Goal: Task Accomplishment & Management: Use online tool/utility

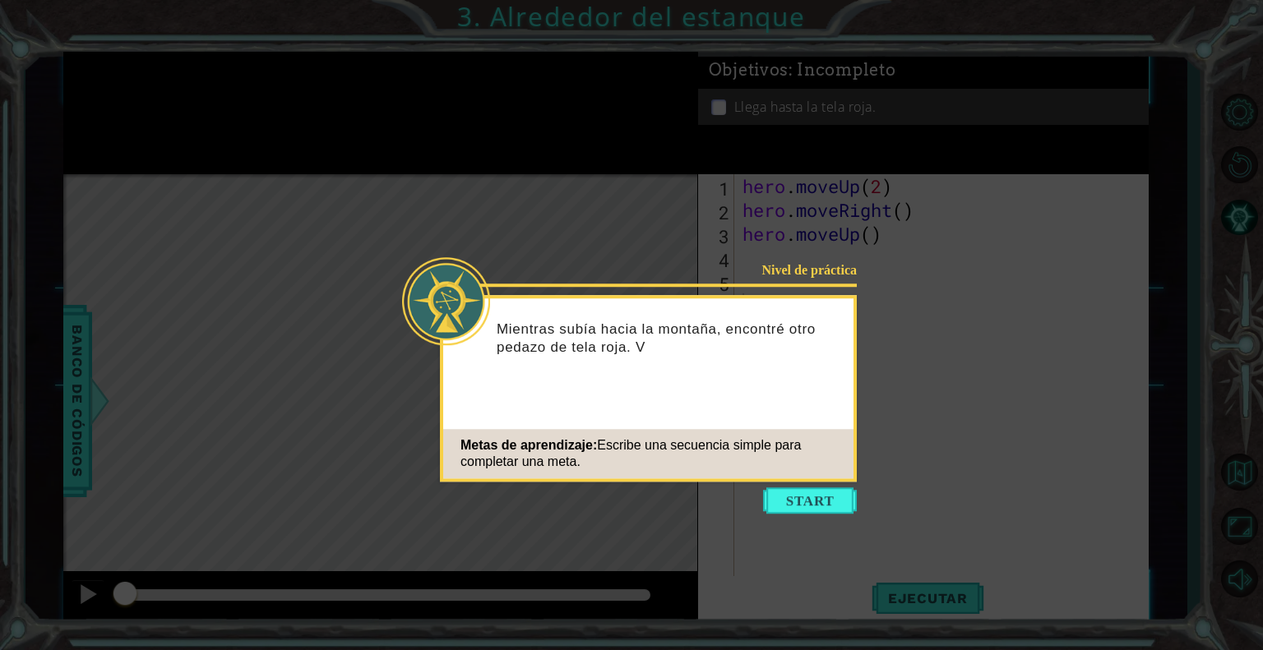
click at [992, 284] on icon at bounding box center [631, 325] width 1263 height 650
click at [801, 506] on button "Start" at bounding box center [810, 501] width 94 height 26
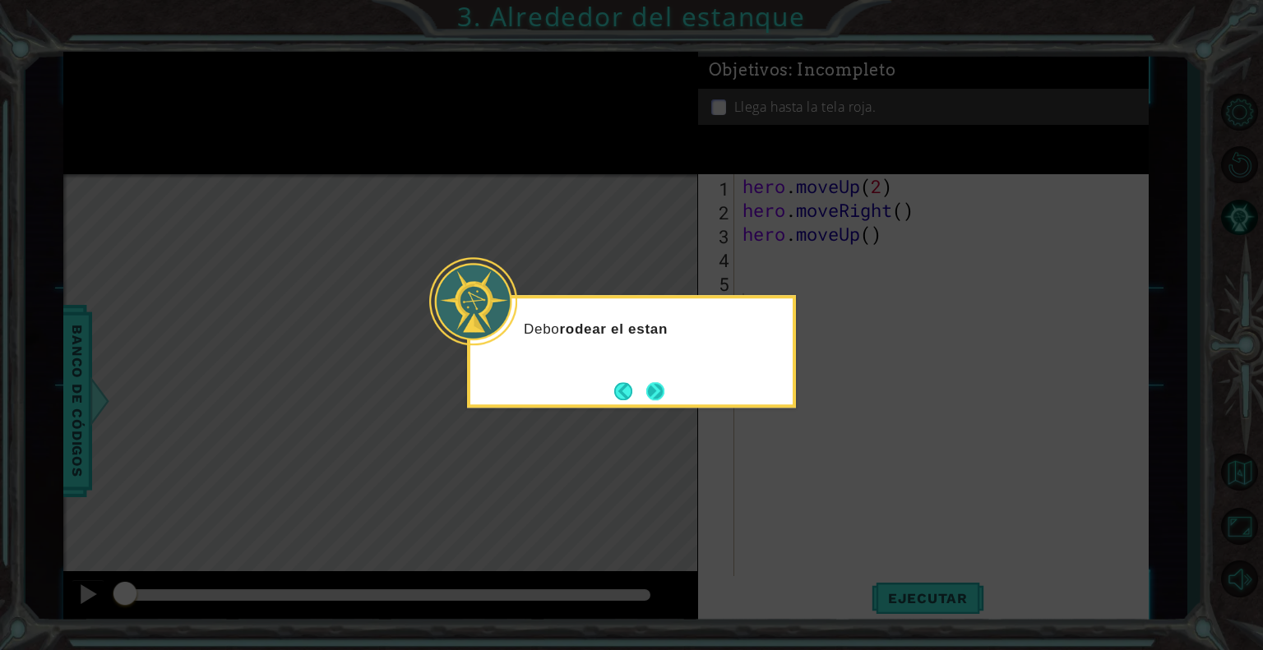
click at [646, 398] on button "Next" at bounding box center [654, 390] width 19 height 19
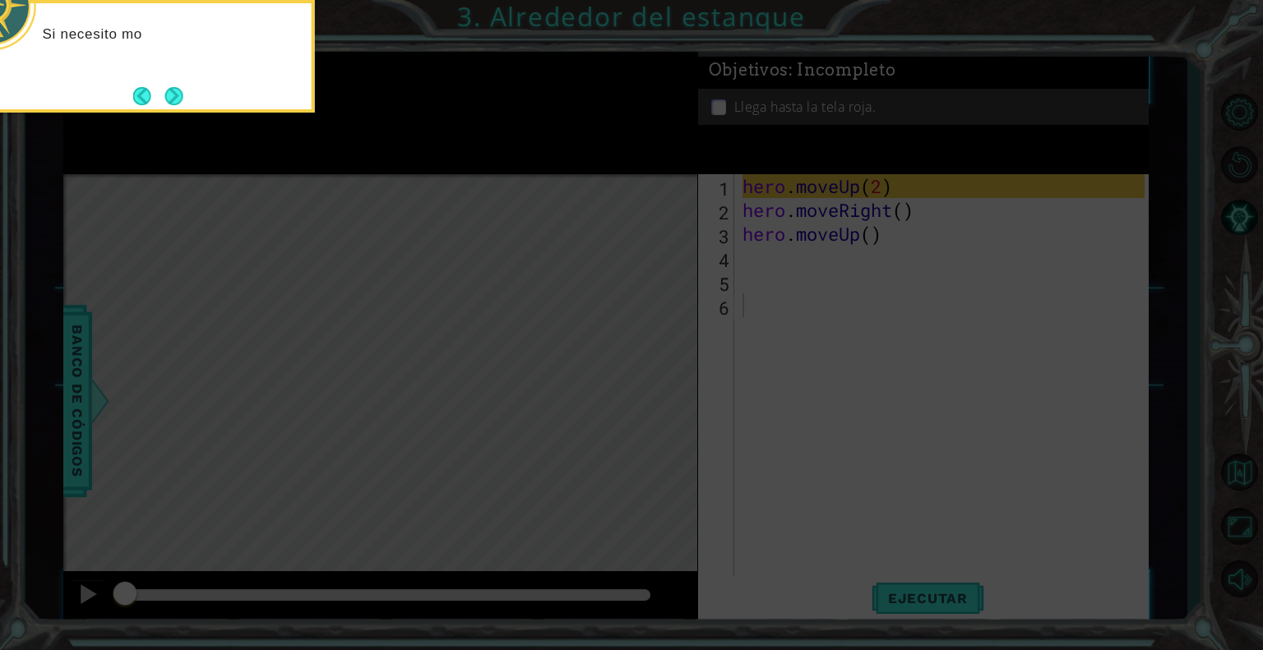
drag, startPoint x: 646, startPoint y: 398, endPoint x: 368, endPoint y: 238, distance: 320.8
click at [368, 238] on icon at bounding box center [631, 98] width 1263 height 1106
click at [152, 91] on button "Back" at bounding box center [149, 96] width 32 height 18
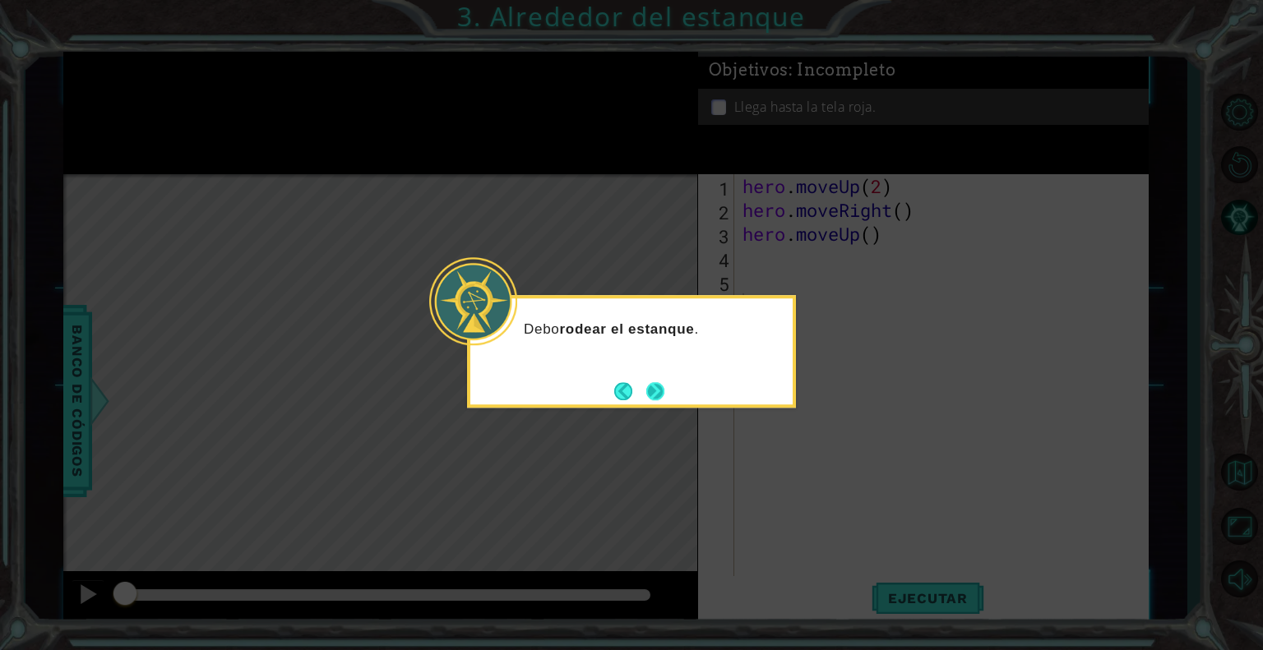
click at [660, 393] on button "Next" at bounding box center [655, 391] width 22 height 22
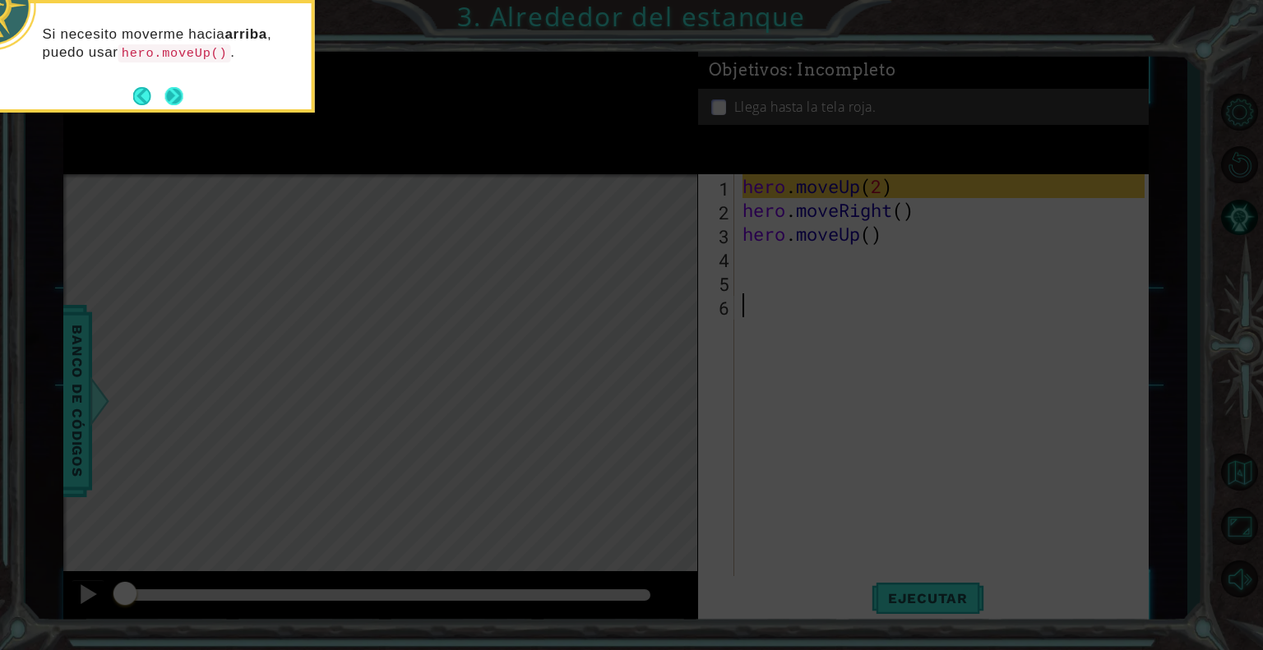
click at [181, 90] on button "Next" at bounding box center [173, 95] width 19 height 19
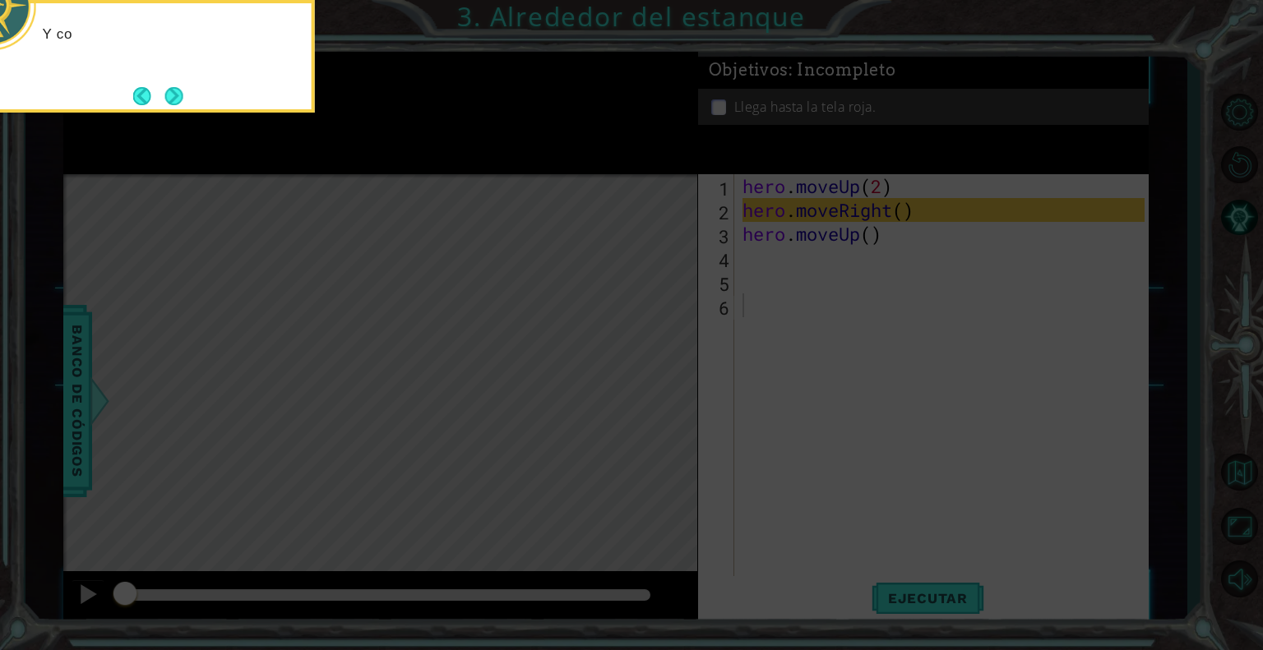
click at [181, 90] on button "Next" at bounding box center [173, 96] width 18 height 18
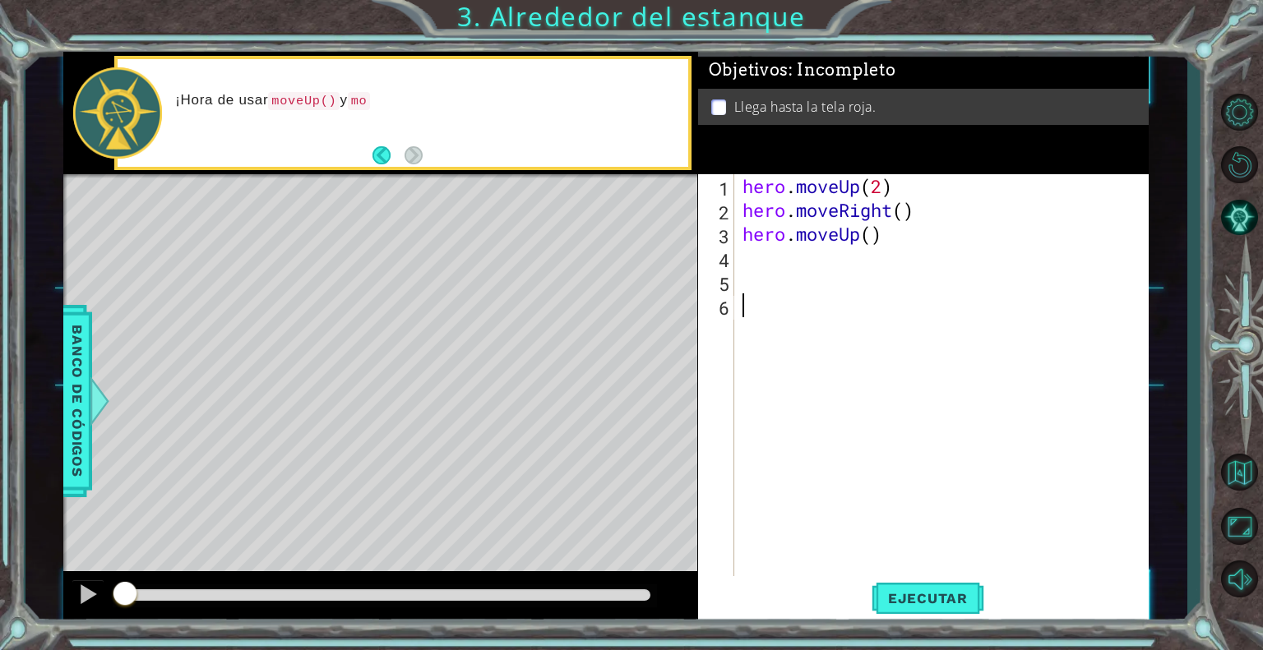
click at [428, 153] on div "¡Hora de usar moveUp() y mo" at bounding box center [403, 113] width 571 height 108
click at [426, 155] on div "¡Hora de usar moveUp() y moveRight" at bounding box center [403, 113] width 571 height 108
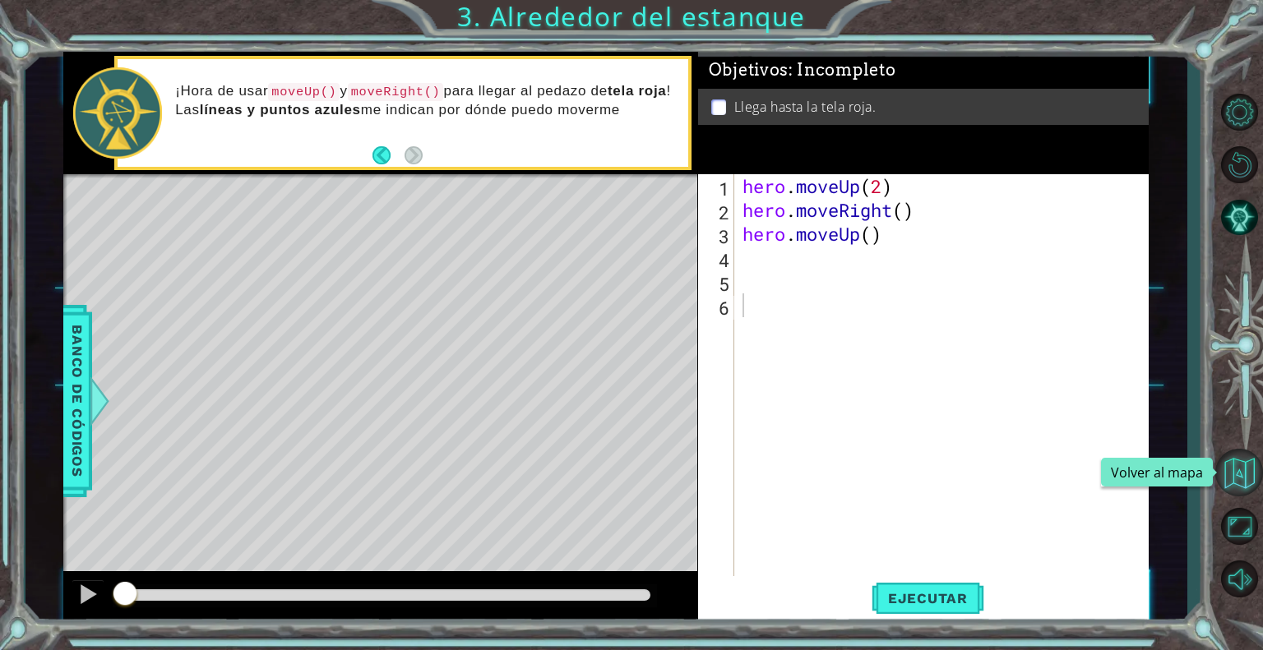
click at [1249, 476] on button "Volver al mapa" at bounding box center [1239, 473] width 48 height 48
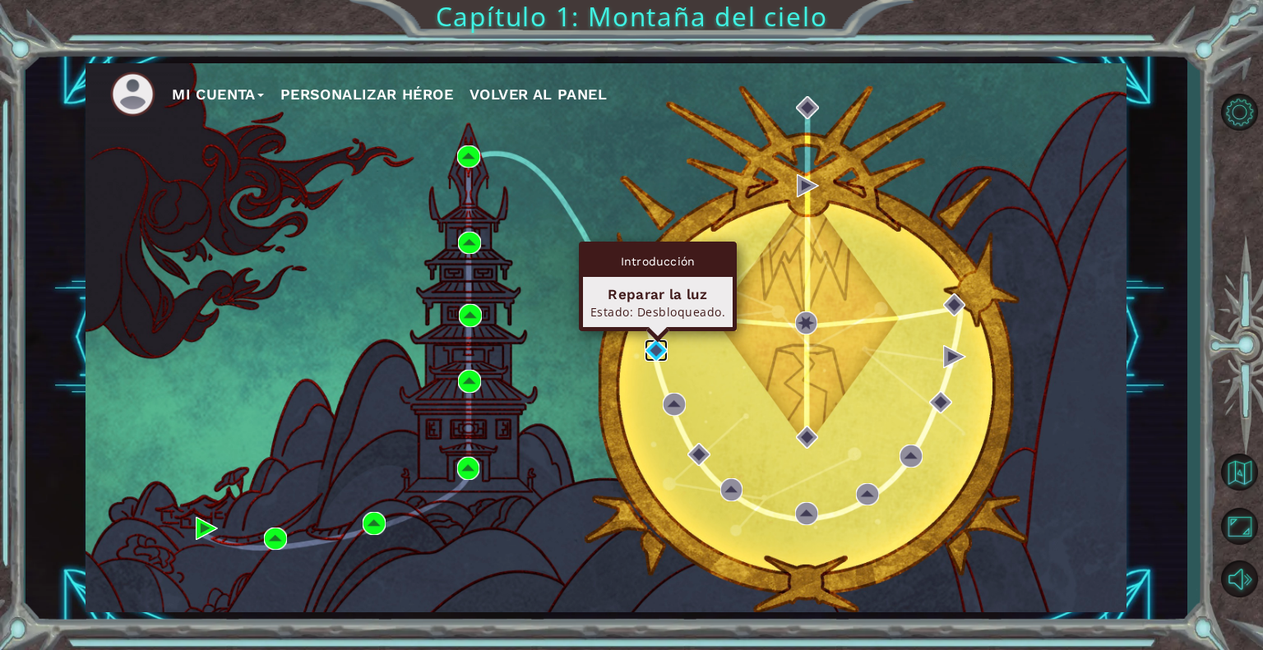
click at [654, 358] on img at bounding box center [656, 351] width 23 height 23
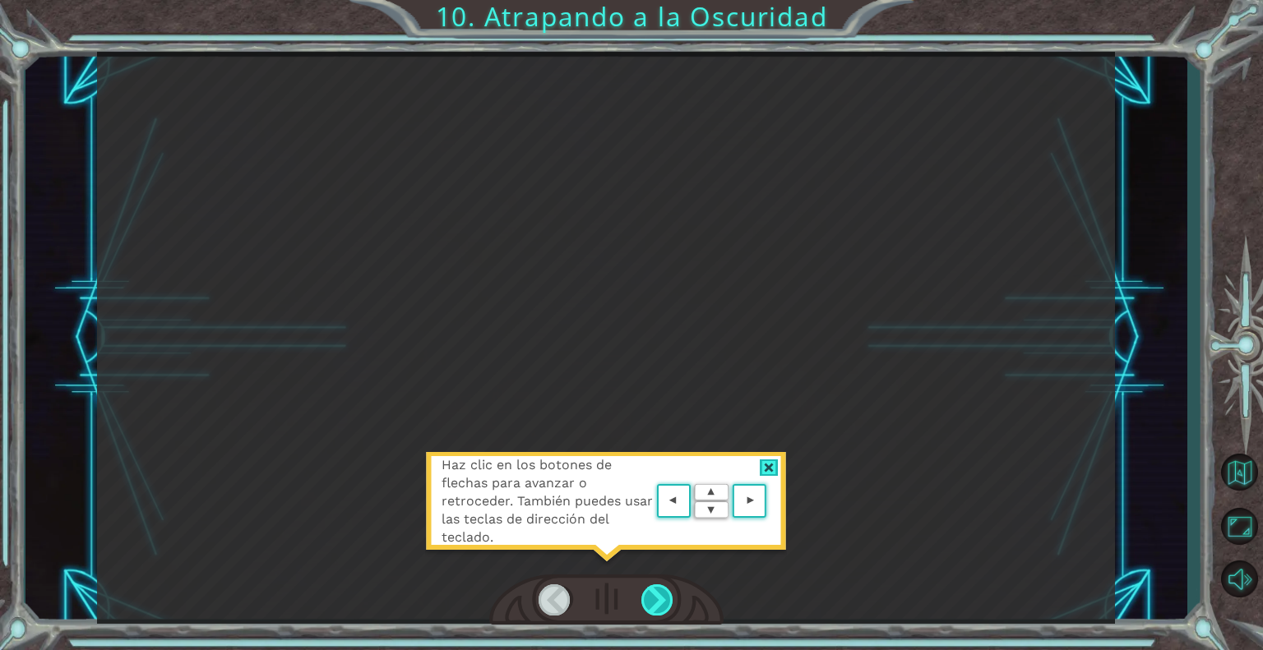
click at [659, 592] on div at bounding box center [657, 600] width 33 height 31
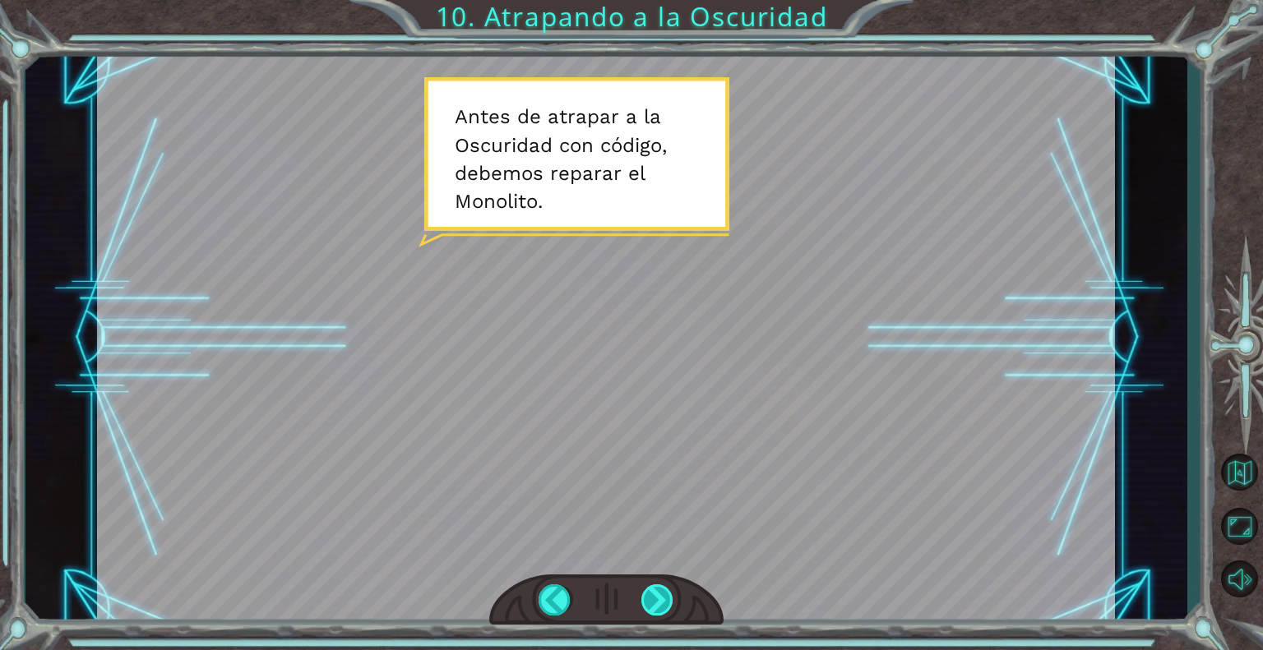
click at [659, 592] on div at bounding box center [657, 600] width 33 height 31
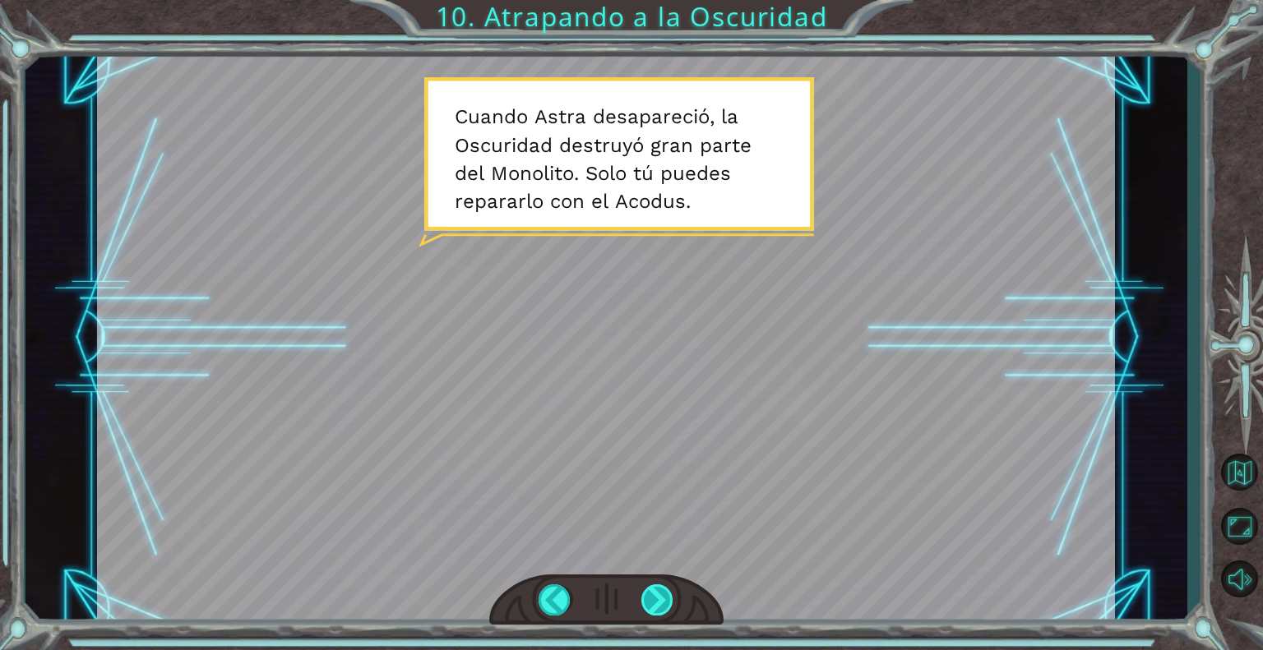
click at [671, 585] on div at bounding box center [657, 600] width 33 height 31
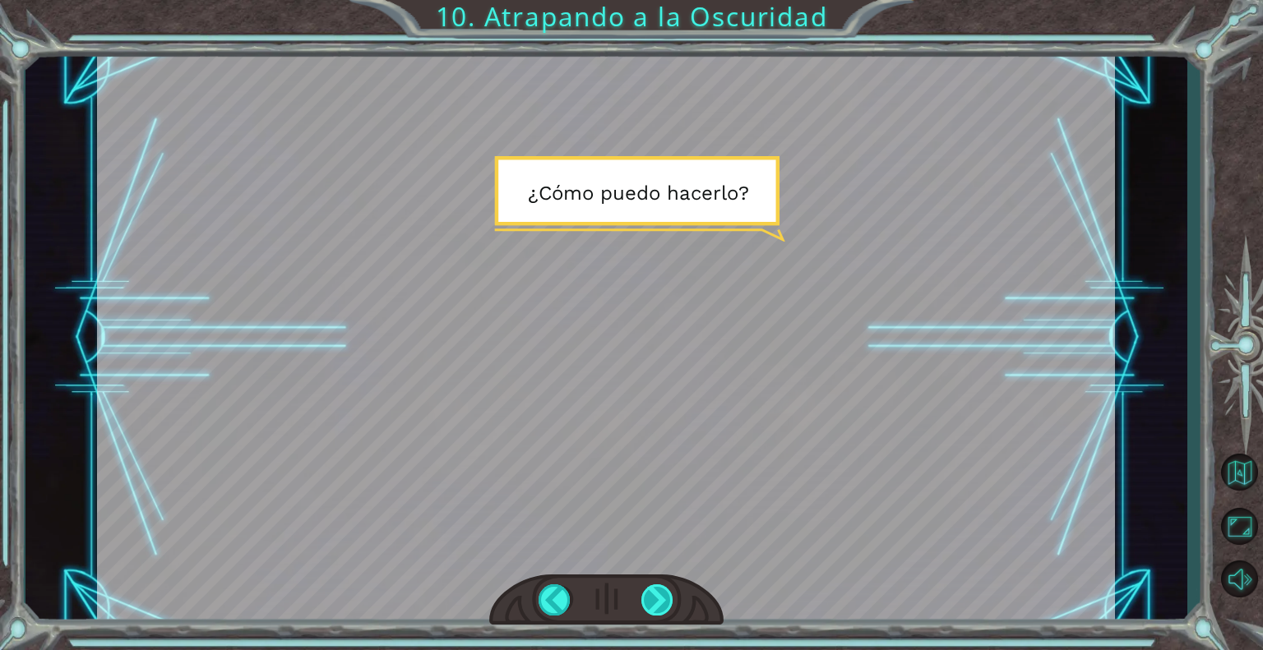
click at [671, 585] on div at bounding box center [657, 600] width 33 height 31
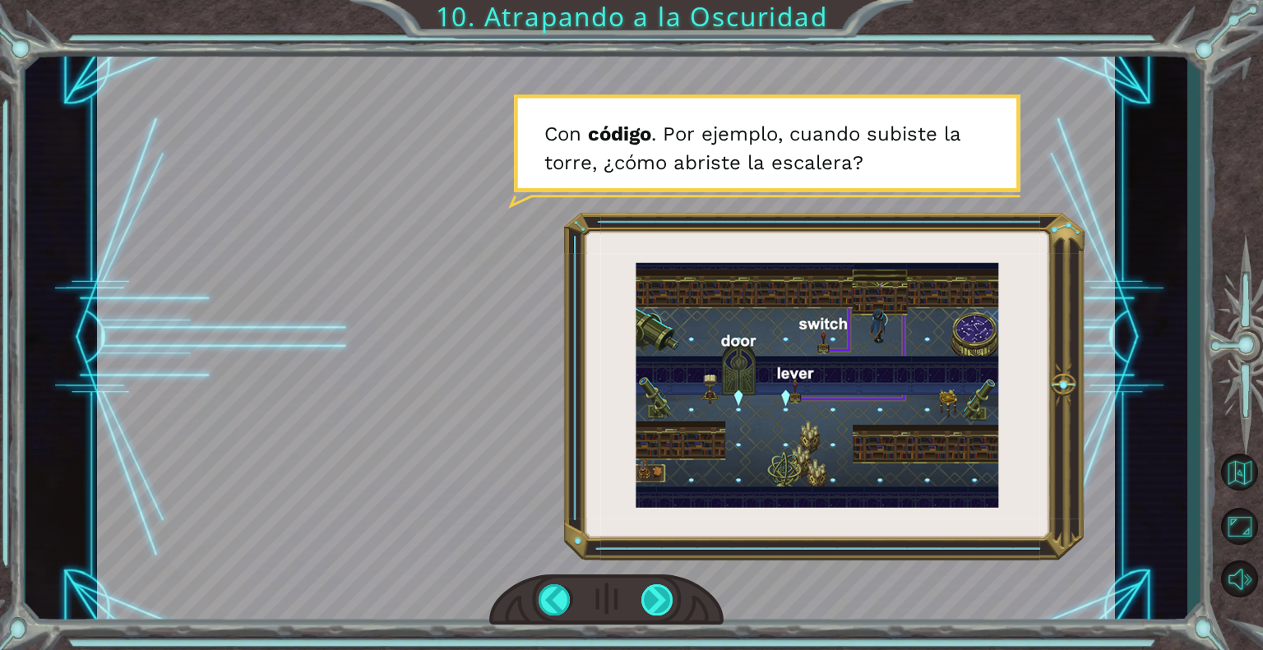
click at [658, 594] on div at bounding box center [657, 600] width 33 height 31
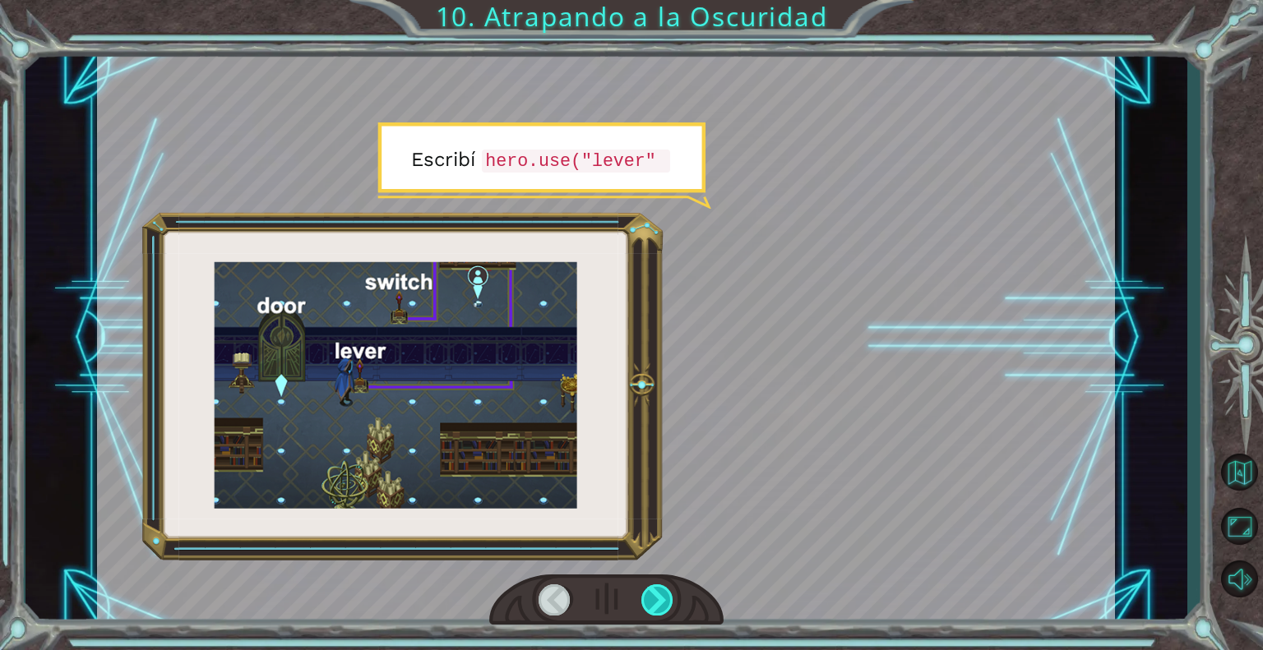
click at [658, 594] on div at bounding box center [657, 600] width 33 height 31
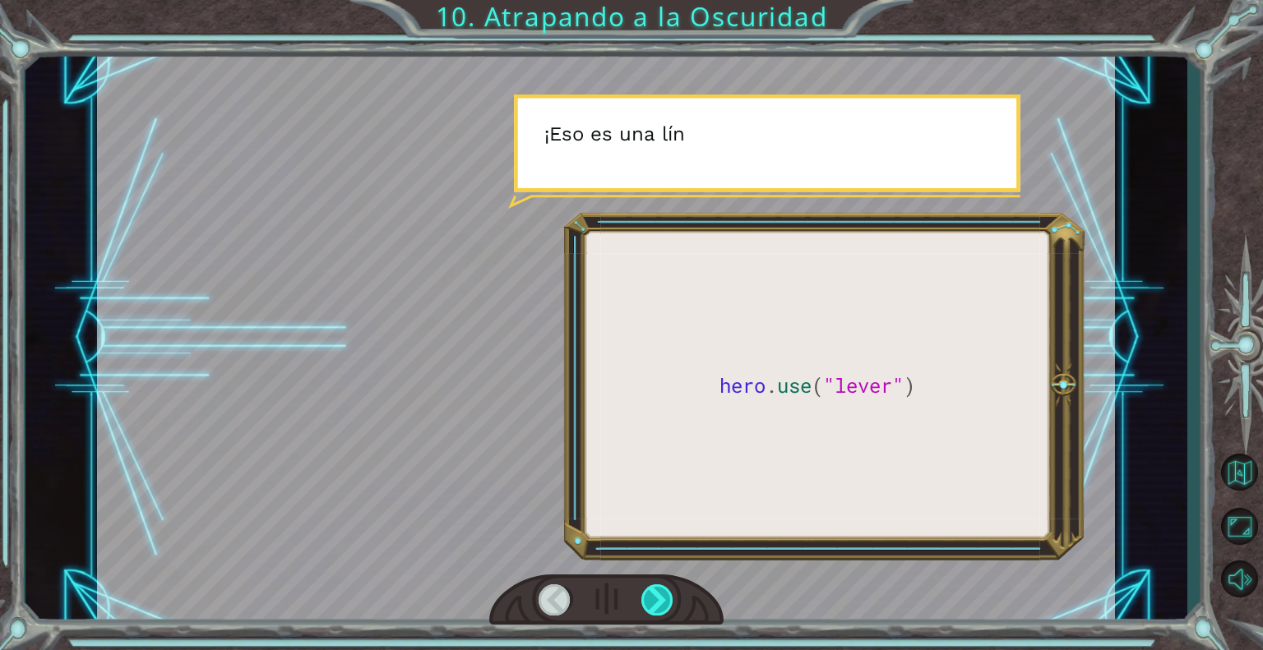
click at [658, 594] on div at bounding box center [657, 600] width 33 height 31
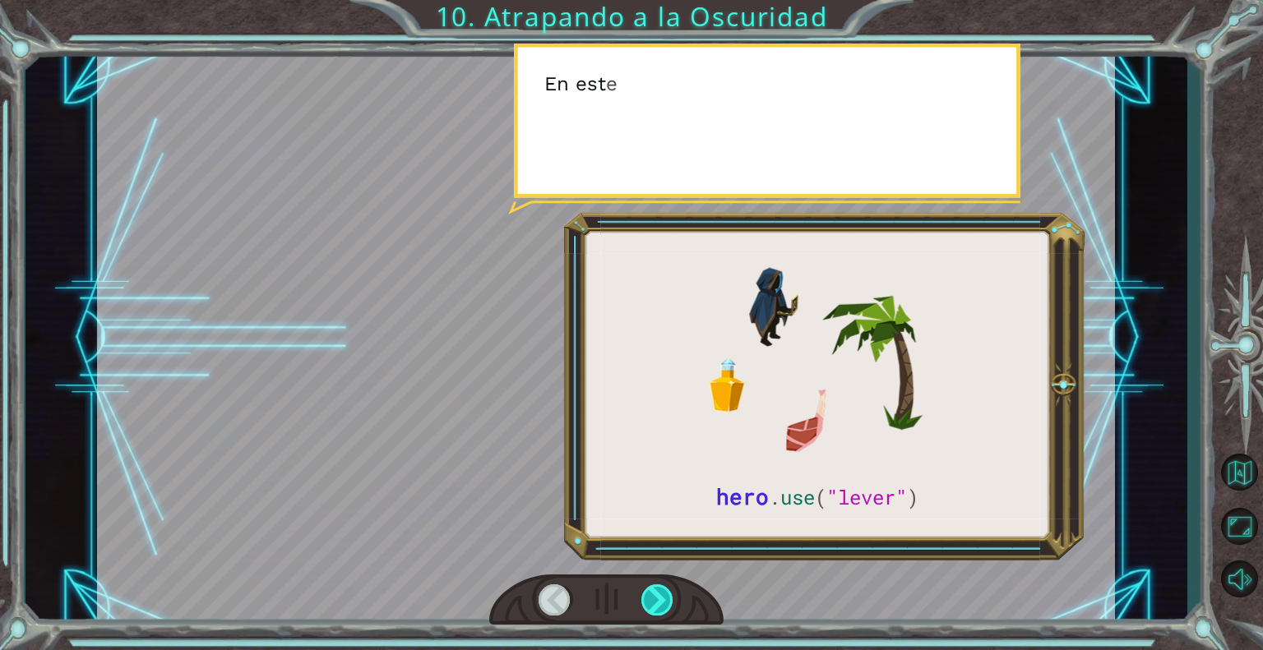
click at [658, 594] on div at bounding box center [657, 600] width 33 height 31
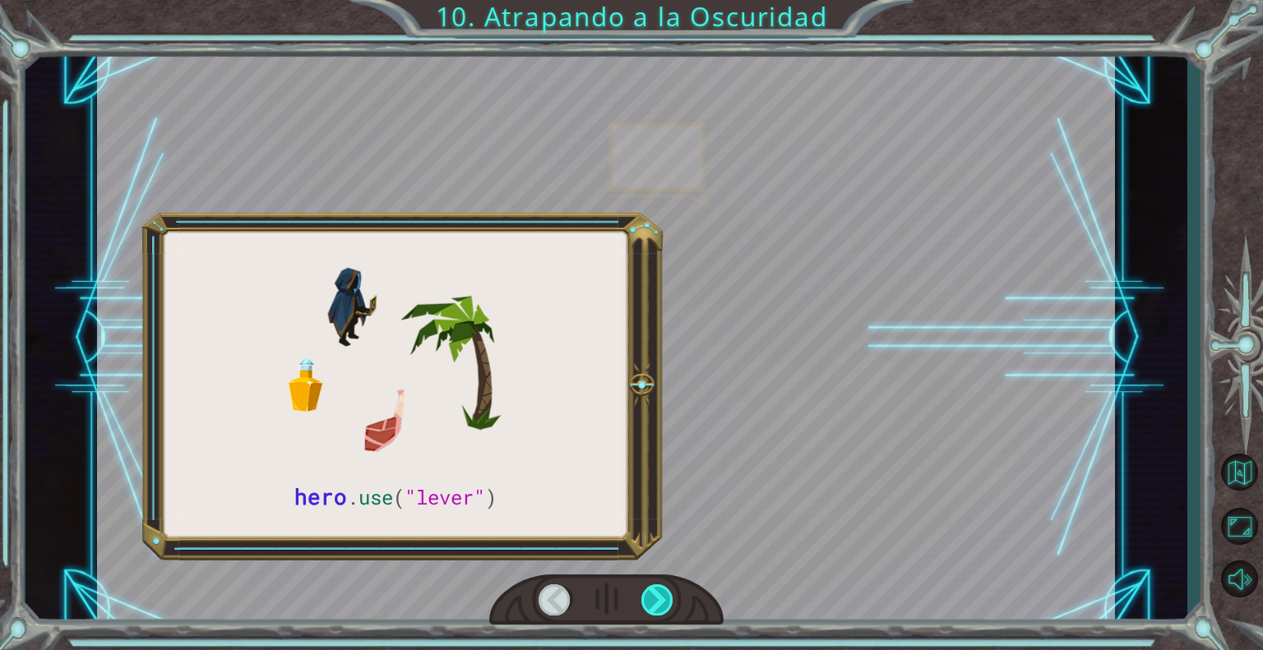
click at [658, 594] on div at bounding box center [657, 600] width 33 height 31
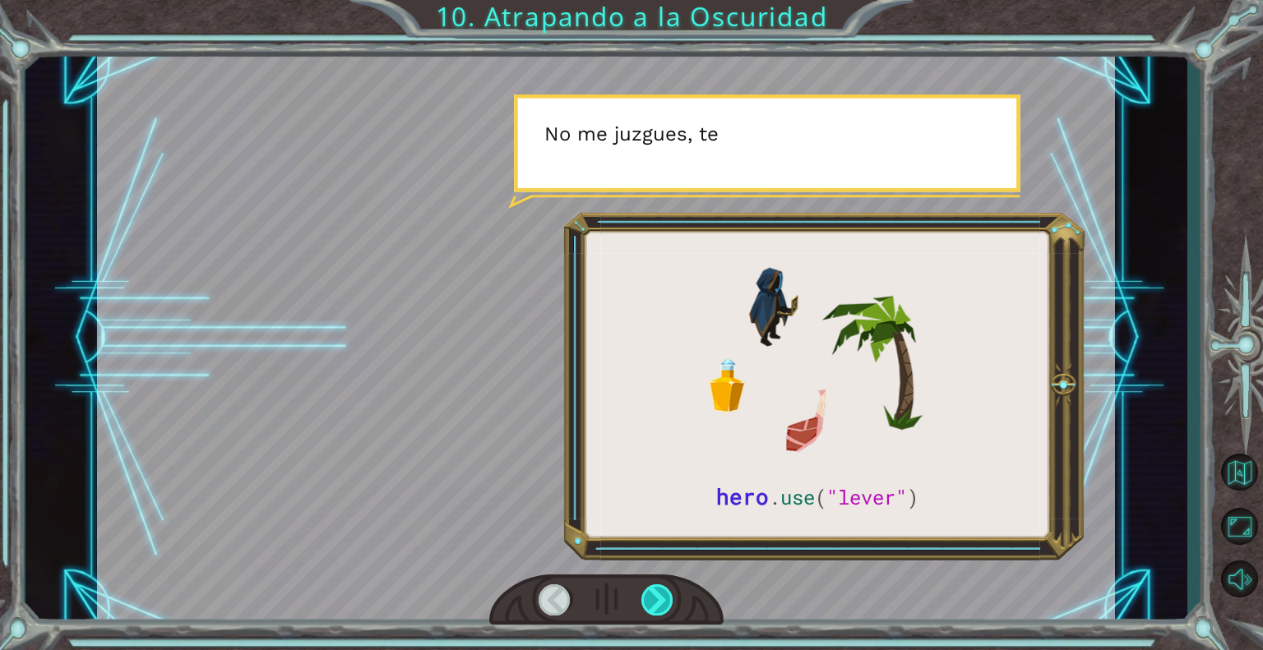
click at [658, 594] on div at bounding box center [657, 600] width 33 height 31
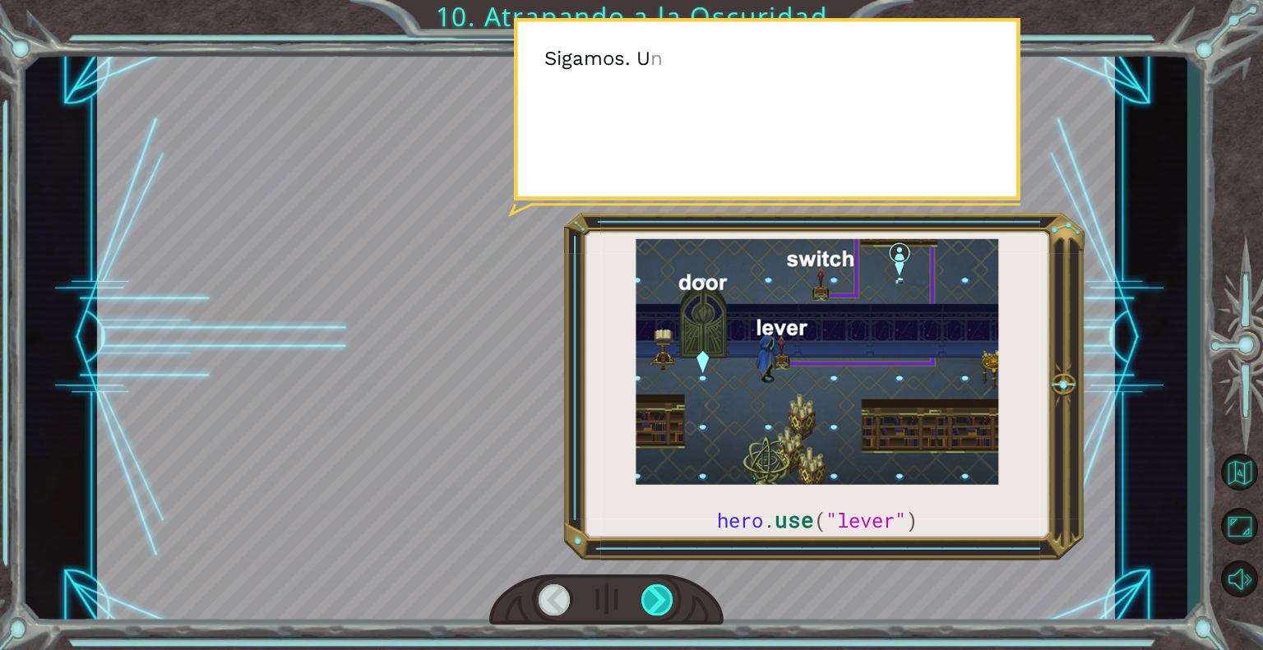
click at [658, 594] on div at bounding box center [657, 600] width 33 height 31
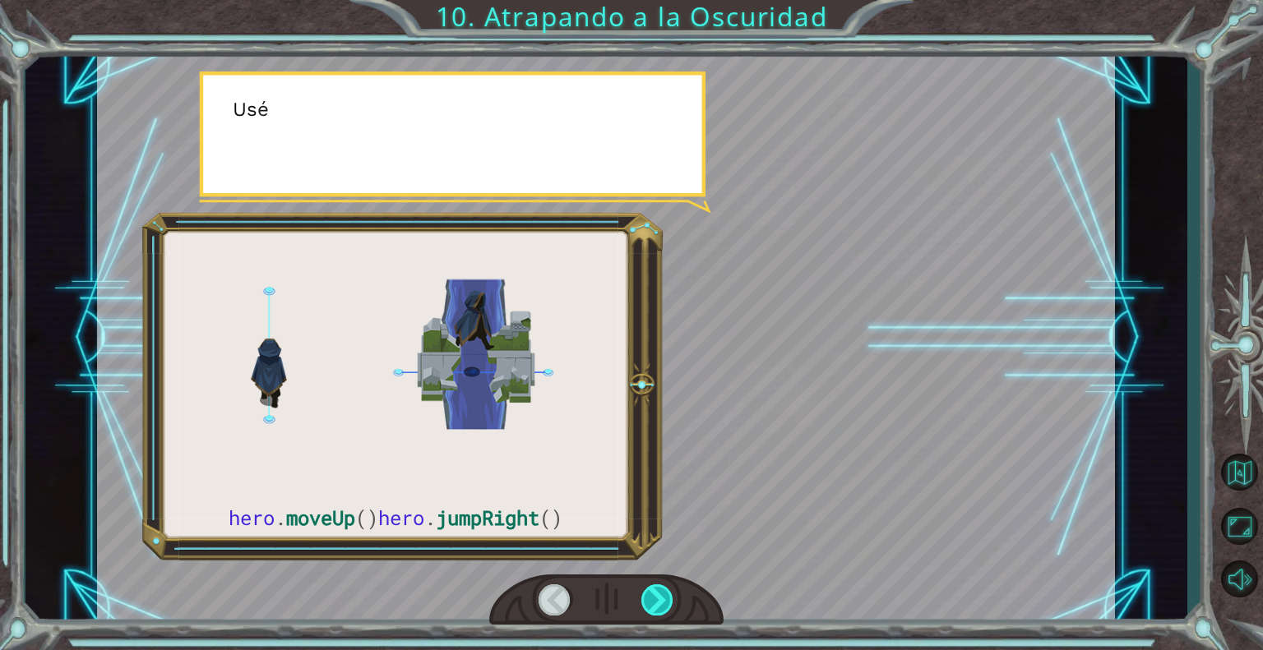
click at [658, 594] on div at bounding box center [657, 600] width 33 height 31
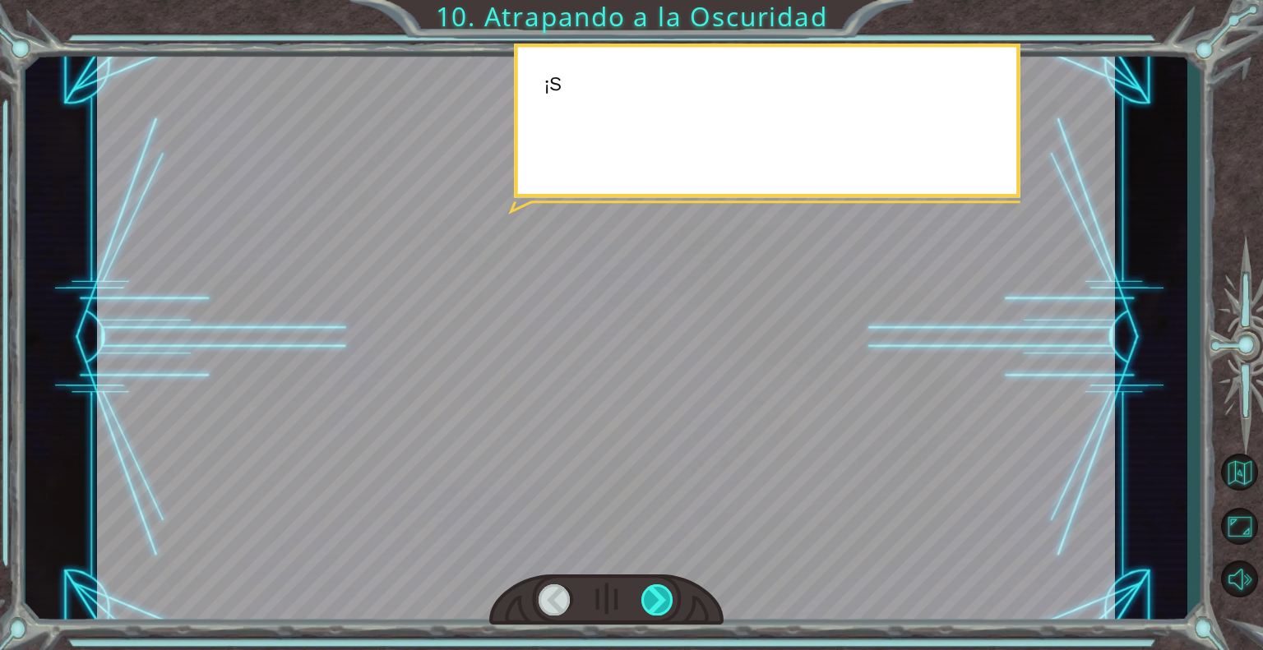
click at [658, 594] on div at bounding box center [657, 600] width 33 height 31
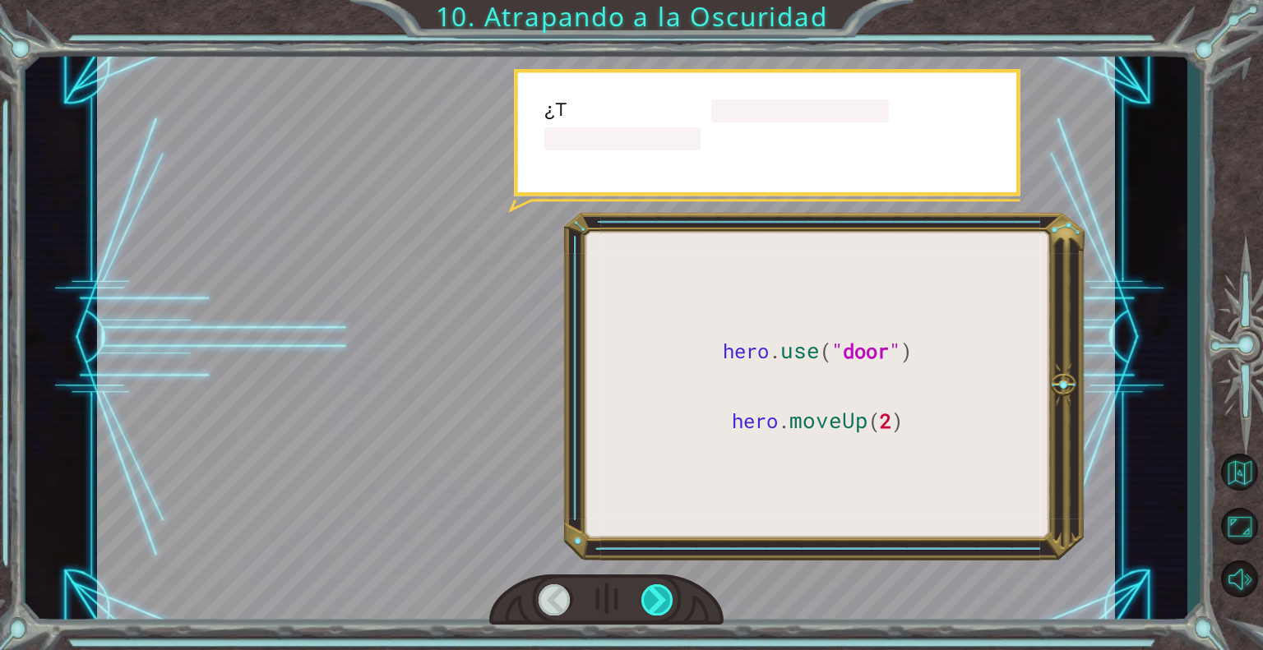
click at [658, 594] on div at bounding box center [657, 600] width 33 height 31
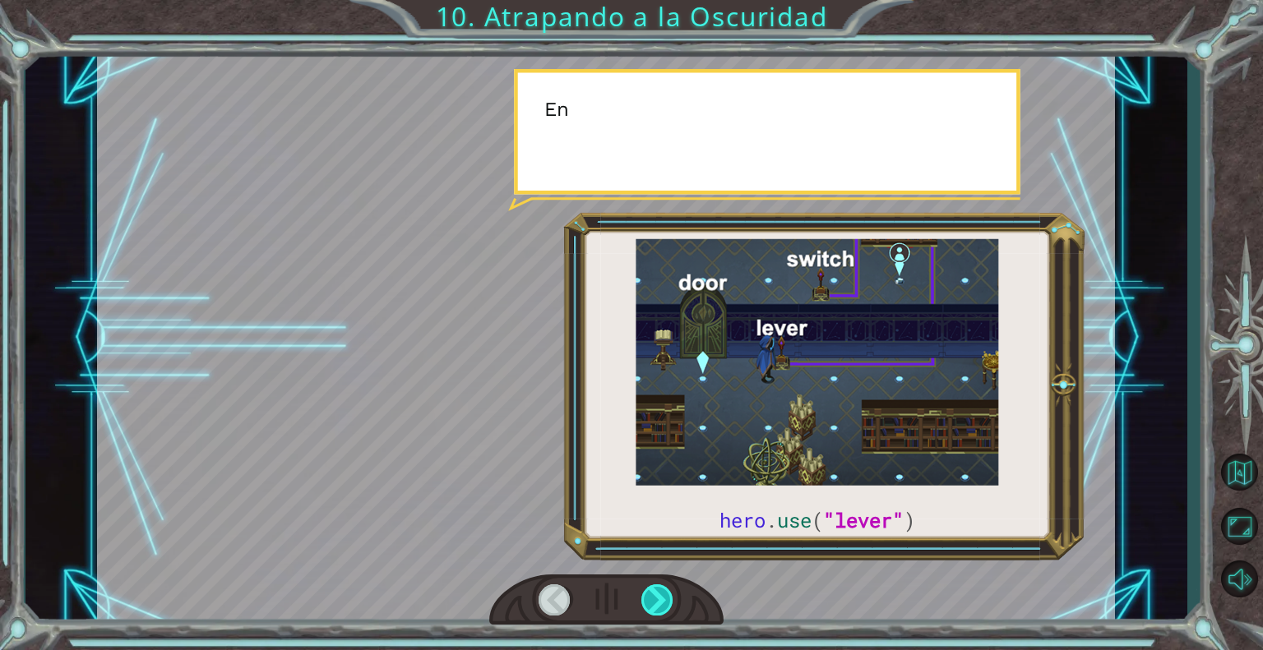
click at [658, 594] on div at bounding box center [657, 600] width 33 height 31
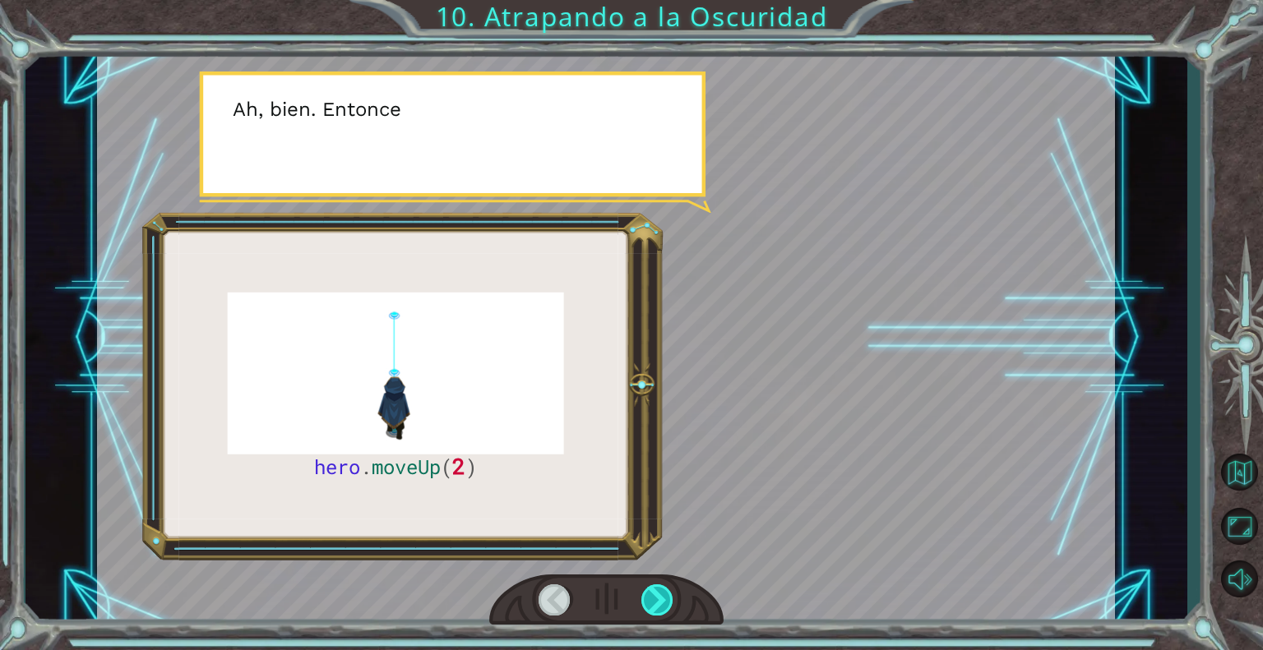
click at [658, 594] on div at bounding box center [657, 600] width 33 height 31
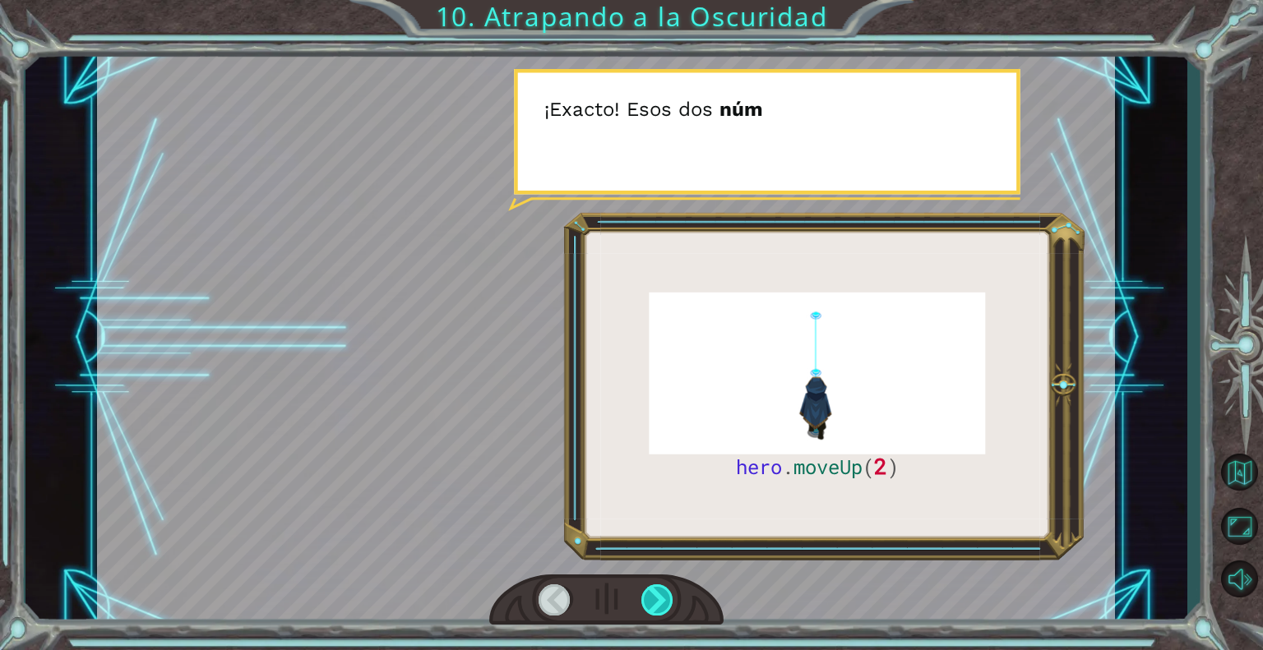
click at [658, 594] on div at bounding box center [657, 600] width 33 height 31
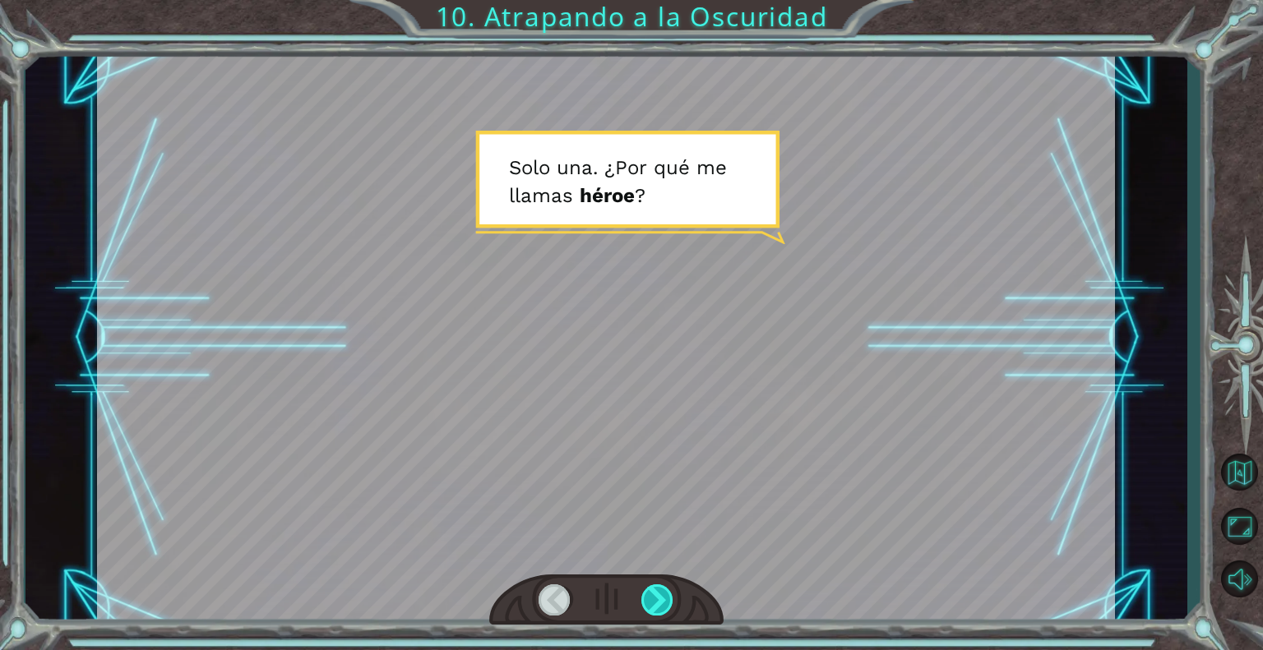
click at [658, 594] on div at bounding box center [657, 600] width 33 height 31
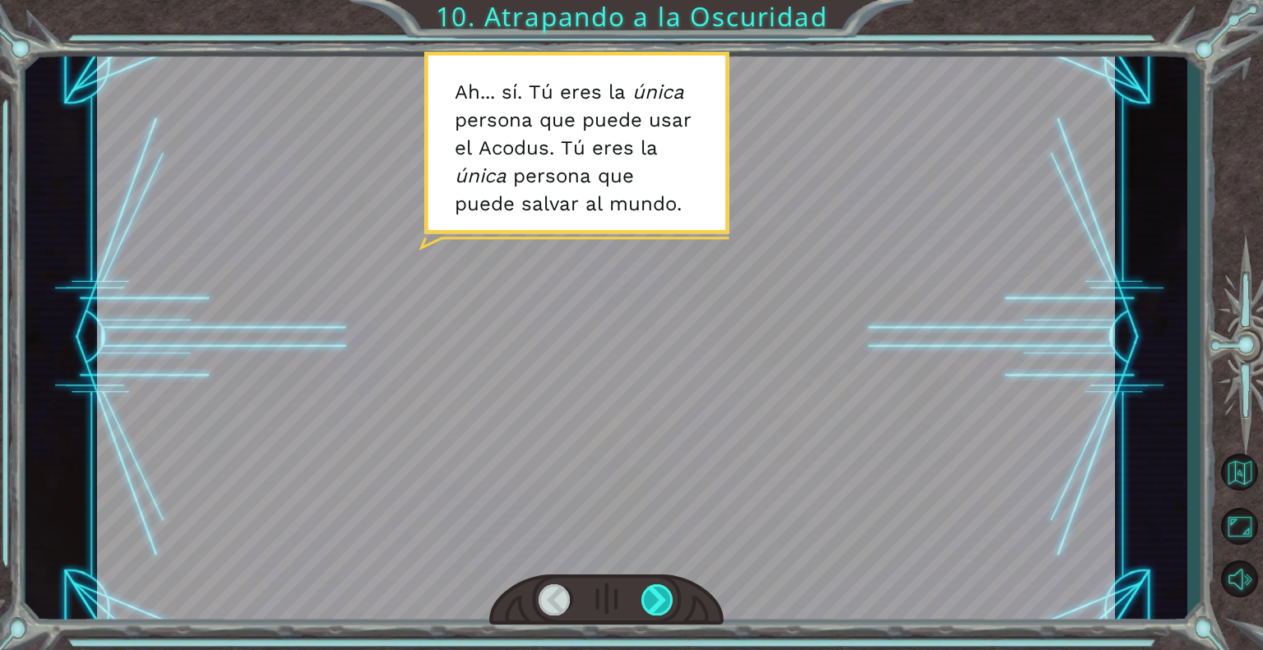
click at [658, 594] on div at bounding box center [657, 600] width 33 height 31
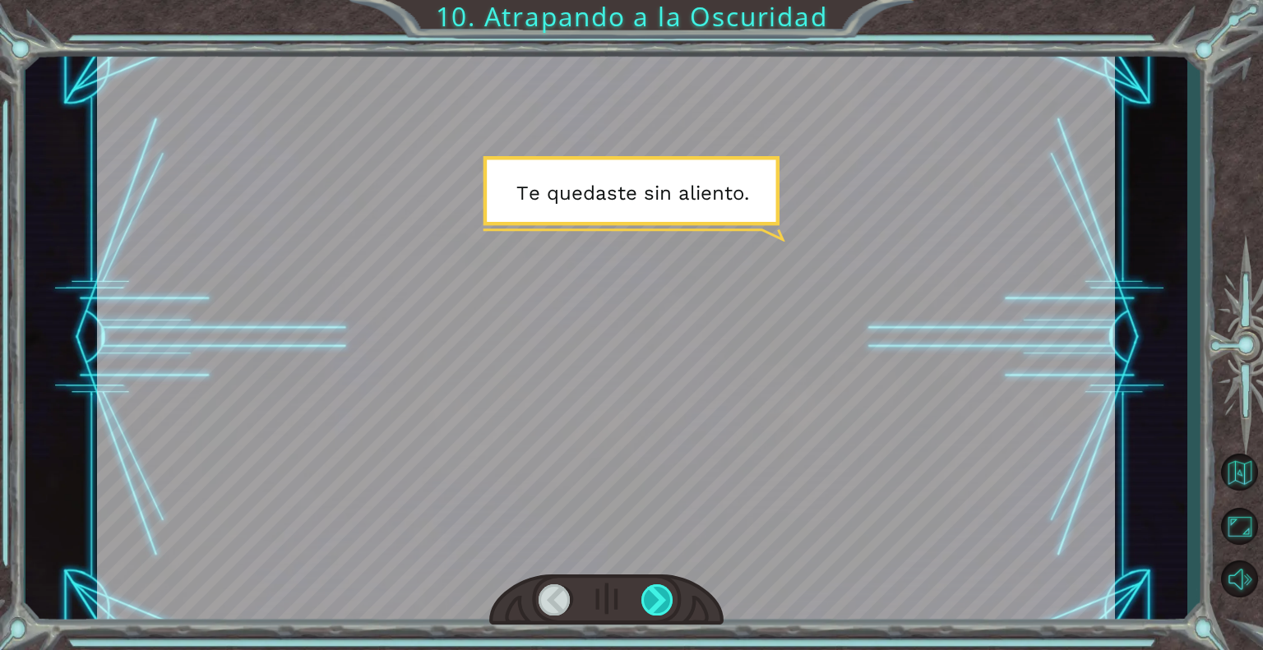
click at [658, 594] on div at bounding box center [657, 600] width 33 height 31
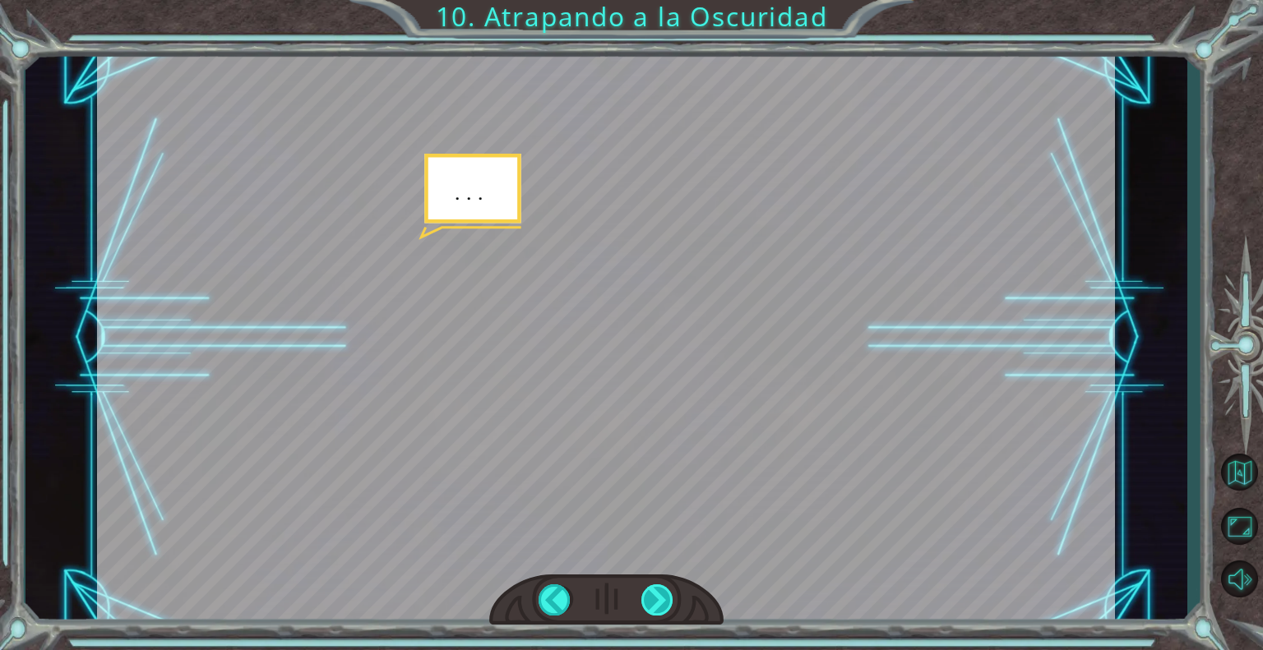
click at [658, 594] on div at bounding box center [657, 600] width 33 height 31
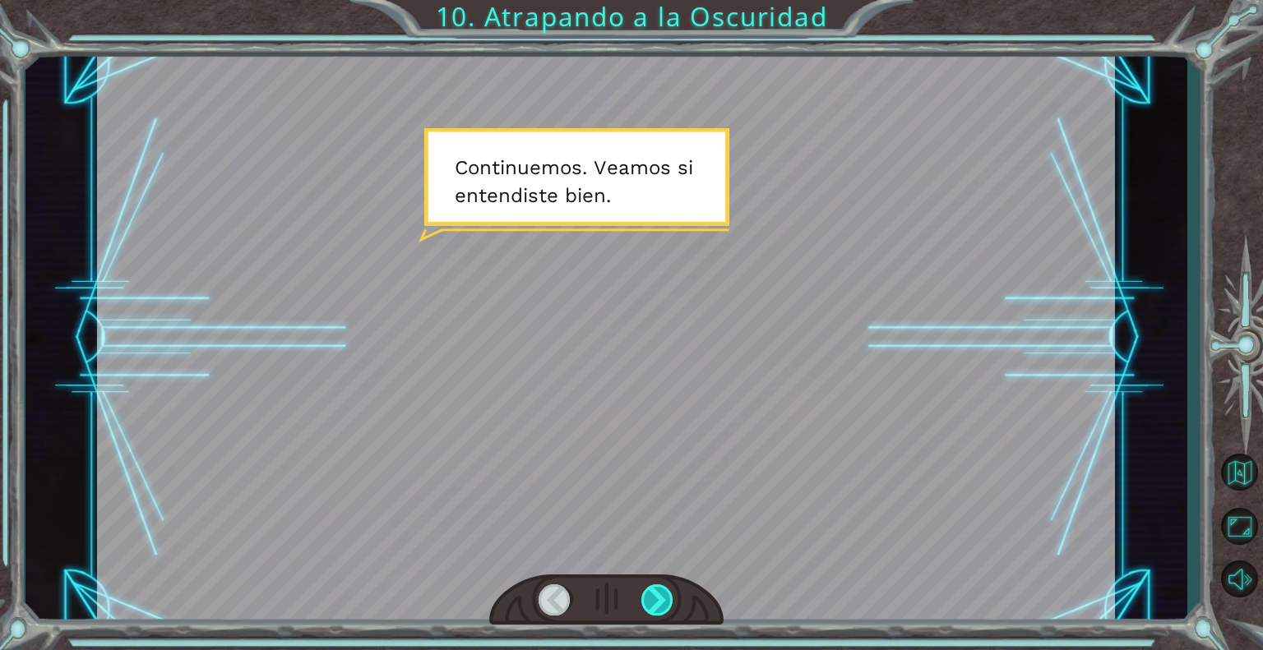
click at [658, 594] on div at bounding box center [657, 600] width 33 height 31
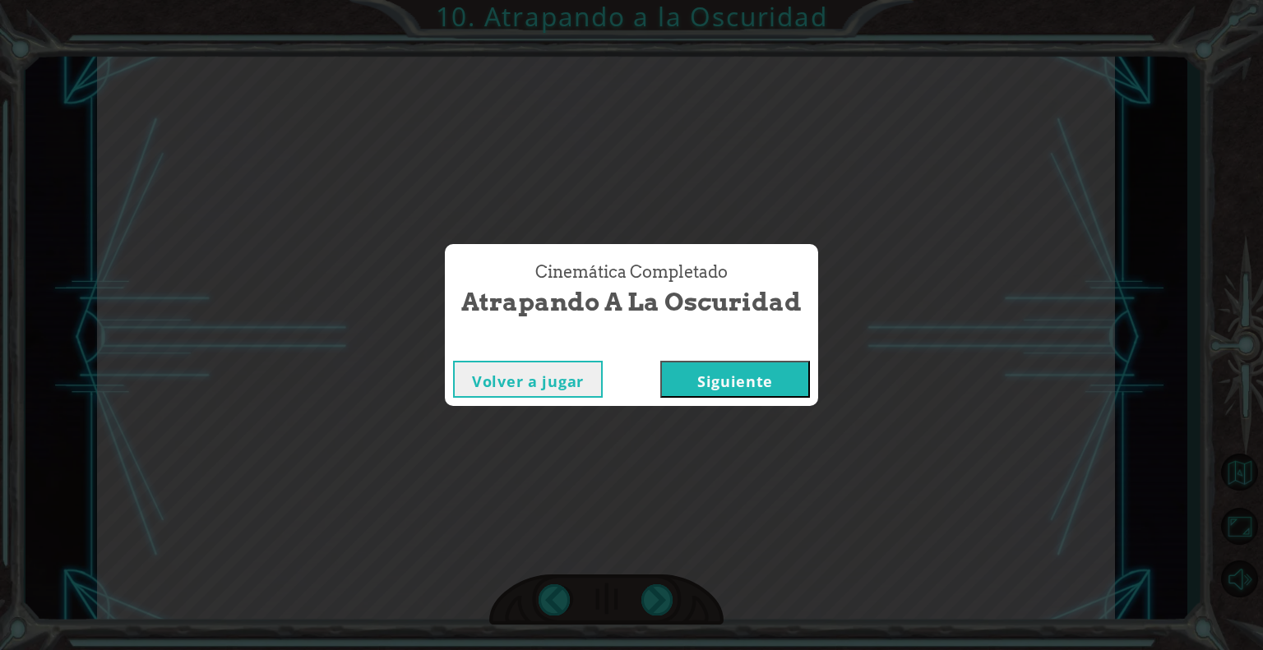
click at [730, 388] on button "Siguiente" at bounding box center [735, 379] width 150 height 37
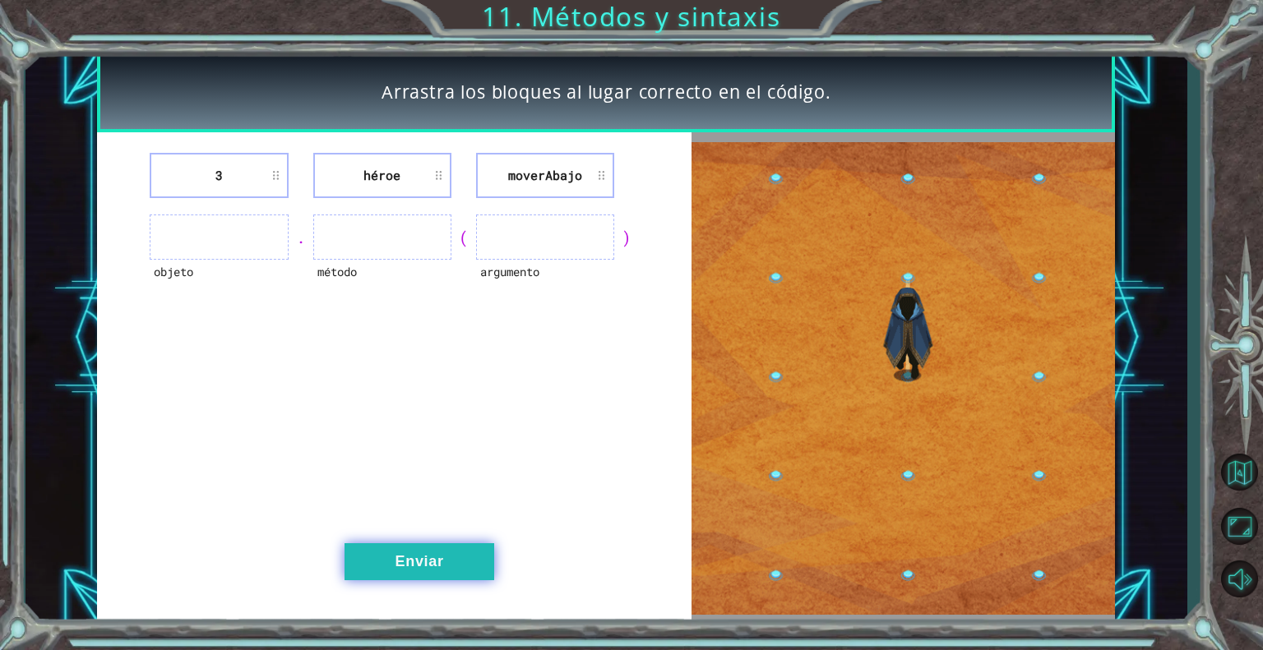
click at [446, 559] on button "Enviar" at bounding box center [419, 561] width 150 height 37
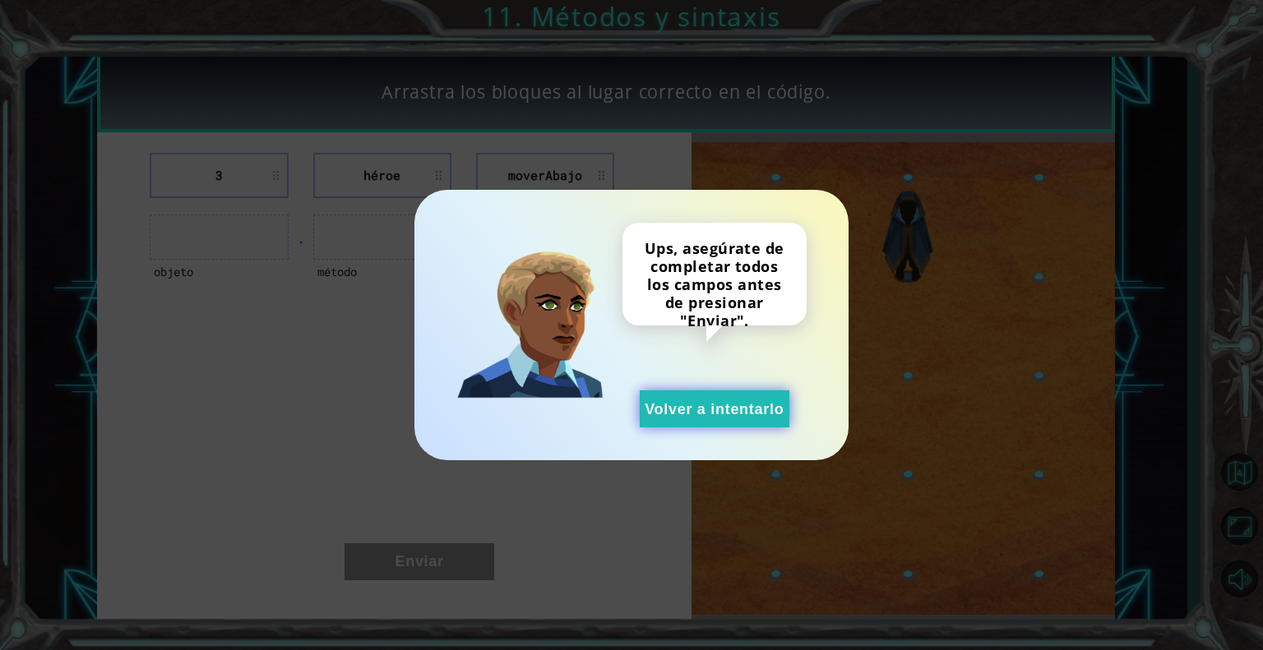
click at [707, 415] on button "Volver a intentarlo" at bounding box center [715, 409] width 150 height 37
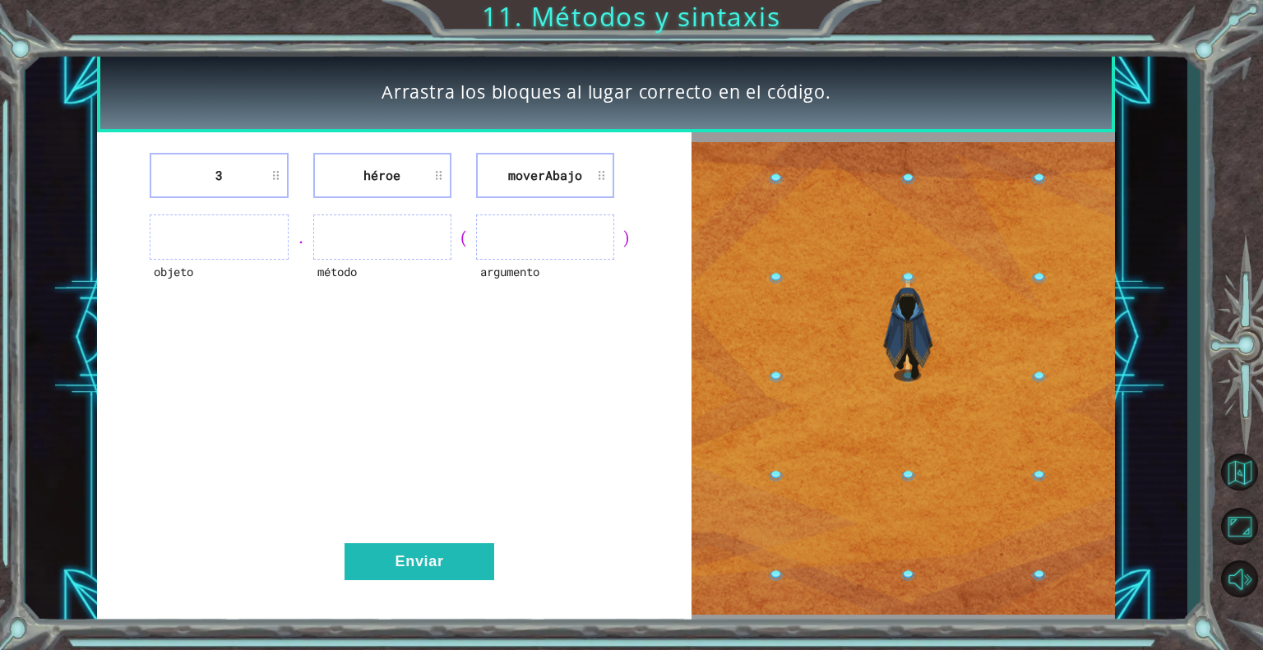
click at [207, 229] on ul at bounding box center [219, 237] width 138 height 45
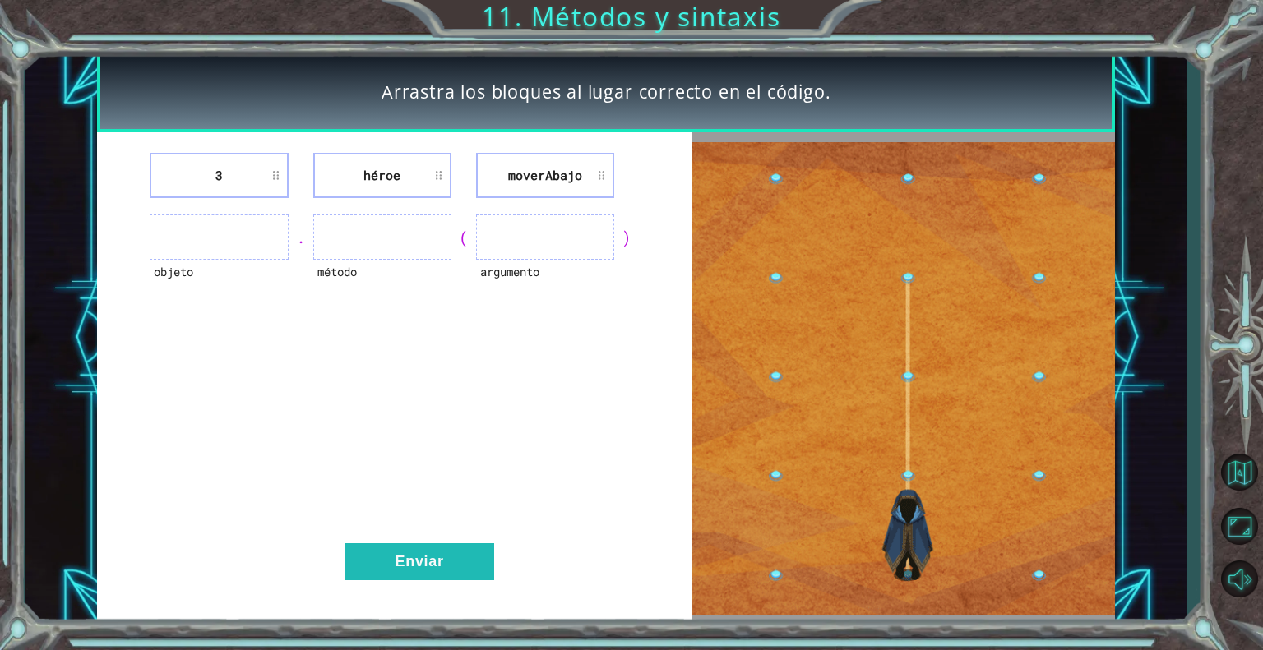
click at [220, 236] on ul at bounding box center [219, 237] width 138 height 45
click at [283, 232] on ul at bounding box center [219, 237] width 138 height 45
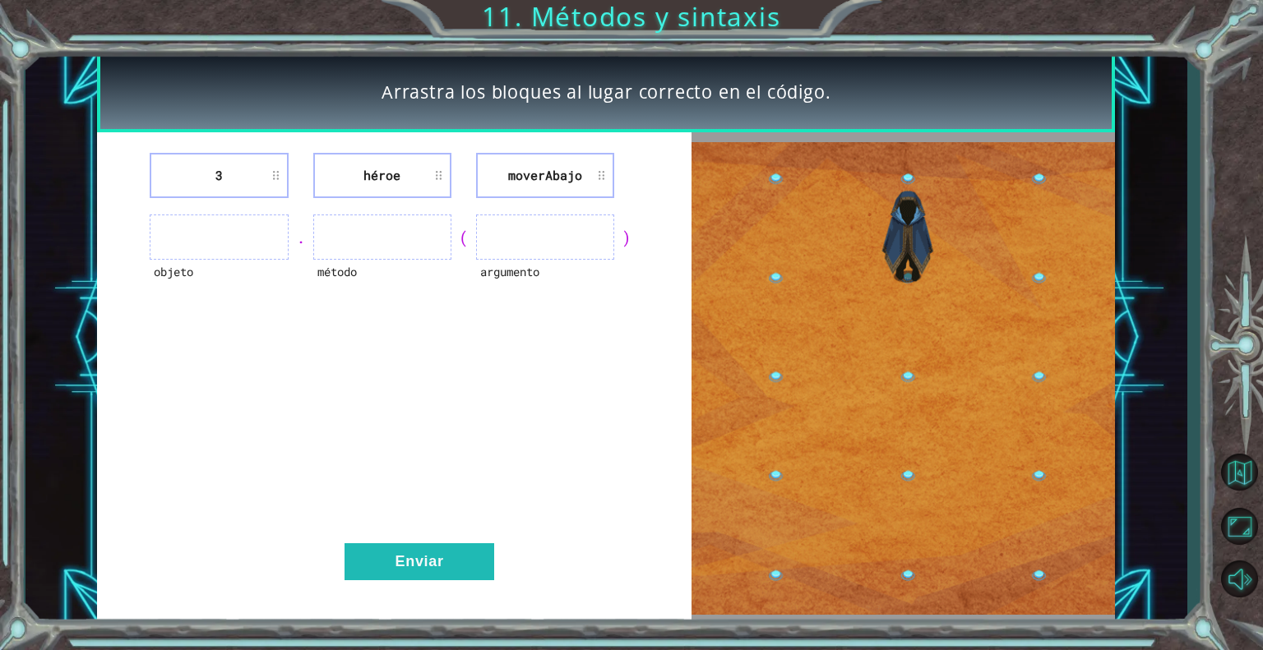
click at [280, 180] on li "3" at bounding box center [219, 175] width 138 height 45
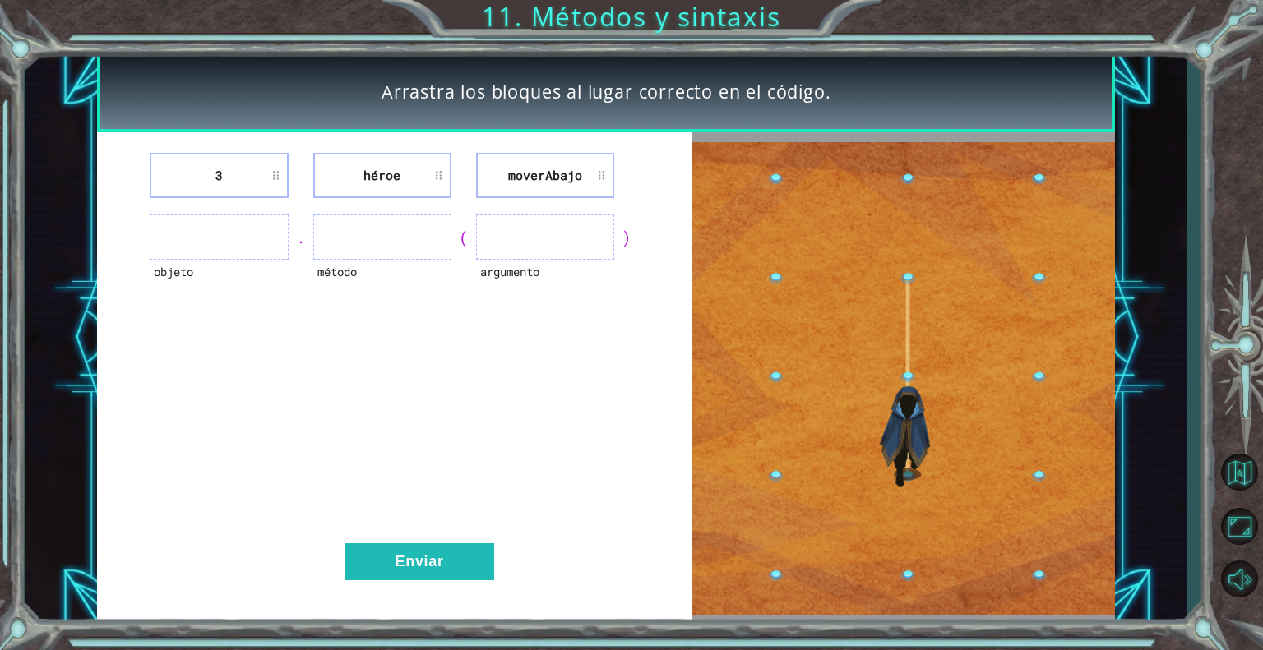
click at [633, 243] on div ")" at bounding box center [626, 237] width 25 height 23
click at [611, 243] on ul at bounding box center [545, 237] width 138 height 45
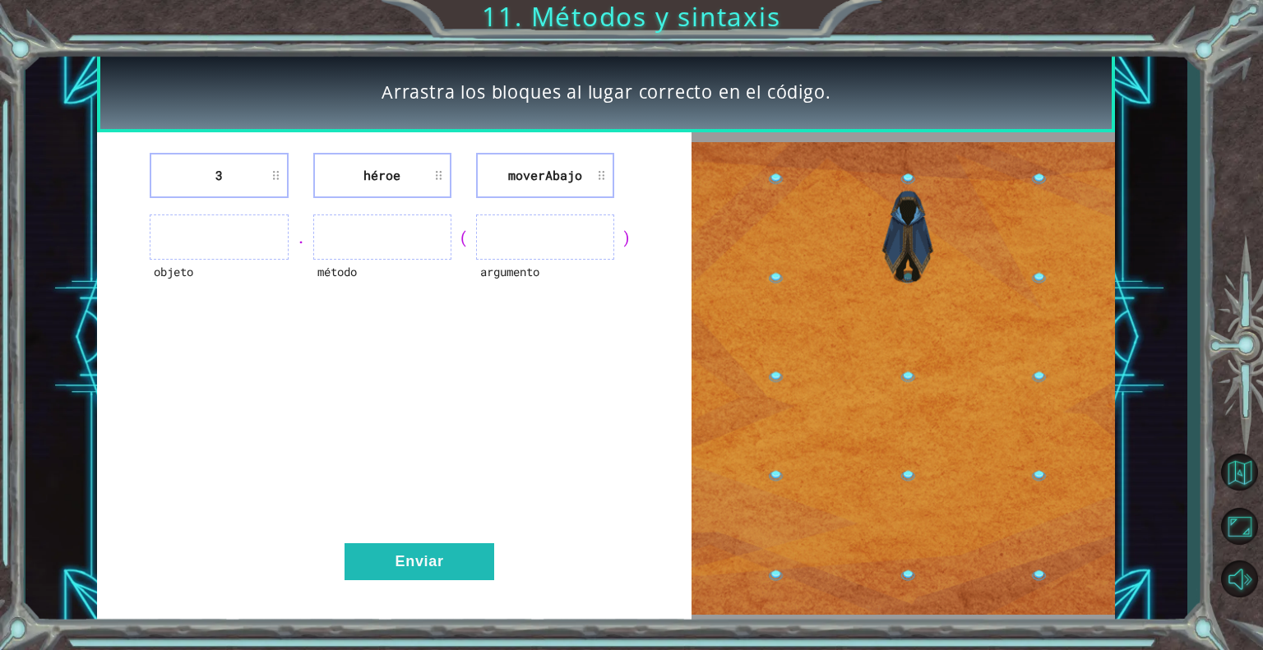
click at [611, 243] on ul at bounding box center [545, 237] width 138 height 45
click at [543, 195] on li "moverAbajo" at bounding box center [545, 175] width 138 height 45
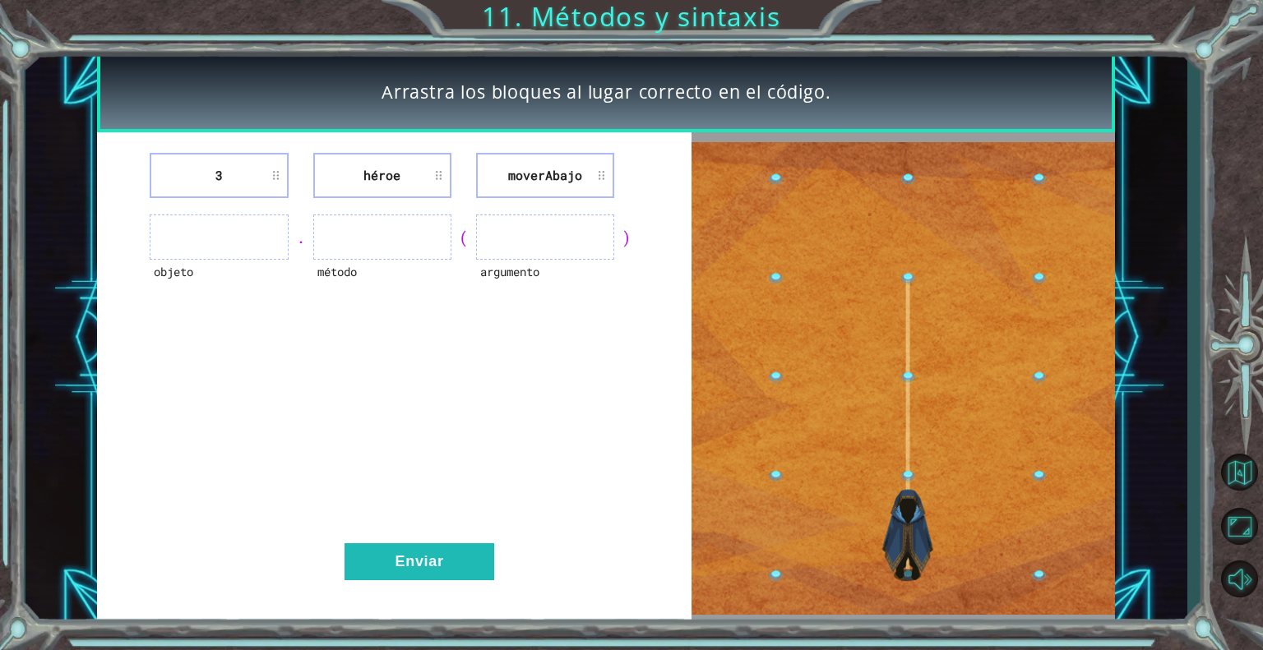
click at [543, 195] on li "moverAbajo" at bounding box center [545, 175] width 138 height 45
click at [567, 176] on li "moverAbajo" at bounding box center [545, 175] width 138 height 45
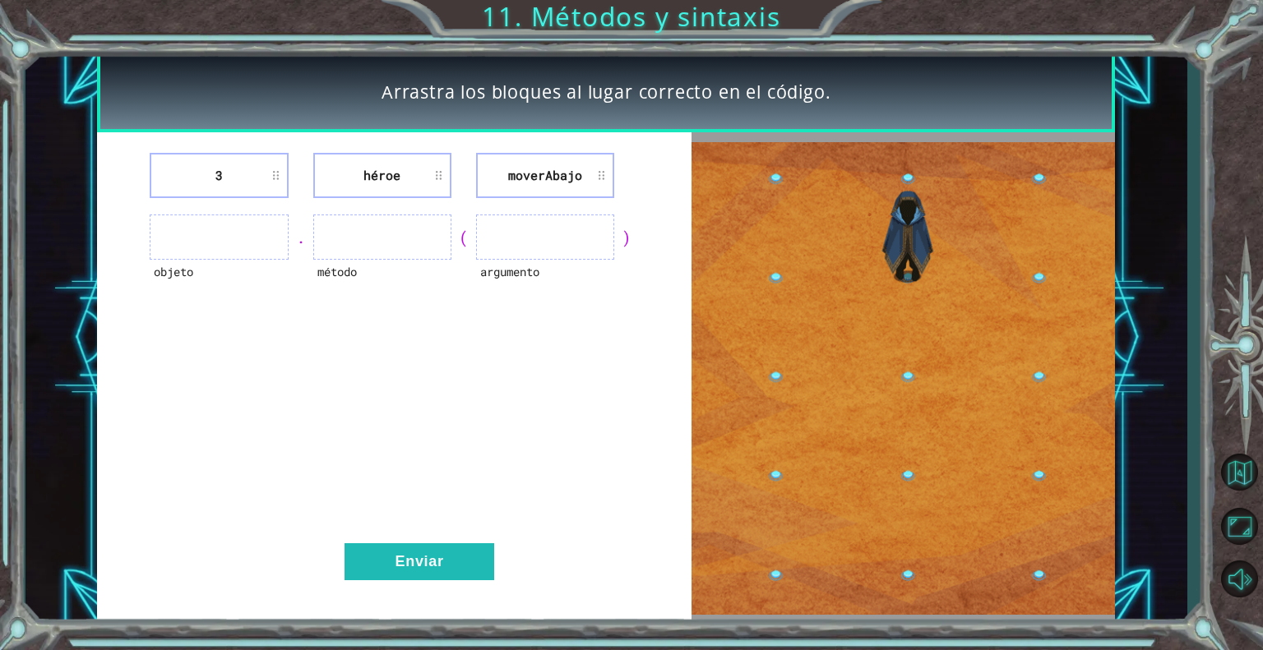
click at [567, 176] on li "moverAbajo" at bounding box center [545, 175] width 138 height 45
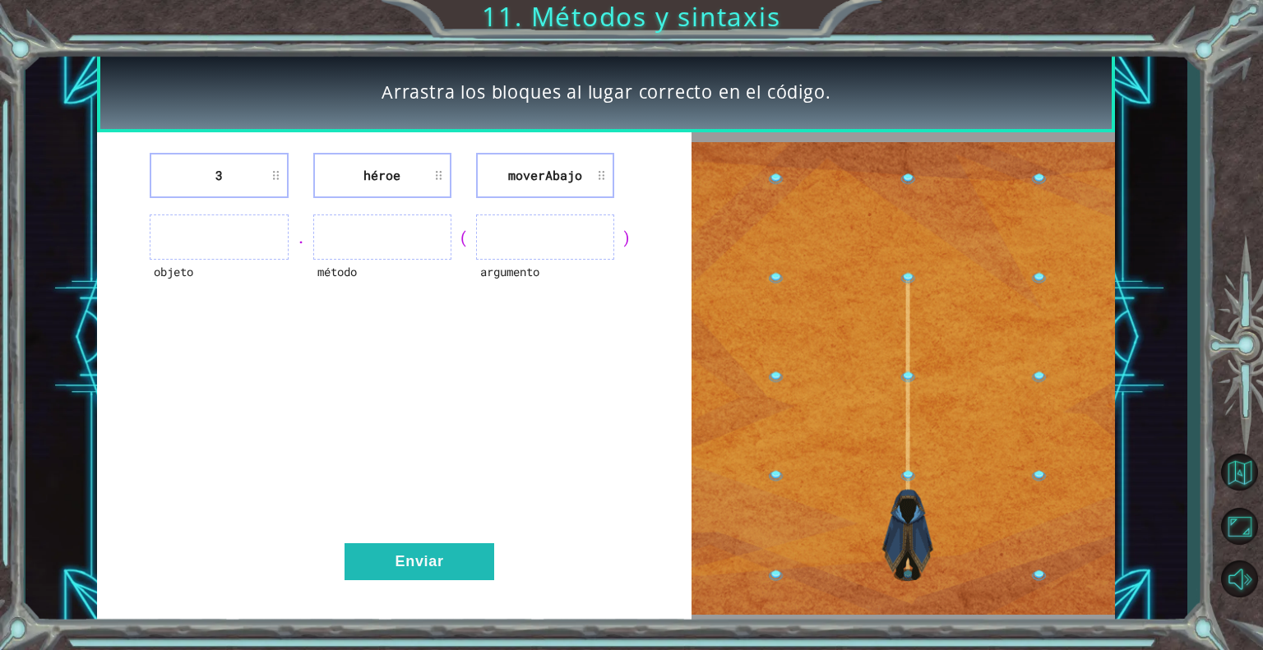
click at [595, 172] on li "moverAbajo" at bounding box center [545, 175] width 138 height 45
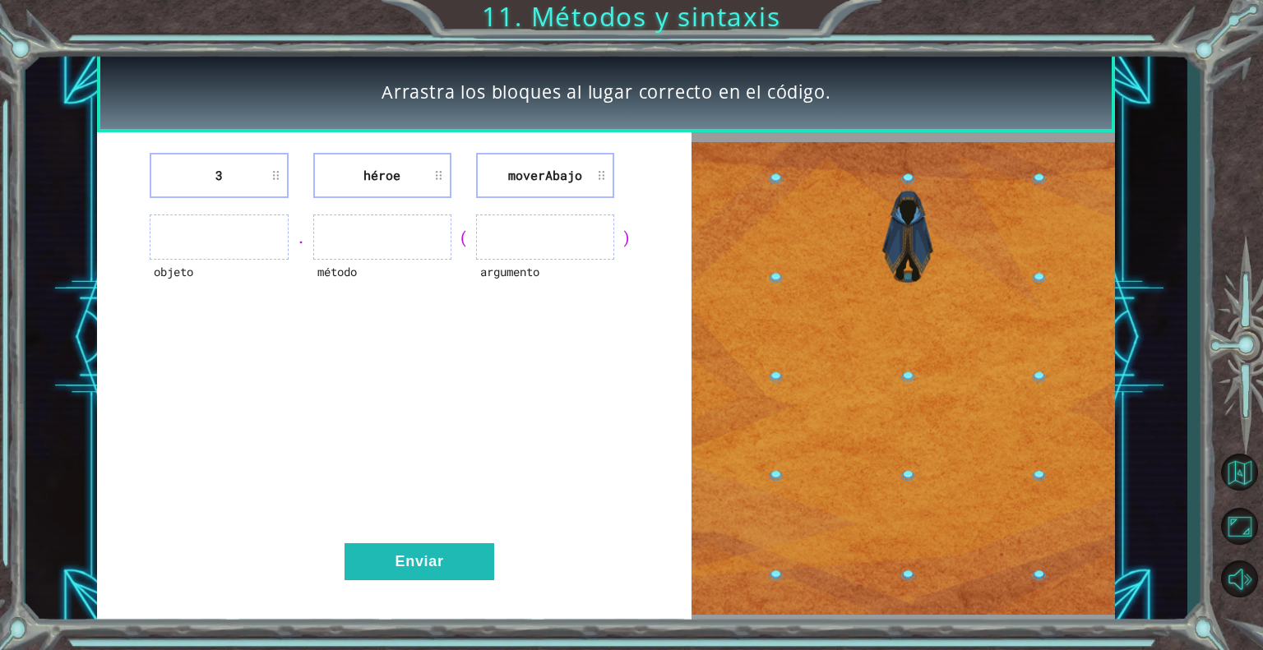
click at [613, 93] on span "Arrastra los bloques al lugar correcto en el código." at bounding box center [606, 92] width 450 height 25
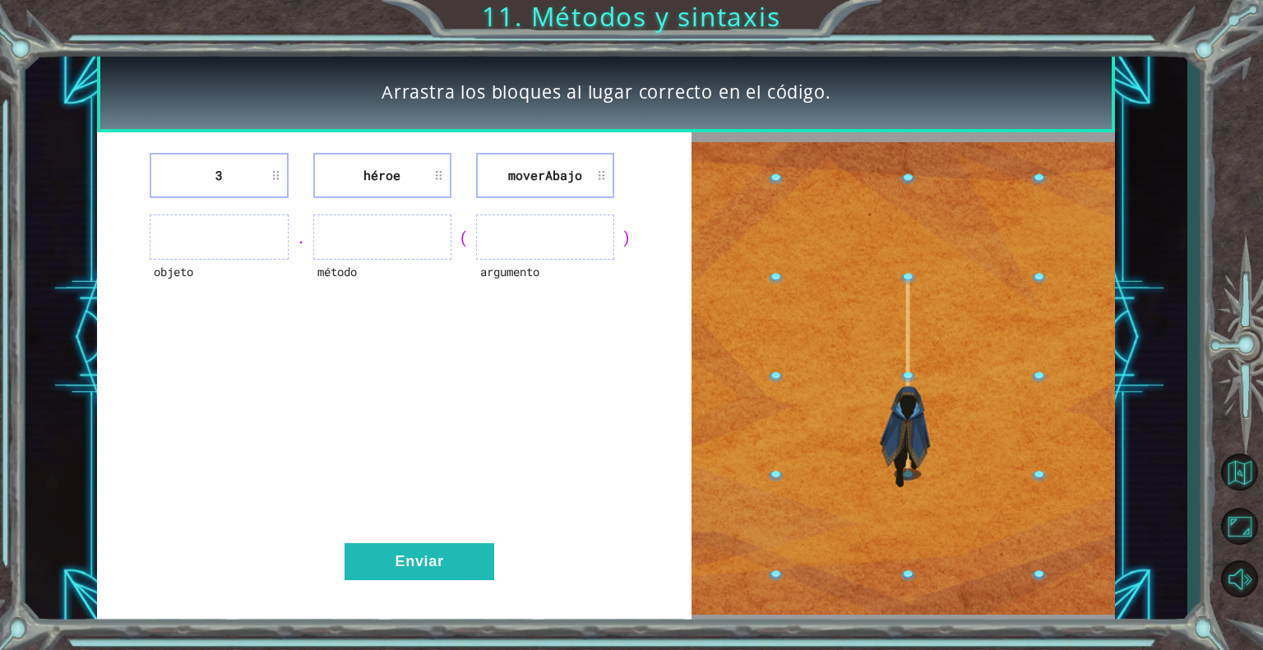
drag, startPoint x: 881, startPoint y: 354, endPoint x: 434, endPoint y: 233, distance: 463.5
drag, startPoint x: 434, startPoint y: 233, endPoint x: 414, endPoint y: 292, distance: 62.4
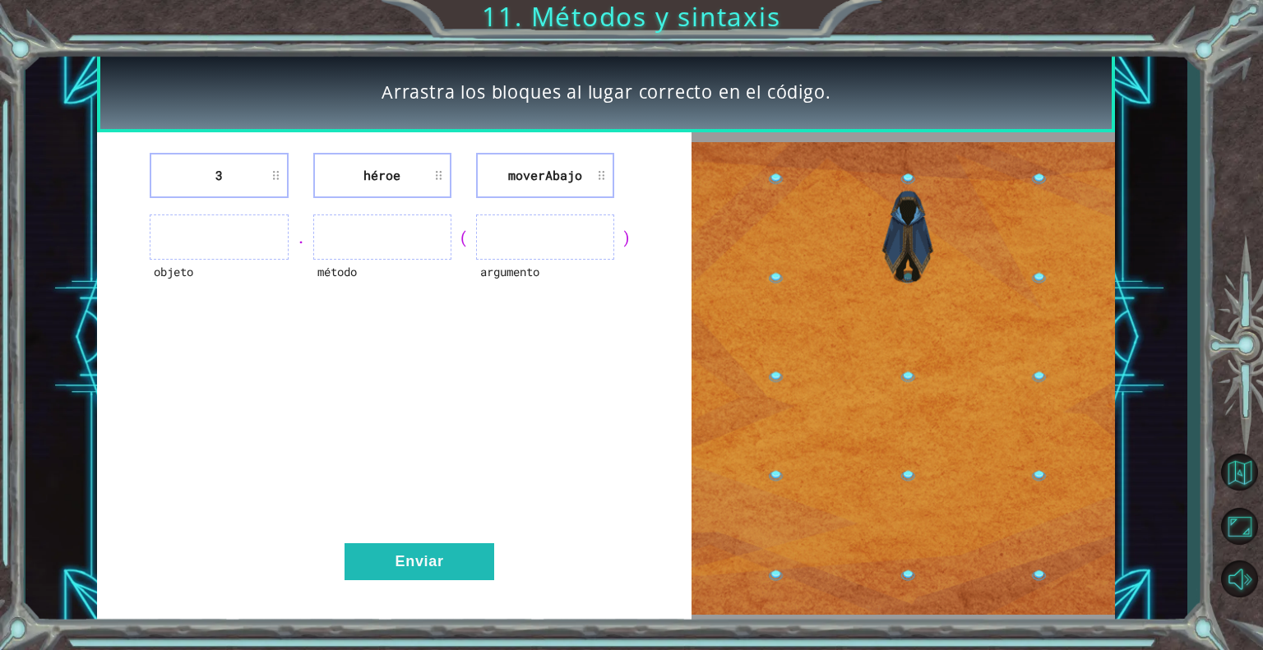
click at [414, 260] on div "método" at bounding box center [382, 237] width 138 height 45
click at [414, 292] on div "método" at bounding box center [382, 282] width 138 height 45
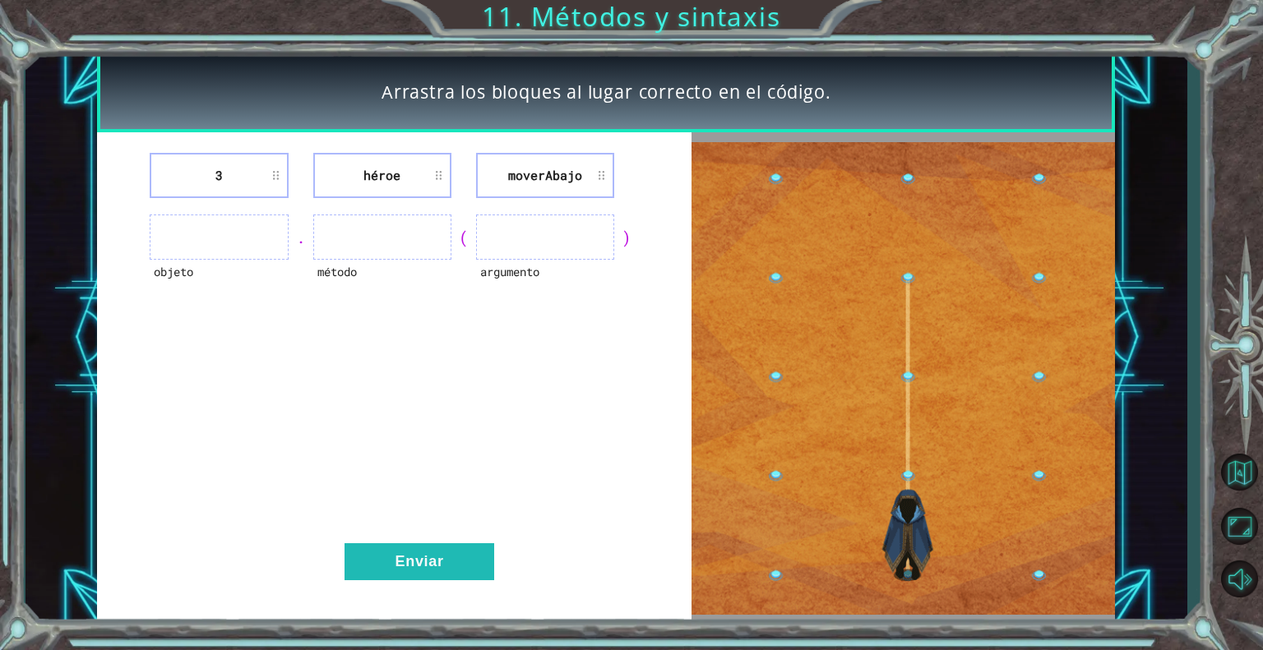
click at [281, 175] on li "3" at bounding box center [219, 175] width 138 height 45
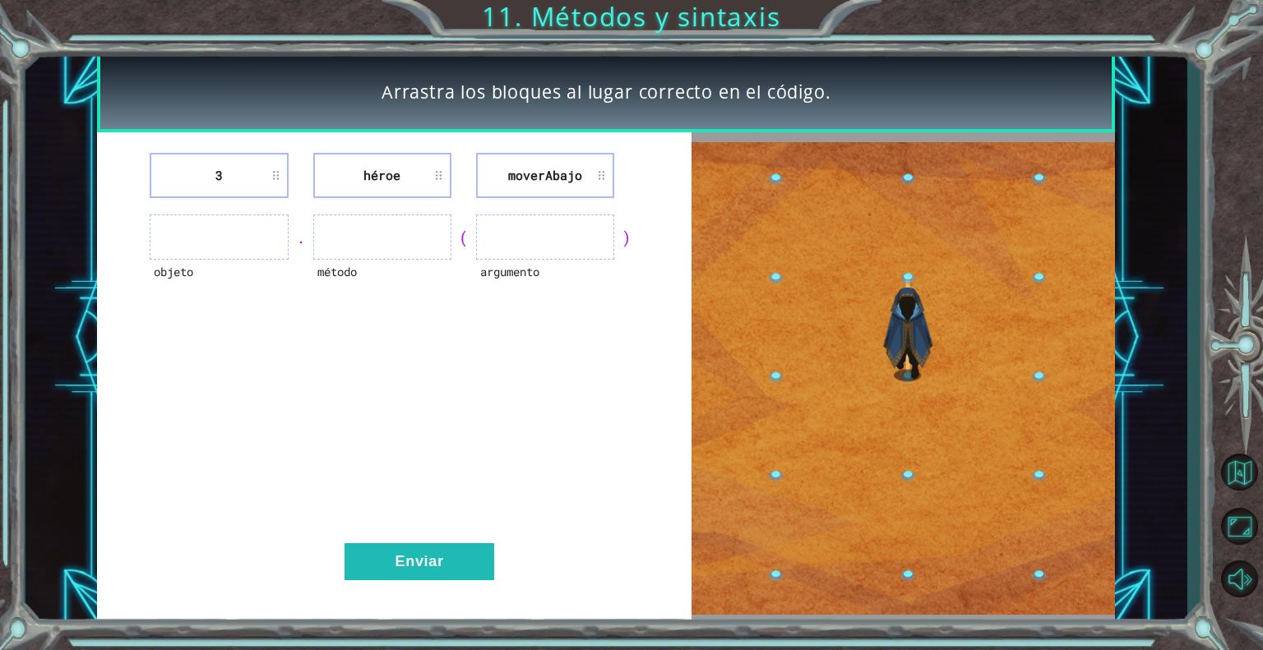
click at [281, 175] on li "3" at bounding box center [219, 175] width 138 height 45
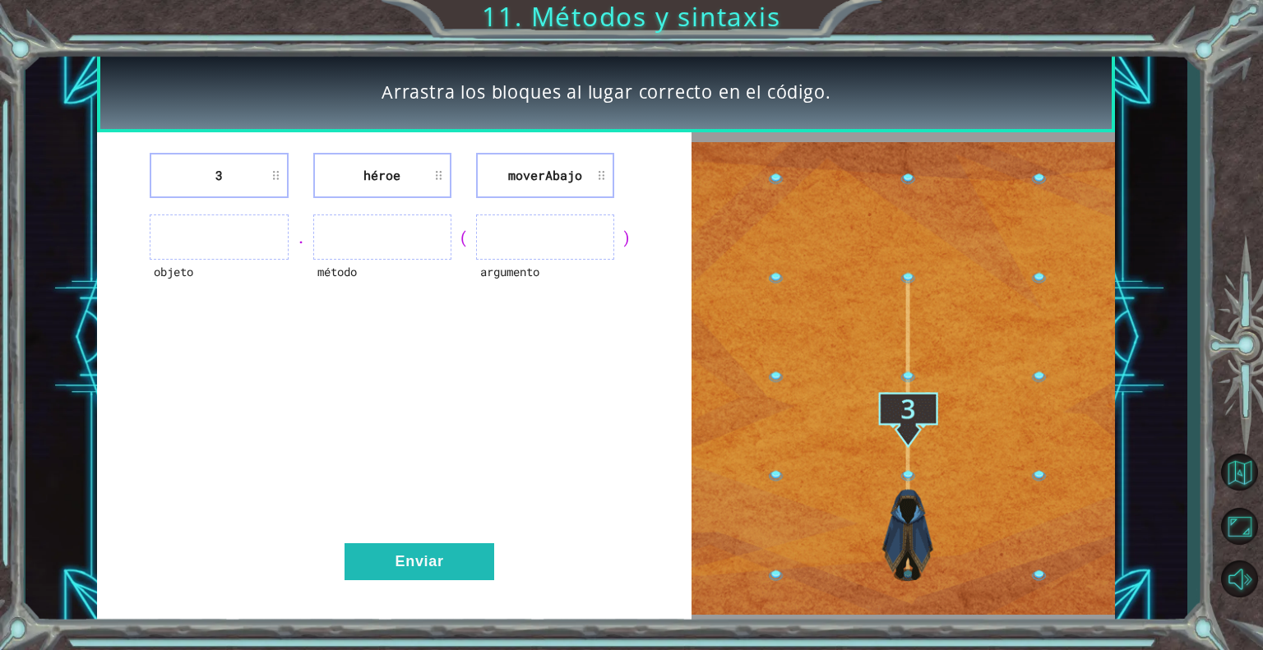
click at [281, 175] on li "3" at bounding box center [219, 175] width 138 height 45
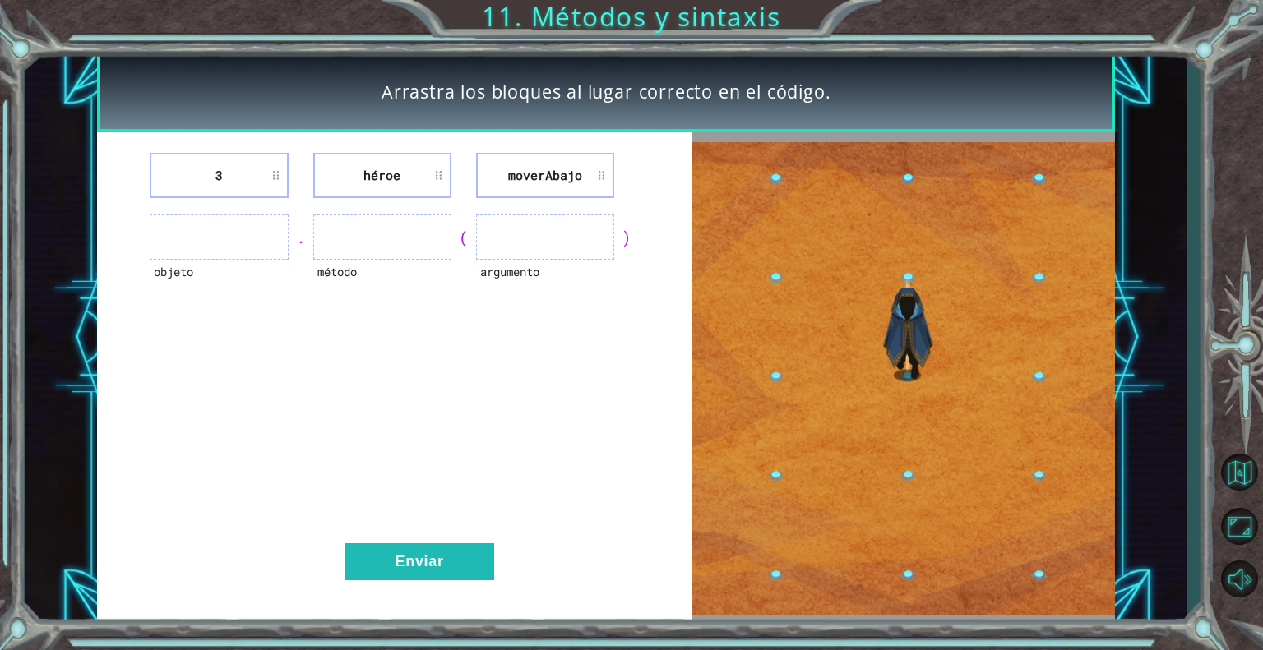
click at [681, 377] on div "3 héroe moverAbajo objeto . método ( argumento ) Enviar" at bounding box center [394, 378] width 594 height 492
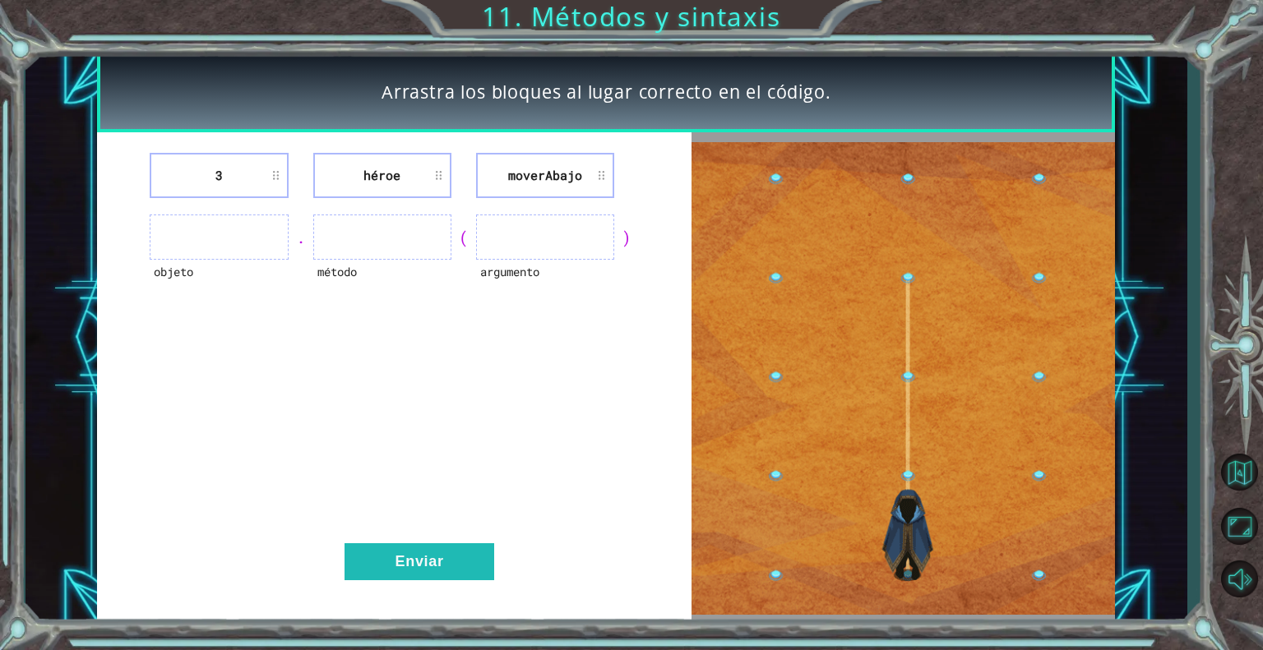
click at [332, 456] on div "3 héroe moverAbajo objeto . método ( argumento ) Enviar" at bounding box center [394, 378] width 594 height 492
click at [622, 239] on div ")" at bounding box center [626, 237] width 25 height 23
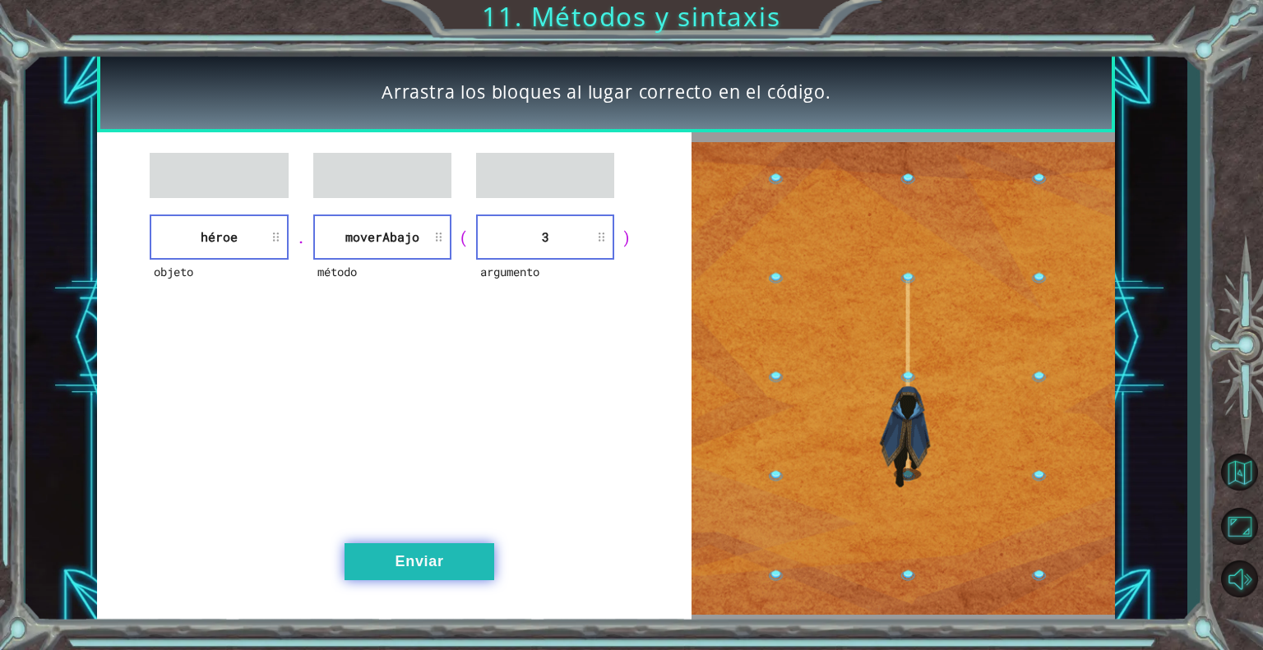
click at [424, 566] on button "Enviar" at bounding box center [419, 561] width 150 height 37
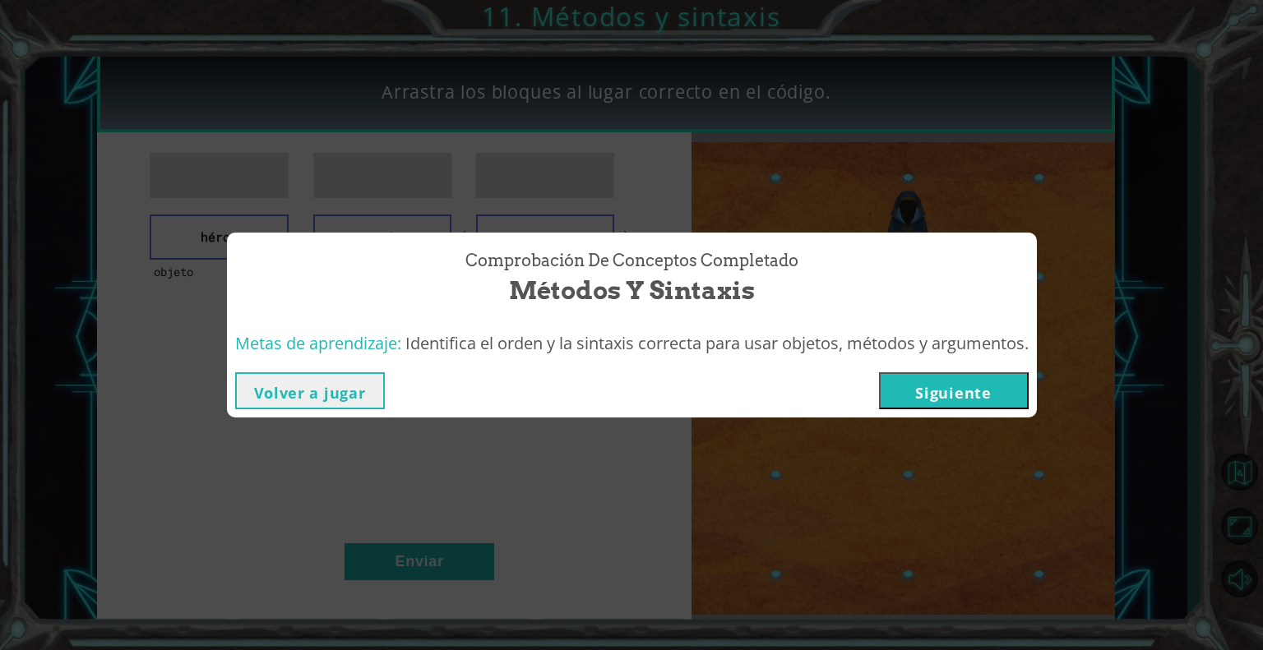
click at [919, 391] on button "Siguiente" at bounding box center [954, 390] width 150 height 37
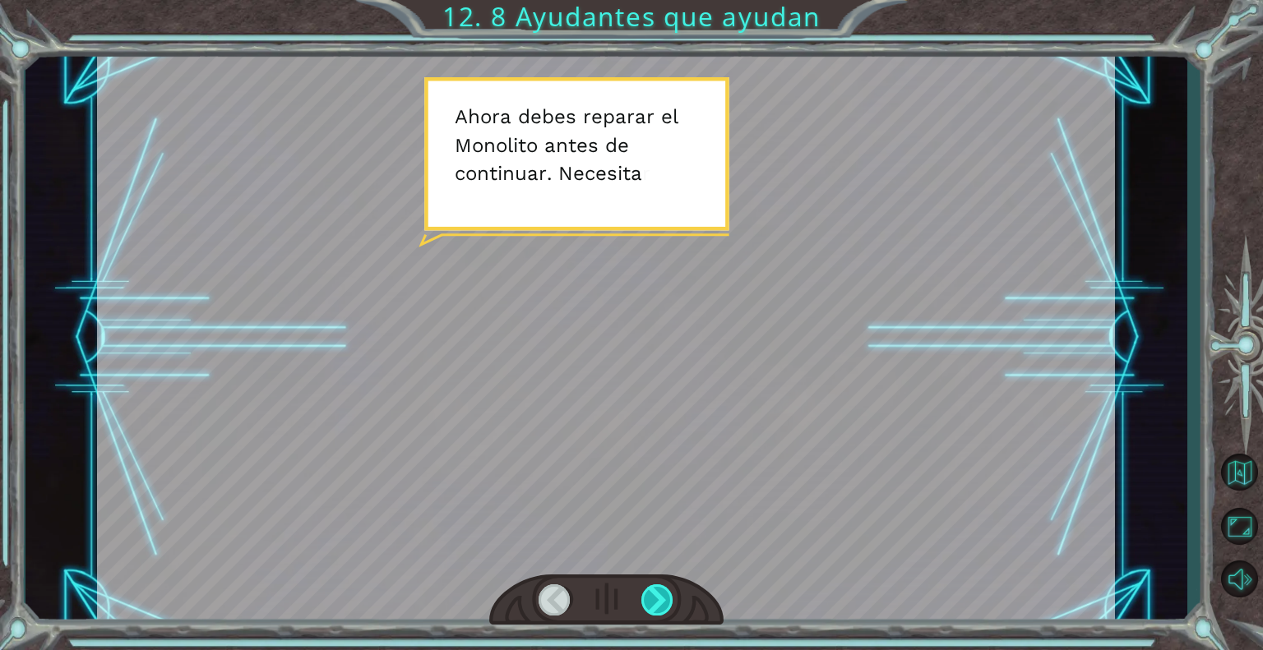
click at [645, 595] on div at bounding box center [657, 600] width 33 height 31
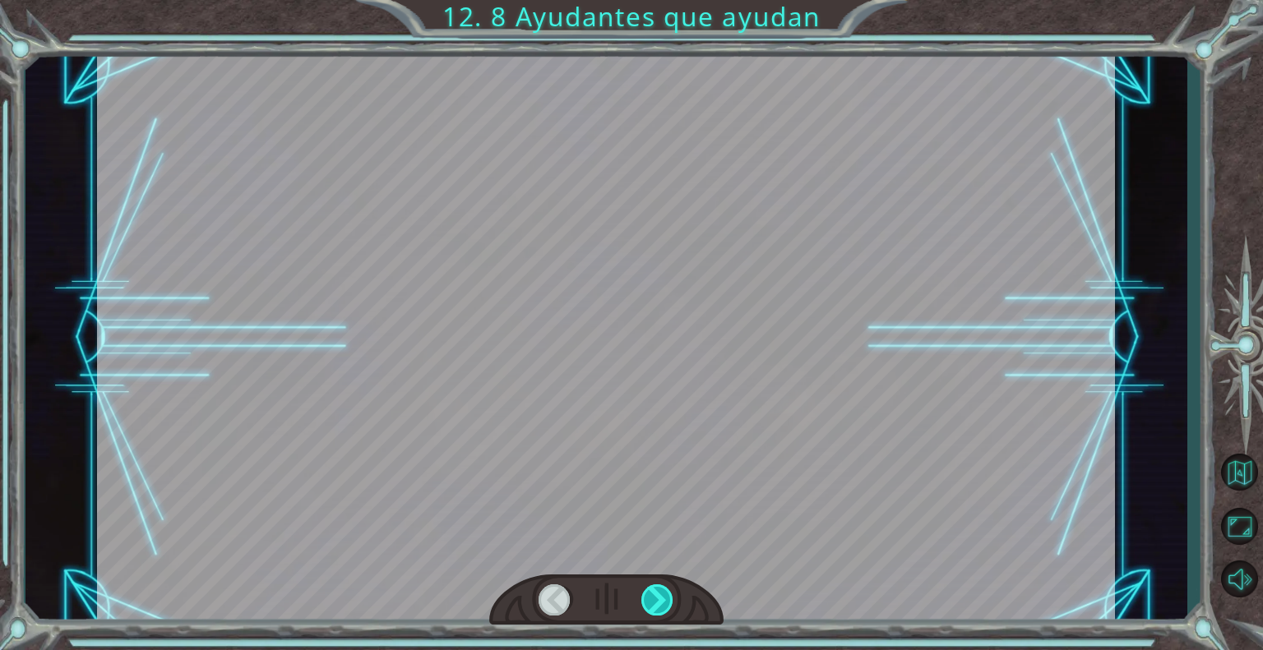
click at [645, 595] on div at bounding box center [657, 600] width 33 height 31
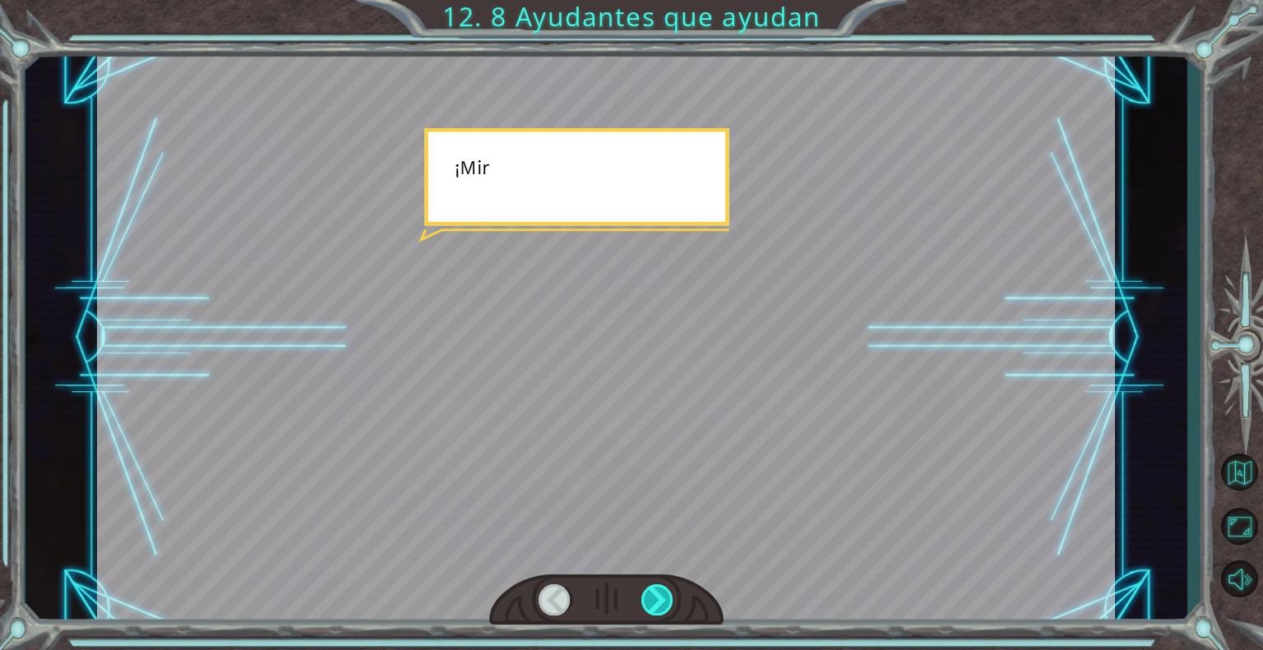
click at [645, 595] on div at bounding box center [657, 600] width 33 height 31
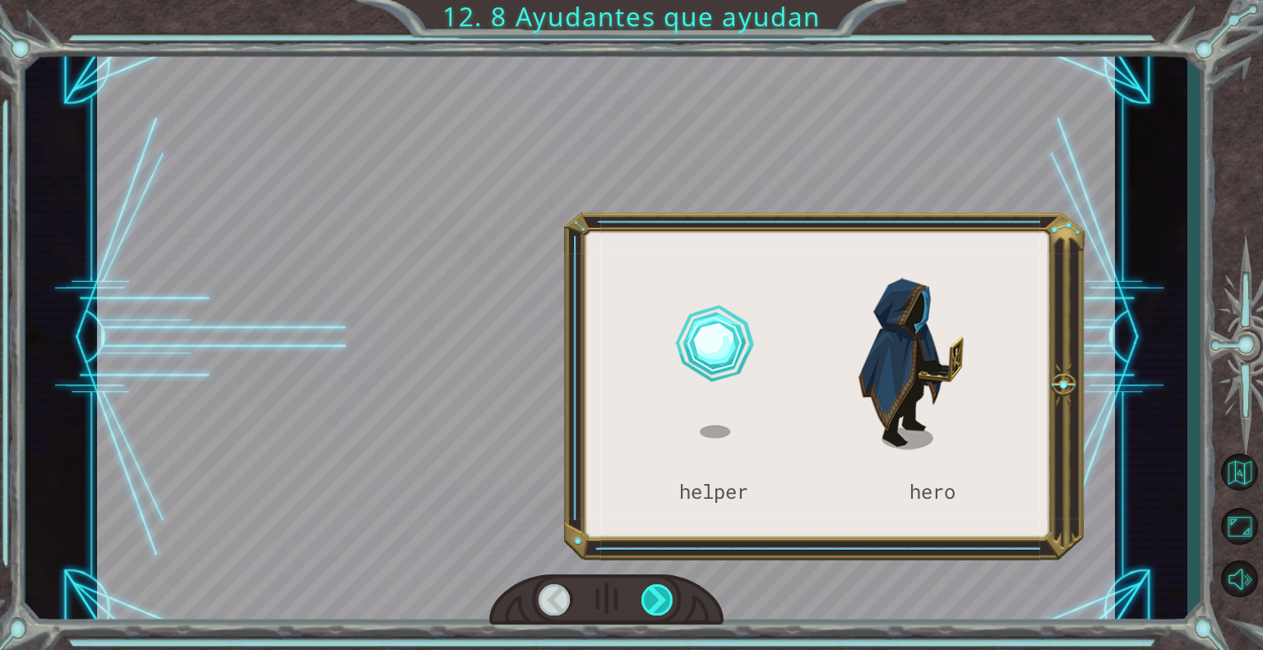
click at [645, 595] on div at bounding box center [657, 600] width 33 height 31
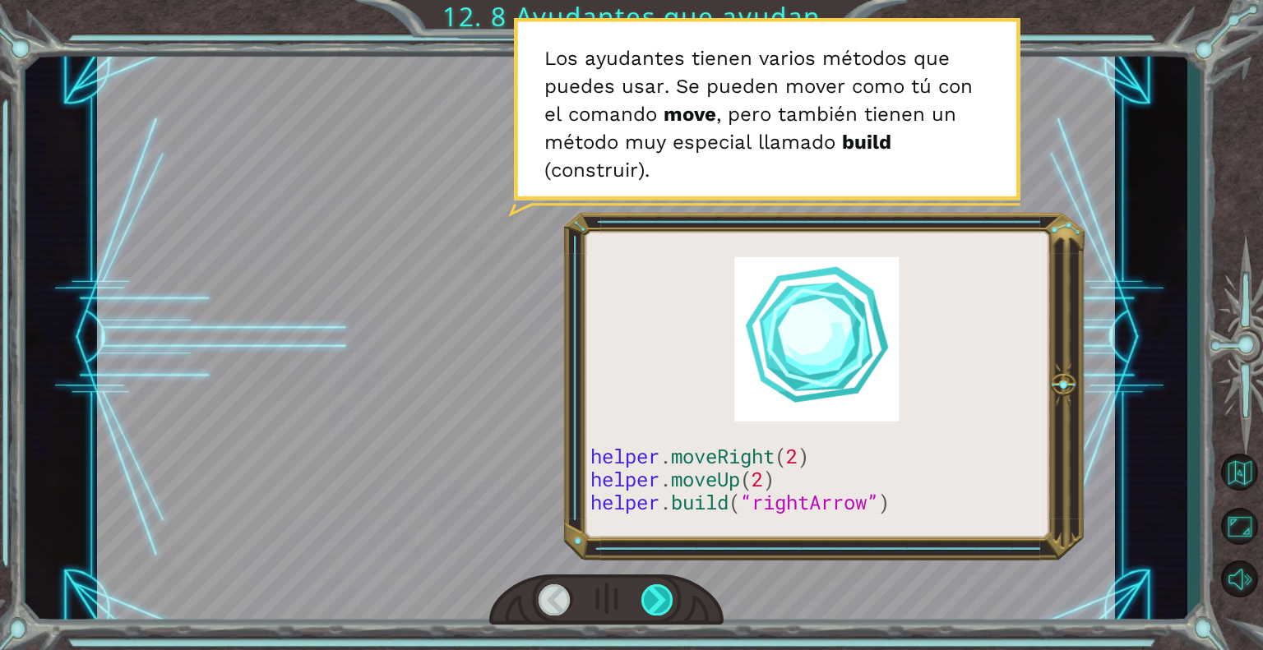
click at [643, 612] on div at bounding box center [657, 600] width 33 height 31
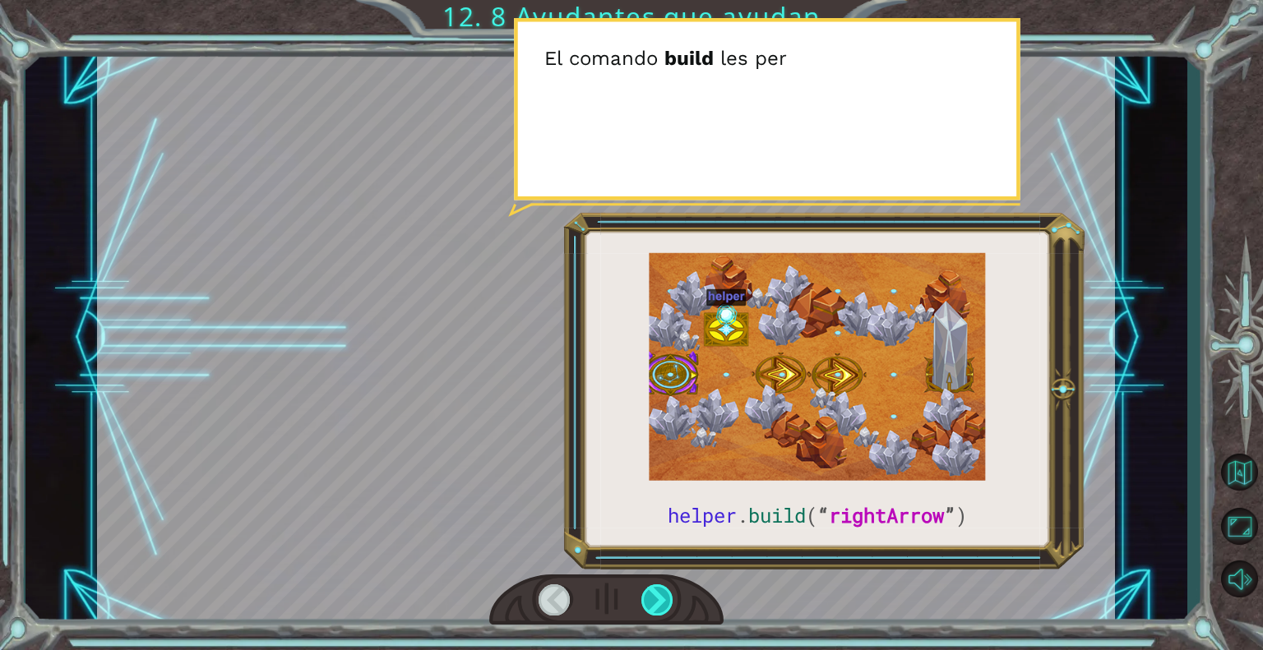
click at [643, 612] on div at bounding box center [657, 600] width 33 height 31
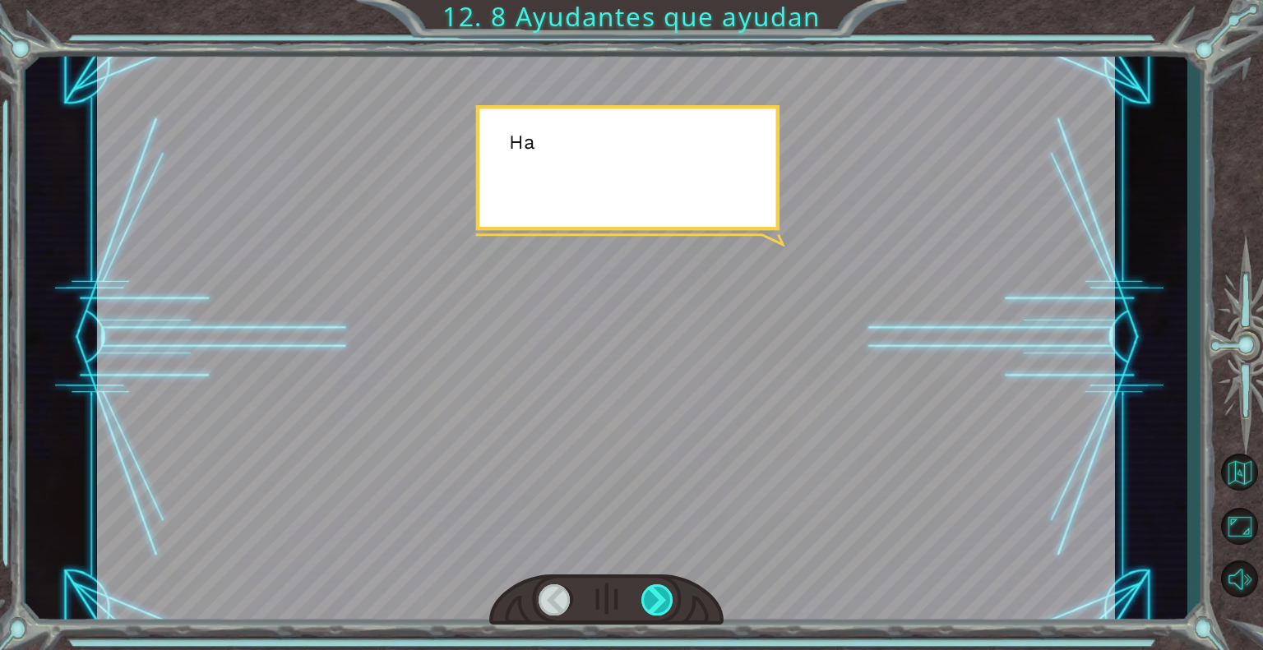
click at [643, 612] on div at bounding box center [657, 600] width 33 height 31
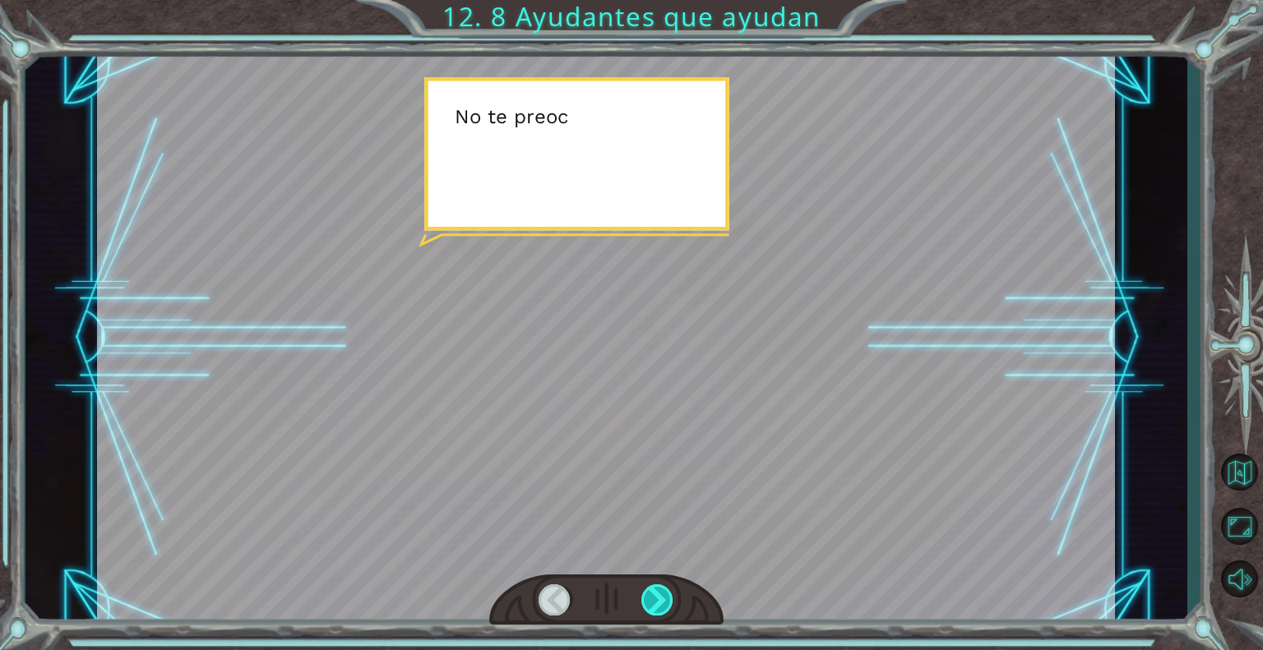
click at [643, 612] on div at bounding box center [657, 600] width 33 height 31
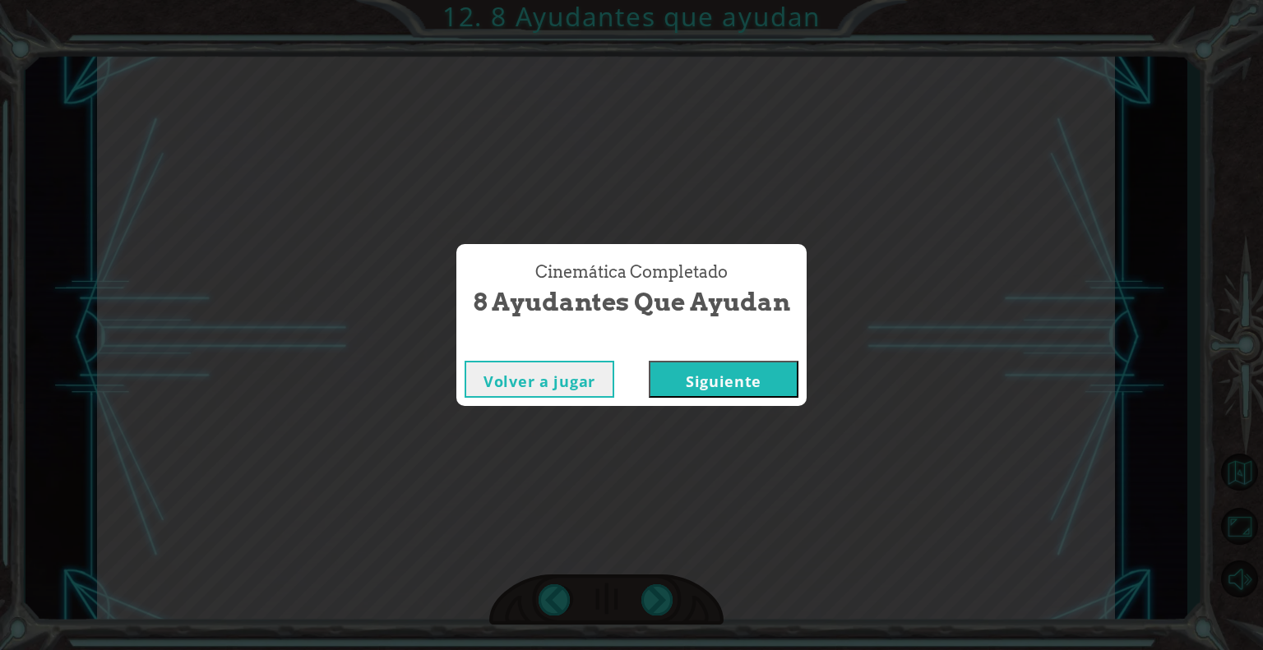
click at [700, 387] on button "Siguiente" at bounding box center [724, 379] width 150 height 37
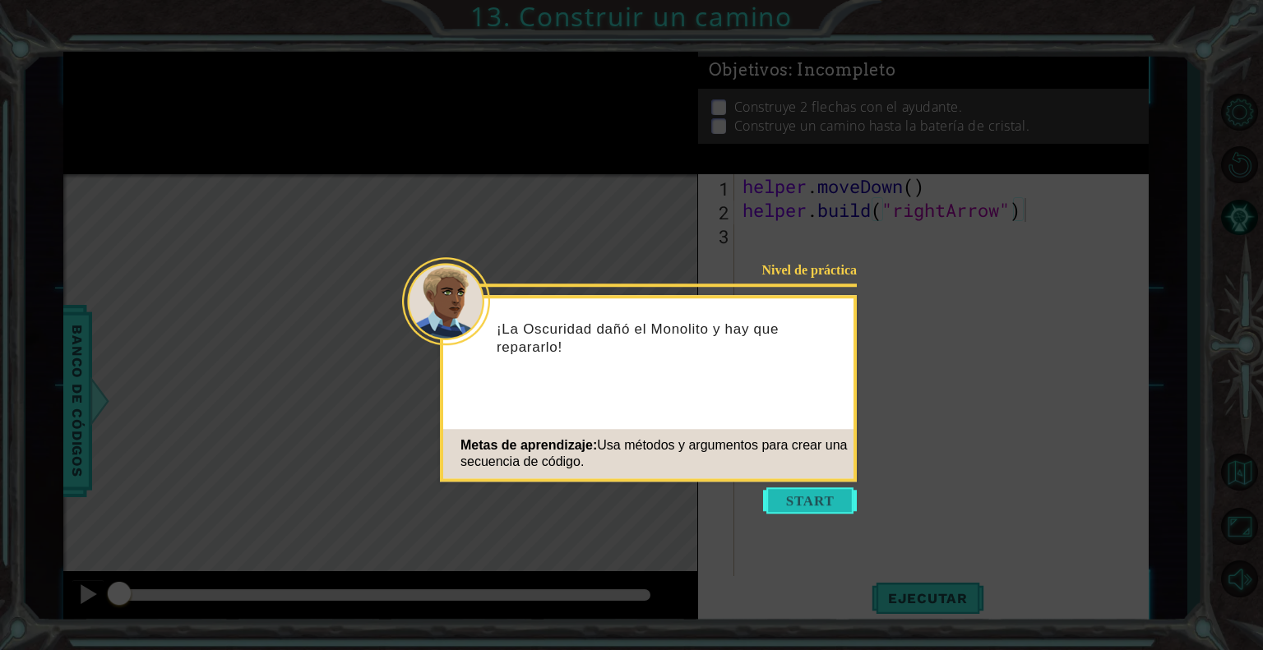
click at [823, 499] on button "Start" at bounding box center [810, 501] width 94 height 26
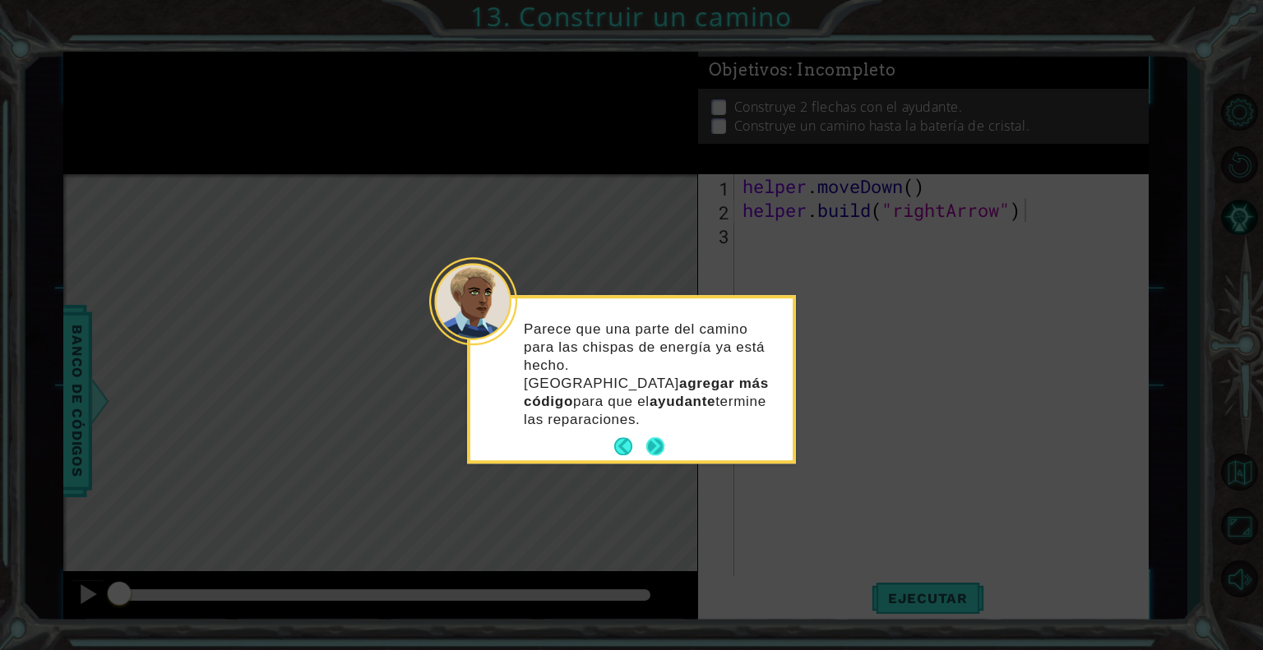
click at [653, 434] on button "Next" at bounding box center [655, 446] width 25 height 25
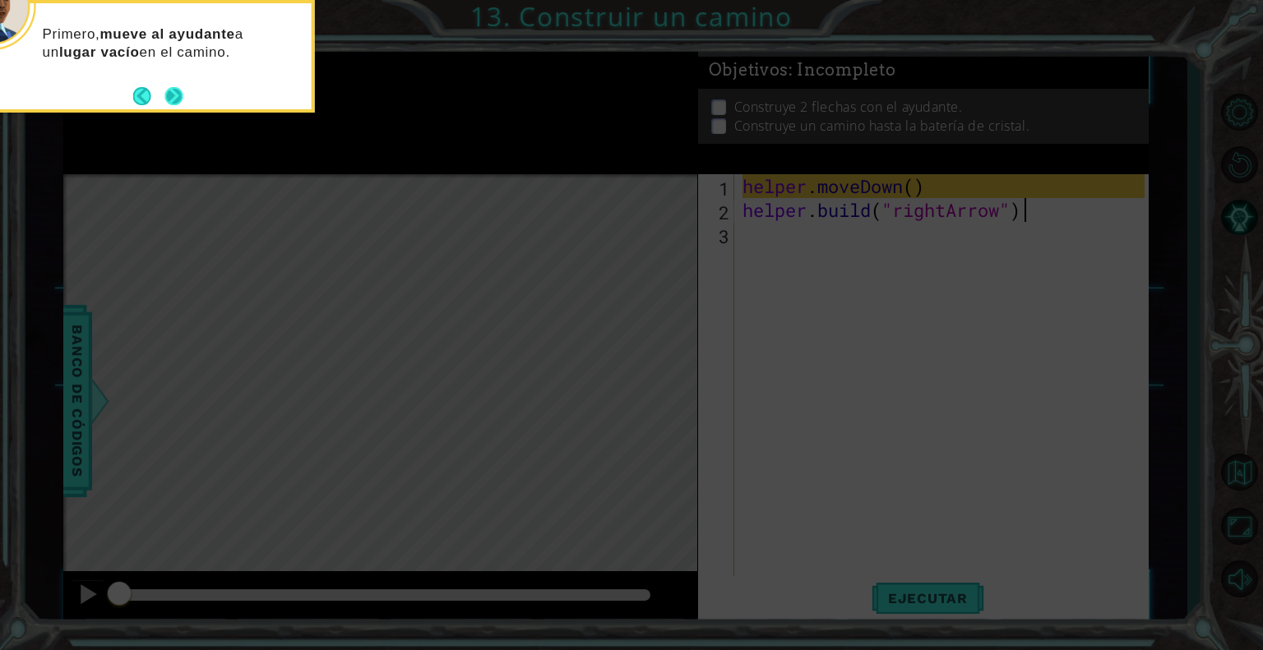
click at [177, 98] on button "Next" at bounding box center [174, 96] width 24 height 24
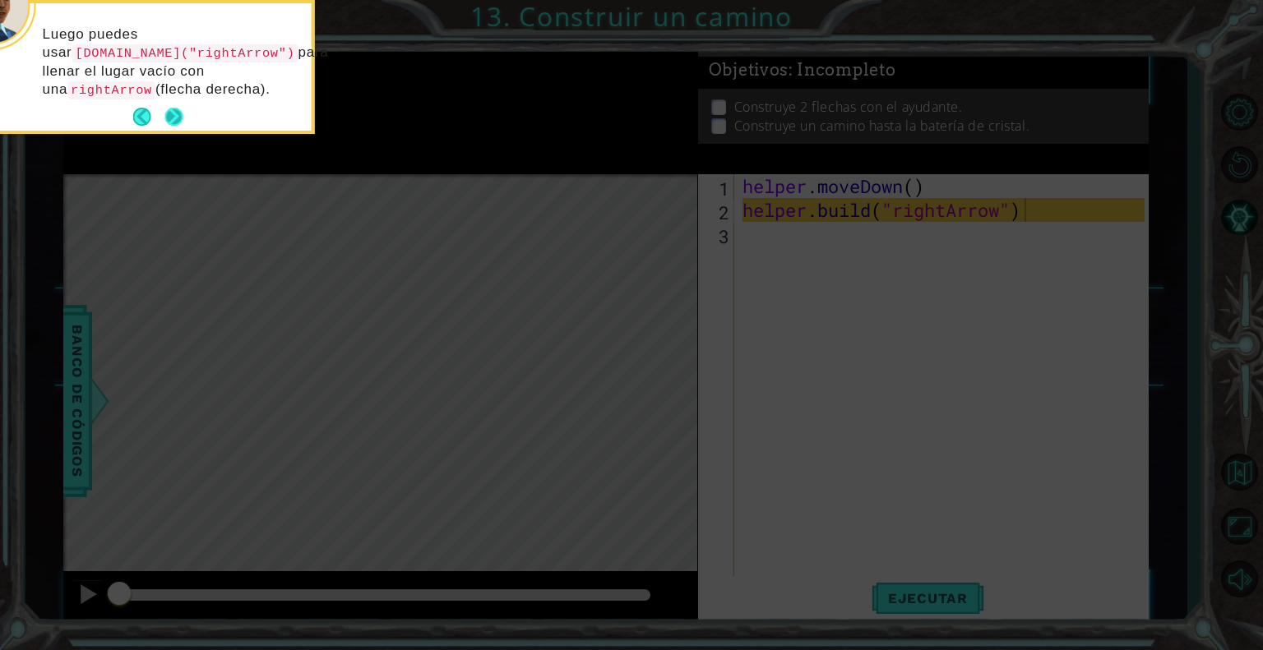
click at [176, 107] on button "Next" at bounding box center [174, 117] width 21 height 21
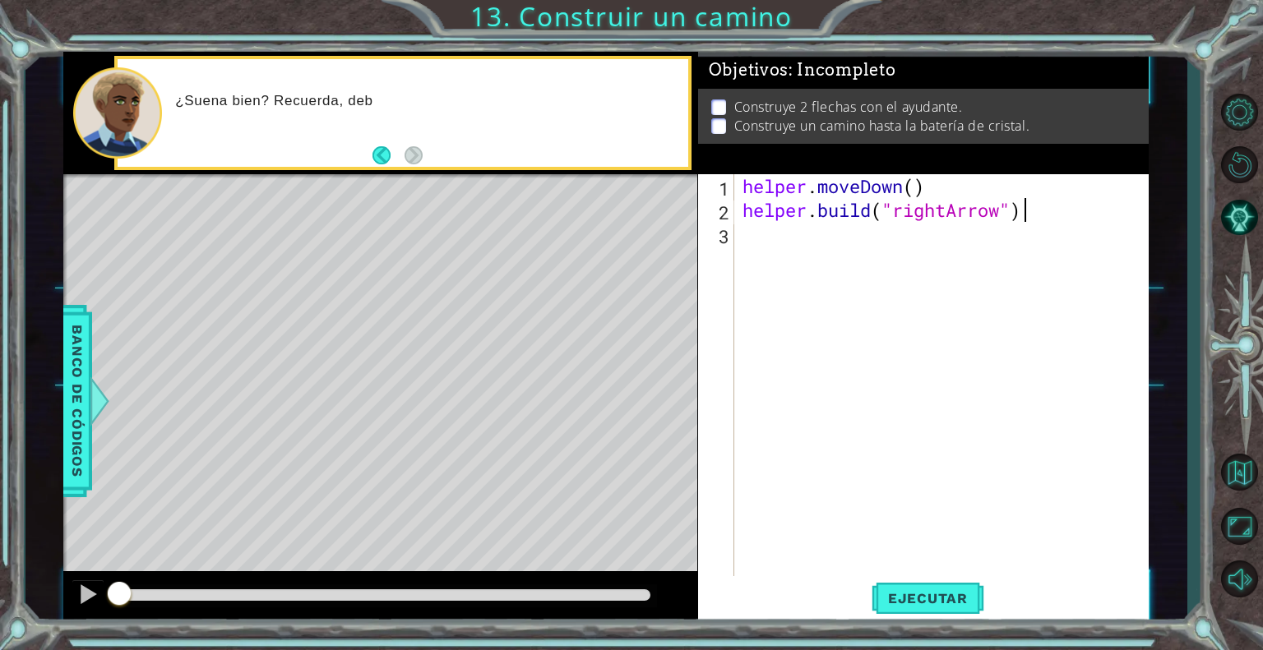
click at [825, 249] on div "helper . moveDown ( ) helper . build ( "rightArrow" )" at bounding box center [946, 400] width 414 height 453
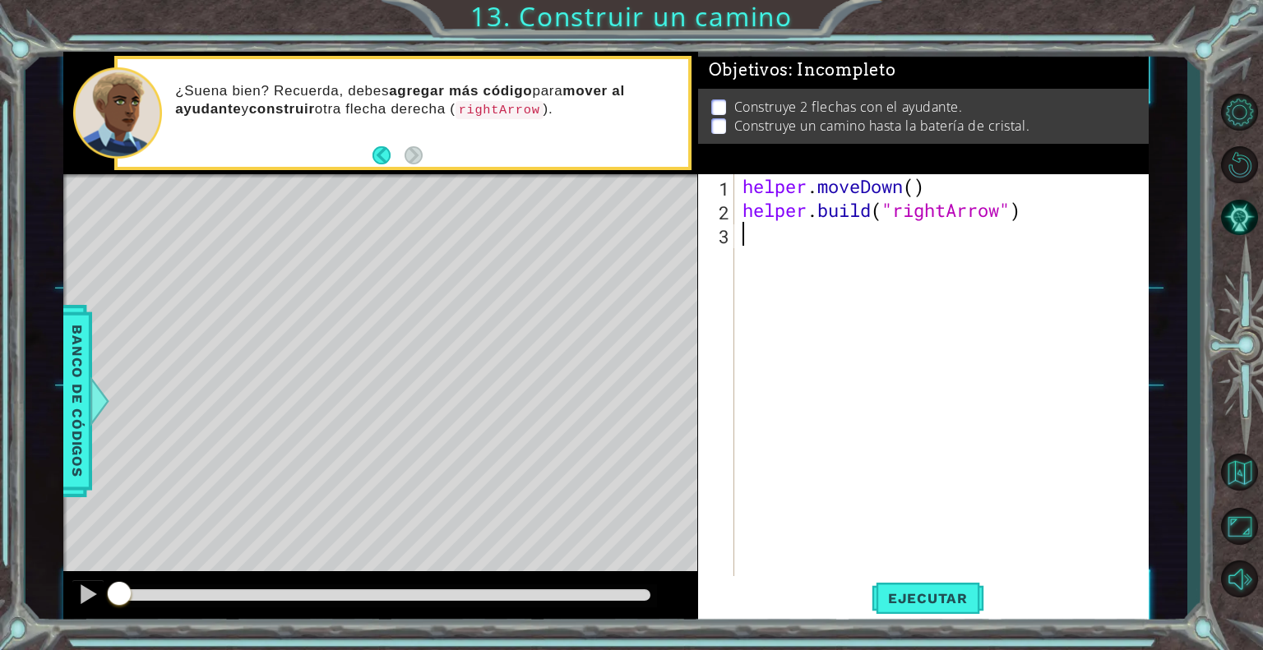
click at [1082, 344] on div "helper . moveDown ( ) helper . build ( "rightArrow" )" at bounding box center [946, 400] width 414 height 453
click at [1070, 443] on div "helper . moveDown ( ) helper . build ( "rightArrow" )" at bounding box center [946, 400] width 414 height 453
click at [779, 230] on div "helper . moveDown ( ) helper . build ( "rightArrow" )" at bounding box center [946, 400] width 414 height 453
click at [1115, 492] on div "helper . moveDown ( ) helper . build ( "rightArrow" )" at bounding box center [946, 400] width 414 height 453
click at [902, 282] on div "helper . moveDown ( ) helper . build ( "rightArrow" )" at bounding box center [946, 400] width 414 height 453
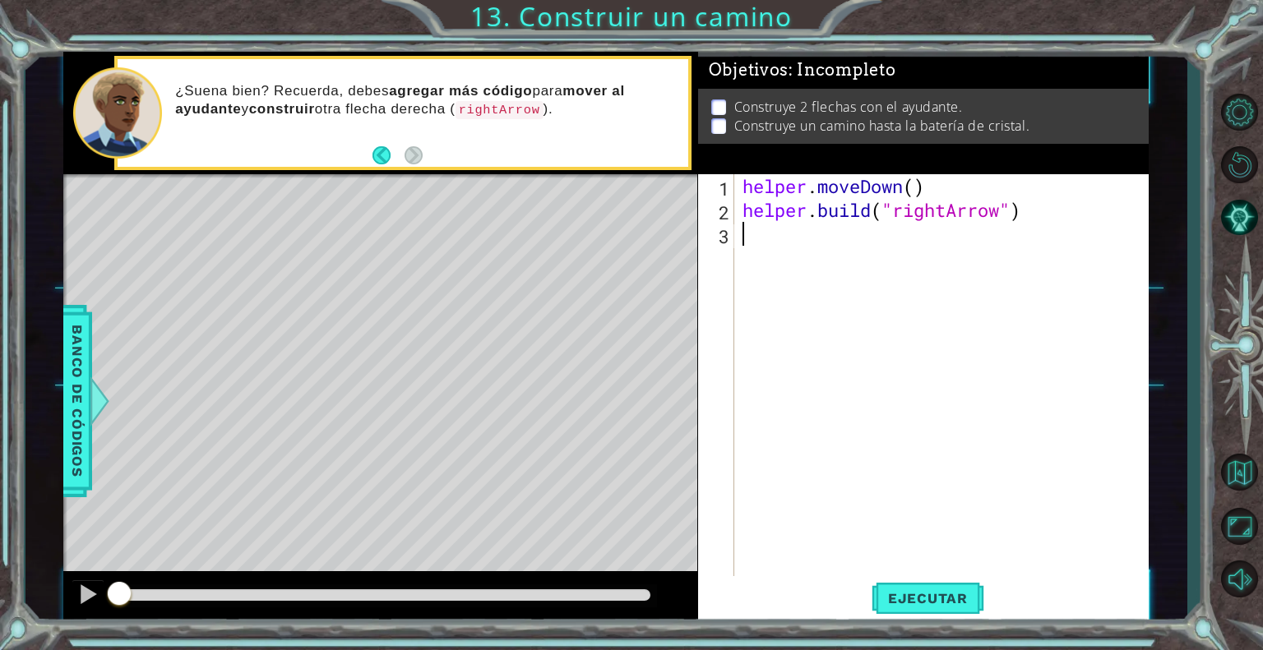
click at [830, 233] on div "helper . moveDown ( ) helper . build ( "rightArrow" )" at bounding box center [946, 400] width 414 height 453
click at [766, 233] on div "helper . moveDown ( ) helper . build ( "rightArrow" )" at bounding box center [946, 400] width 414 height 453
click at [776, 242] on div "helper . moveDown ( ) helper . build ( "rightArrow" )" at bounding box center [946, 400] width 414 height 453
click at [816, 233] on div "helper . moveDown ( ) helper . build ( "rightArrow" )" at bounding box center [946, 400] width 414 height 453
click at [790, 237] on div "helper . moveDown ( ) helper . build ( "rightArrow" )" at bounding box center [946, 400] width 414 height 453
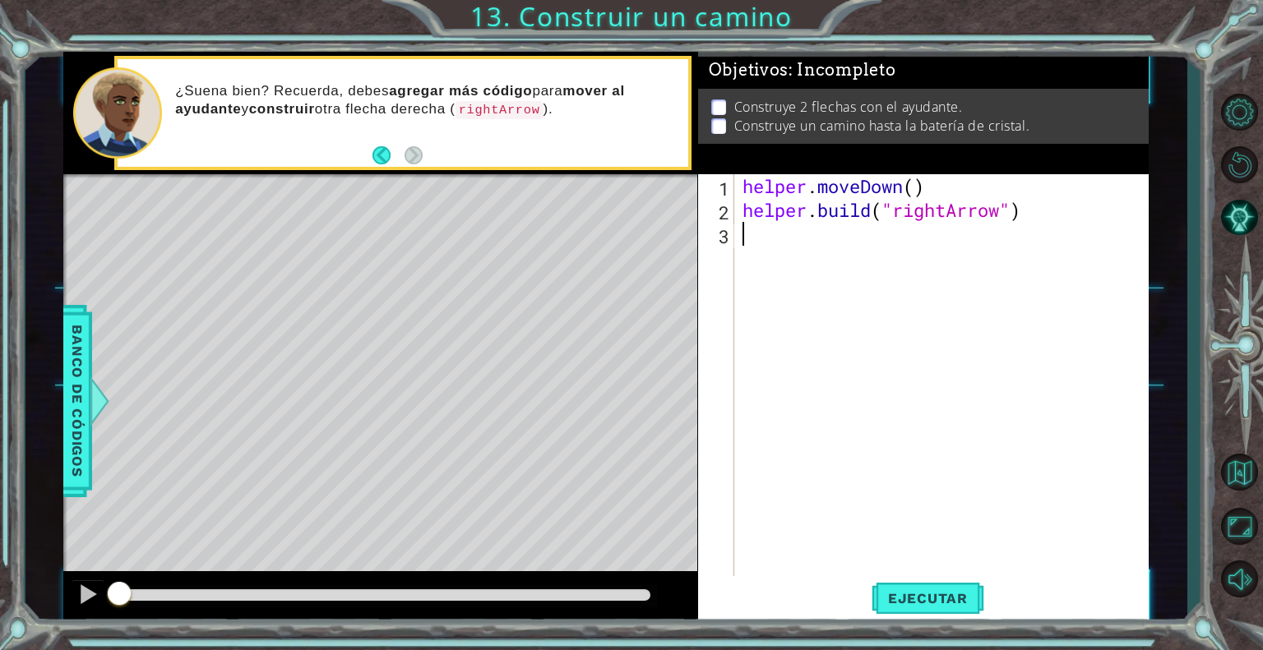
click at [751, 252] on div "helper . moveDown ( ) helper . build ( "rightArrow" )" at bounding box center [946, 400] width 414 height 453
click at [767, 237] on div "helper . moveDown ( ) helper . build ( "rightArrow" )" at bounding box center [946, 400] width 414 height 453
click at [1003, 416] on div "helper . moveDown ( ) helper . build ( "rightArrow" )" at bounding box center [946, 400] width 414 height 453
click at [1082, 451] on div "helper . moveDown ( ) helper . build ( "rightArrow" )" at bounding box center [946, 400] width 414 height 453
click at [766, 237] on div "helper . moveDown ( ) helper . build ( "rightArrow" )" at bounding box center [946, 400] width 414 height 453
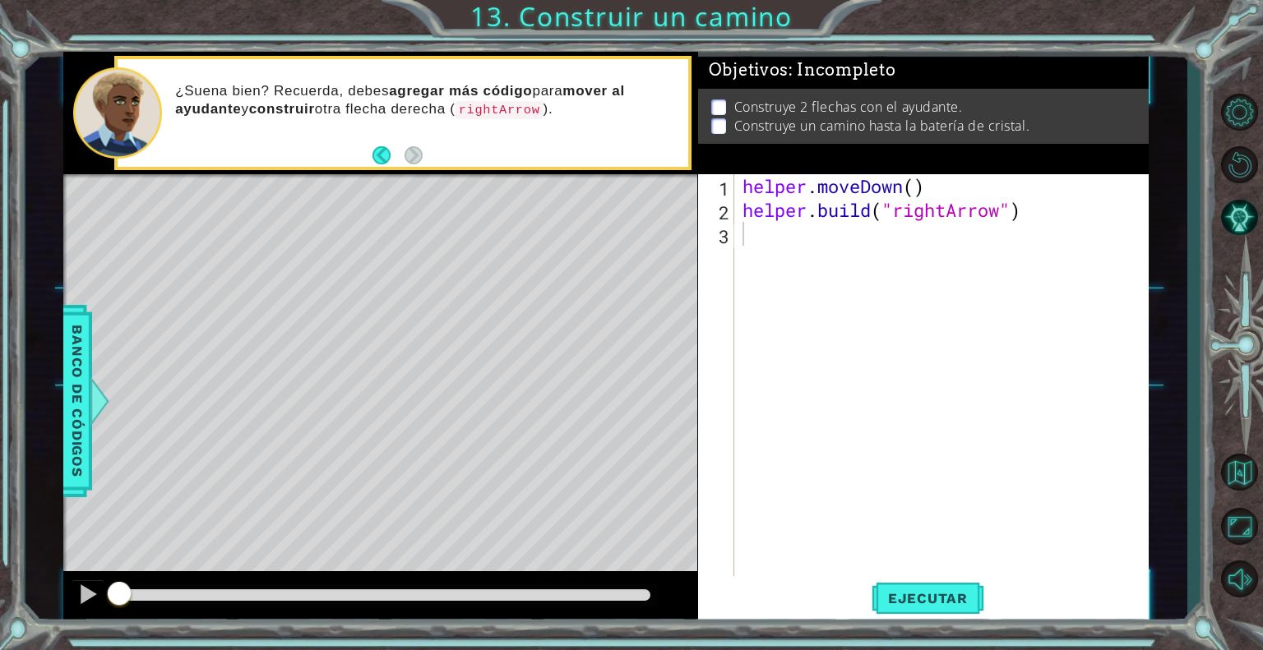
click at [1117, 357] on div "helper . moveDown ( ) helper . build ( "rightArrow" )" at bounding box center [946, 400] width 414 height 453
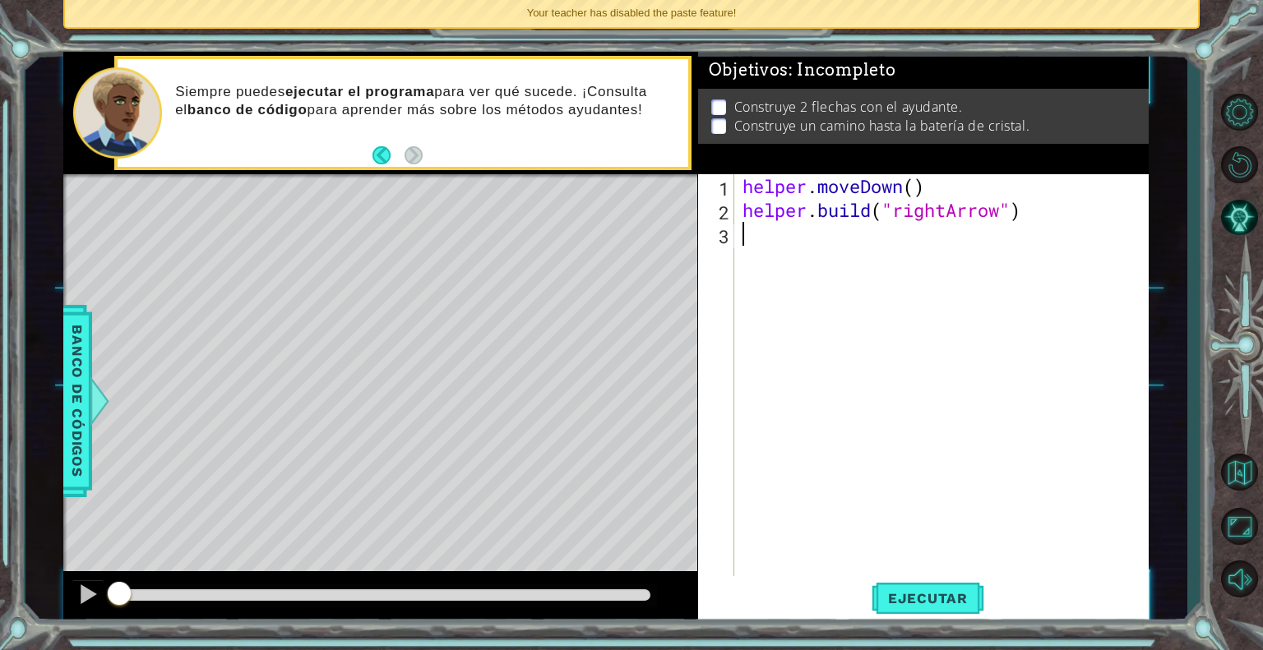
click at [917, 231] on div "helper . moveDown ( ) helper . build ( "rightArrow" )" at bounding box center [946, 400] width 414 height 453
click at [883, 246] on div "helper . moveDown ( ) helper . build ( "rightArrow" )" at bounding box center [946, 400] width 414 height 453
click at [1095, 331] on div "helper . moveDown ( ) helper . build ( "rightArrow" )" at bounding box center [946, 400] width 414 height 453
click at [950, 259] on div "helper . moveDown ( ) helper . build ( "rightArrow" )" at bounding box center [946, 400] width 414 height 453
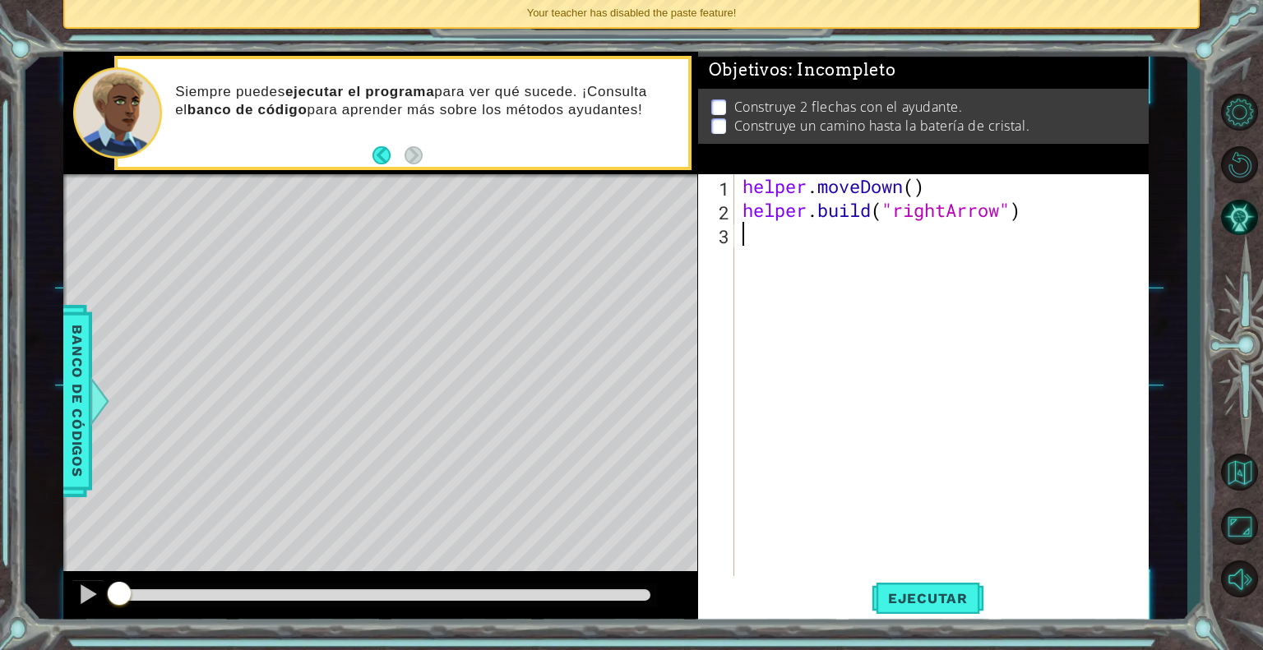
click at [950, 259] on div "helper . moveDown ( ) helper . build ( "rightArrow" )" at bounding box center [946, 400] width 414 height 453
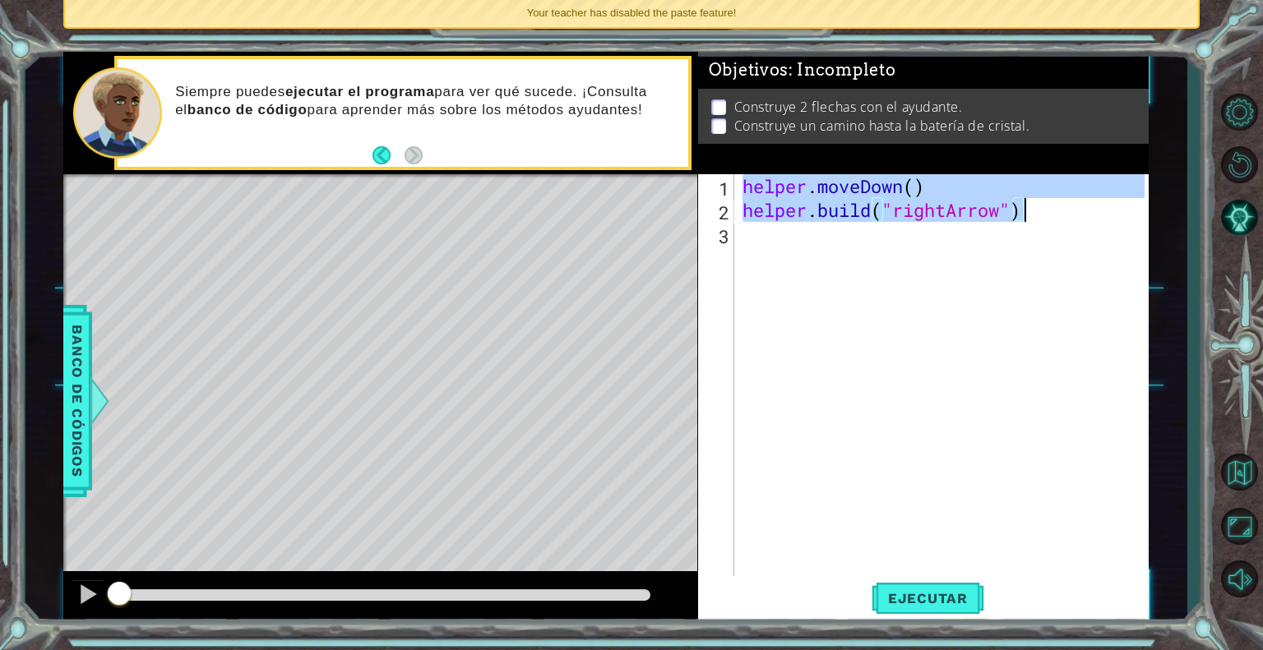
drag, startPoint x: 739, startPoint y: 183, endPoint x: 1025, endPoint y: 219, distance: 288.3
click at [1025, 219] on div "helper . moveDown ( ) helper . build ( "rightArrow" )" at bounding box center [946, 400] width 414 height 453
type textarea "helper.moveDown() [DOMAIN_NAME]("rightArrow")"
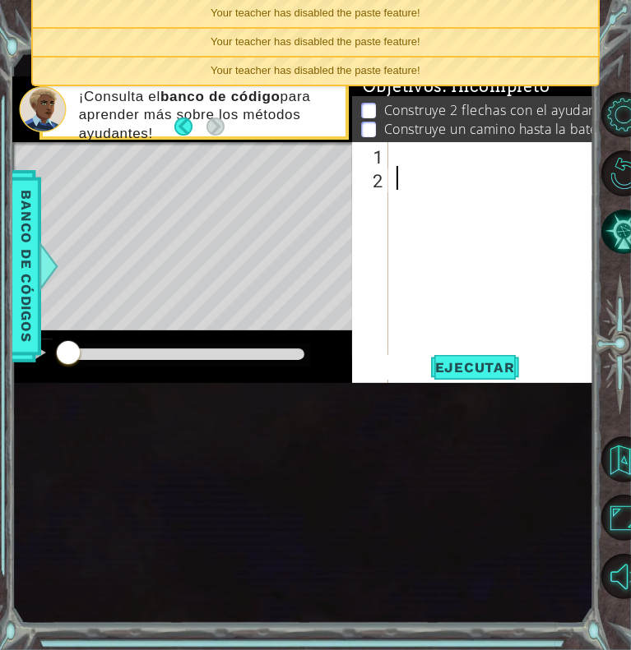
click at [415, 275] on div at bounding box center [496, 368] width 206 height 453
click at [421, 261] on div at bounding box center [496, 368] width 206 height 453
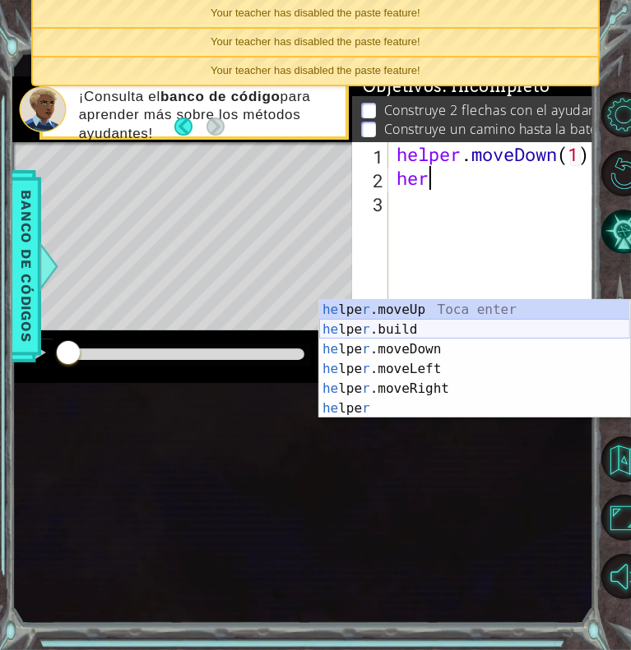
click at [430, 330] on div "he lpe r .moveUp Toca enter he lpe r .build Toca enter he lpe r .moveDown Toca …" at bounding box center [474, 379] width 311 height 158
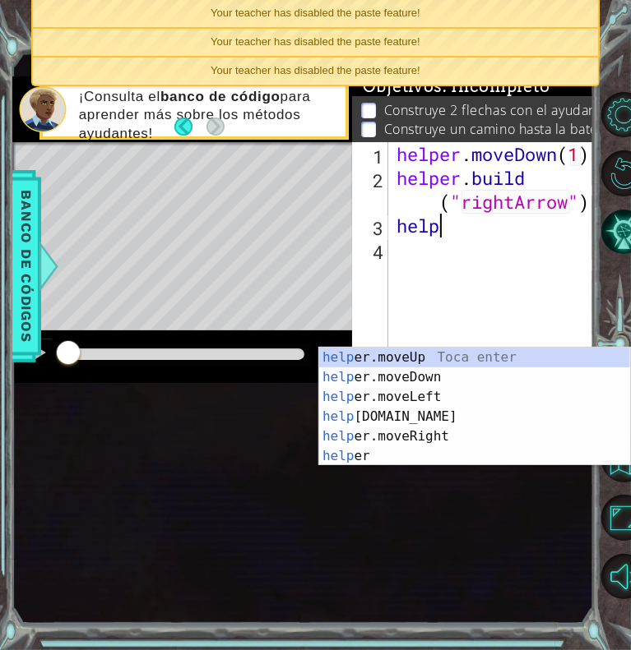
scroll to position [0, 14]
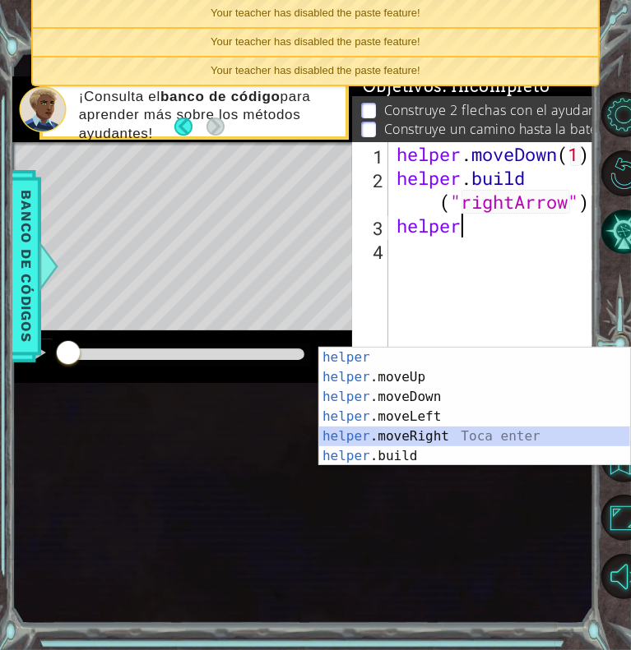
click at [401, 437] on div "helper Toca enter helper .moveUp Toca enter helper .moveDown Toca enter helper …" at bounding box center [474, 427] width 311 height 158
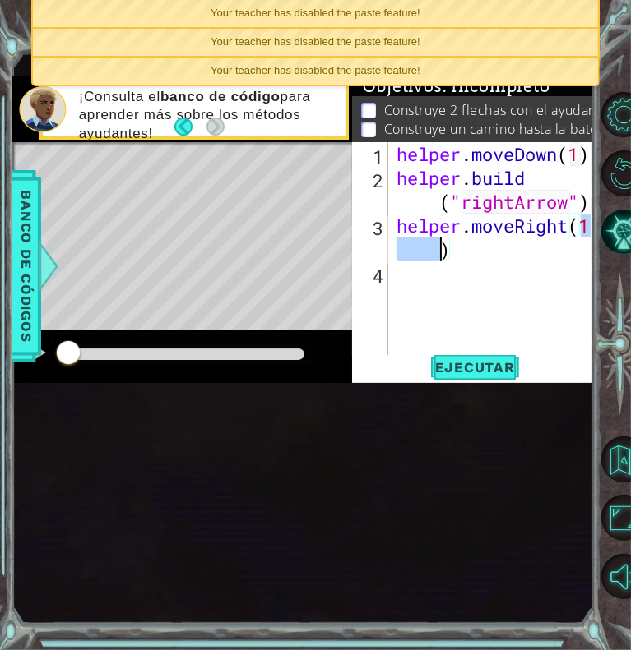
click at [580, 335] on div "helper . moveDown ( 1 ) helper . build ( "rightArrow" ) helper . moveRight ( 1 )" at bounding box center [496, 273] width 206 height 262
type textarea "helper.moveRight(3)"
click at [512, 385] on div "helper . moveDown ( 1 ) helper . build ( "rightArrow" ) helper . moveRight ( 3 )" at bounding box center [496, 273] width 206 height 262
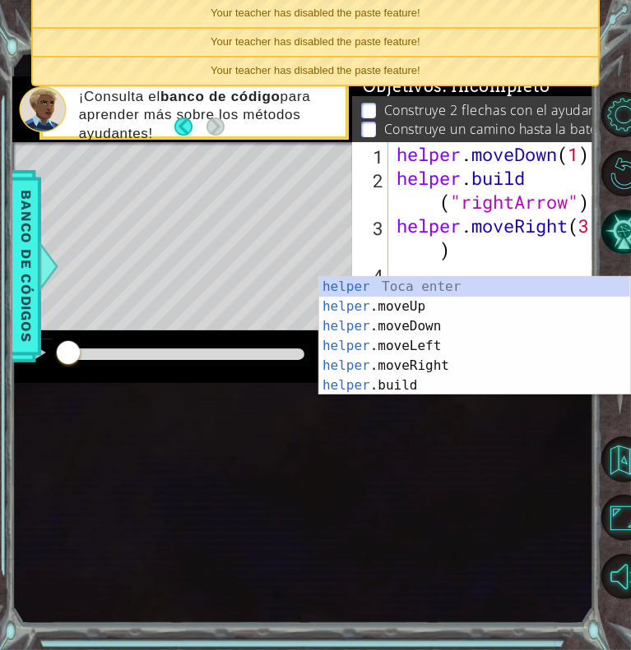
scroll to position [0, 2]
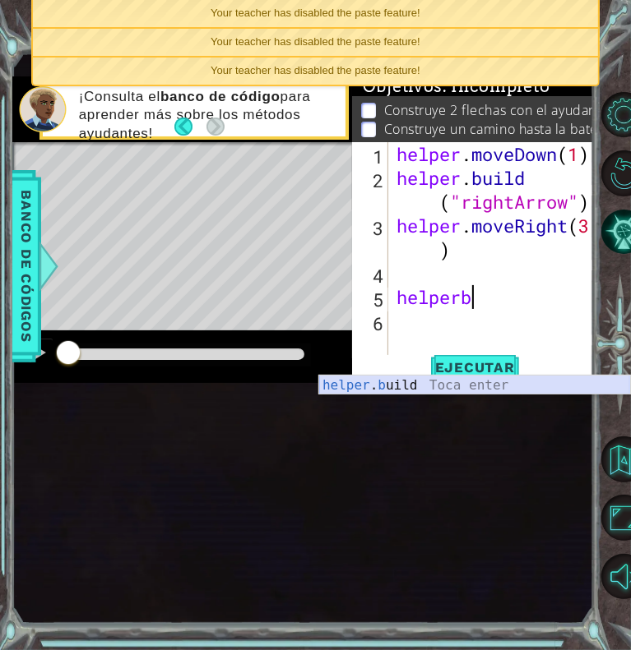
click at [490, 381] on div "helper . b uild Toca enter" at bounding box center [474, 405] width 311 height 59
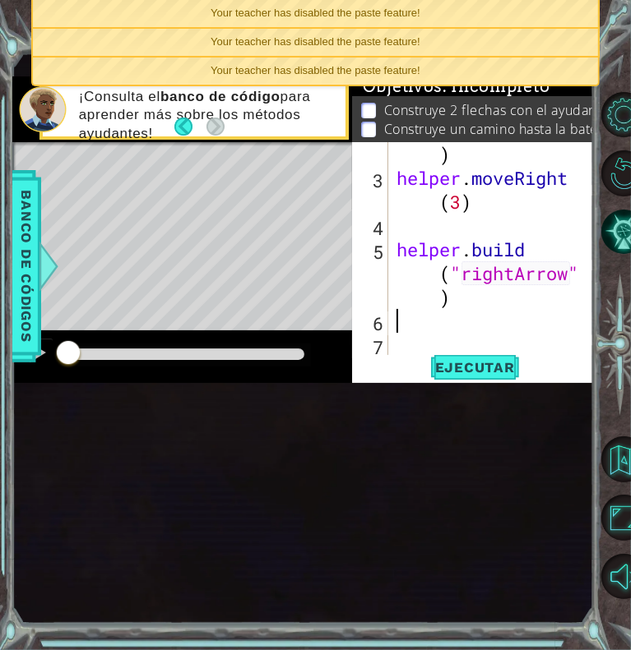
scroll to position [95, 0]
type textarea "[DOMAIN_NAME]("rightArrow")"
click at [491, 379] on button "Ejecutar" at bounding box center [474, 367] width 113 height 24
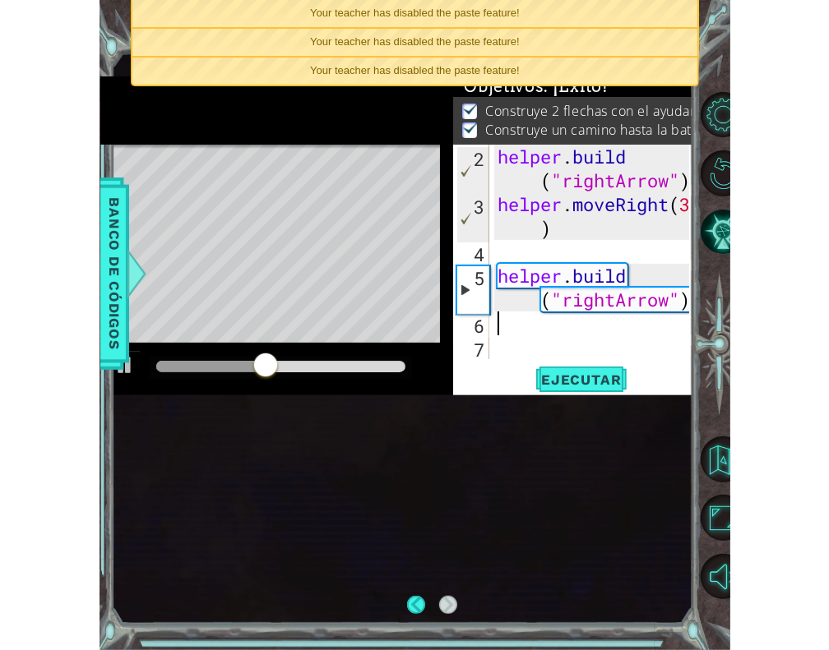
scroll to position [0, 0]
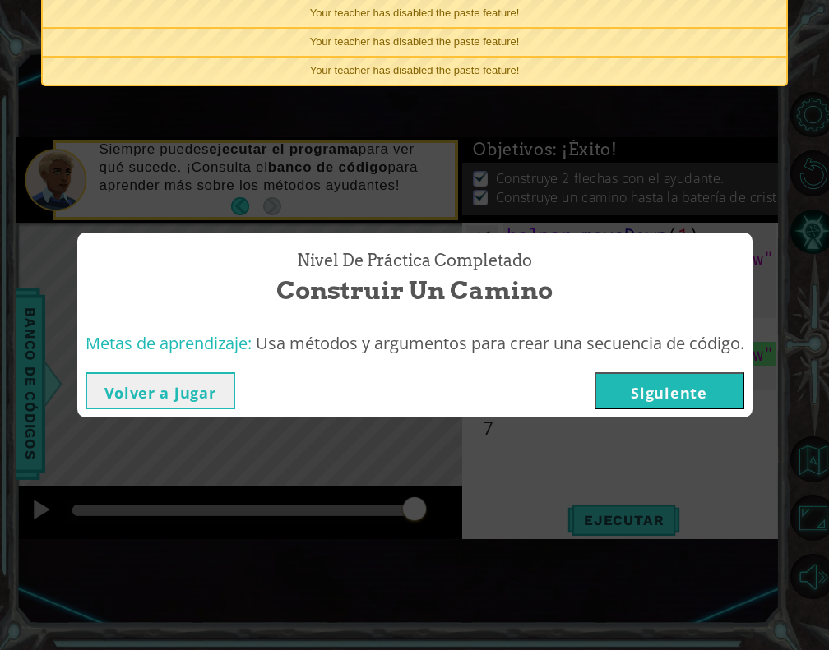
click at [654, 401] on button "Siguiente" at bounding box center [669, 390] width 150 height 37
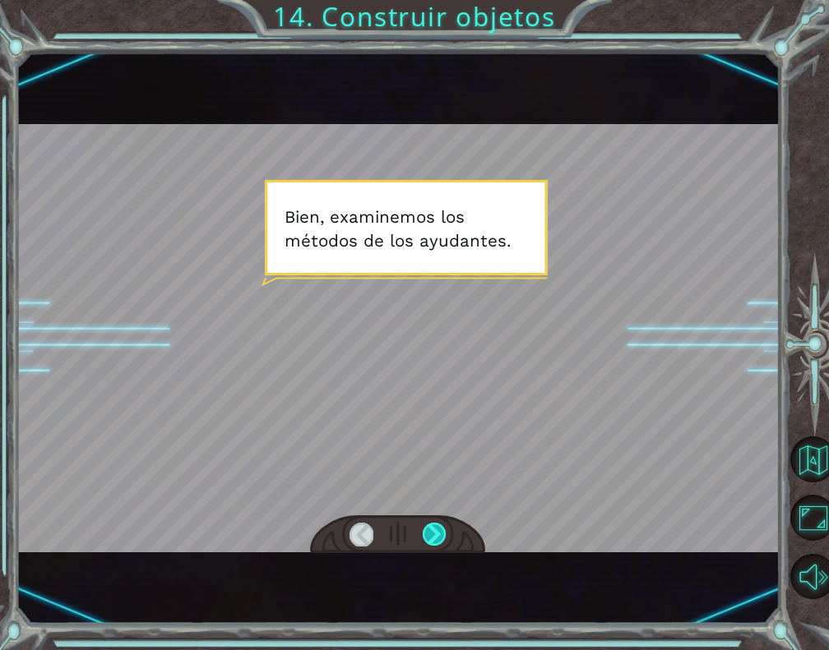
click at [425, 535] on div at bounding box center [434, 534] width 23 height 23
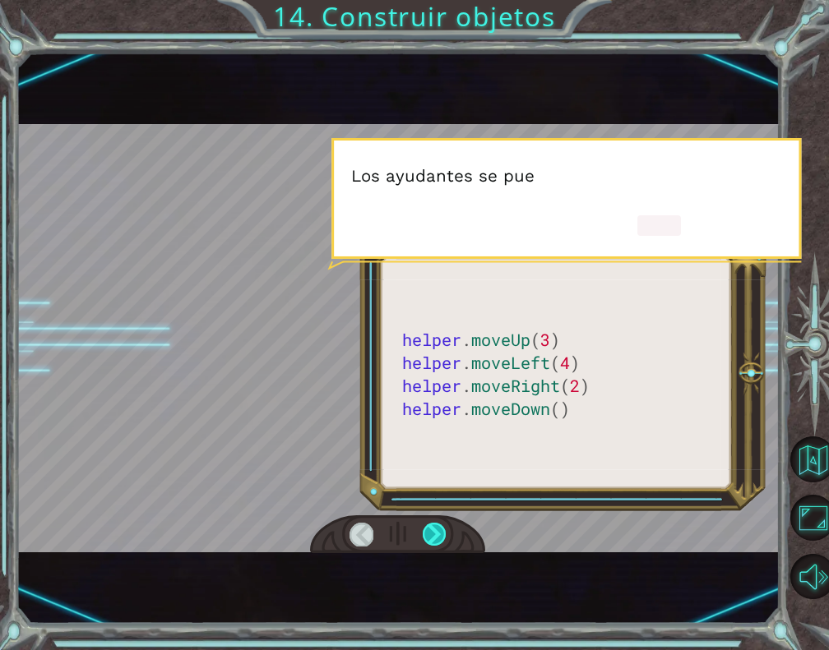
click at [425, 535] on div at bounding box center [434, 534] width 23 height 23
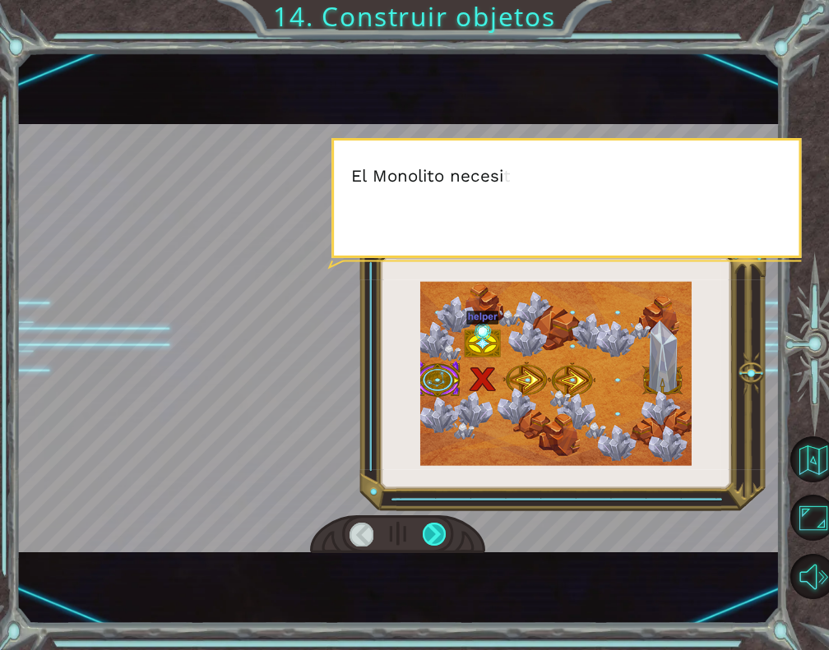
click at [425, 535] on div at bounding box center [434, 534] width 23 height 23
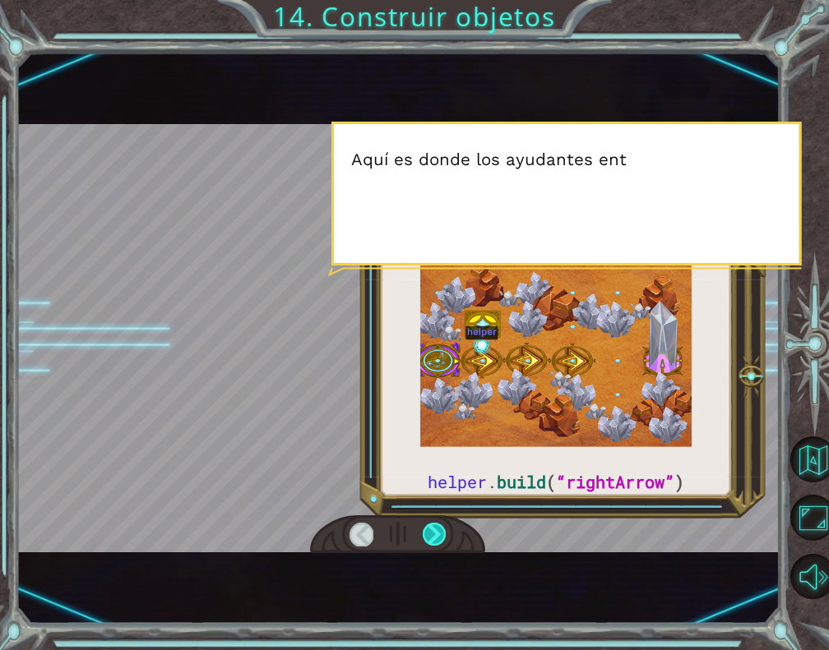
click at [425, 535] on div at bounding box center [434, 534] width 23 height 23
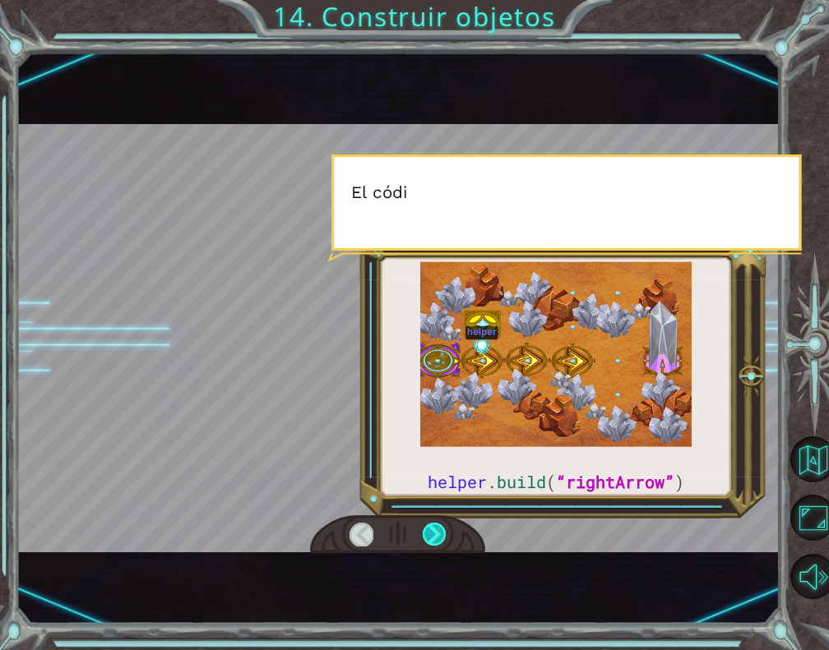
click at [425, 535] on div at bounding box center [434, 534] width 23 height 23
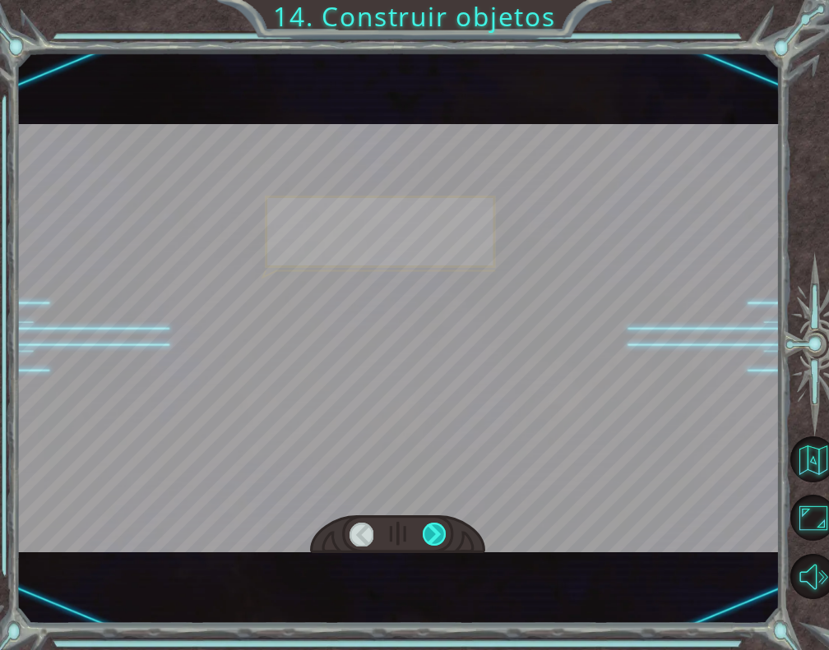
click at [425, 535] on div at bounding box center [434, 534] width 23 height 23
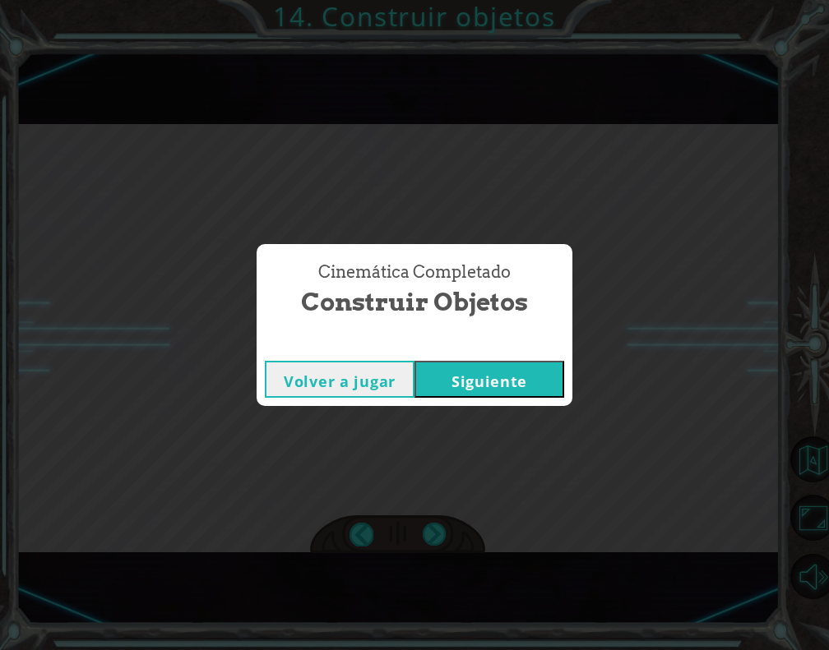
click at [478, 374] on button "Siguiente" at bounding box center [489, 379] width 150 height 37
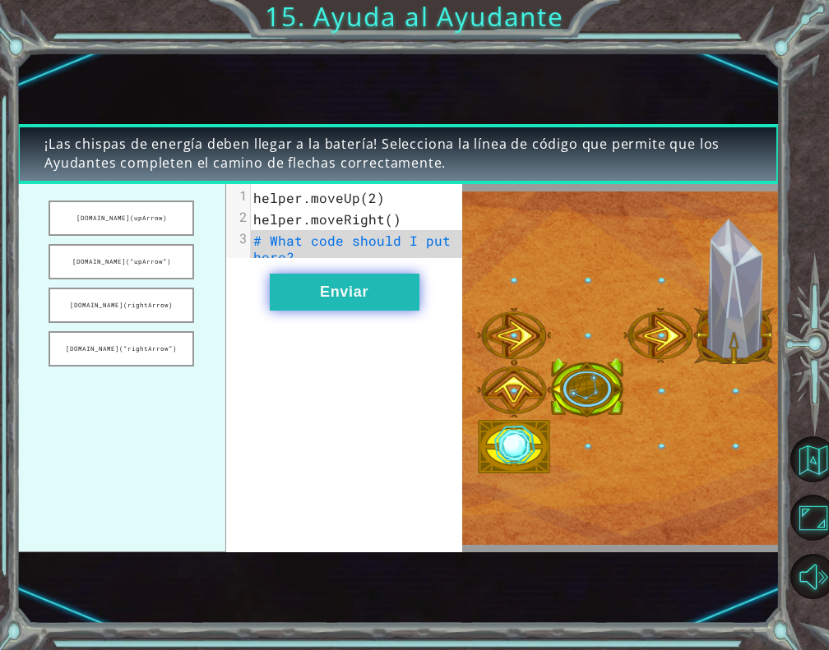
click at [385, 304] on button "Enviar" at bounding box center [345, 292] width 150 height 37
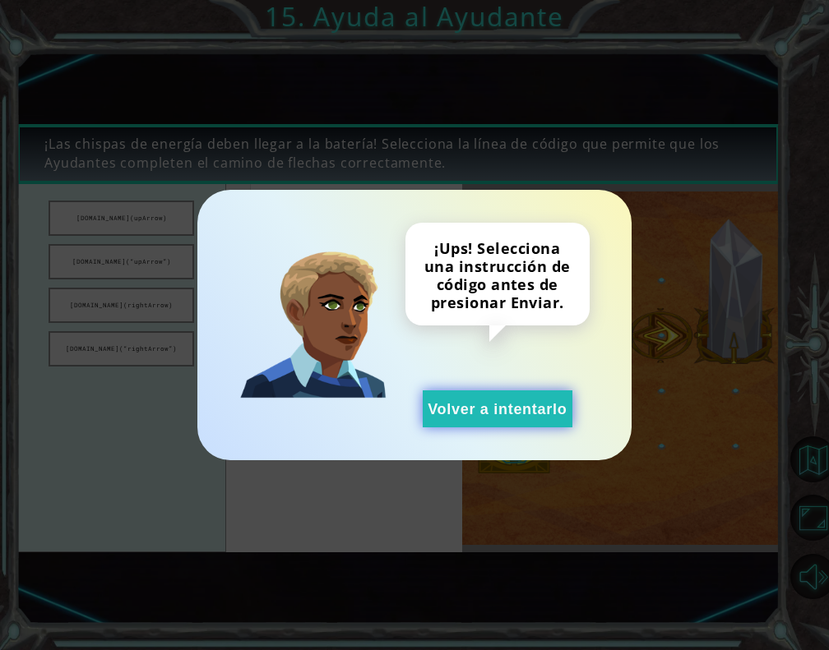
click at [477, 404] on button "Volver a intentarlo" at bounding box center [498, 409] width 150 height 37
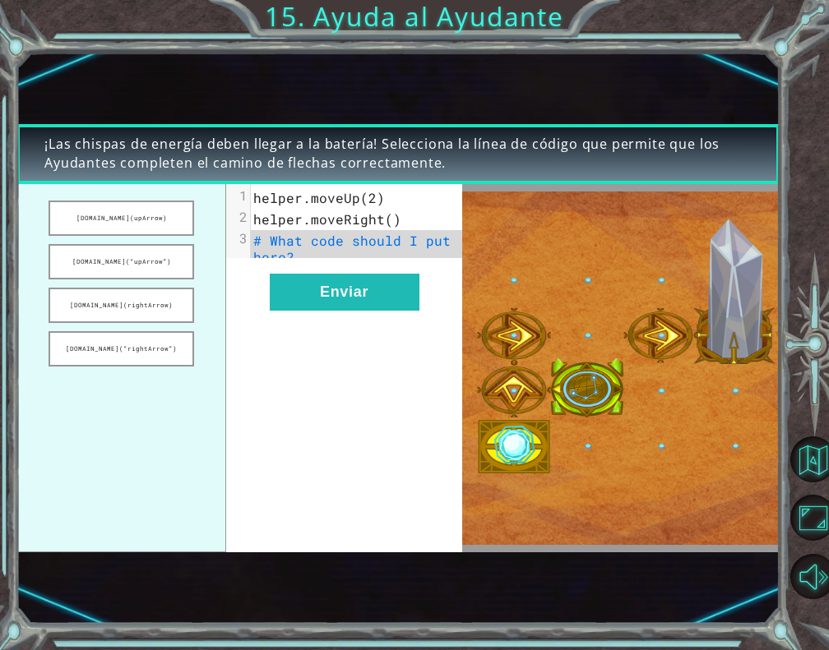
drag, startPoint x: 145, startPoint y: 216, endPoint x: 257, endPoint y: 282, distance: 129.7
click at [257, 282] on div "[DOMAIN_NAME](upArrow) [DOMAIN_NAME](“upArrow”) [DOMAIN_NAME](rightArrow) [DOMA…" at bounding box center [239, 368] width 446 height 368
click at [296, 292] on button "Enviar" at bounding box center [345, 292] width 150 height 37
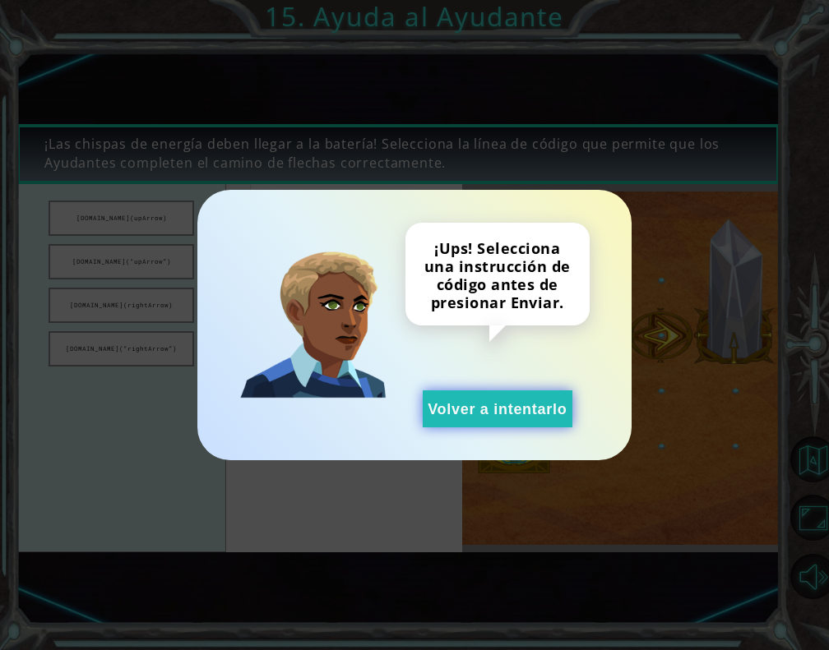
click at [466, 420] on button "Volver a intentarlo" at bounding box center [498, 409] width 150 height 37
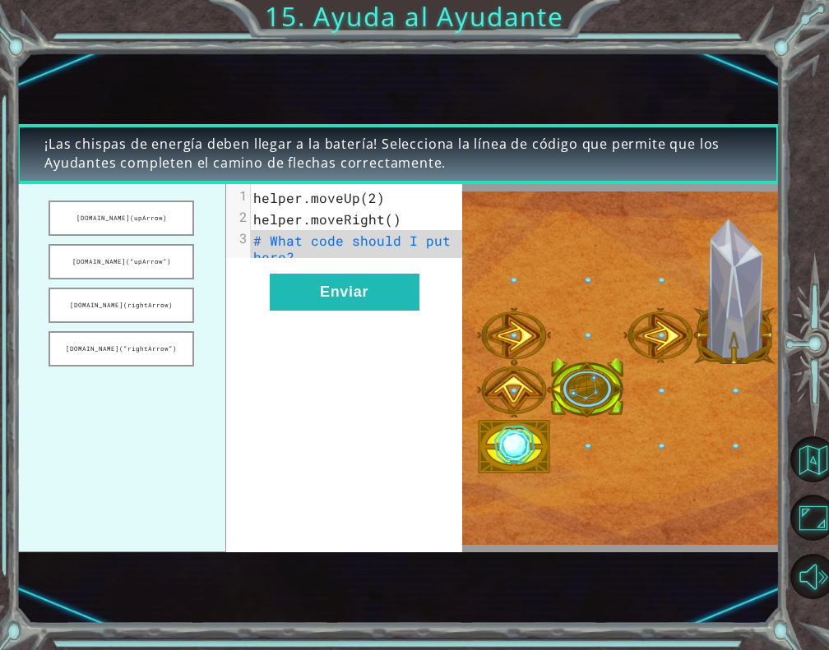
click at [335, 259] on pre "# What code should I put here?" at bounding box center [363, 249] width 224 height 38
click at [334, 259] on pre "# What code should I put here?" at bounding box center [363, 249] width 224 height 38
click at [255, 243] on span "# What code should I put here?" at bounding box center [356, 249] width 206 height 34
click at [151, 298] on button "[DOMAIN_NAME](rightArrow)" at bounding box center [122, 305] width 146 height 35
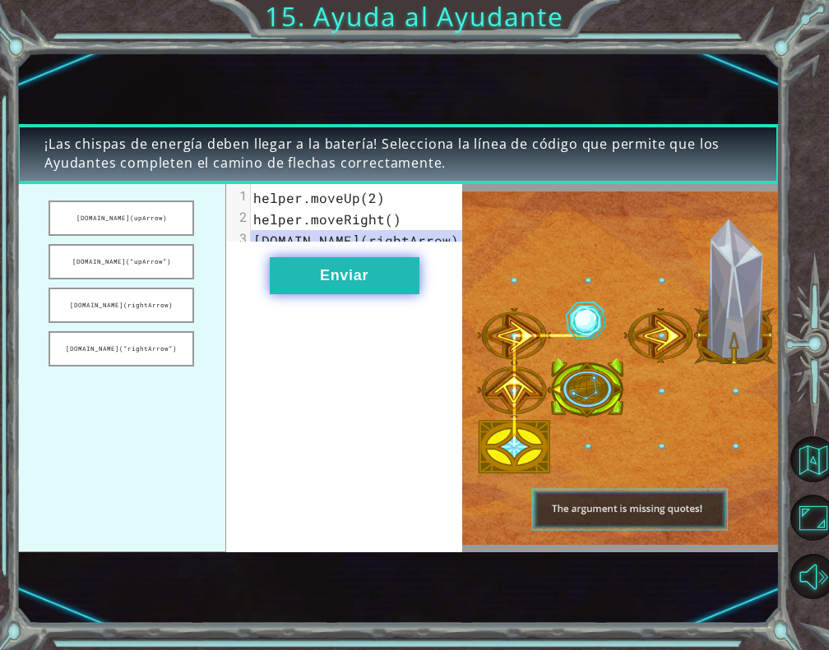
click at [298, 289] on button "Enviar" at bounding box center [345, 275] width 150 height 37
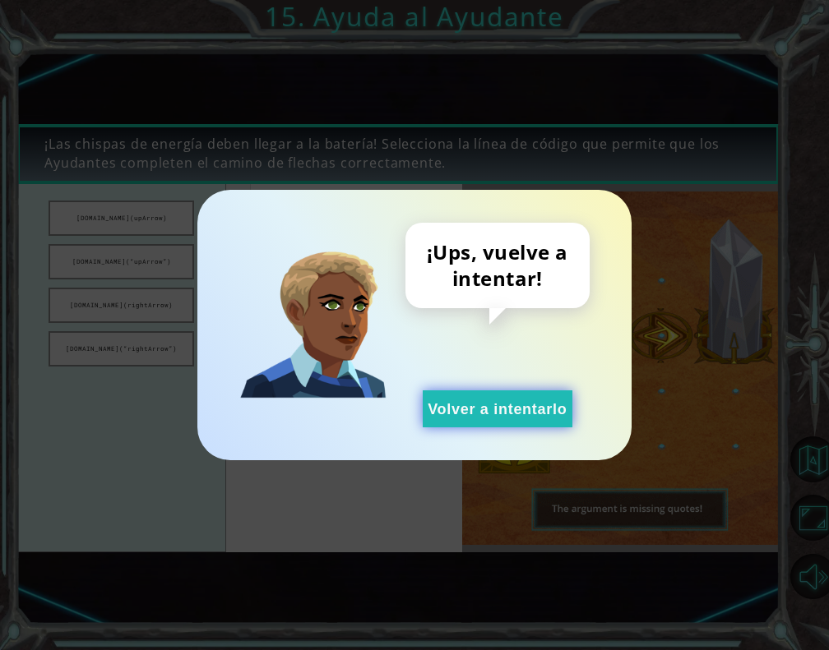
click at [473, 413] on button "Volver a intentarlo" at bounding box center [498, 409] width 150 height 37
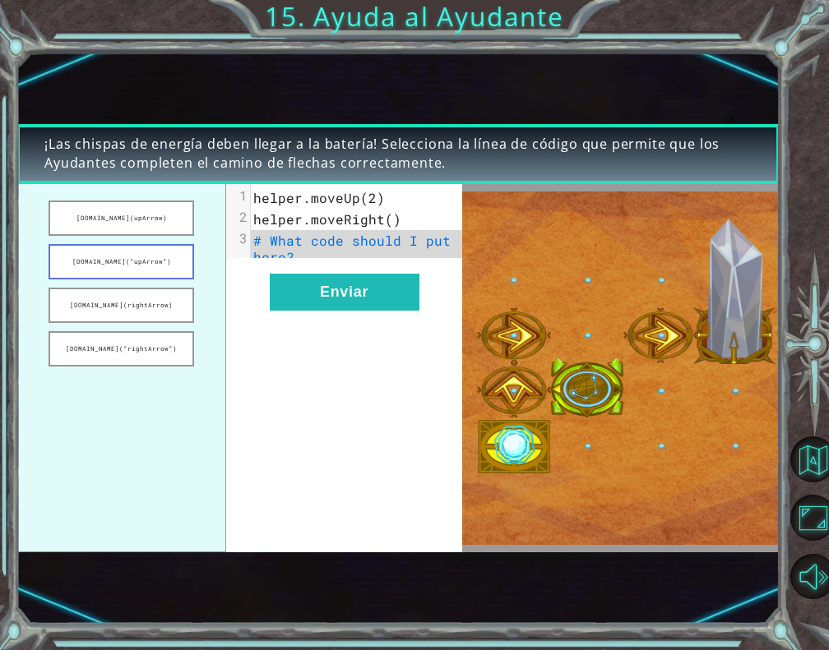
click at [118, 255] on button "[DOMAIN_NAME](“upArrow”)" at bounding box center [122, 261] width 146 height 35
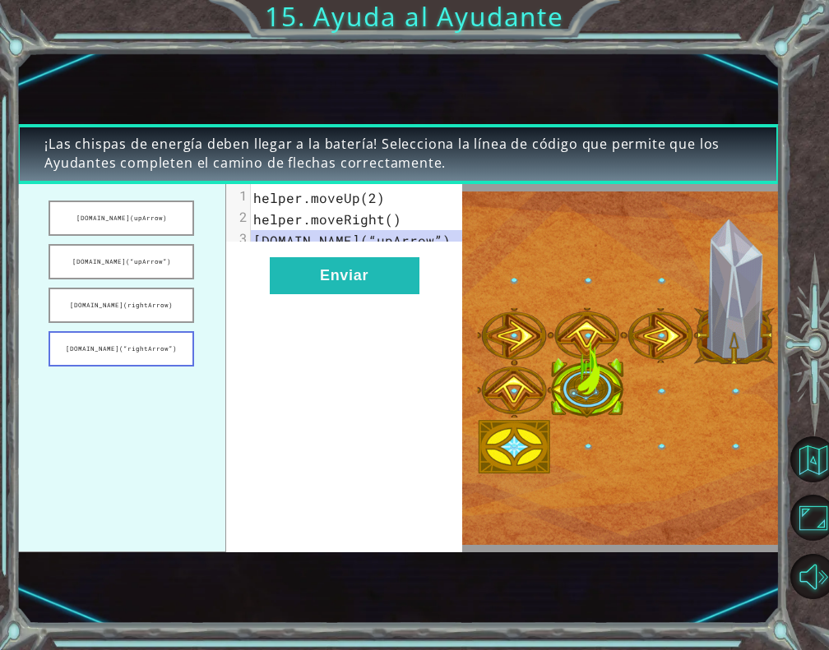
click at [143, 342] on button "[DOMAIN_NAME](“rightArrow”)" at bounding box center [122, 348] width 146 height 35
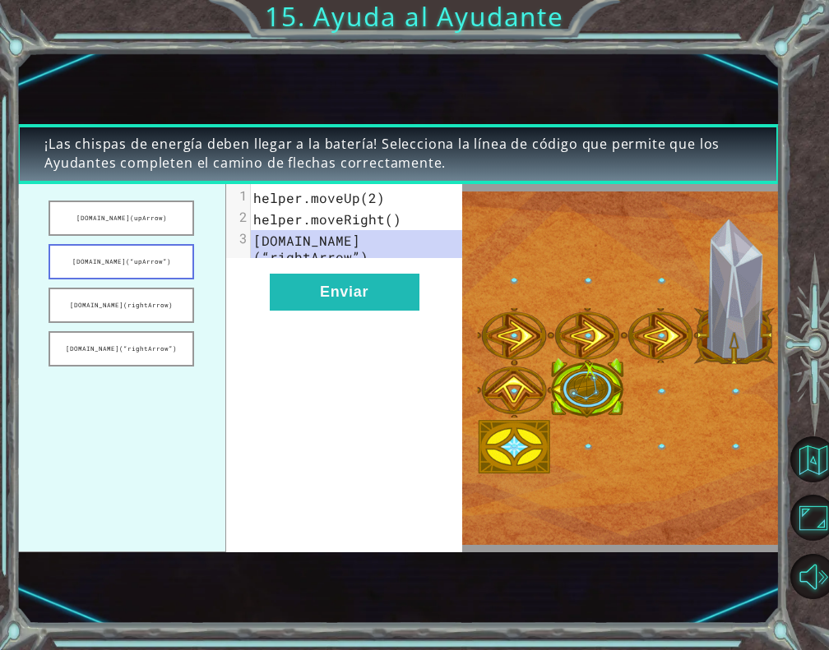
click at [135, 259] on button "[DOMAIN_NAME](“upArrow”)" at bounding box center [122, 261] width 146 height 35
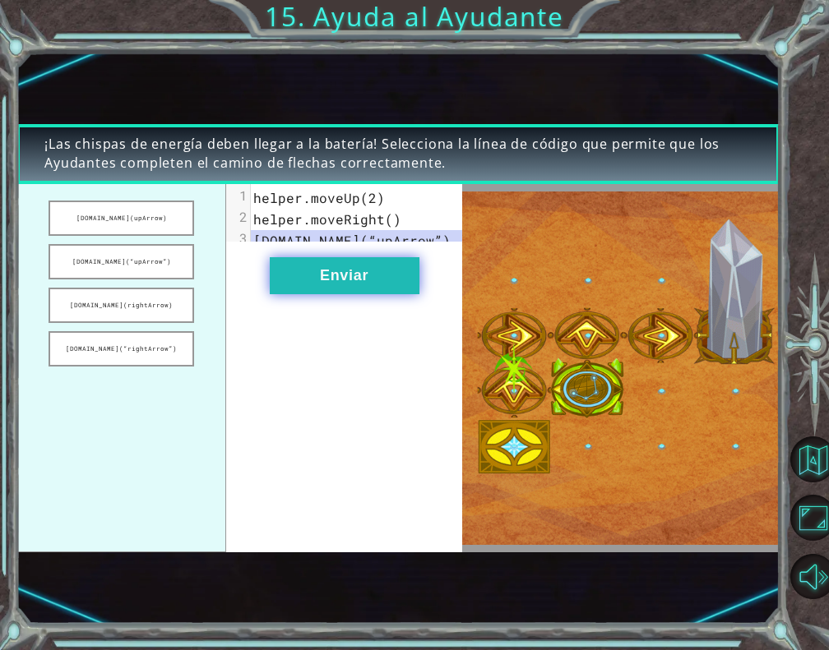
click at [332, 288] on button "Enviar" at bounding box center [345, 275] width 150 height 37
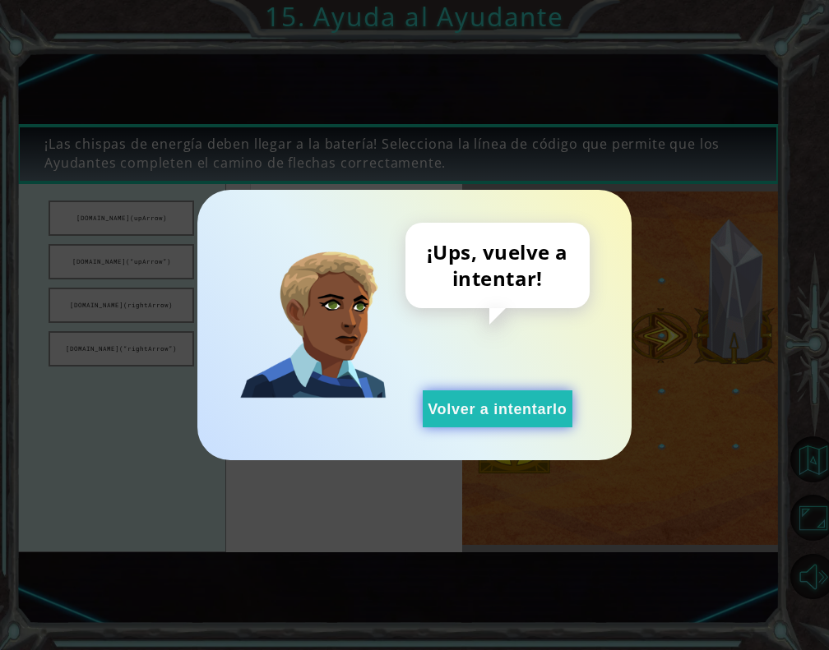
click at [464, 406] on button "Volver a intentarlo" at bounding box center [498, 409] width 150 height 37
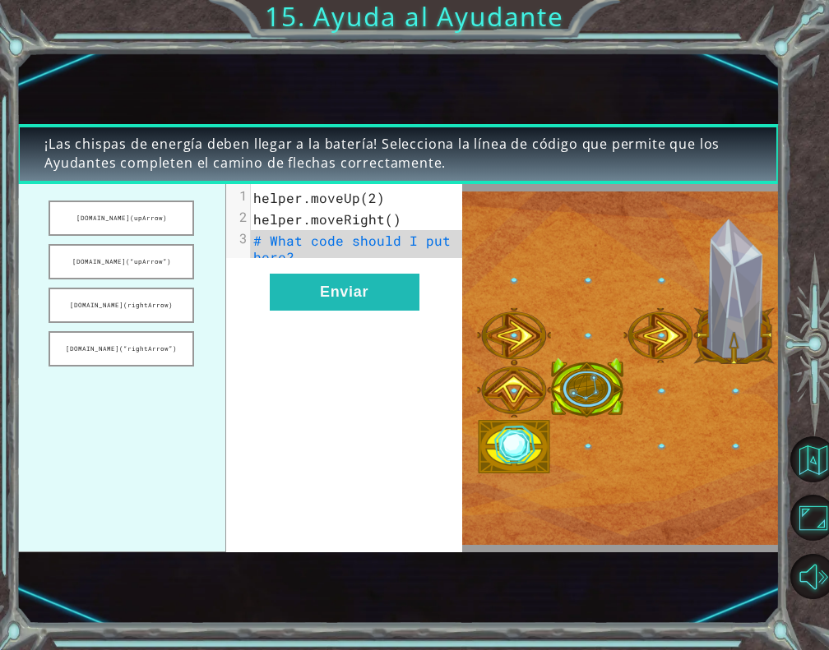
click at [154, 240] on ul "[DOMAIN_NAME](upArrow) [DOMAIN_NAME](“upArrow”) [DOMAIN_NAME](rightArrow) [DOMA…" at bounding box center [121, 368] width 210 height 368
click at [150, 229] on button "[DOMAIN_NAME](upArrow)" at bounding box center [122, 218] width 146 height 35
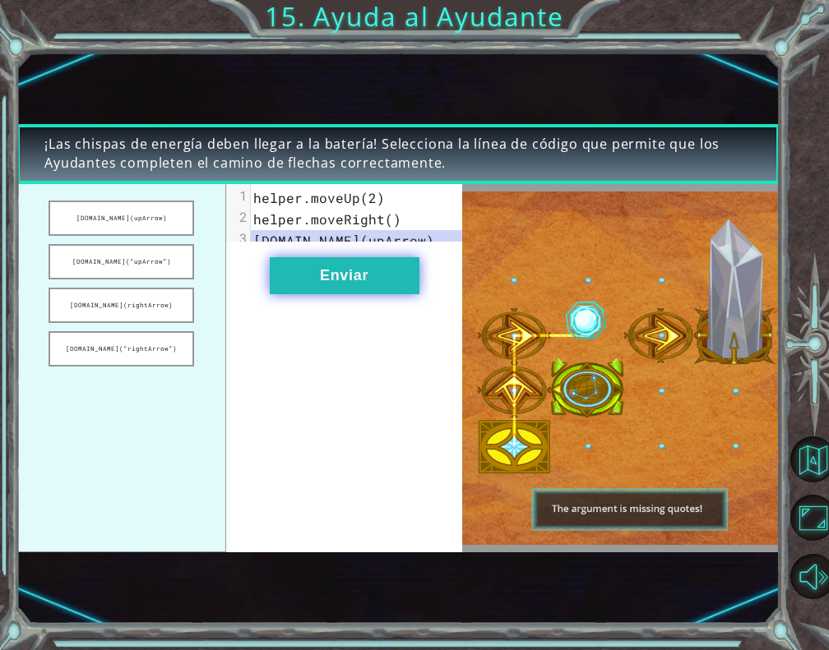
click at [304, 277] on button "Enviar" at bounding box center [345, 275] width 150 height 37
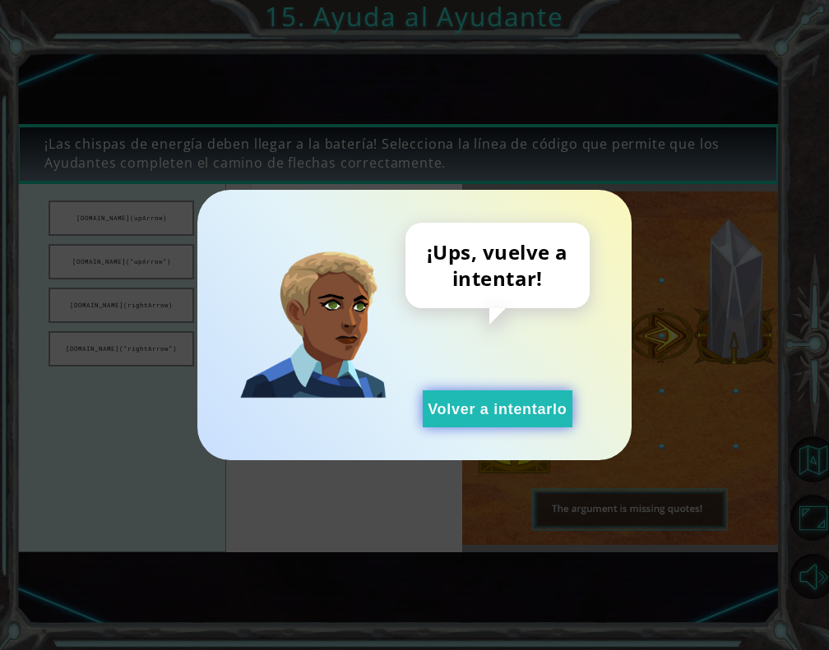
click at [483, 413] on button "Volver a intentarlo" at bounding box center [498, 409] width 150 height 37
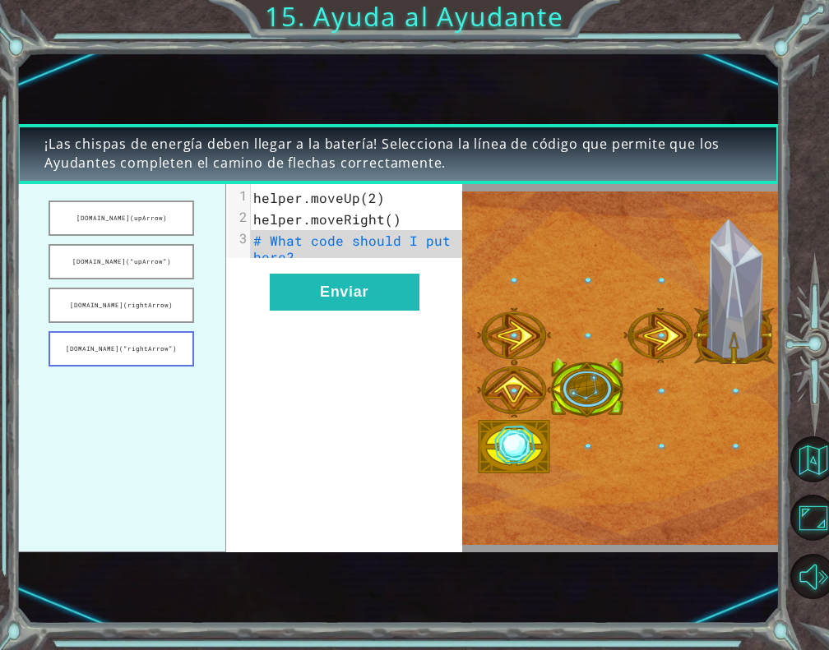
click at [115, 348] on button "[DOMAIN_NAME](“rightArrow”)" at bounding box center [122, 348] width 146 height 35
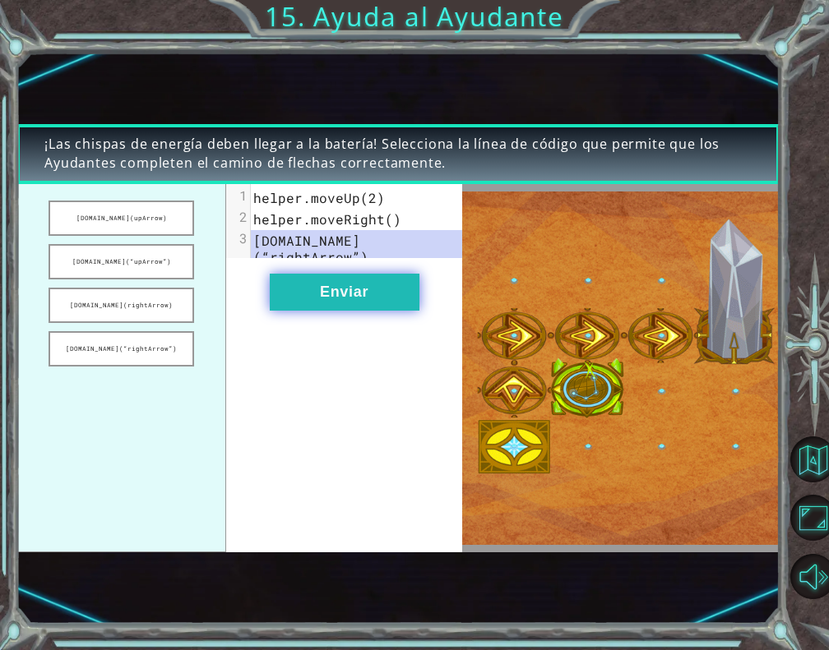
click at [332, 275] on button "Enviar" at bounding box center [345, 292] width 150 height 37
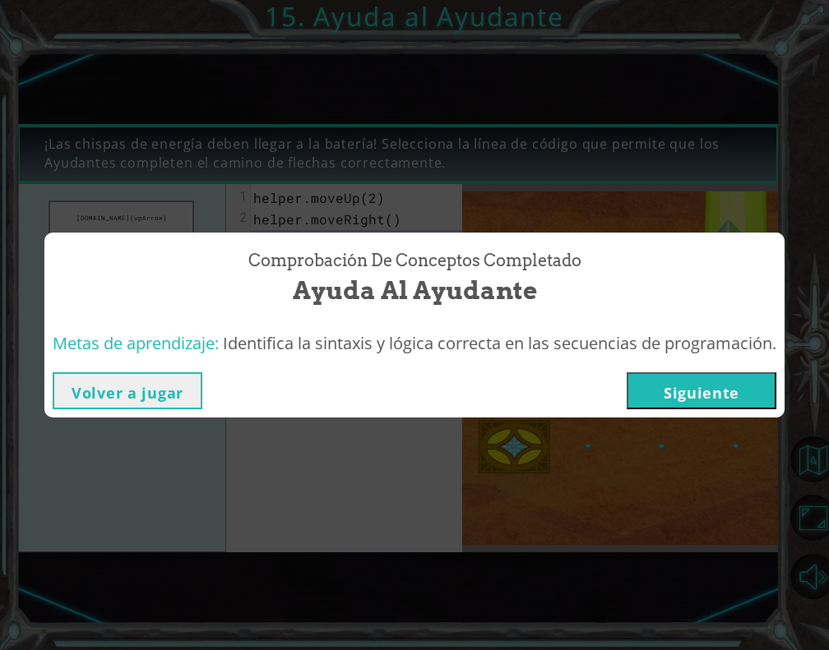
click at [694, 396] on button "Siguiente" at bounding box center [701, 390] width 150 height 37
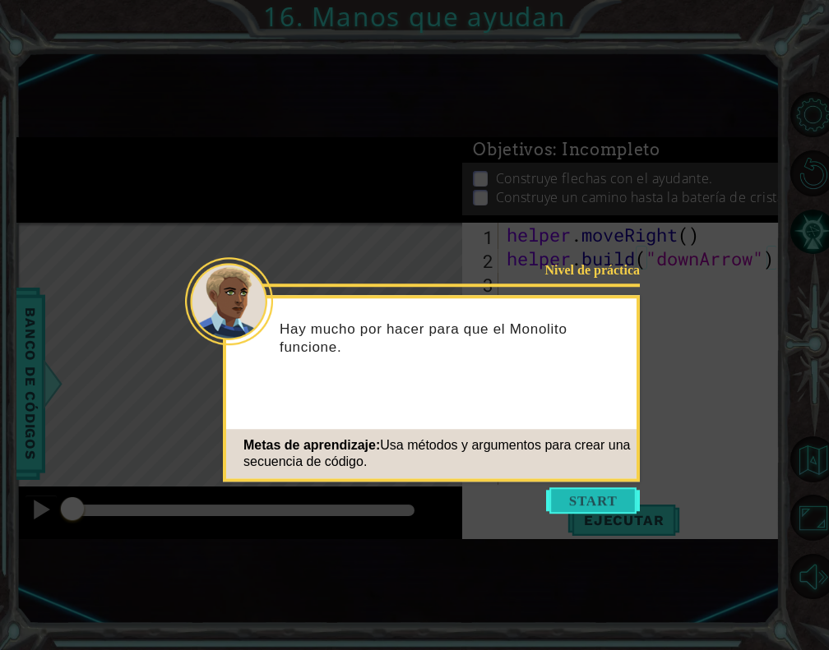
click at [582, 505] on button "Start" at bounding box center [593, 501] width 94 height 26
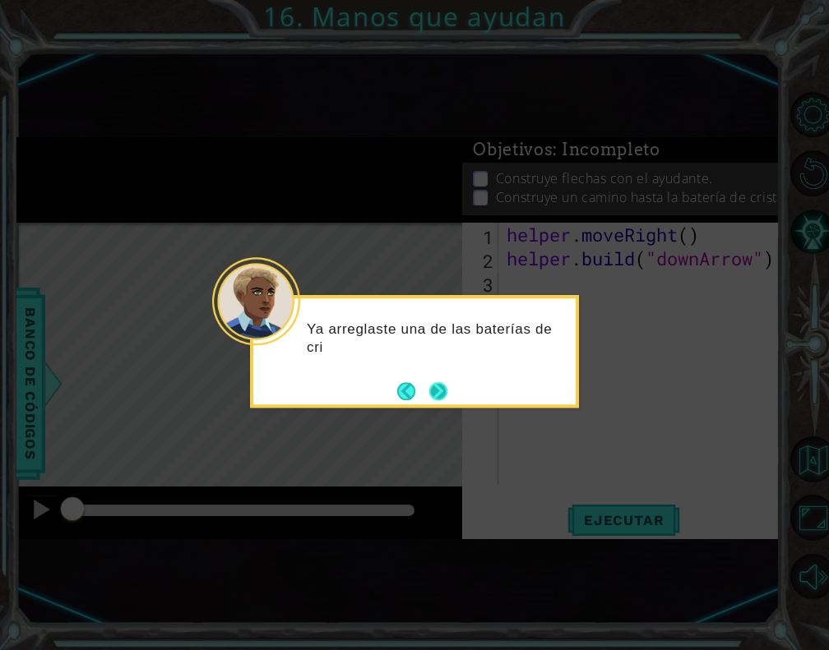
click at [442, 388] on button "Next" at bounding box center [438, 391] width 19 height 19
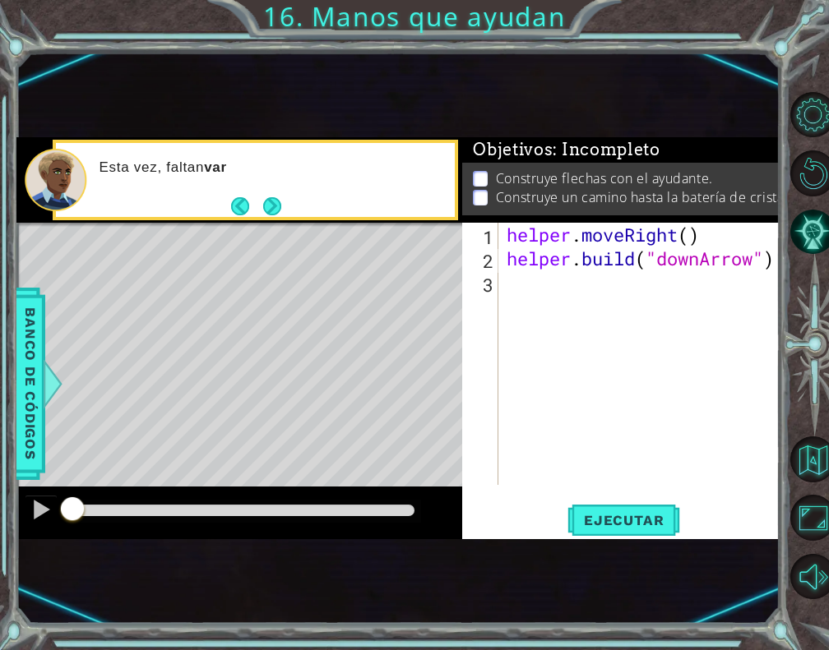
click at [606, 291] on div "helper . moveRight ( ) helper . build ( "downArrow" )" at bounding box center [643, 378] width 280 height 310
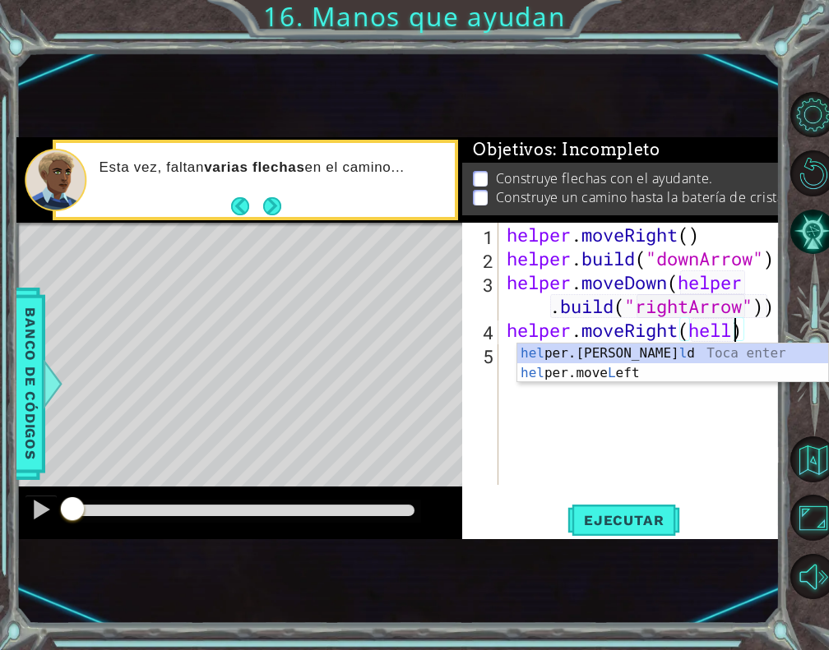
scroll to position [0, 8]
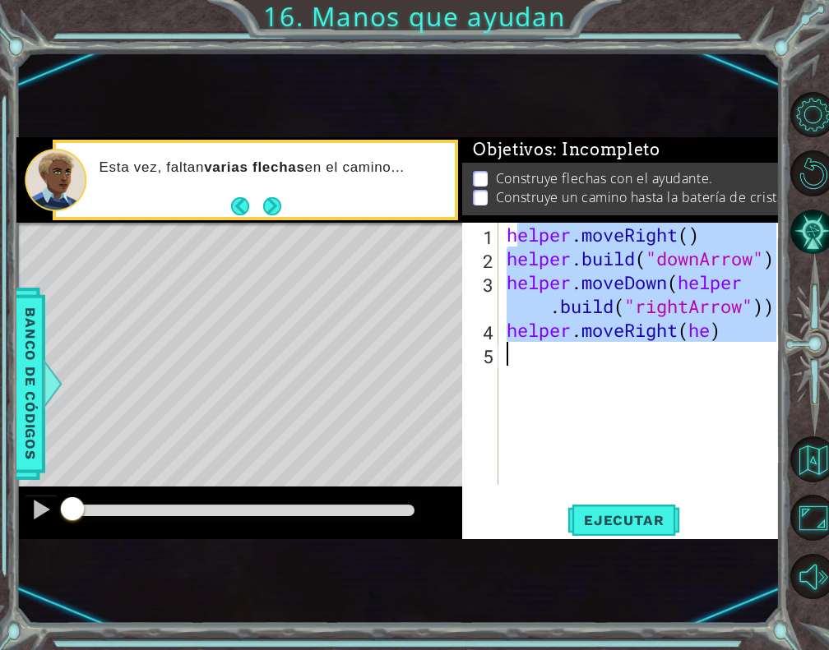
drag, startPoint x: 513, startPoint y: 233, endPoint x: 719, endPoint y: 364, distance: 244.3
click at [719, 364] on div "helper . moveRight ( ) helper . build ( "downArrow" ) helper . moveDown ( helpe…" at bounding box center [643, 378] width 280 height 310
type textarea "h"
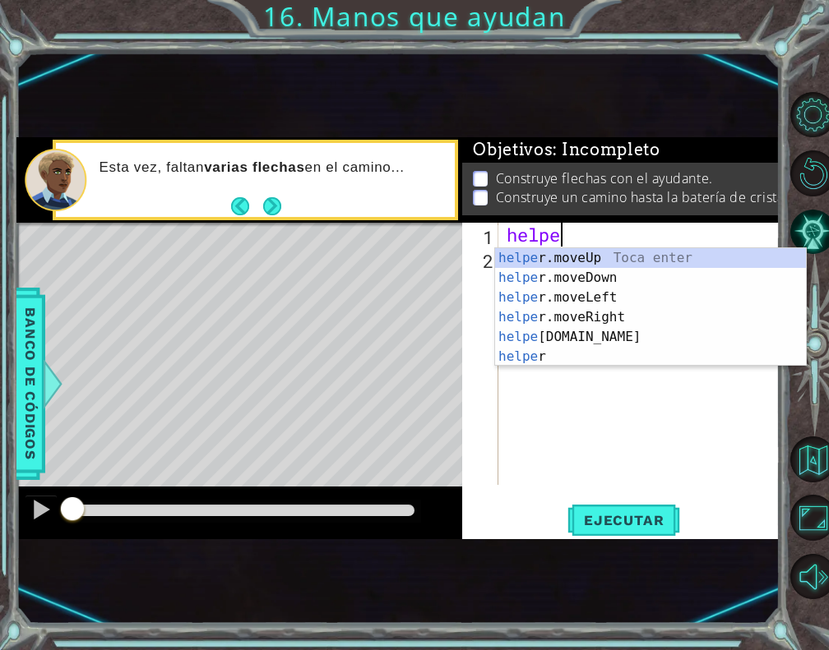
scroll to position [0, 2]
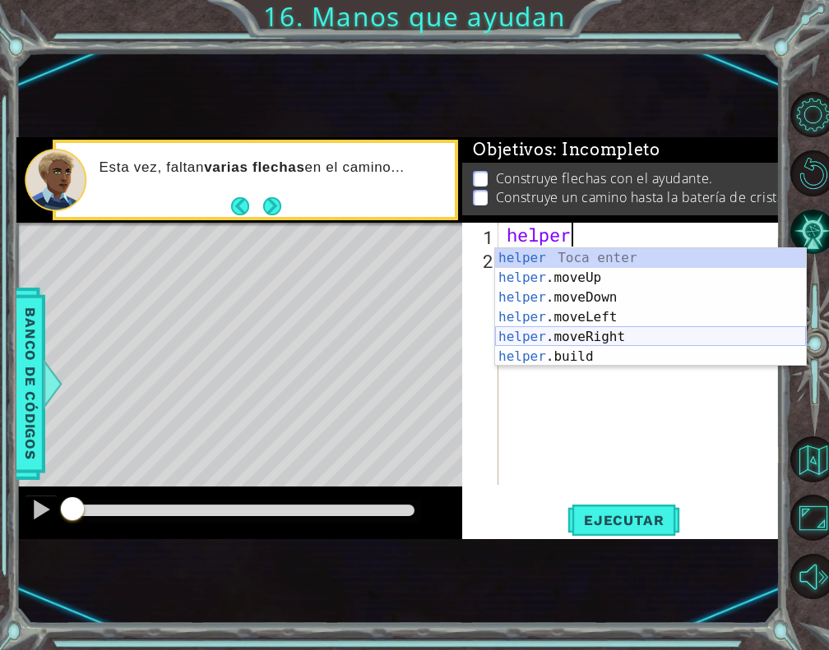
click at [562, 335] on div "helper Toca enter helper .moveUp Toca enter helper .moveDown Toca enter helper …" at bounding box center [650, 327] width 311 height 158
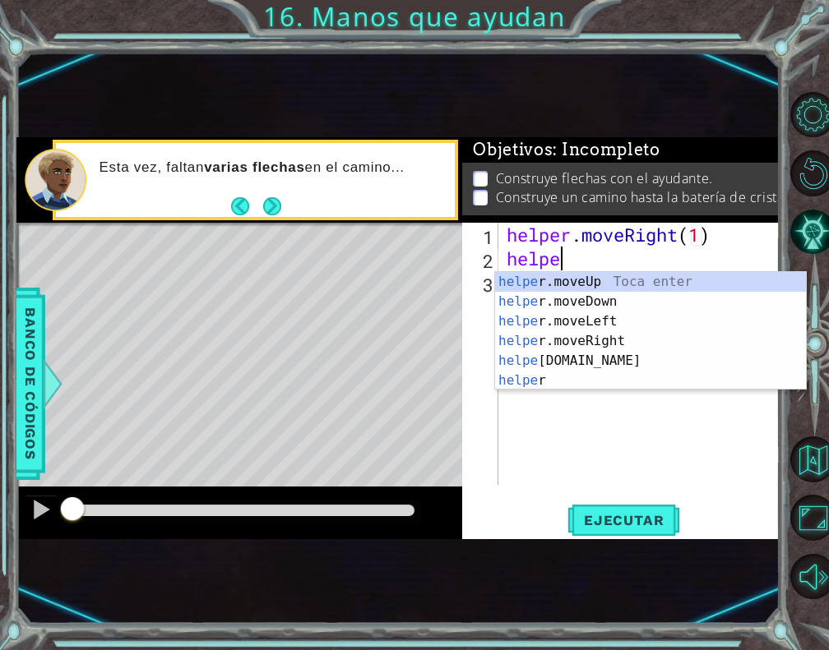
scroll to position [0, 11]
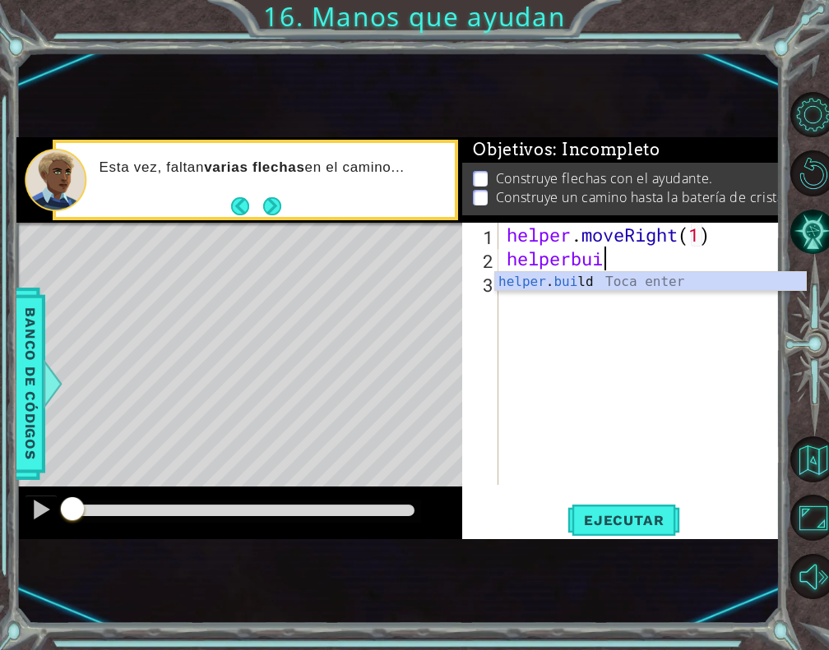
type textarea "[DOMAIN_NAME]("rightArrow")"
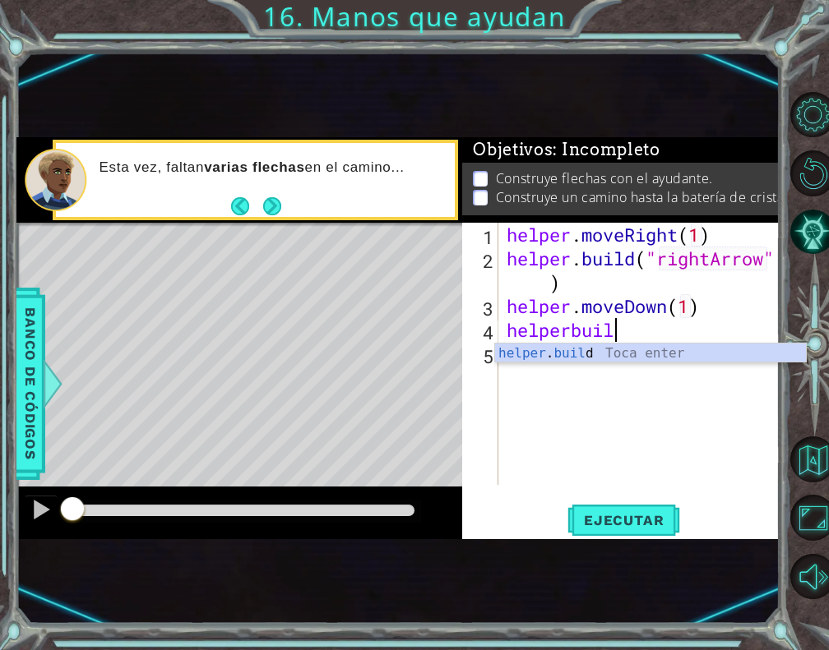
scroll to position [0, 3]
type textarea "[DOMAIN_NAME]("rightArrow")"
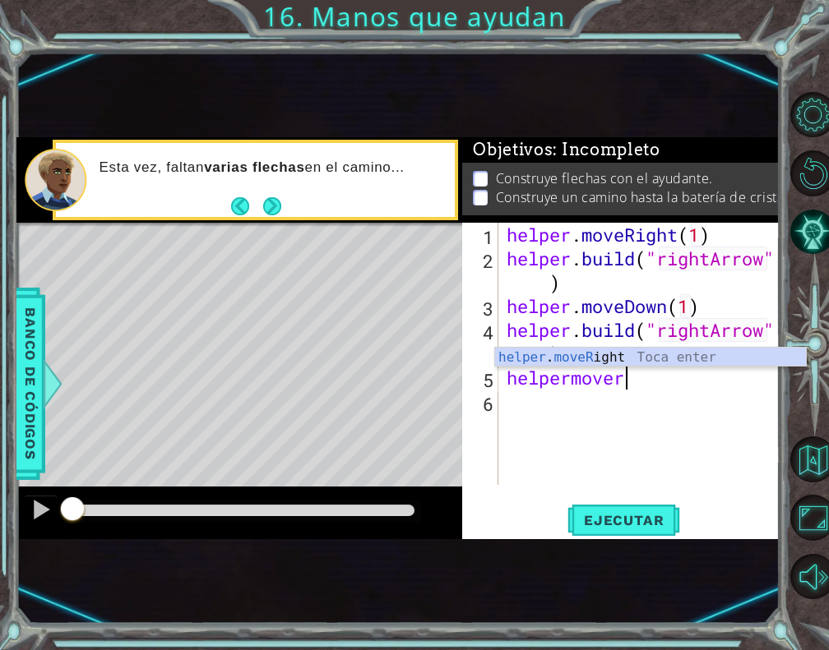
scroll to position [0, 4]
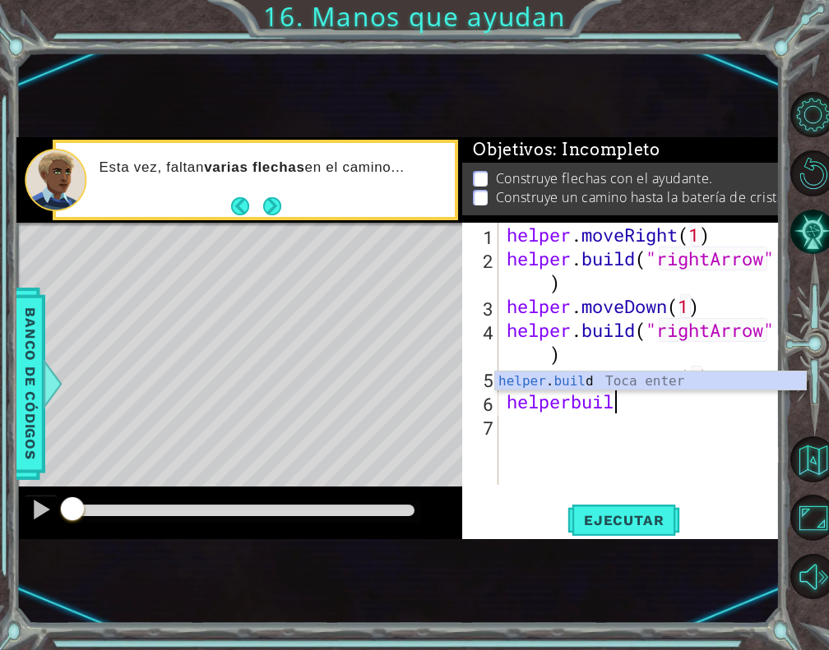
type textarea "[DOMAIN_NAME]("rightArrow")"
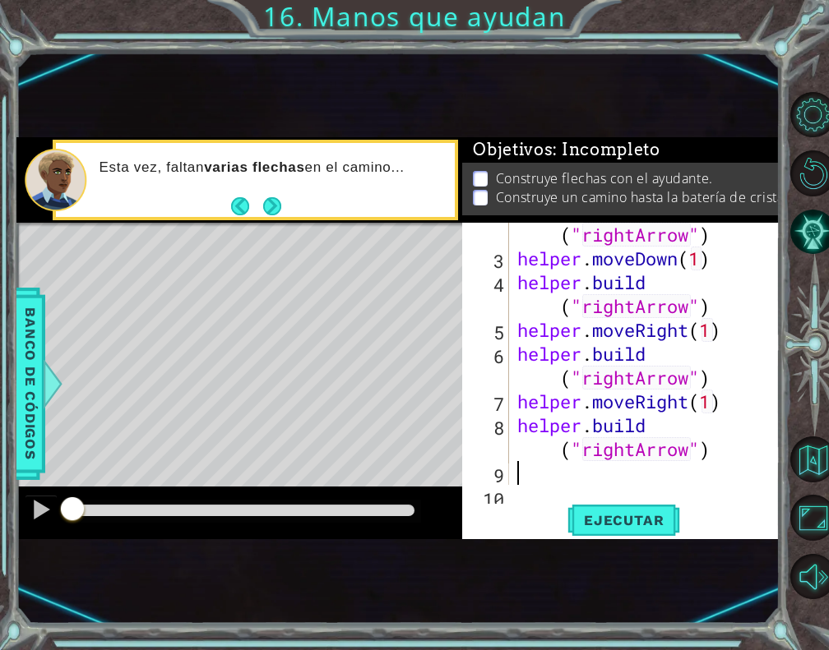
scroll to position [72, 0]
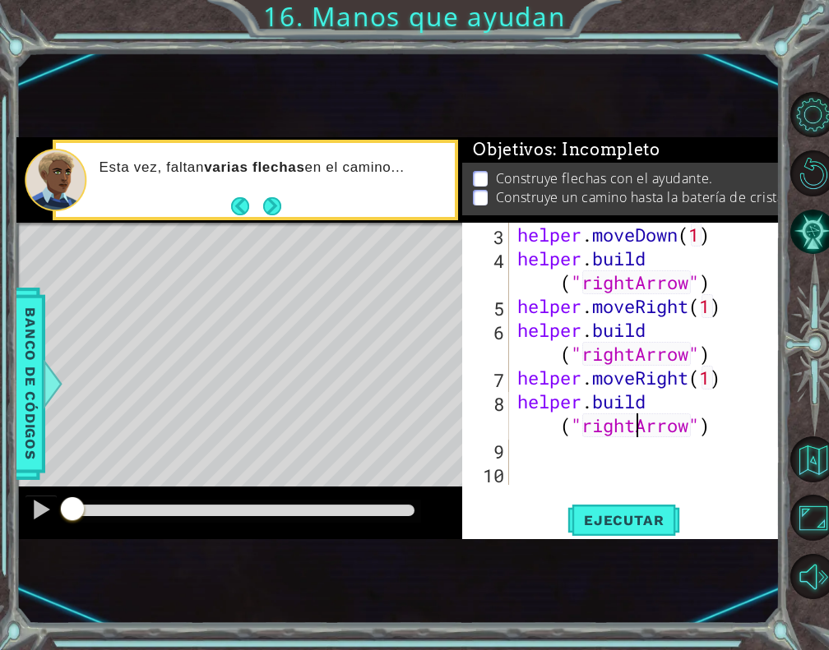
click at [633, 430] on div "helper . moveDown ( 1 ) helper . build ( "rightArrow" ) helper . moveRight ( 1 …" at bounding box center [643, 378] width 258 height 310
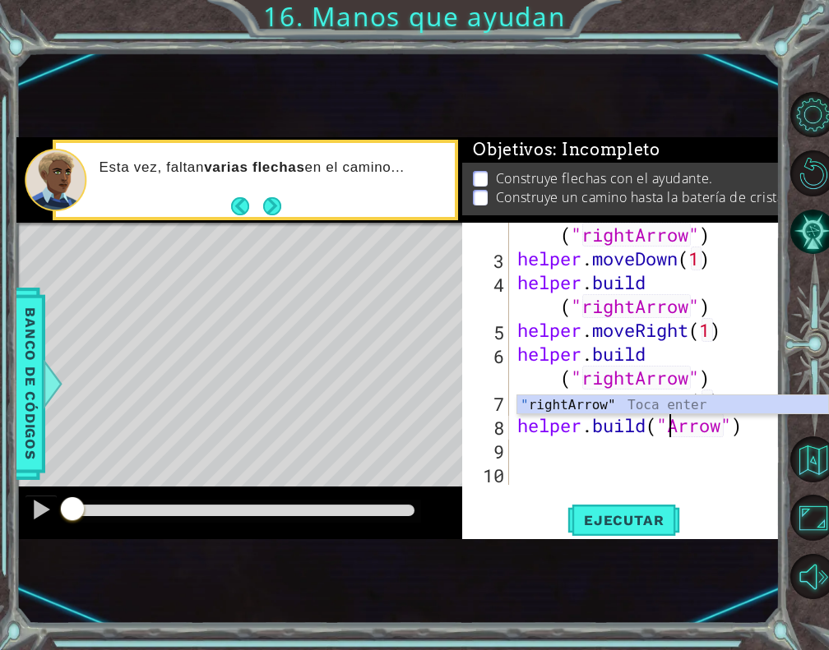
scroll to position [0, 7]
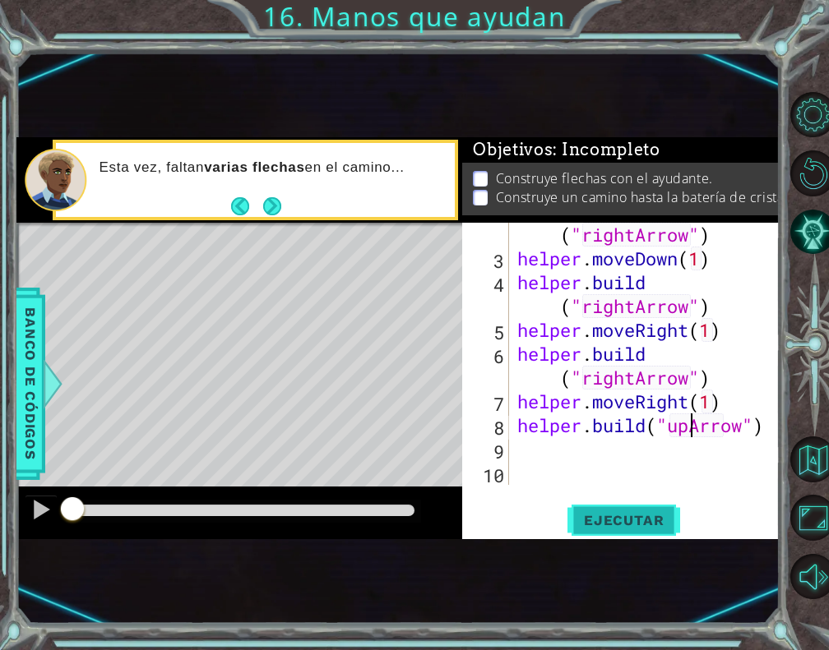
click at [626, 523] on span "Ejecutar" at bounding box center [623, 520] width 113 height 16
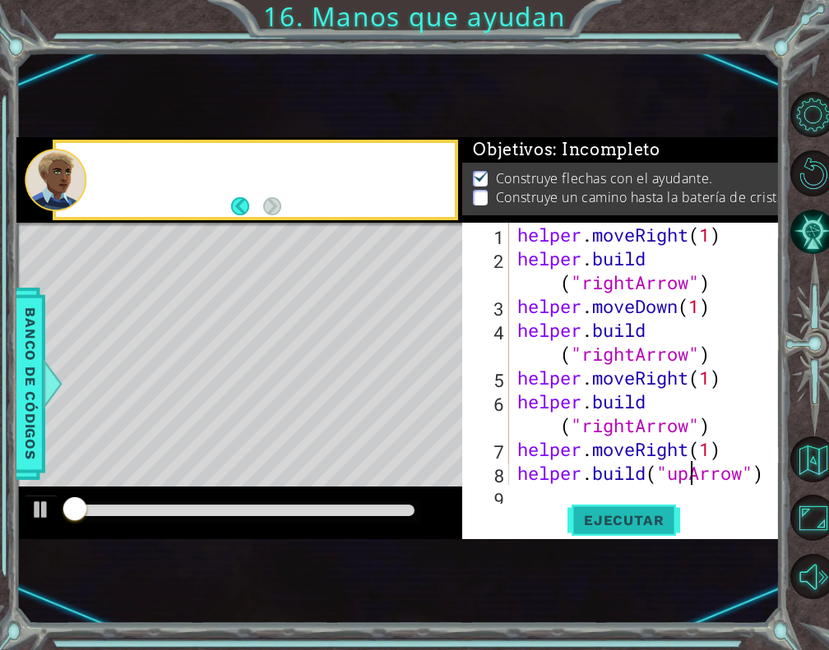
scroll to position [0, 0]
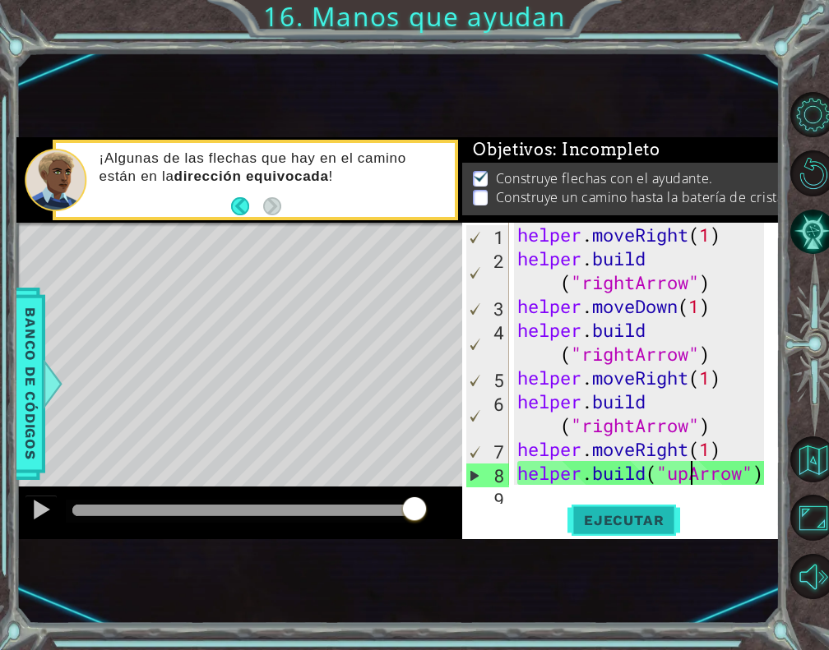
click at [633, 535] on button "Ejecutar" at bounding box center [623, 520] width 113 height 32
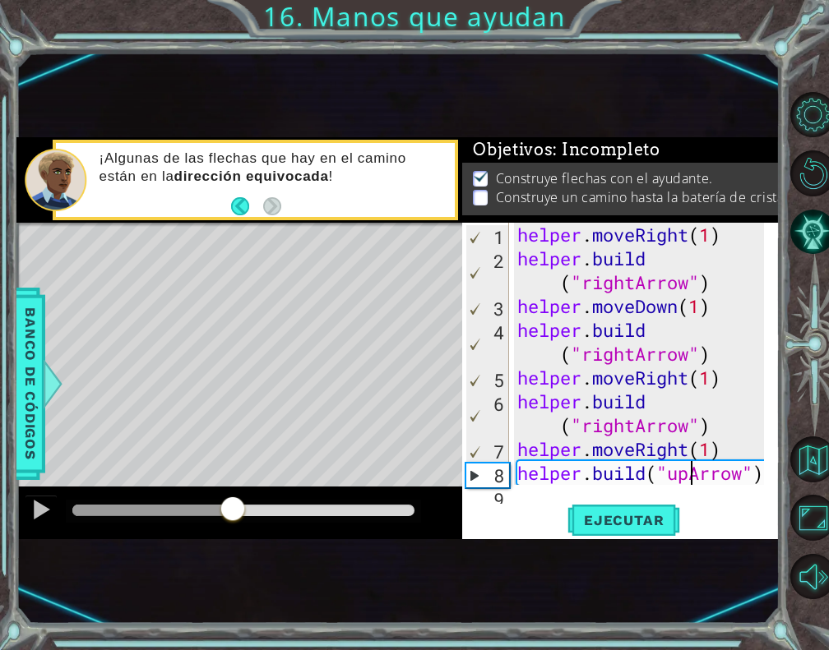
drag, startPoint x: 201, startPoint y: 514, endPoint x: 233, endPoint y: 503, distance: 33.8
click at [233, 503] on div at bounding box center [233, 511] width 30 height 30
click at [650, 529] on button "Ejecutar" at bounding box center [623, 520] width 113 height 32
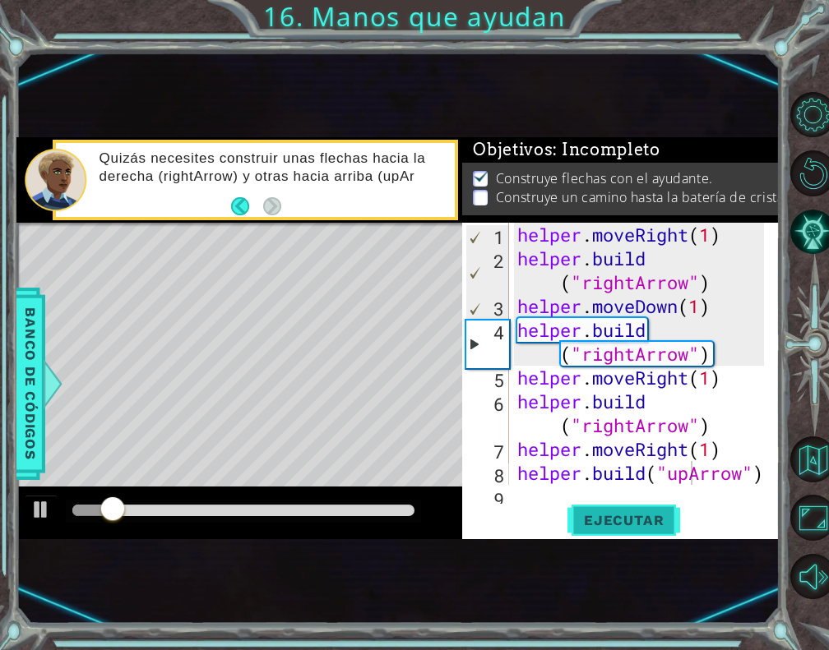
click at [640, 522] on span "Ejecutar" at bounding box center [623, 520] width 113 height 16
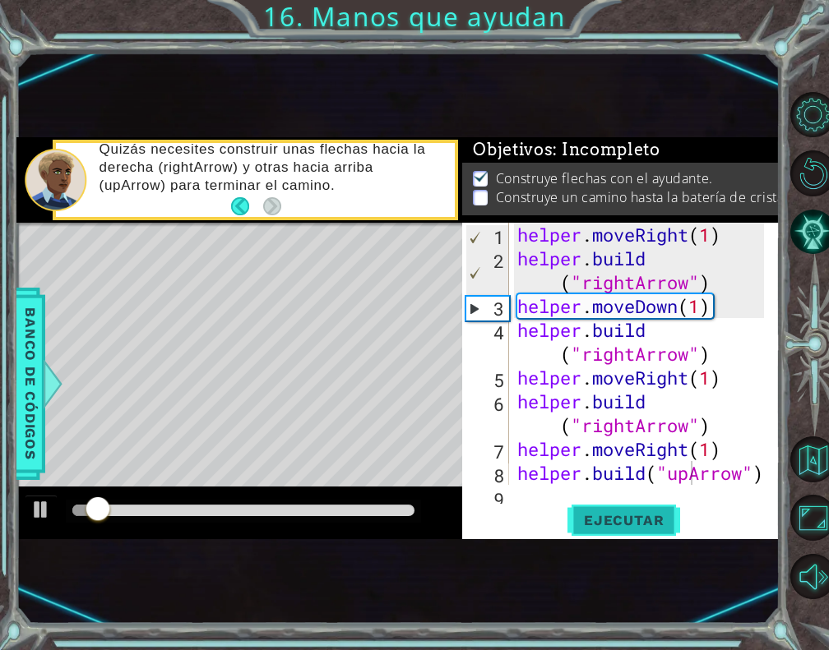
click at [640, 522] on span "Ejecutar" at bounding box center [623, 520] width 113 height 16
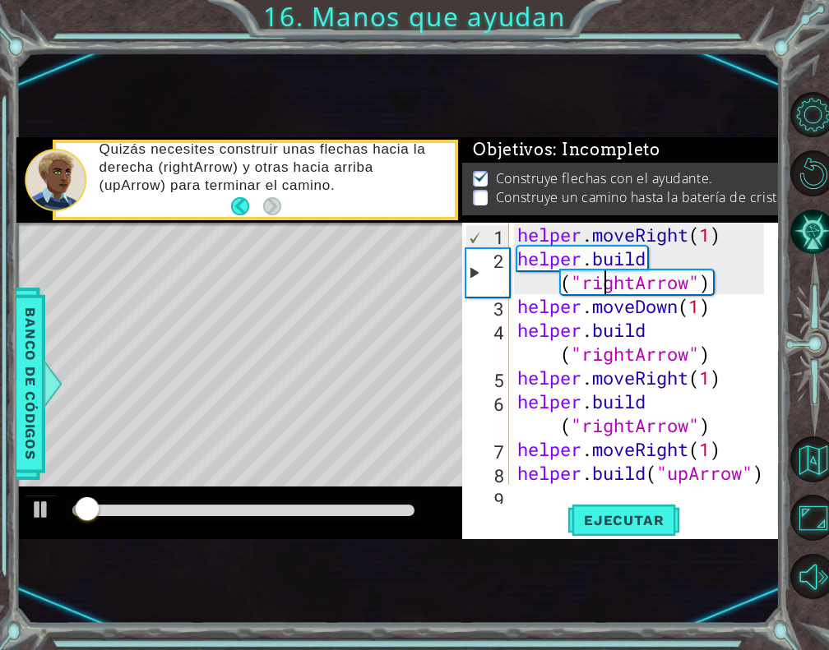
click at [601, 280] on div "helper . moveRight ( 1 ) helper . build ( "rightArrow" ) helper . moveDown ( 1 …" at bounding box center [643, 378] width 258 height 310
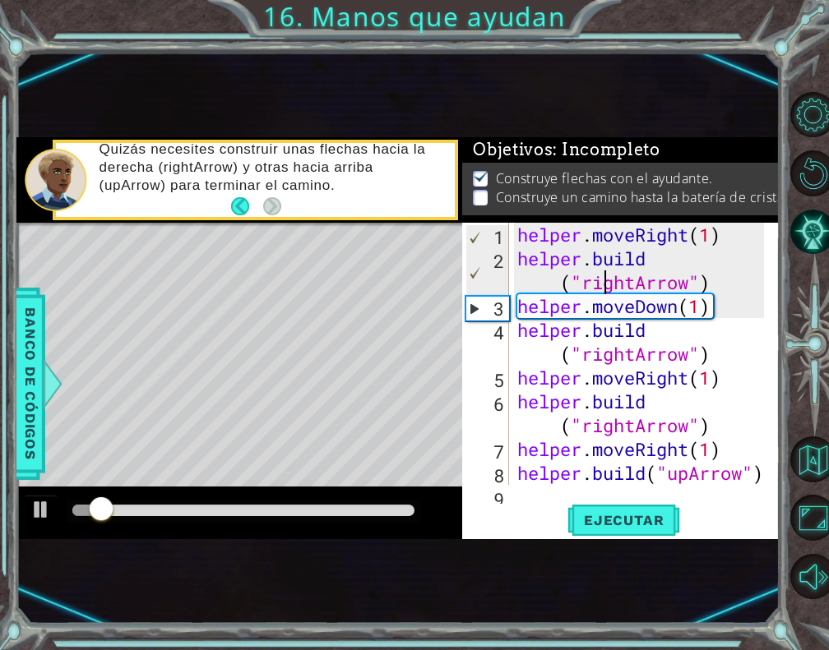
click at [635, 285] on div "helper . moveRight ( 1 ) helper . build ( "rightArrow" ) helper . moveDown ( 1 …" at bounding box center [643, 378] width 258 height 310
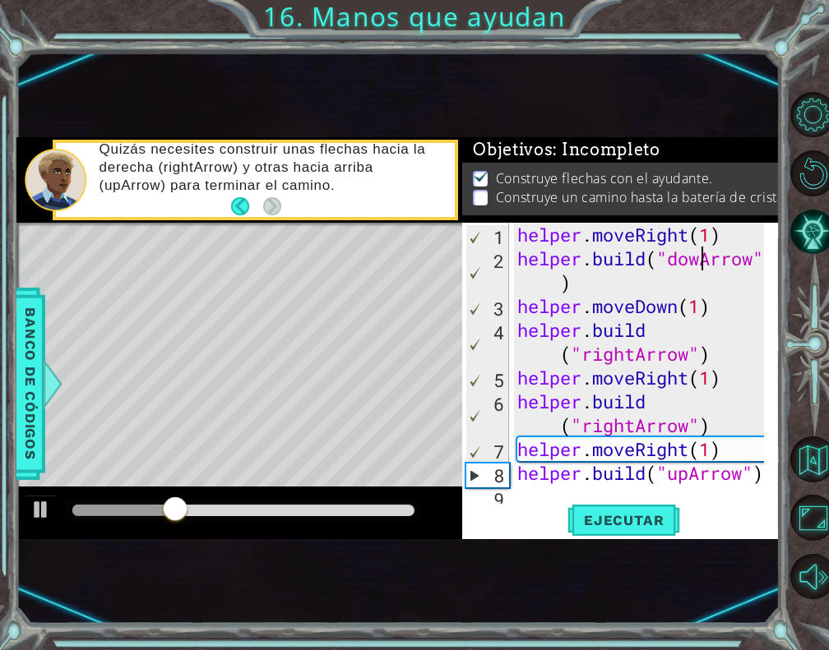
scroll to position [0, 9]
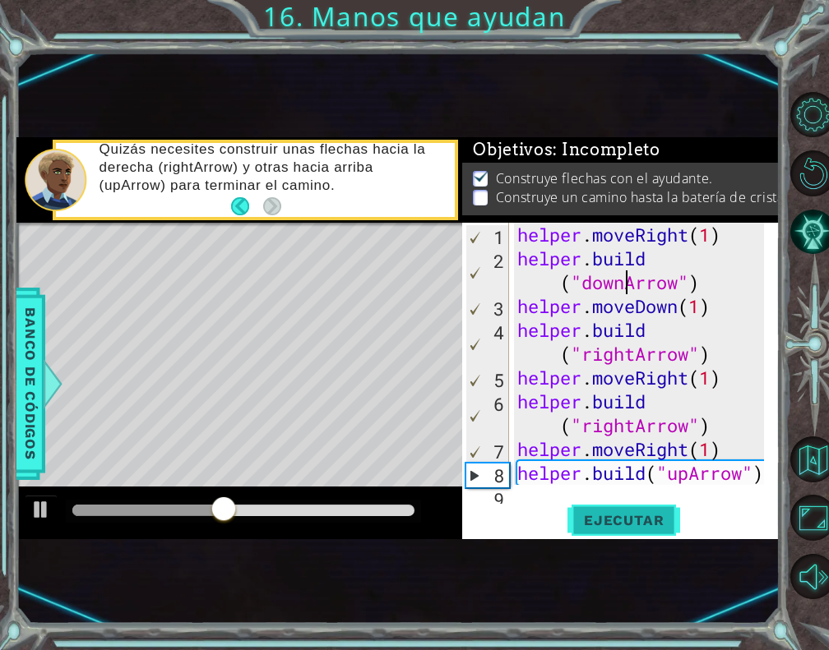
type textarea "[DOMAIN_NAME]("downArrow")"
click at [606, 515] on span "Ejecutar" at bounding box center [623, 520] width 113 height 16
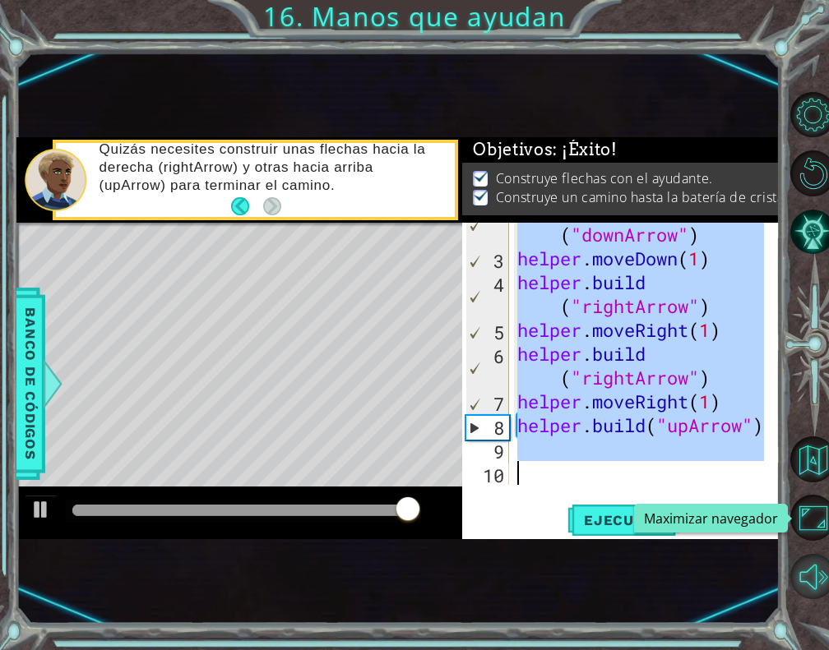
scroll to position [47, 0]
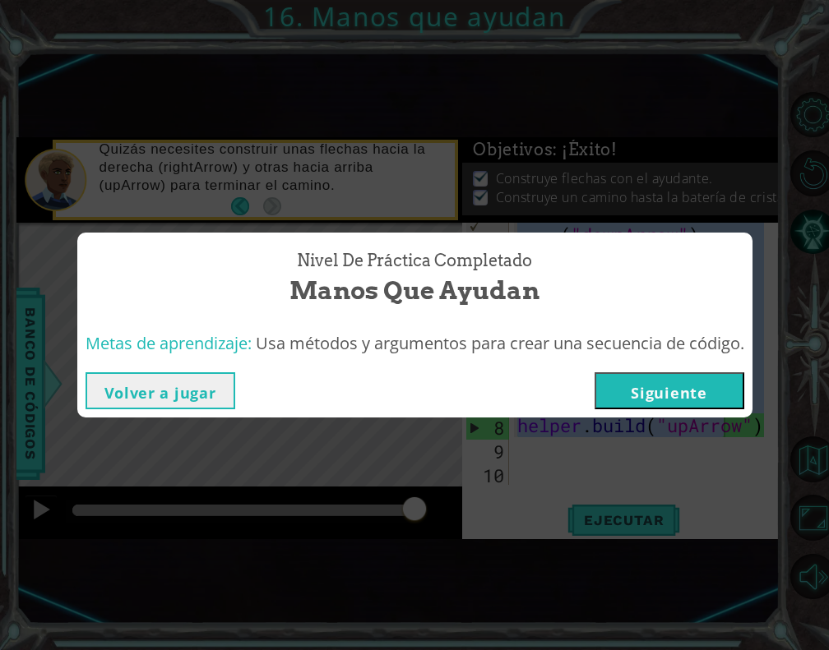
drag, startPoint x: 520, startPoint y: 231, endPoint x: 728, endPoint y: 430, distance: 288.4
click at [728, 430] on body "1 ההההההההההההההההההההההההההההההההההההההההההההההההההההההההההההההההההההההההההההה…" at bounding box center [414, 325] width 829 height 650
click at [706, 383] on button "Siguiente" at bounding box center [669, 390] width 150 height 37
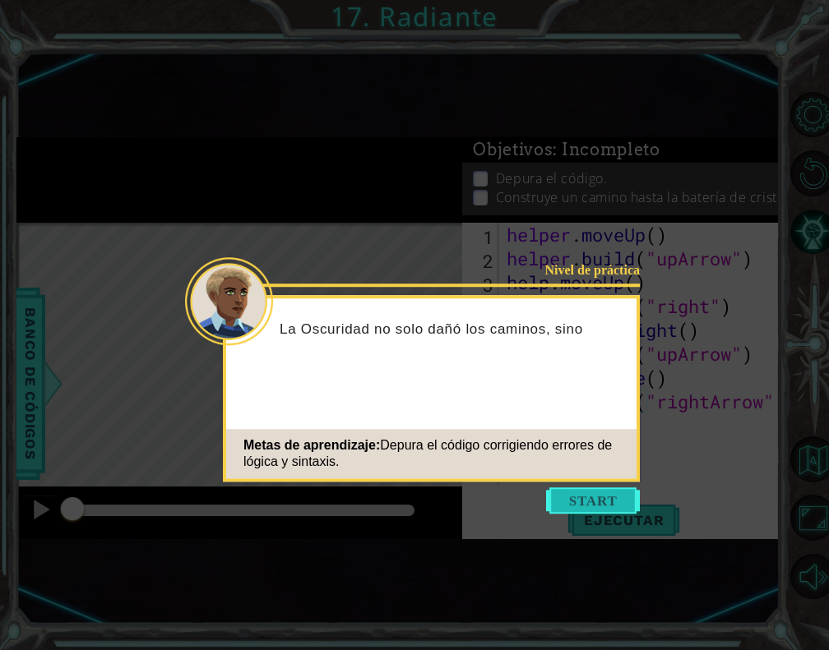
click at [608, 500] on button "Start" at bounding box center [593, 501] width 94 height 26
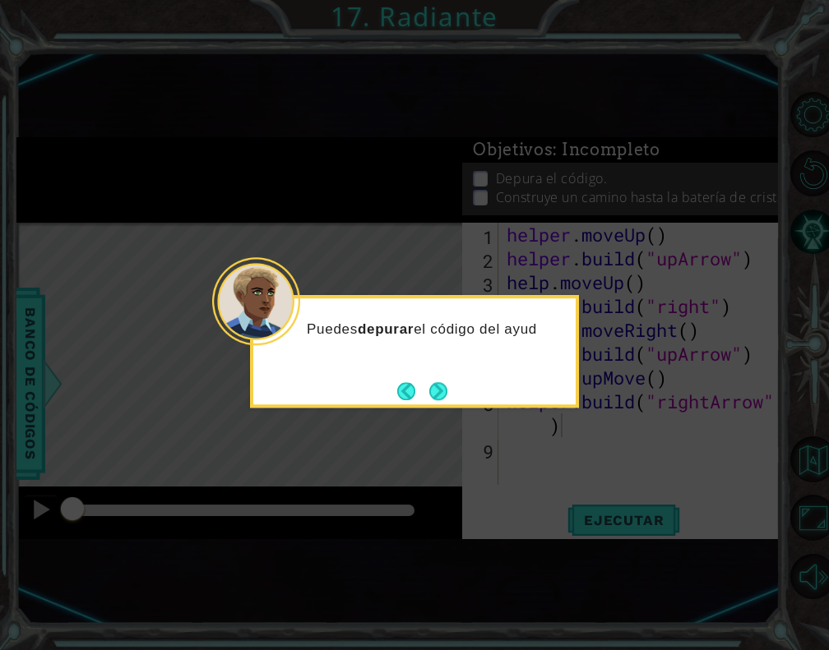
click at [457, 388] on div "Puedes depurar el código del ayud" at bounding box center [414, 351] width 329 height 113
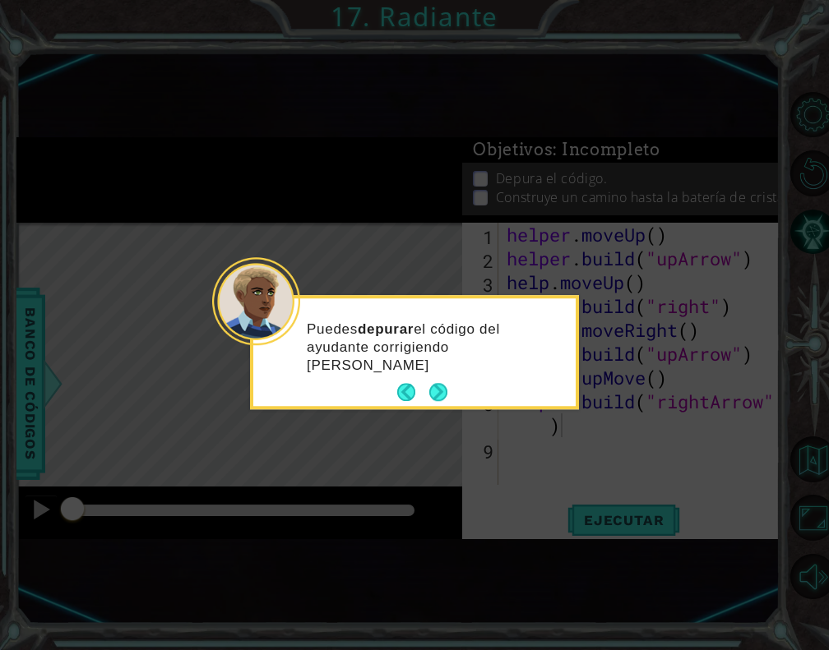
click at [451, 391] on div "Puedes depurar el código del ayudante corrigiendo [PERSON_NAME]" at bounding box center [414, 352] width 329 height 114
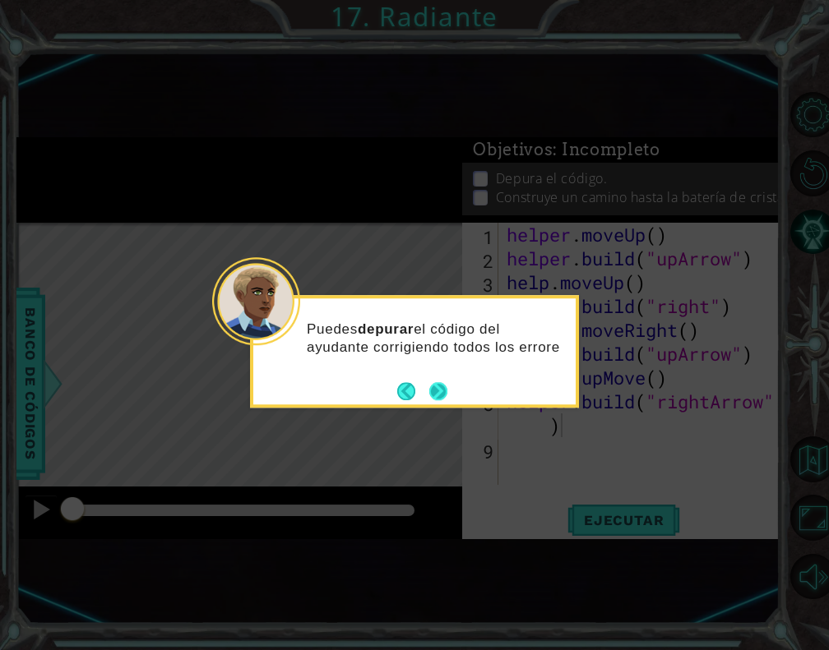
click at [441, 393] on button "Next" at bounding box center [438, 391] width 26 height 26
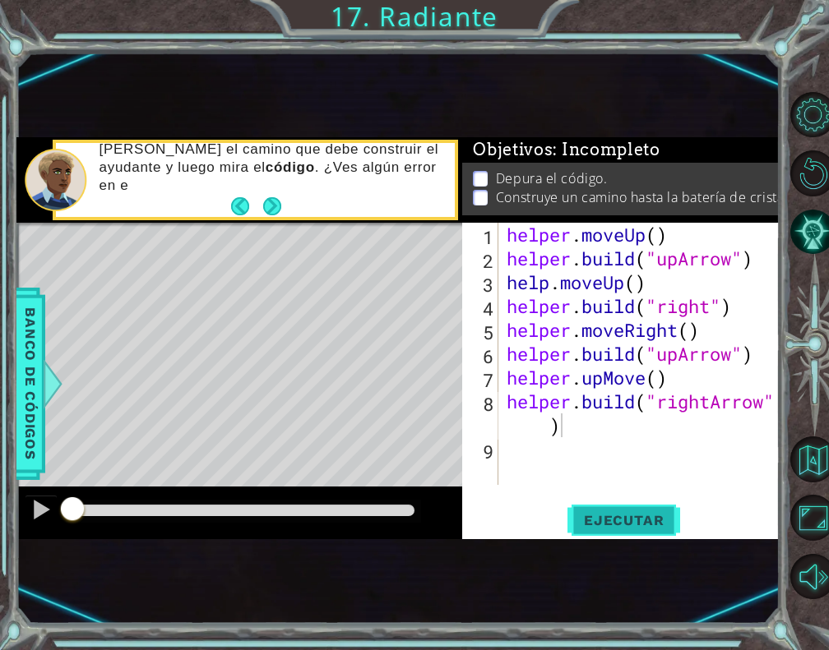
click at [650, 508] on button "Ejecutar" at bounding box center [623, 520] width 113 height 32
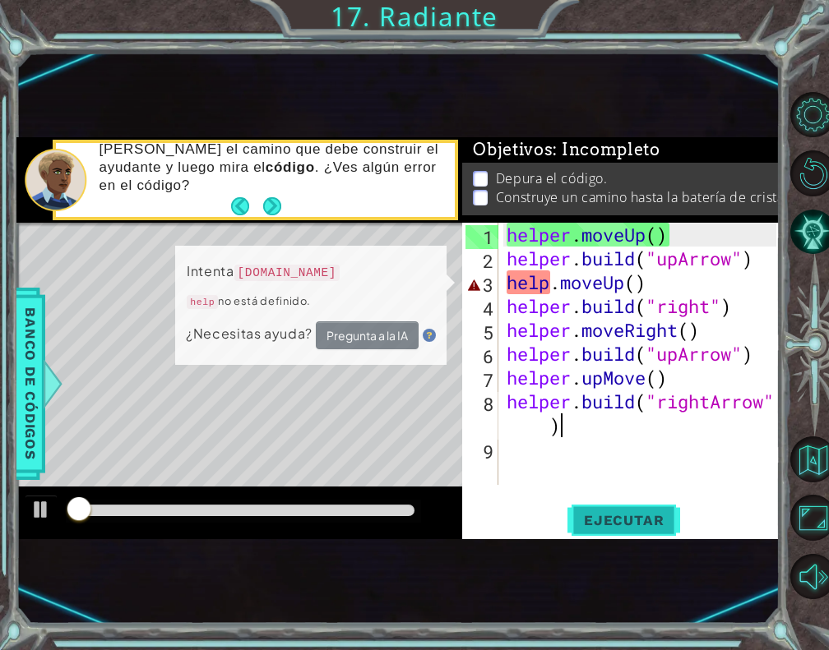
click at [650, 508] on button "Ejecutar" at bounding box center [623, 520] width 113 height 32
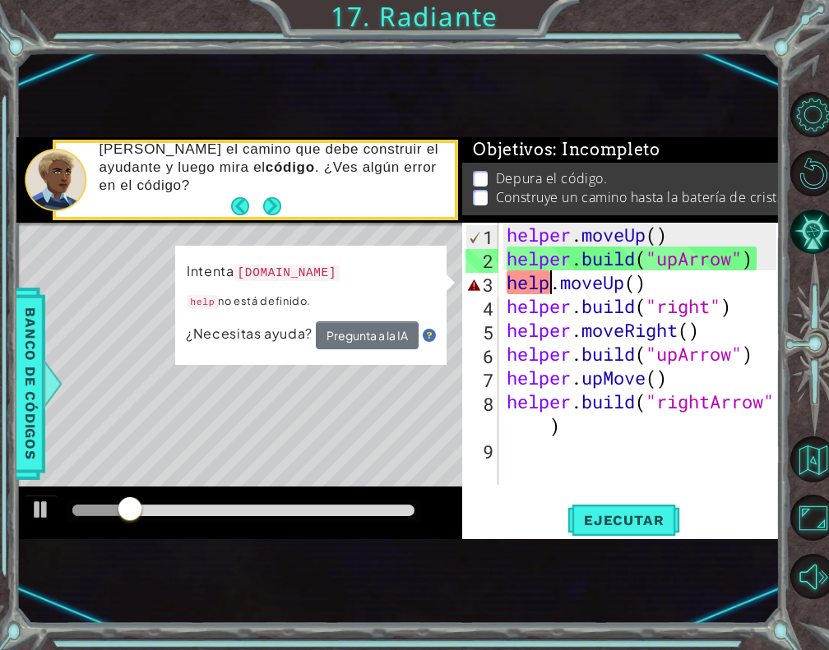
click at [545, 282] on div "helper . moveUp ( ) helper . build ( "upArrow" ) help . moveUp ( ) helper . bui…" at bounding box center [643, 378] width 280 height 310
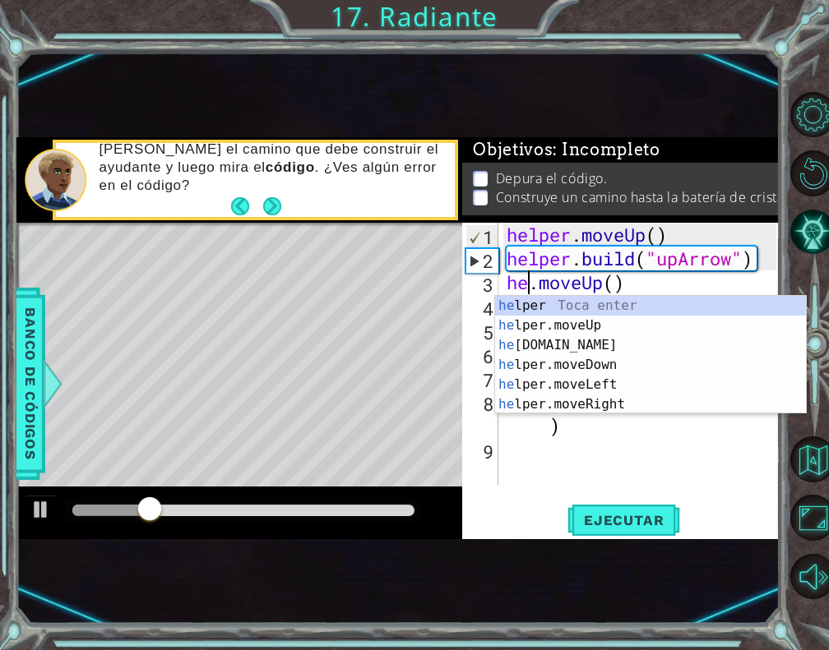
scroll to position [0, 2]
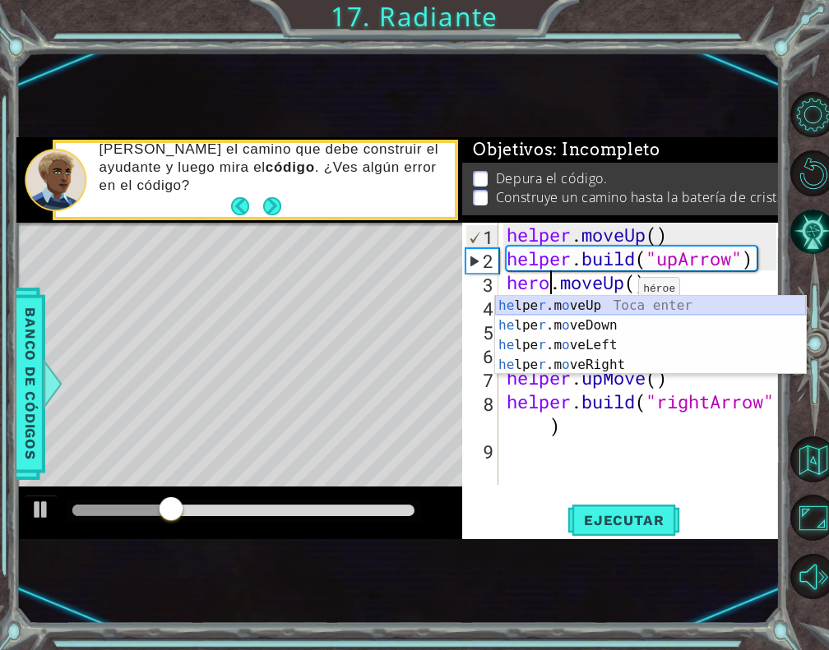
click at [615, 308] on div "he lpe r .m o veUp Toca enter he lpe r .m o veDown Toca enter he lpe r .m o veL…" at bounding box center [650, 355] width 311 height 118
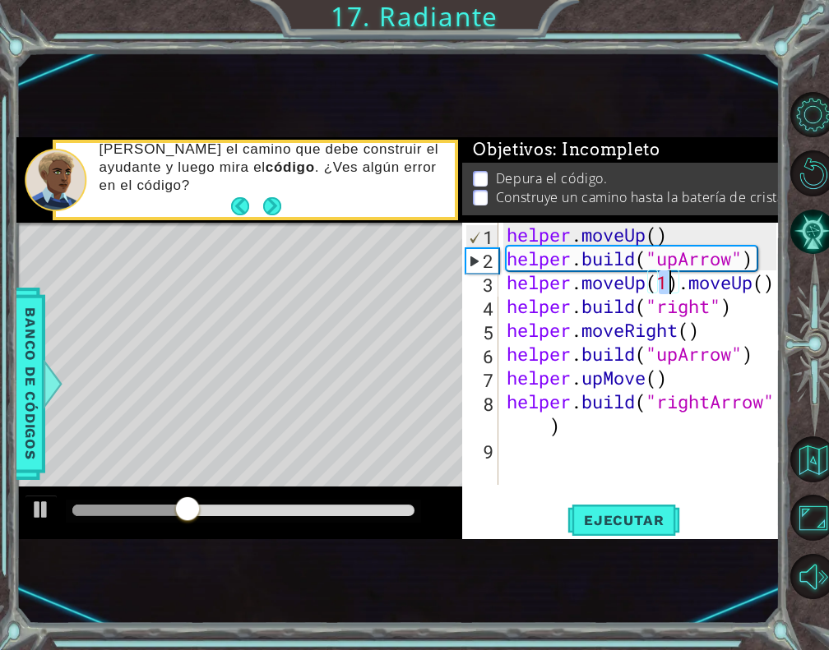
click at [769, 297] on div "helper . moveUp ( ) helper . build ( "upArrow" ) helper . moveUp ( 1 ) . moveUp…" at bounding box center [643, 378] width 280 height 310
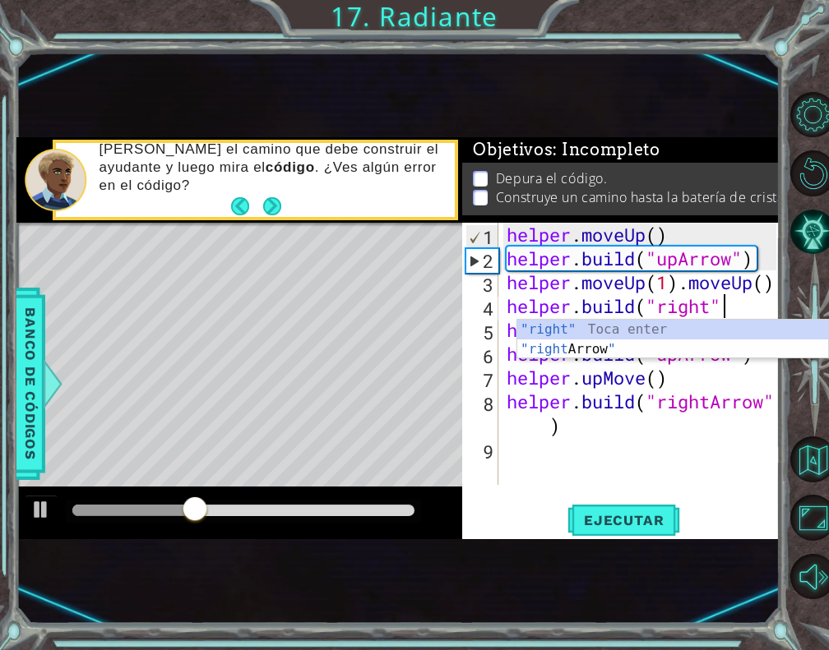
click at [772, 285] on div "helper . moveUp ( ) helper . build ( "upArrow" ) helper . moveUp ( 1 ) . moveUp…" at bounding box center [643, 378] width 280 height 310
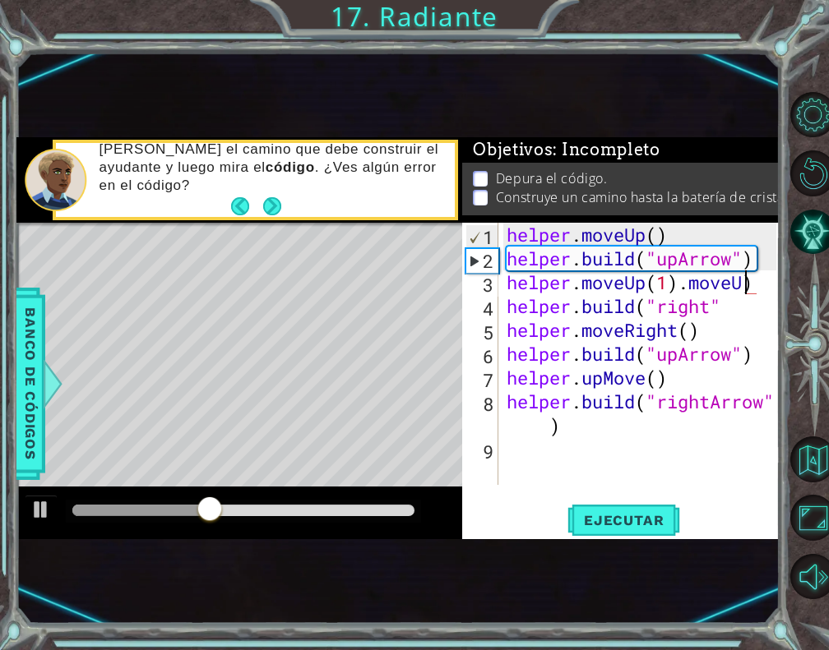
click at [754, 288] on div "helper . moveUp ( ) helper . build ( "upArrow" ) helper . moveUp ( 1 ) . moveU …" at bounding box center [643, 378] width 280 height 310
click at [732, 307] on div "helper . moveUp ( ) helper . build ( "upArrow" ) helper . moveUp ( 1 ) helper .…" at bounding box center [643, 378] width 280 height 310
click at [635, 519] on span "Ejecutar" at bounding box center [623, 520] width 113 height 16
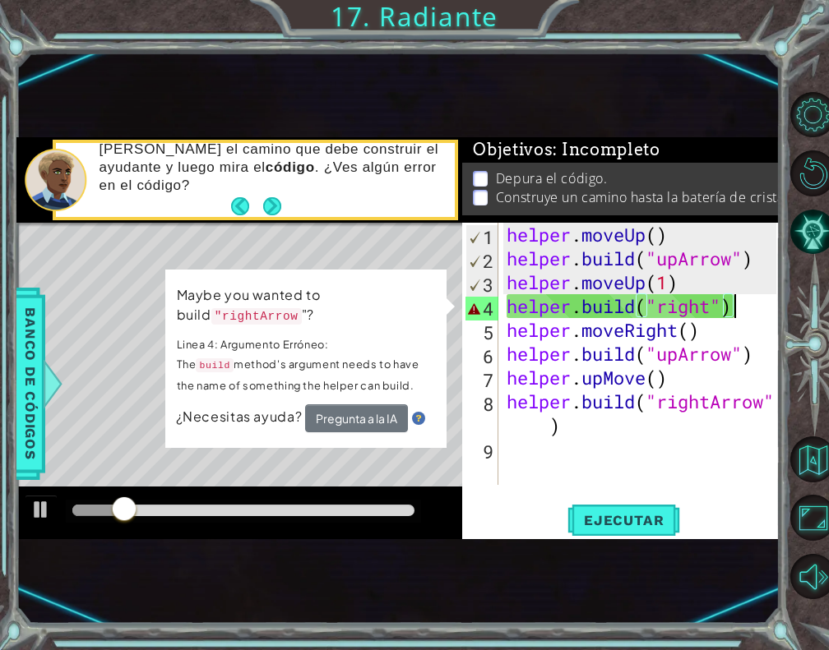
click at [710, 315] on div "helper . moveUp ( ) helper . build ( "upArrow" ) helper . moveUp ( 1 ) helper .…" at bounding box center [643, 378] width 280 height 310
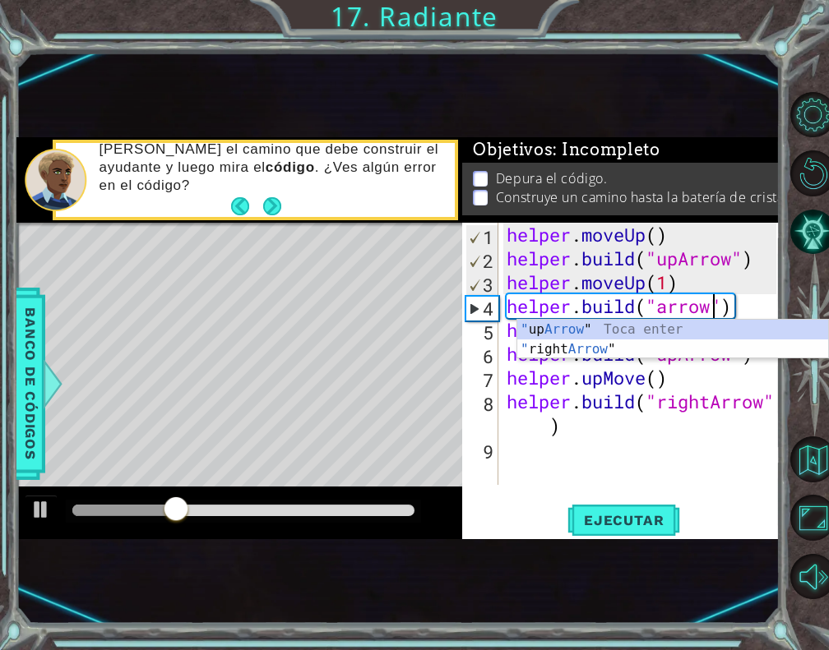
click at [739, 316] on div "helper . moveUp ( ) helper . build ( "upArrow" ) helper . moveUp ( 1 ) helper .…" at bounding box center [643, 378] width 280 height 310
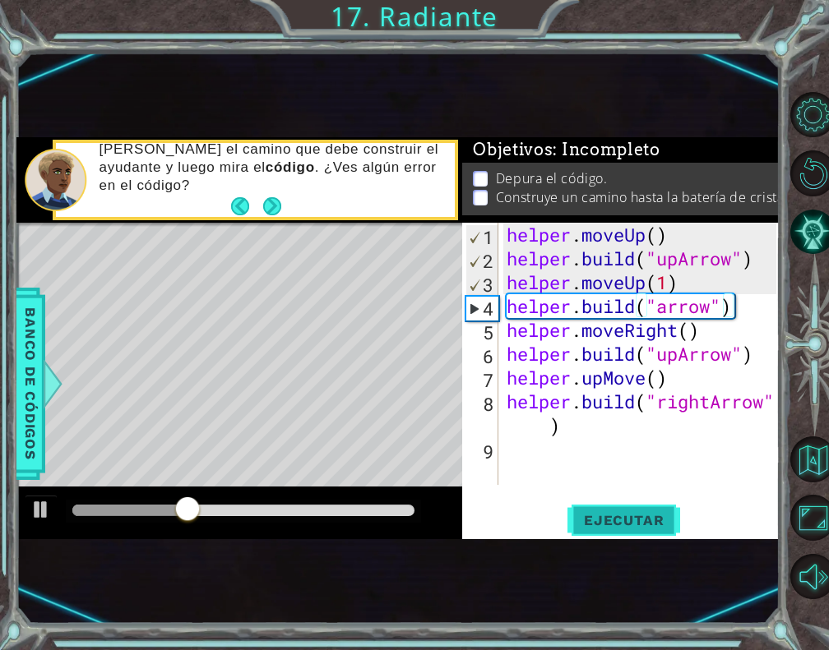
click at [648, 520] on span "Ejecutar" at bounding box center [623, 520] width 113 height 16
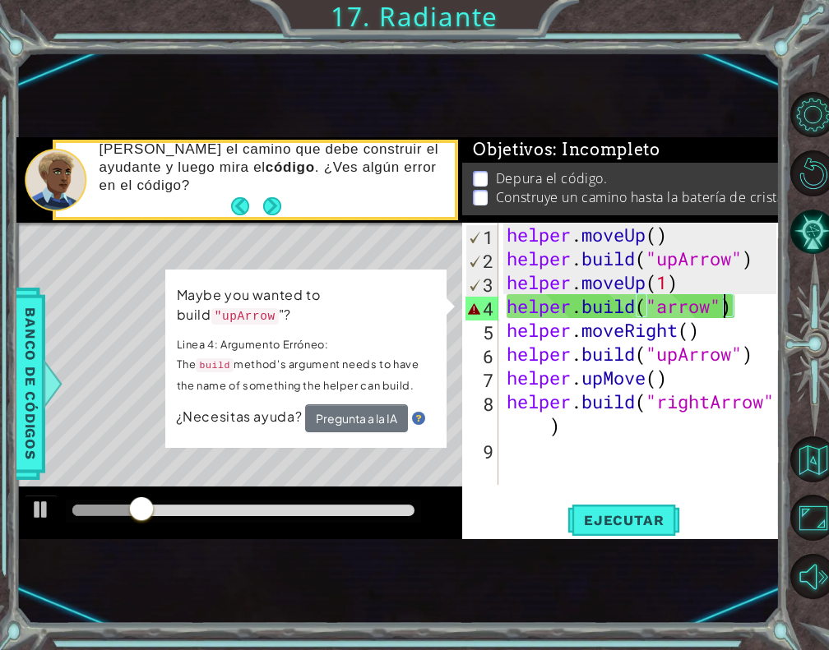
click at [720, 315] on div "helper . moveUp ( ) helper . build ( "upArrow" ) helper . moveUp ( 1 ) helper .…" at bounding box center [643, 378] width 280 height 310
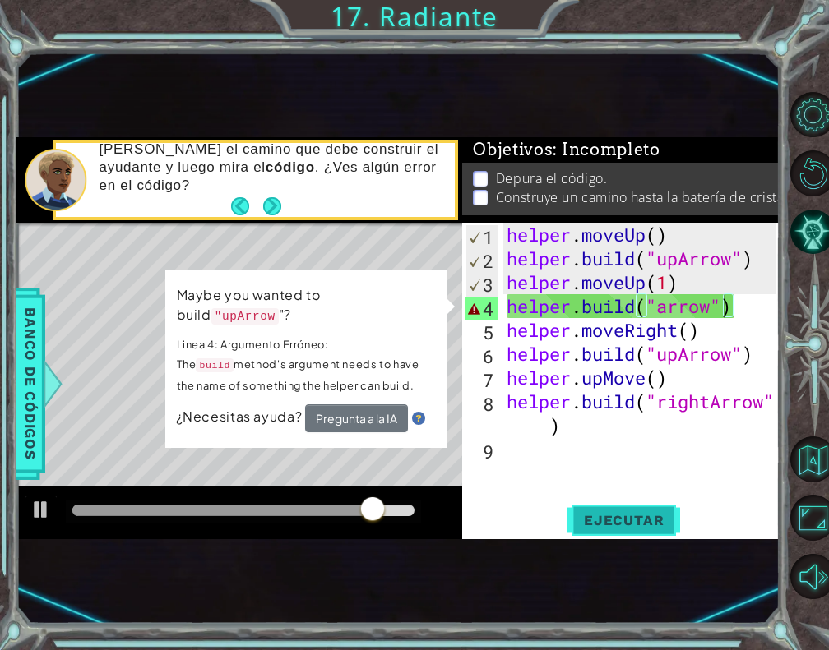
click at [631, 506] on button "Ejecutar" at bounding box center [623, 520] width 113 height 32
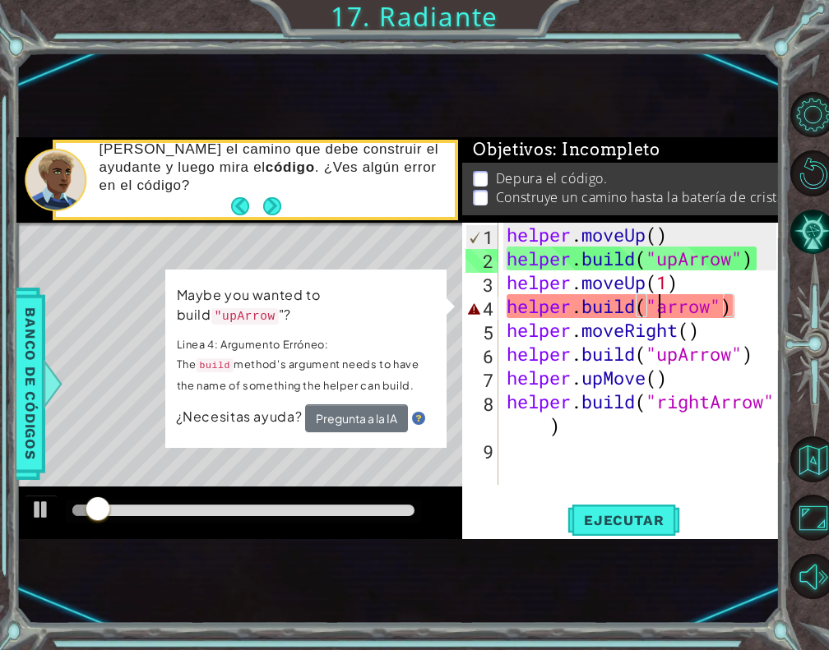
click at [661, 309] on div "helper . moveUp ( ) helper . build ( "upArrow" ) helper . moveUp ( 1 ) helper .…" at bounding box center [643, 378] width 280 height 310
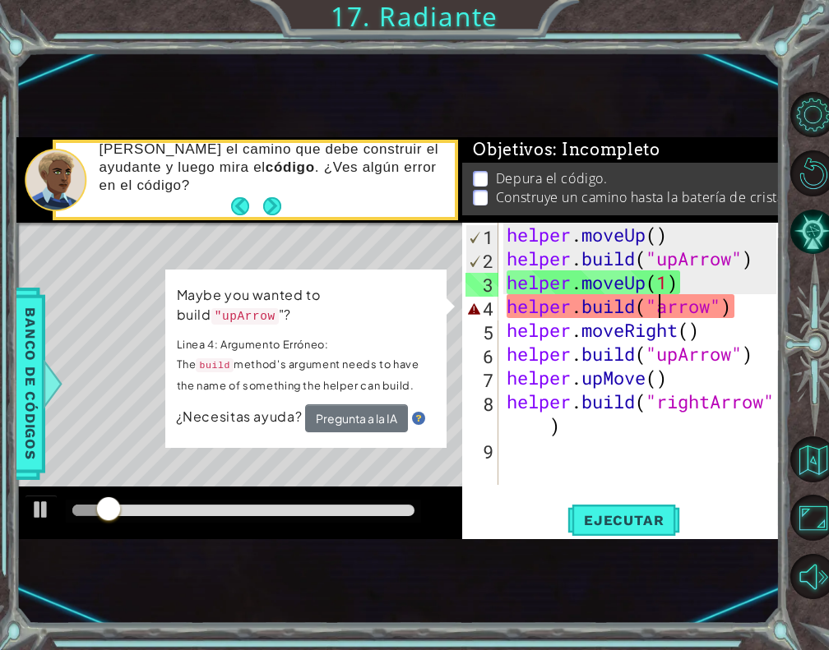
scroll to position [0, 7]
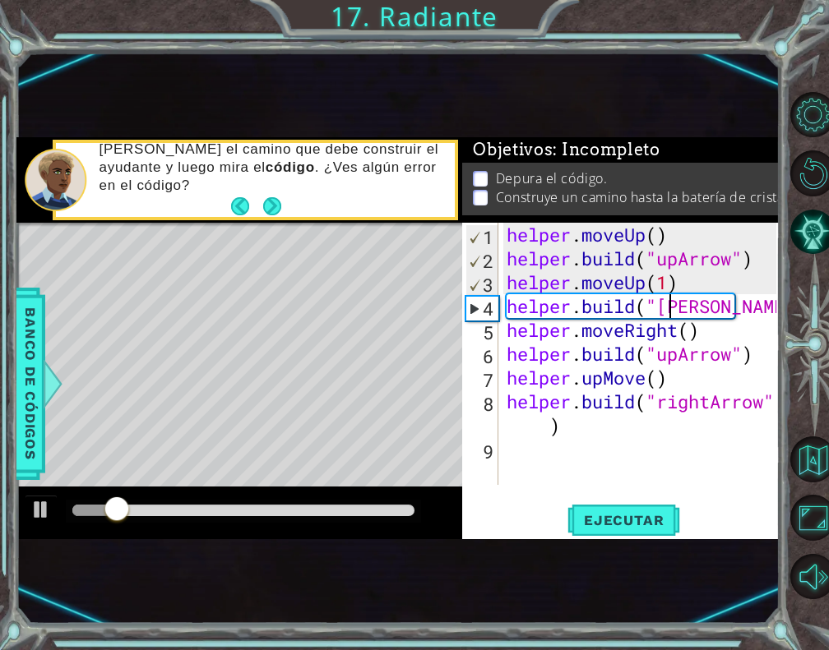
type textarea "[DOMAIN_NAME]("arrow")"
click at [631, 453] on div "helper . moveUp ( ) helper . build ( "upArrow" ) helper . moveUp ( 1 ) helper .…" at bounding box center [643, 378] width 280 height 310
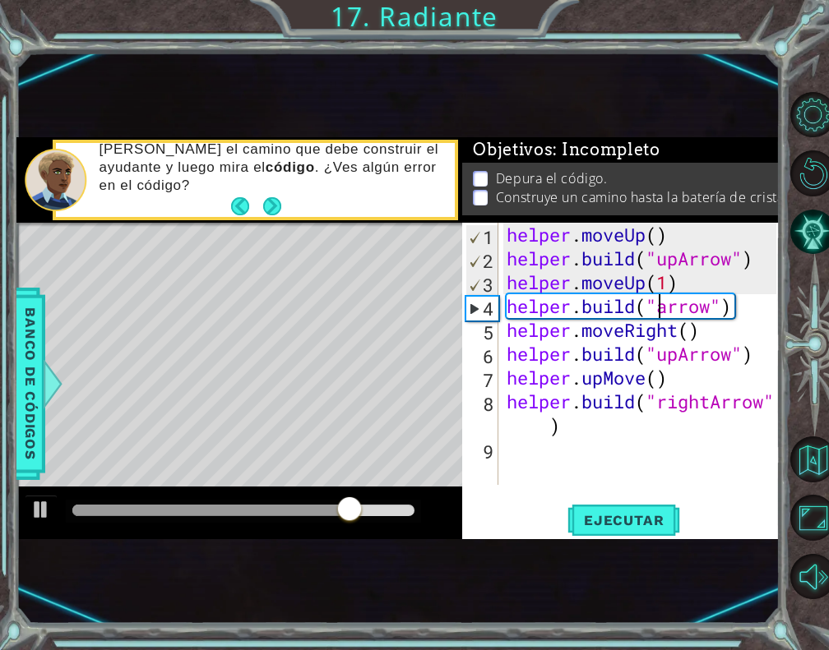
click at [662, 307] on div "helper . moveUp ( ) helper . build ( "upArrow" ) helper . moveUp ( 1 ) helper .…" at bounding box center [643, 378] width 280 height 310
click at [623, 518] on span "Ejecutar" at bounding box center [623, 520] width 113 height 16
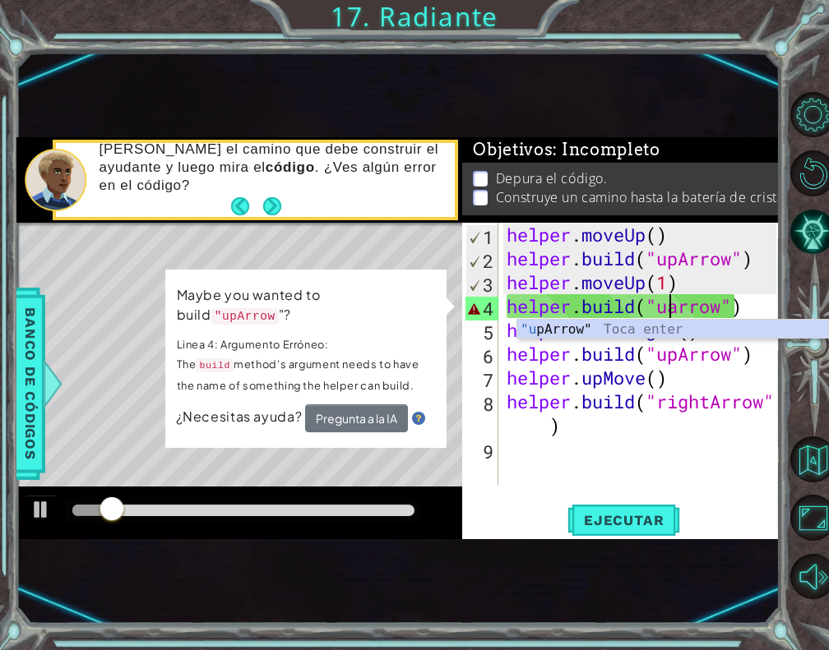
scroll to position [0, 7]
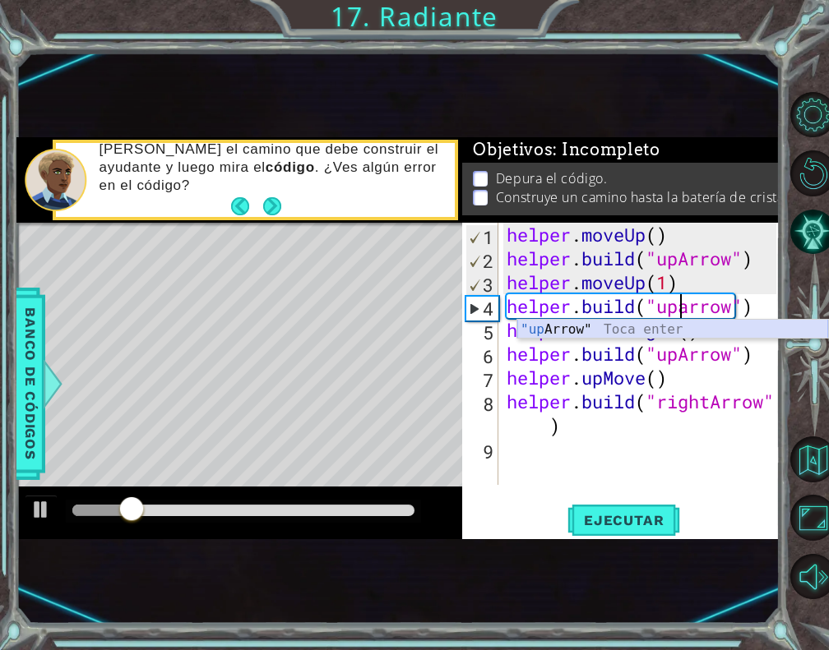
click at [645, 330] on div ""up Arrow" Toca enter" at bounding box center [672, 349] width 311 height 59
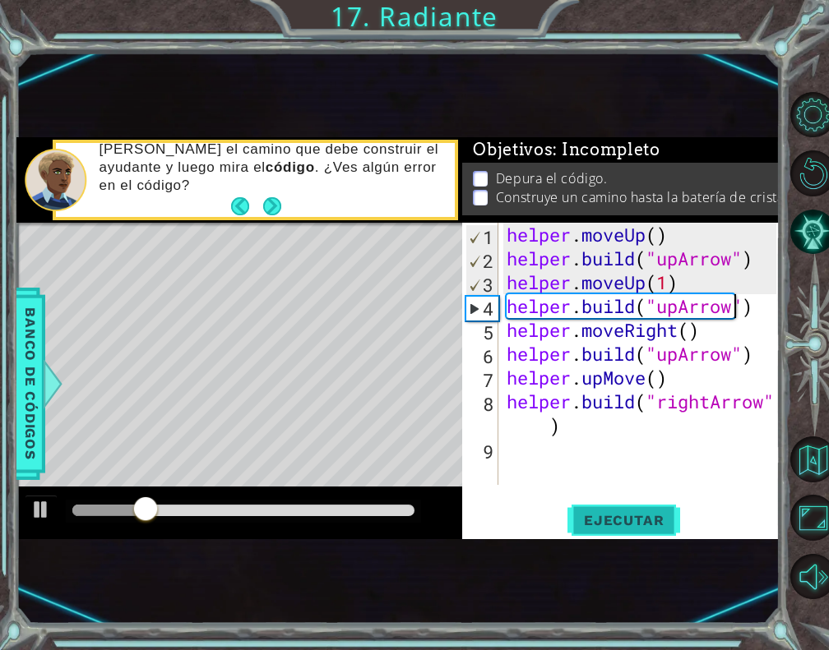
click at [614, 520] on span "Ejecutar" at bounding box center [623, 520] width 113 height 16
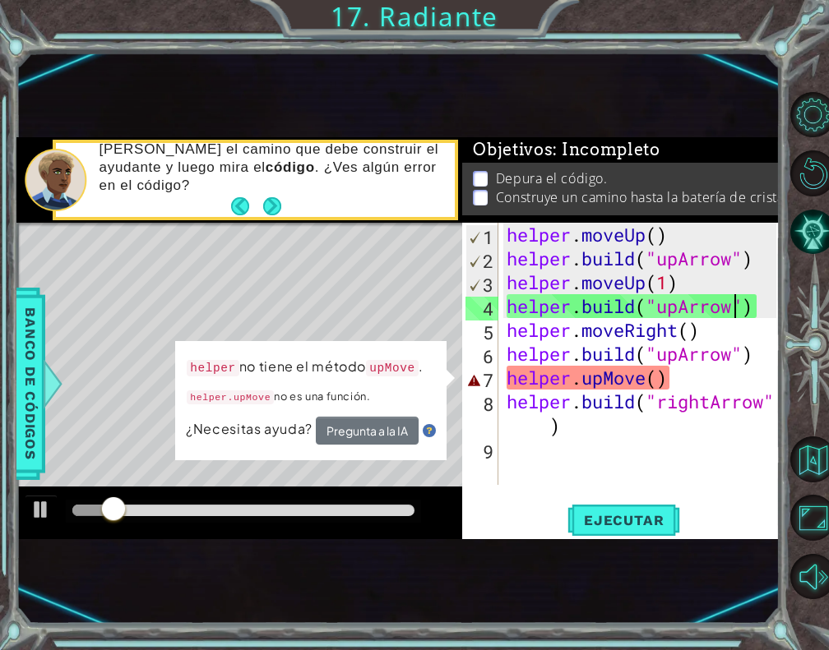
click at [665, 365] on div "helper . moveUp ( ) helper . build ( "upArrow" ) helper . moveUp ( 1 ) helper .…" at bounding box center [643, 378] width 280 height 310
click at [654, 376] on div "helper . moveUp ( ) helper . build ( "upArrow" ) helper . moveUp ( 1 ) helper .…" at bounding box center [643, 378] width 280 height 310
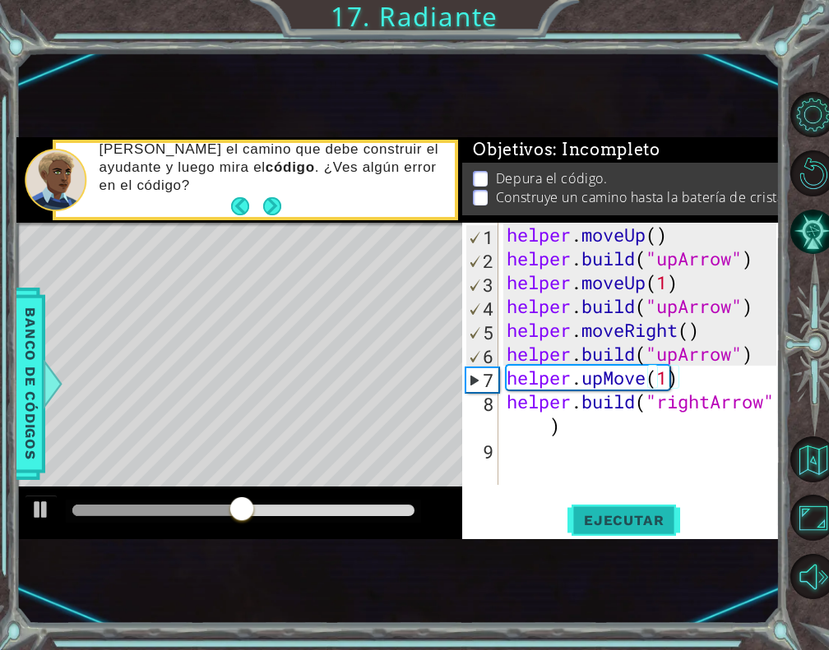
click at [585, 522] on span "Ejecutar" at bounding box center [623, 520] width 113 height 16
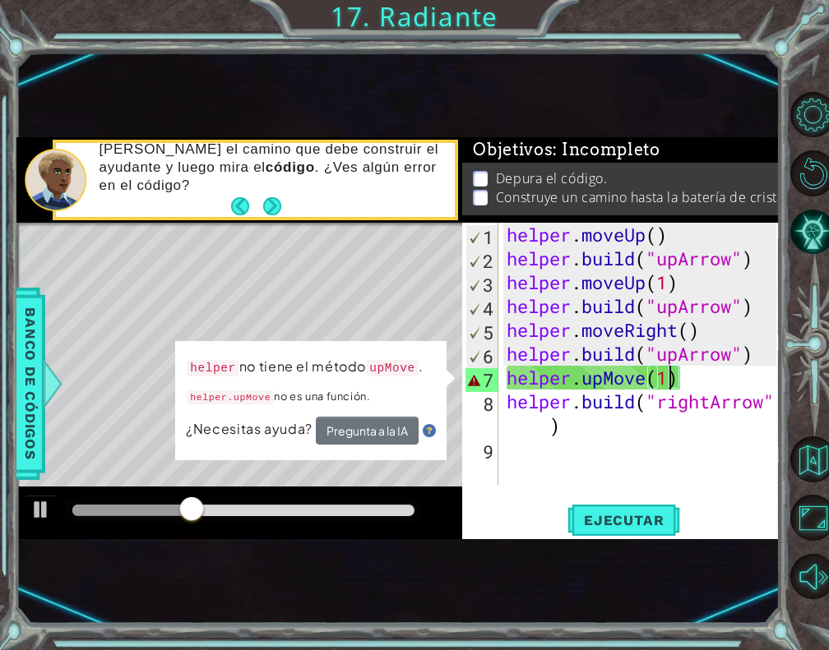
click at [641, 378] on div "helper . moveUp ( ) helper . build ( "upArrow" ) helper . moveUp ( 1 ) helper .…" at bounding box center [643, 378] width 280 height 310
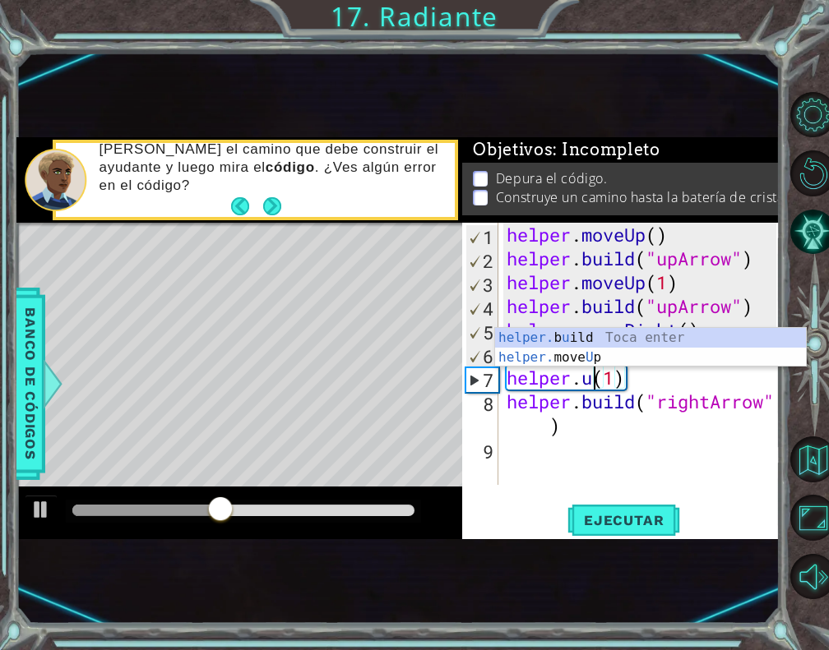
scroll to position [0, 3]
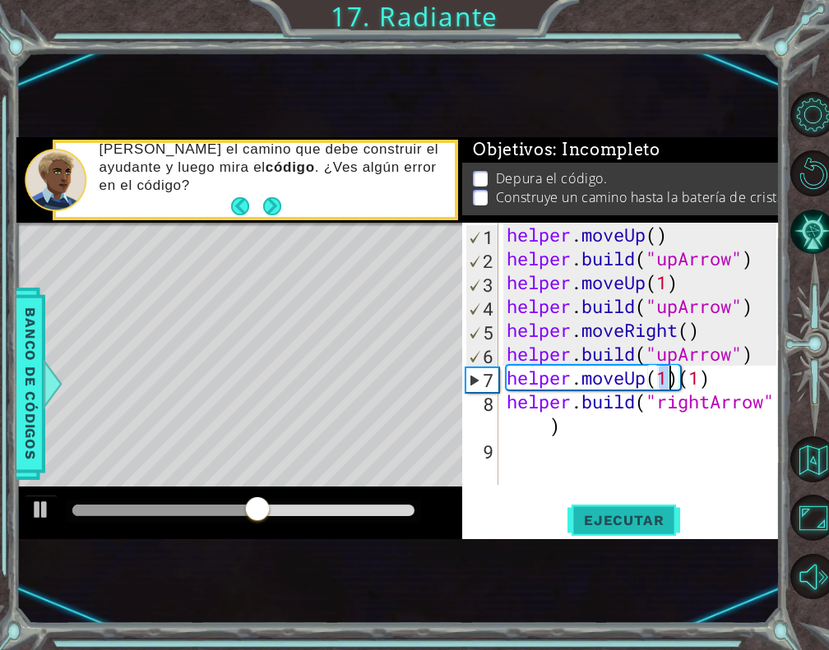
click at [615, 507] on button "Ejecutar" at bounding box center [623, 520] width 113 height 32
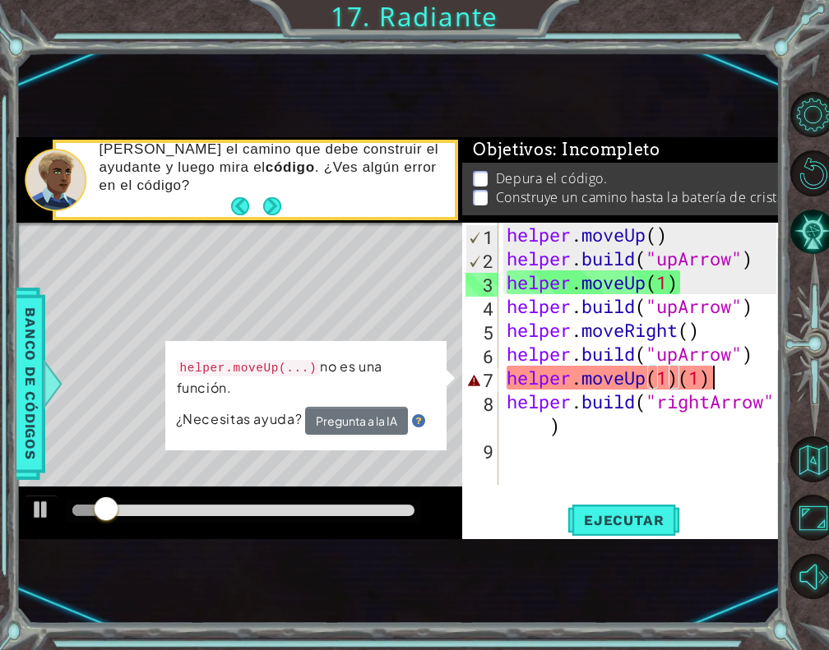
click at [740, 388] on div "helper . moveUp ( ) helper . build ( "upArrow" ) helper . moveUp ( 1 ) helper .…" at bounding box center [643, 378] width 280 height 310
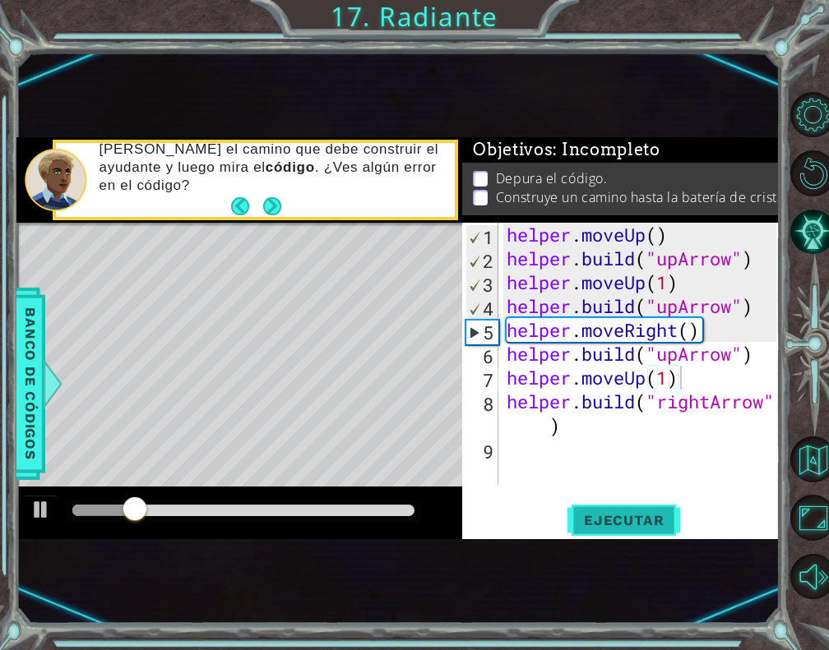
click at [661, 510] on button "Ejecutar" at bounding box center [623, 520] width 113 height 32
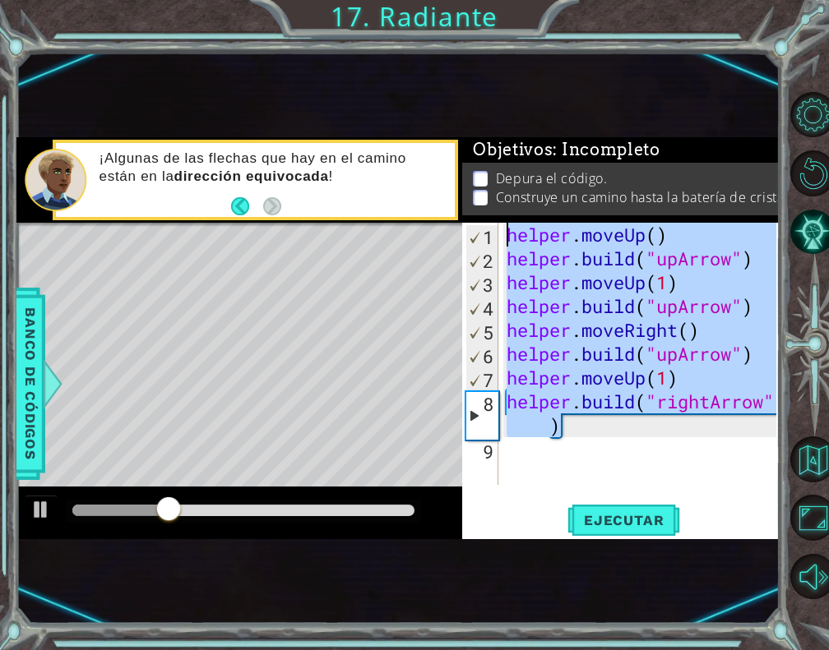
drag, startPoint x: 631, startPoint y: 417, endPoint x: 498, endPoint y: 224, distance: 234.2
click at [498, 224] on div "helper.moveUp(1) 1 2 3 4 5 6 7 8 9 helper . moveUp ( ) helper . build ( "upArro…" at bounding box center [618, 354] width 313 height 262
click at [374, 511] on div at bounding box center [243, 511] width 342 height 12
click at [40, 504] on div at bounding box center [40, 509] width 21 height 21
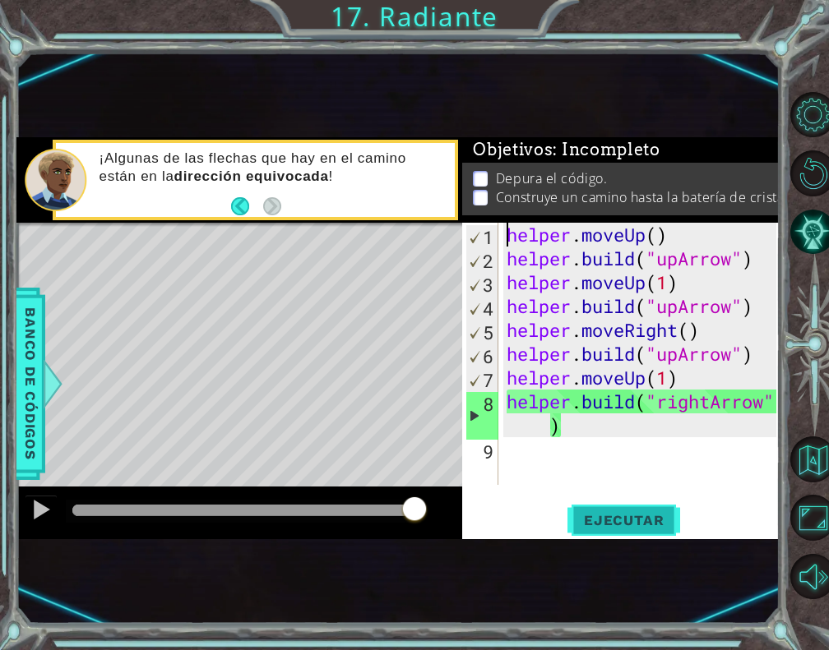
click at [638, 515] on span "Ejecutar" at bounding box center [623, 520] width 113 height 16
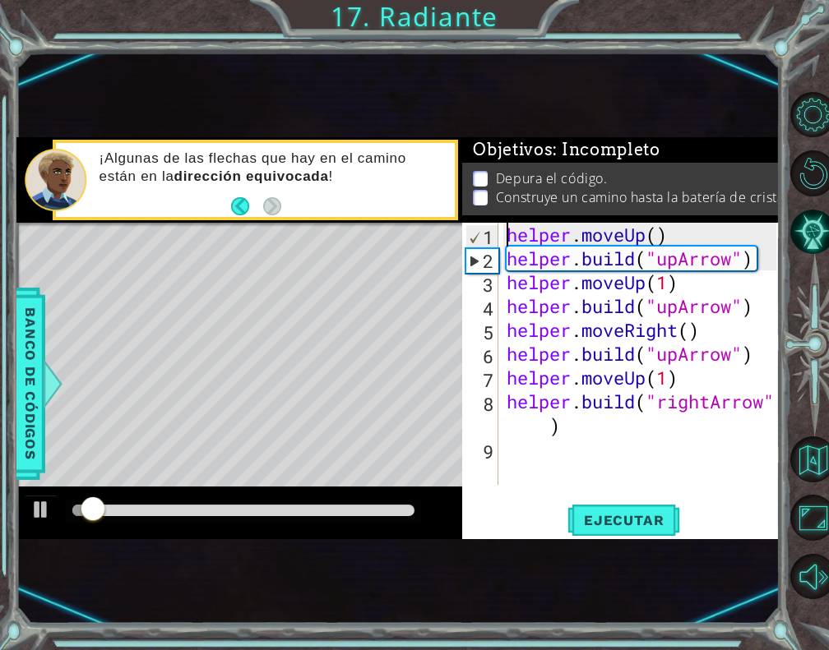
click at [376, 509] on div at bounding box center [243, 511] width 342 height 12
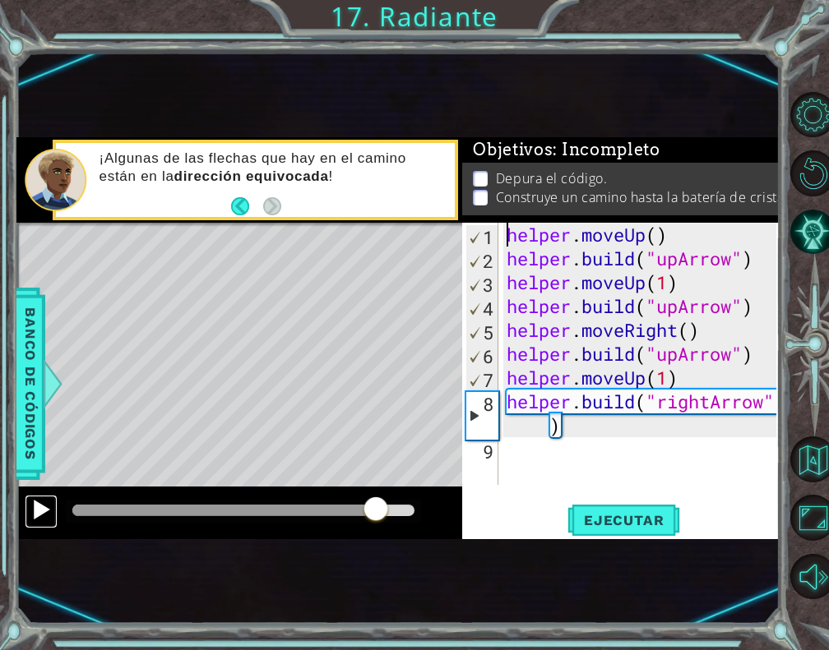
click at [34, 507] on div at bounding box center [40, 509] width 21 height 21
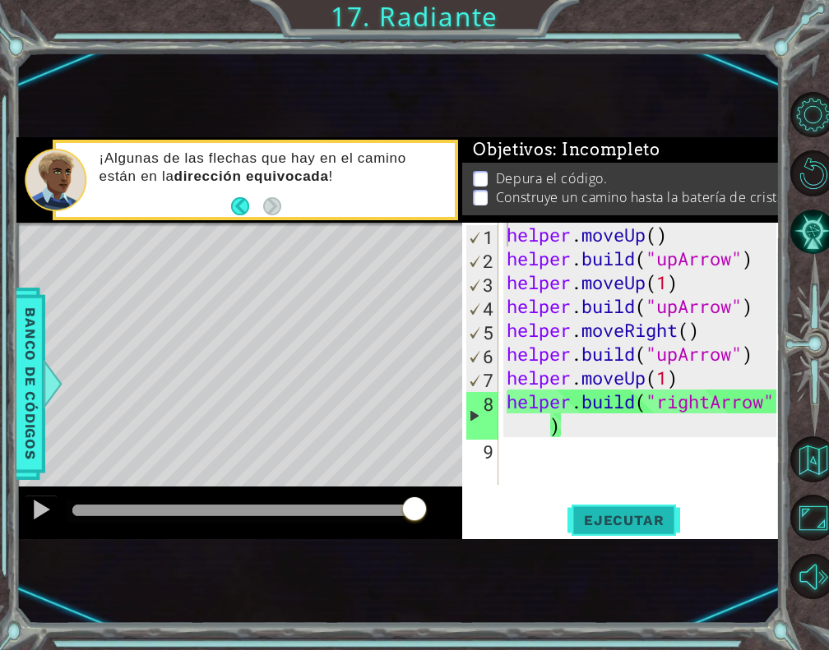
click at [627, 525] on span "Ejecutar" at bounding box center [623, 520] width 113 height 16
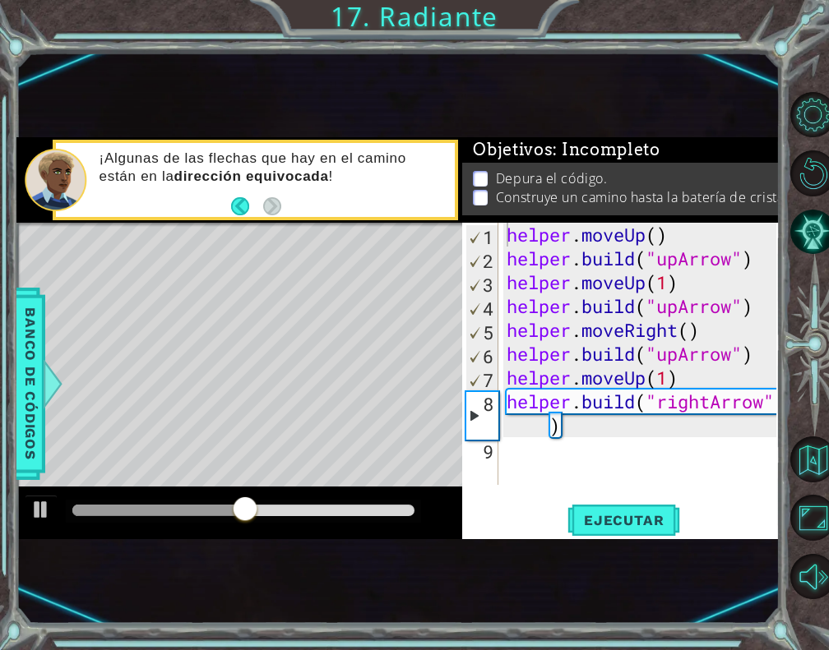
click at [625, 502] on div "helper.moveUp() 1 2 3 4 5 6 7 8 9 helper . moveUp ( ) helper . build ( "upArrow…" at bounding box center [620, 381] width 317 height 317
click at [613, 506] on button "Ejecutar" at bounding box center [623, 520] width 113 height 32
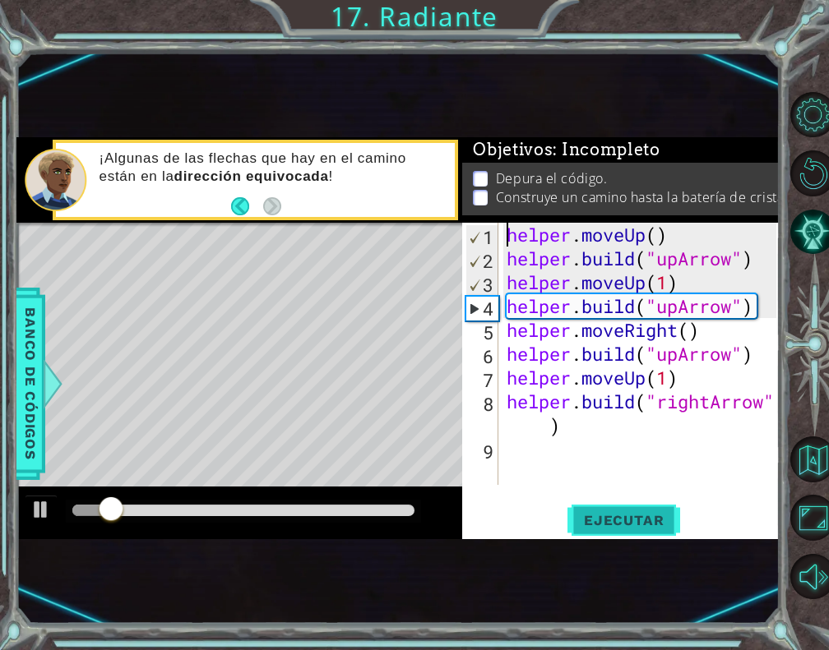
click at [613, 525] on span "Ejecutar" at bounding box center [623, 520] width 113 height 16
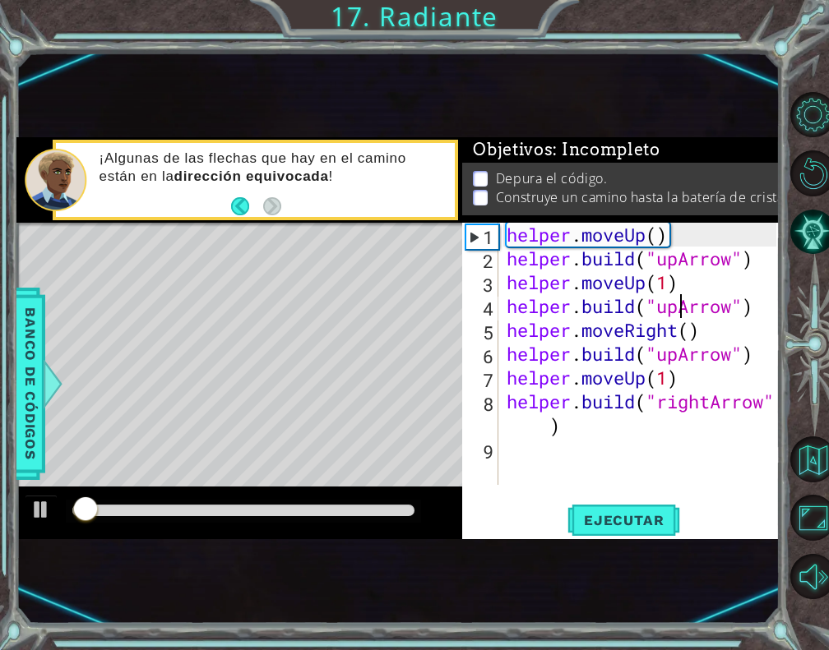
click at [682, 316] on div "helper . moveUp ( ) helper . build ( "upArrow" ) helper . moveUp ( 1 ) helper .…" at bounding box center [643, 378] width 280 height 310
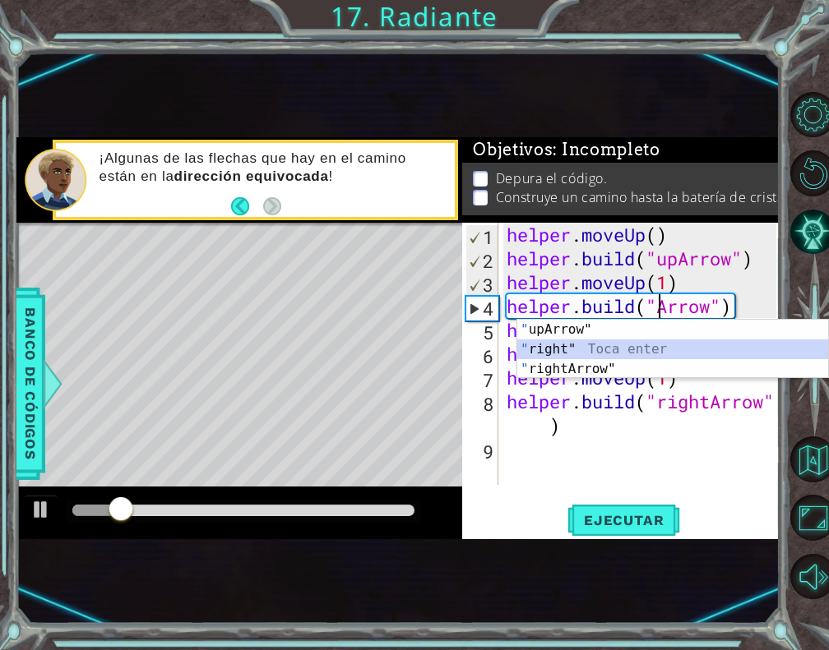
click at [557, 350] on div "" upArrow" Toca enter " right" Toca enter " rightArrow" Toca enter" at bounding box center [672, 369] width 311 height 99
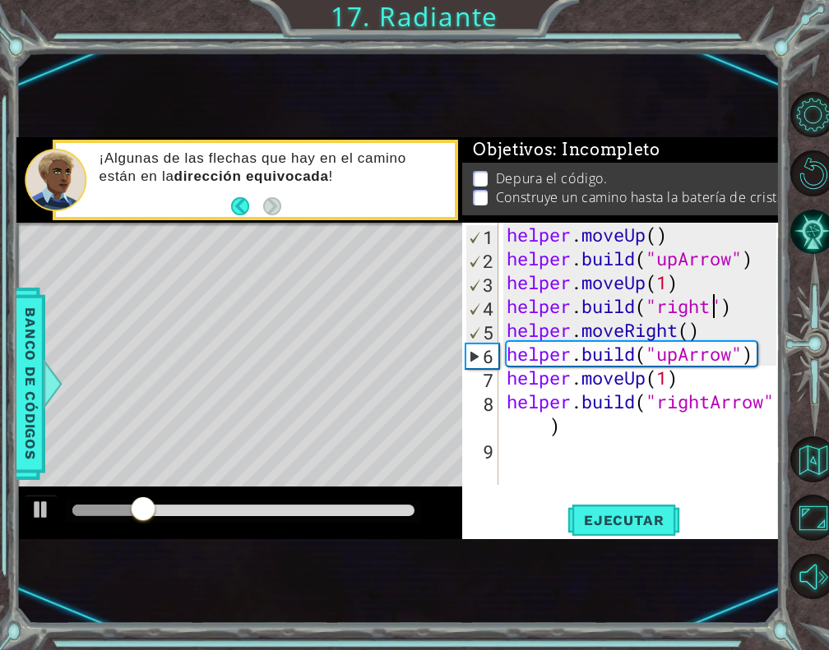
scroll to position [0, 9]
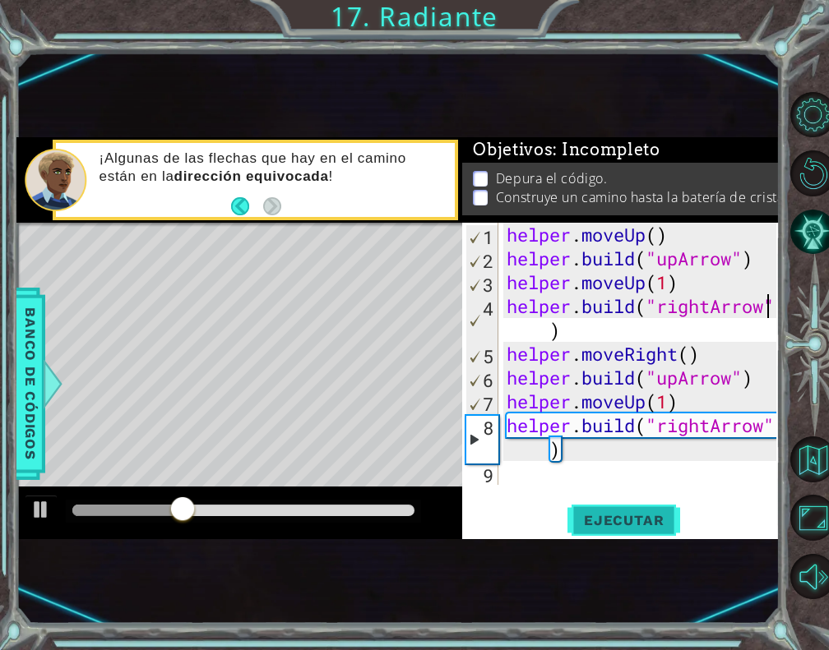
type textarea "[DOMAIN_NAME]("rightArrow")"
click at [623, 512] on span "Ejecutar" at bounding box center [623, 520] width 113 height 16
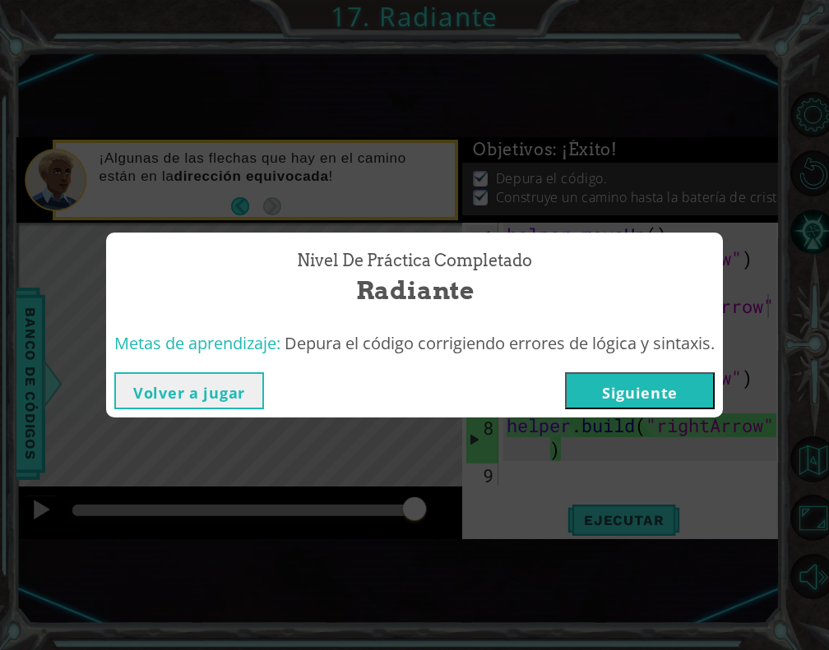
click at [678, 395] on button "Siguiente" at bounding box center [640, 390] width 150 height 37
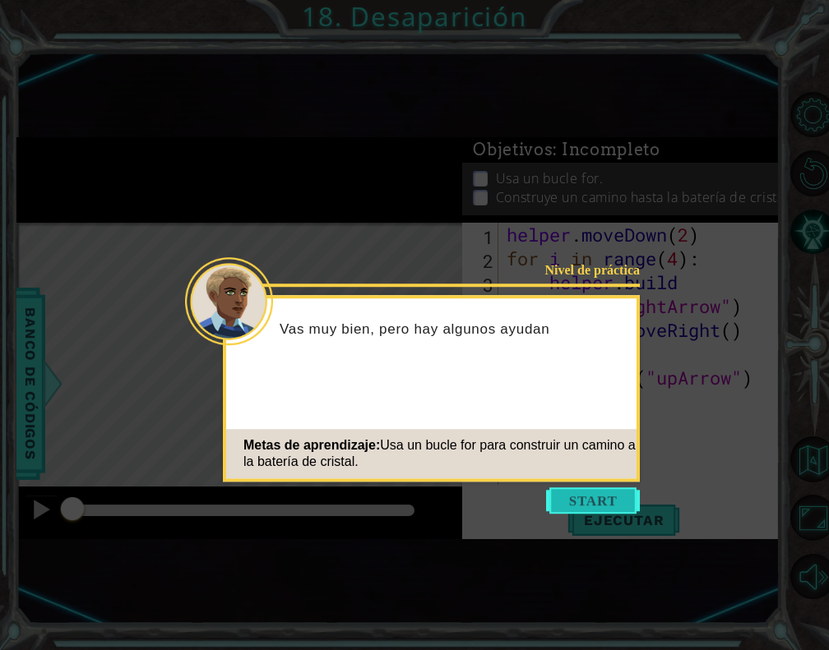
click at [605, 491] on button "Start" at bounding box center [593, 501] width 94 height 26
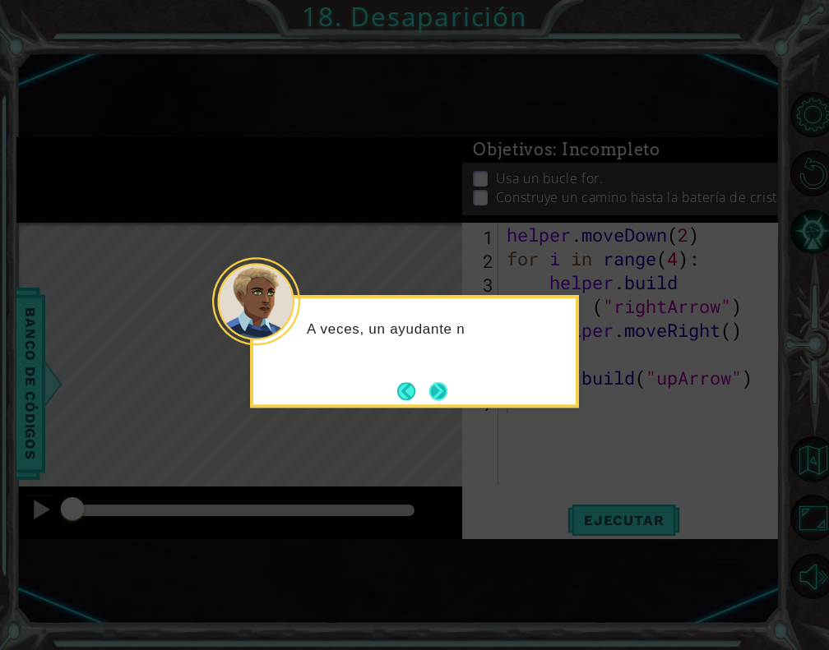
click at [441, 387] on button "Next" at bounding box center [438, 391] width 20 height 20
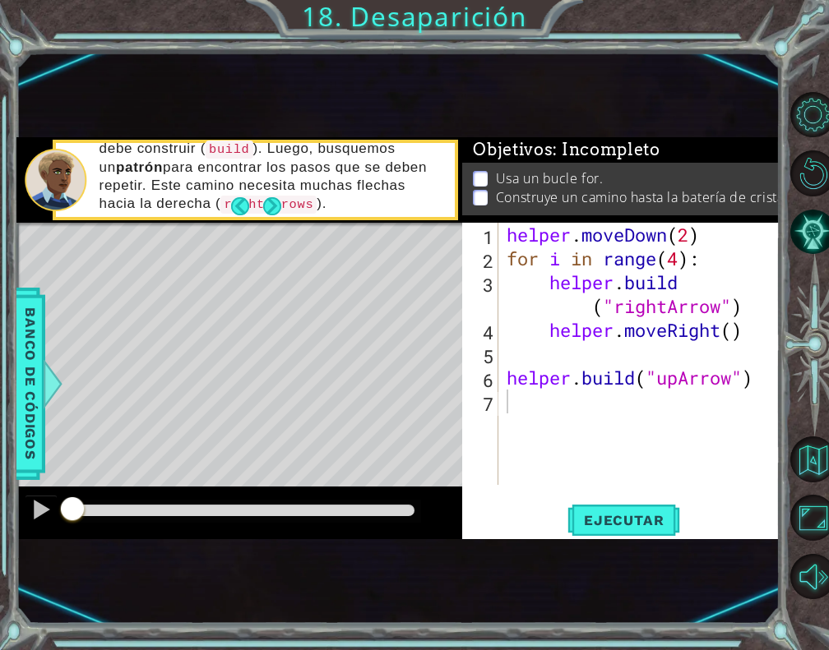
click at [748, 379] on div "helper . moveDown ( 2 ) for i in range ( 4 ) : helper . build ( "rightArrow" ) …" at bounding box center [643, 378] width 280 height 310
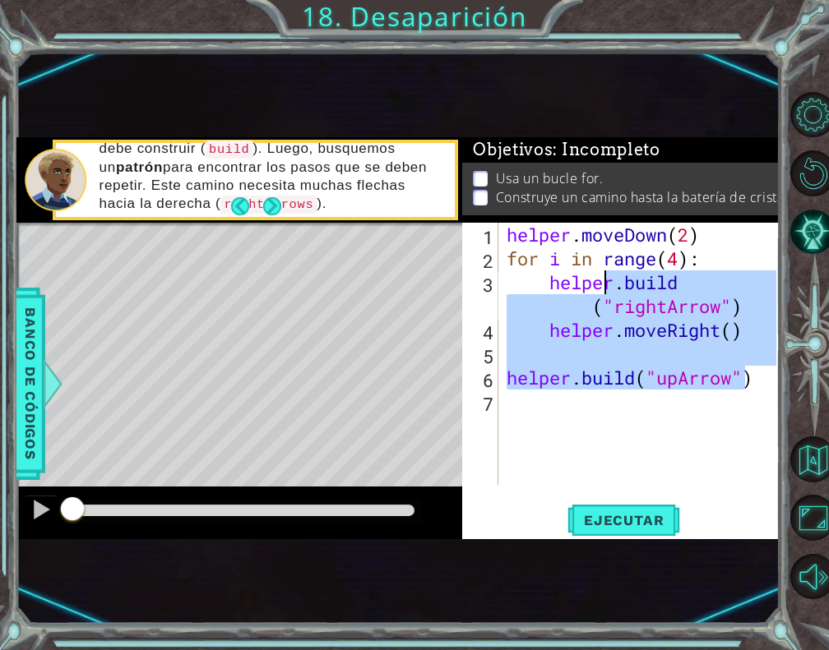
drag, startPoint x: 748, startPoint y: 379, endPoint x: 556, endPoint y: 251, distance: 231.2
click at [556, 251] on div "helper . moveDown ( 2 ) for i in range ( 4 ) : helper . build ( "rightArrow" ) …" at bounding box center [643, 378] width 280 height 310
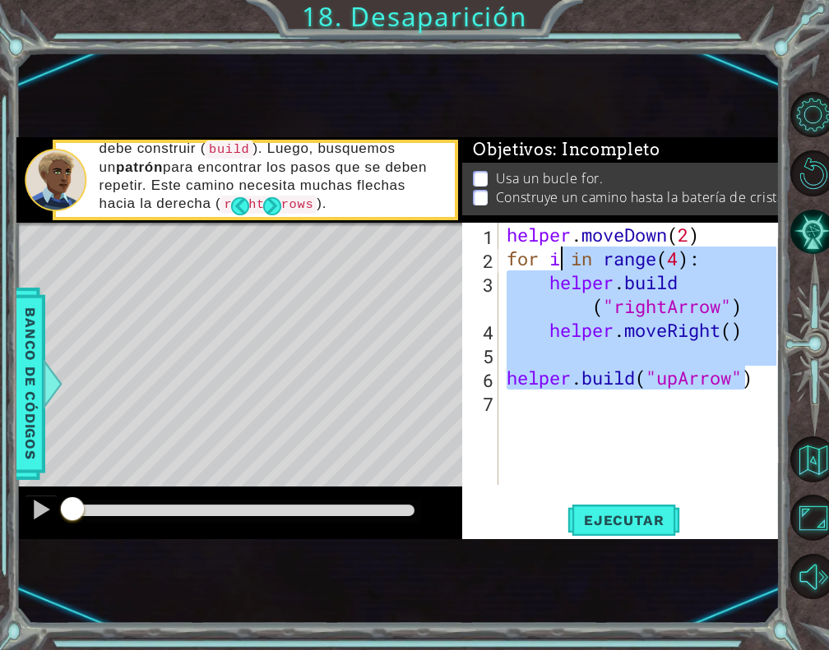
click at [638, 301] on div "helper . moveDown ( 2 ) for i in range ( 4 ) : helper . build ( "rightArrow" ) …" at bounding box center [643, 378] width 280 height 310
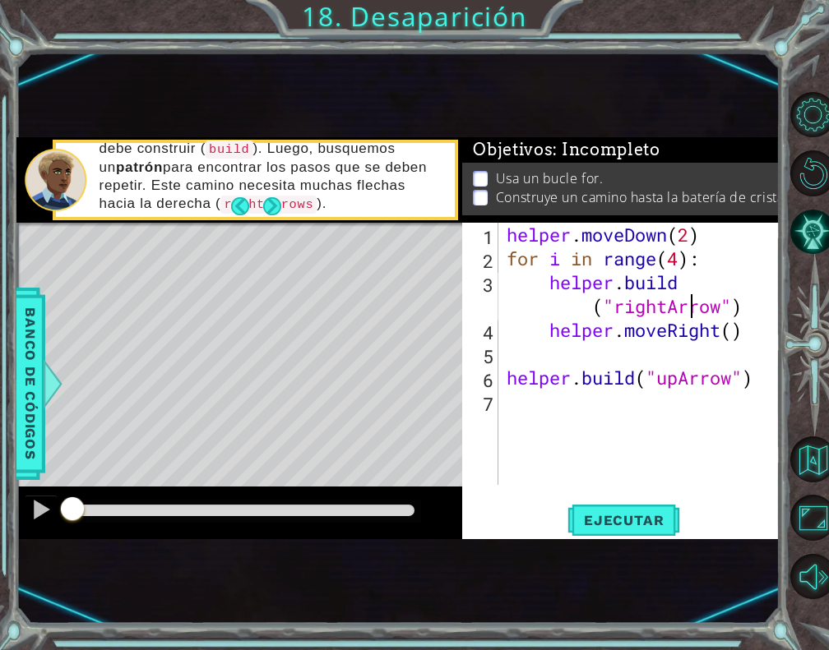
click at [687, 295] on div "helper . moveDown ( 2 ) for i in range ( 4 ) : helper . build ( "rightArrow" ) …" at bounding box center [643, 378] width 280 height 310
click at [694, 284] on div "helper . moveDown ( 2 ) for i in range ( 4 ) : helper . build ( "rightArrow" ) …" at bounding box center [643, 378] width 280 height 310
click at [694, 284] on div "helper . moveDown ( 2 ) for i in range ( 4 ) : helper . buid ( "rightArrow" ) h…" at bounding box center [643, 378] width 280 height 310
click at [658, 281] on div "helper . moveDown ( 2 ) for i in range ( 4 ) : helper . [PERSON_NAME] ( "rightA…" at bounding box center [643, 378] width 280 height 310
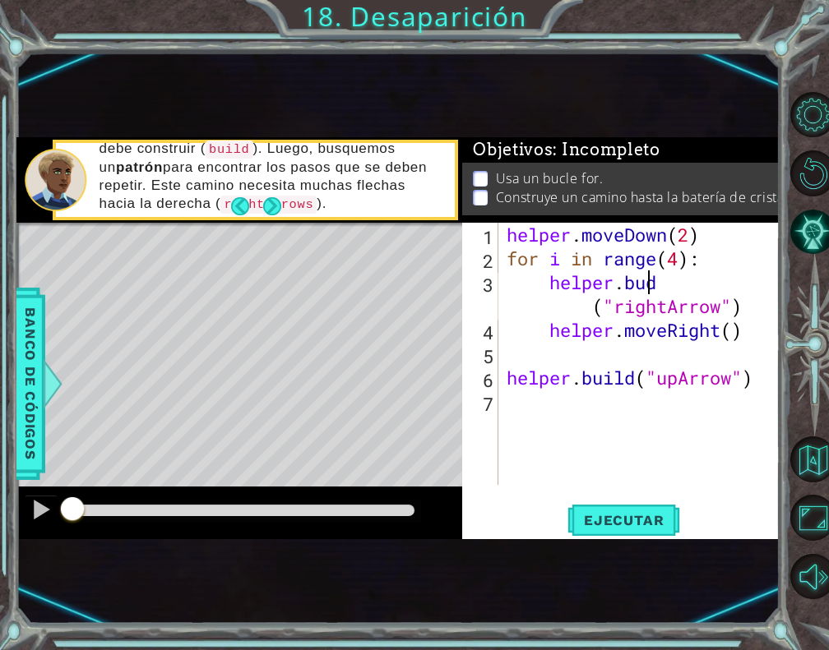
click at [658, 281] on div "helper . moveDown ( 2 ) for i in range ( 4 ) : helper . [PERSON_NAME] ( "rightA…" at bounding box center [643, 378] width 280 height 310
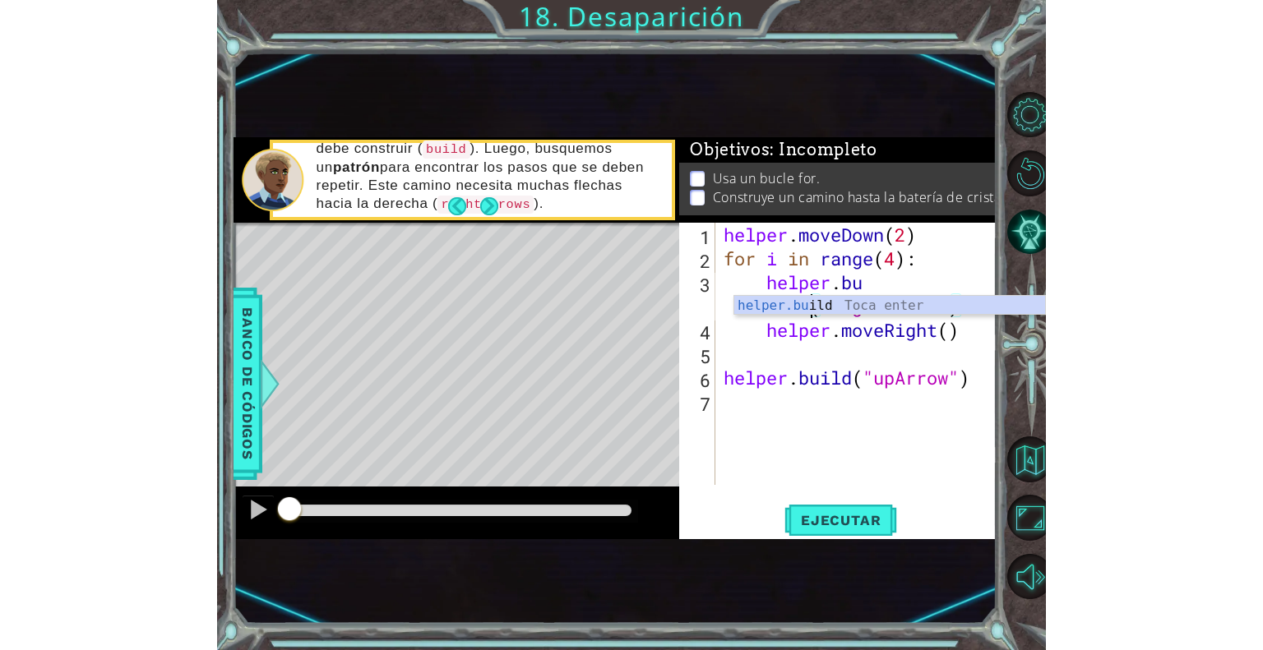
scroll to position [0, 7]
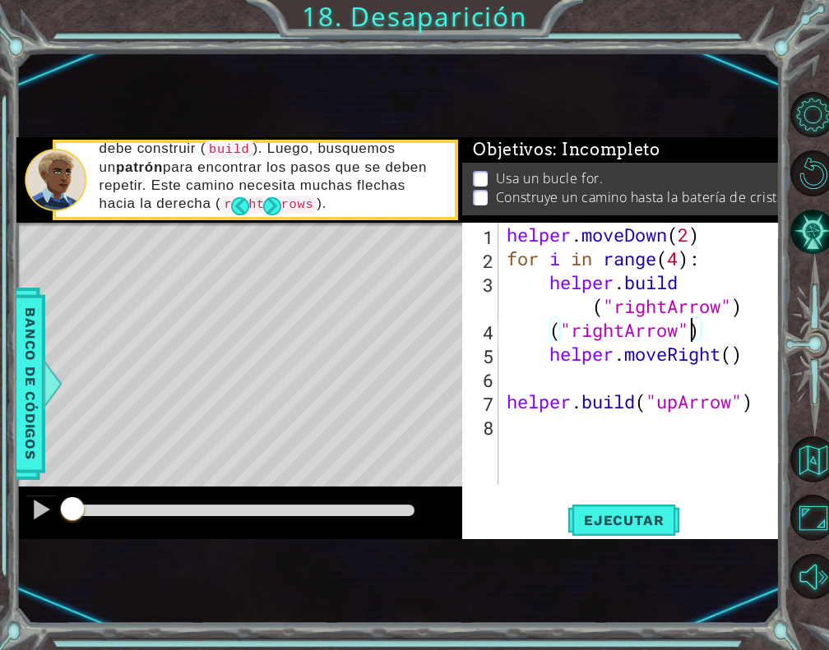
click at [694, 328] on div "helper . moveDown ( 2 ) for i in range ( 4 ) : helper . build ( "rightArrow" ) …" at bounding box center [643, 378] width 280 height 310
click at [826, 222] on button "Pista IA" at bounding box center [812, 231] width 45 height 45
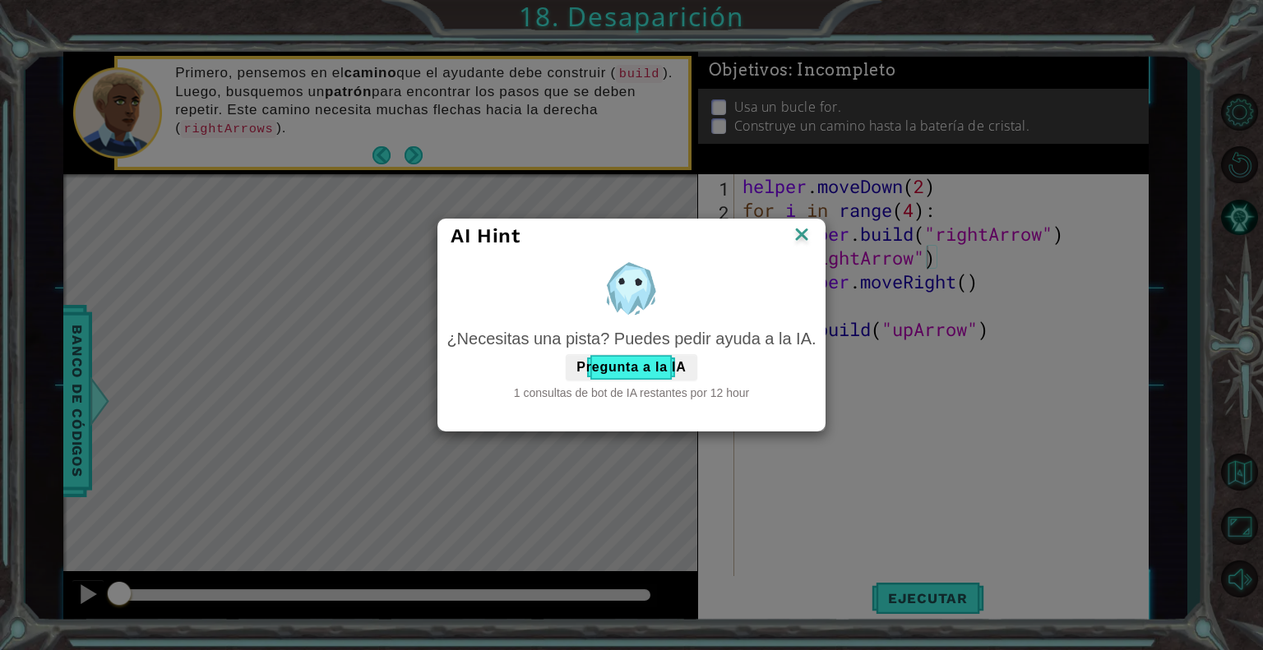
click at [807, 244] on img at bounding box center [801, 236] width 21 height 25
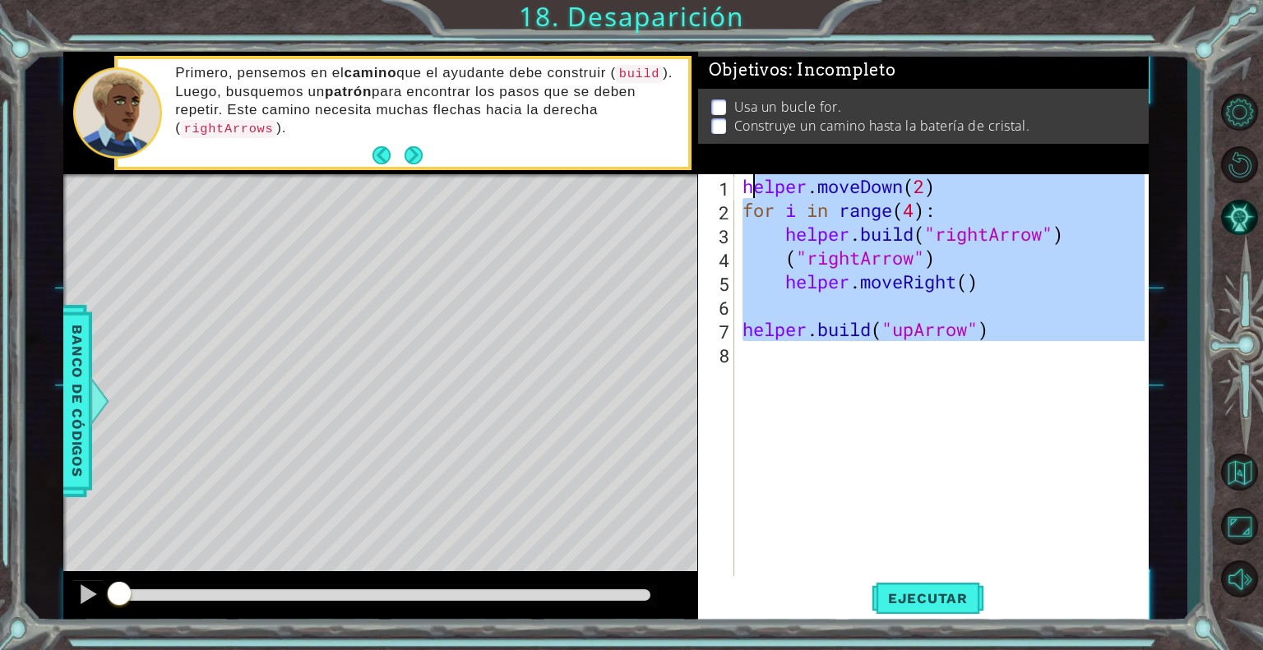
drag, startPoint x: 1075, startPoint y: 351, endPoint x: 734, endPoint y: 191, distance: 377.0
click at [734, 191] on div "("rightArrow") 1 2 3 4 5 6 7 8 helper . moveDown ( 2 ) for i in range ( 4 ) : h…" at bounding box center [921, 376] width 446 height 405
type textarea "helper.moveDown(2) for i in range(4):"
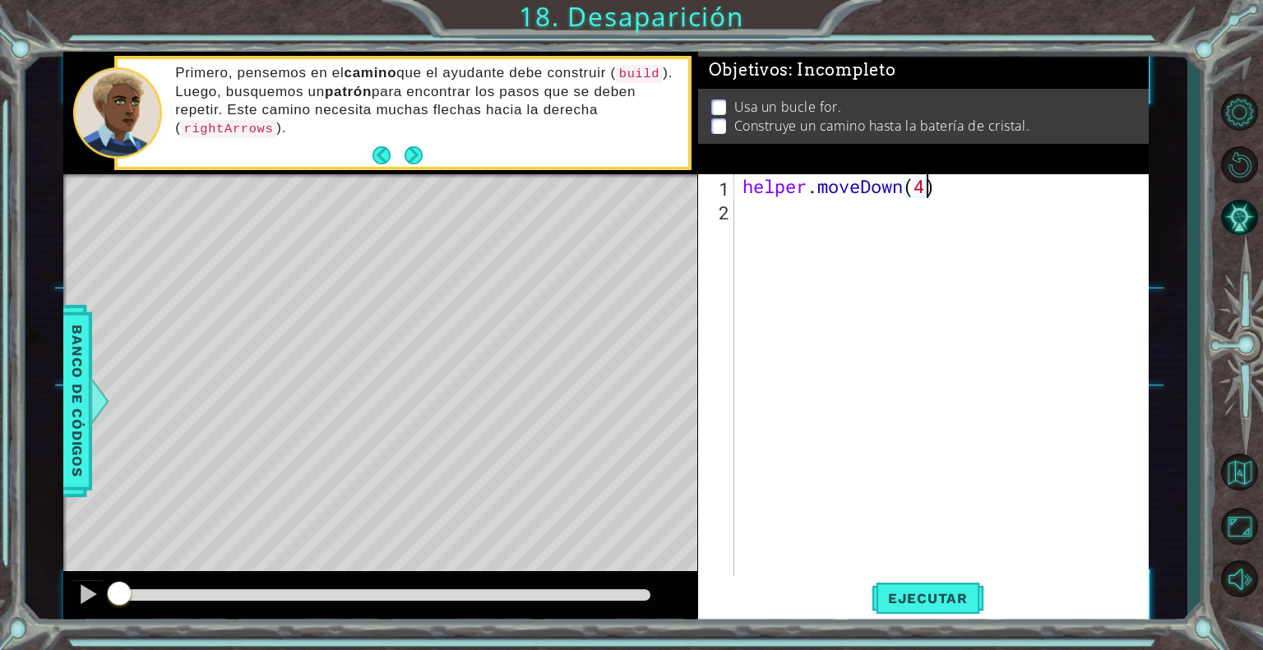
scroll to position [0, 7]
type textarea "helper.moveDown(4):"
click at [996, 211] on div "helper . moveDown ( 4 ) : helper . build ( "rightArrow" )" at bounding box center [946, 400] width 414 height 453
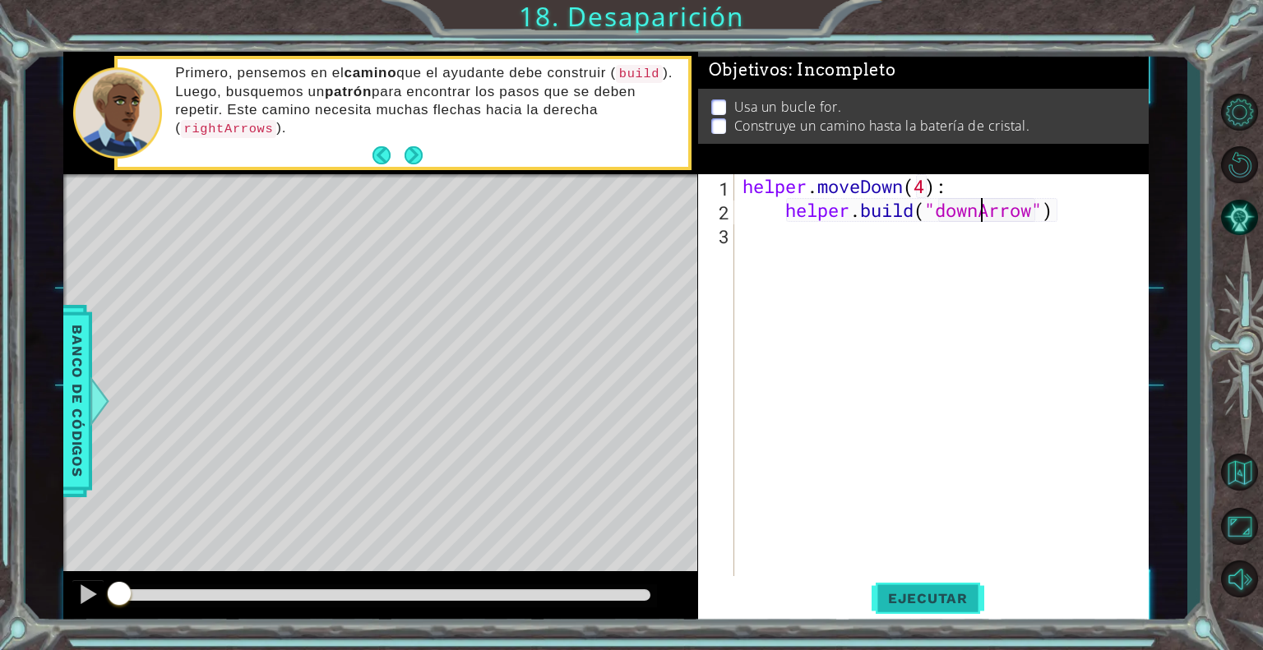
click at [936, 586] on button "Ejecutar" at bounding box center [927, 598] width 113 height 45
click at [922, 600] on span "Ejecutar" at bounding box center [927, 598] width 113 height 16
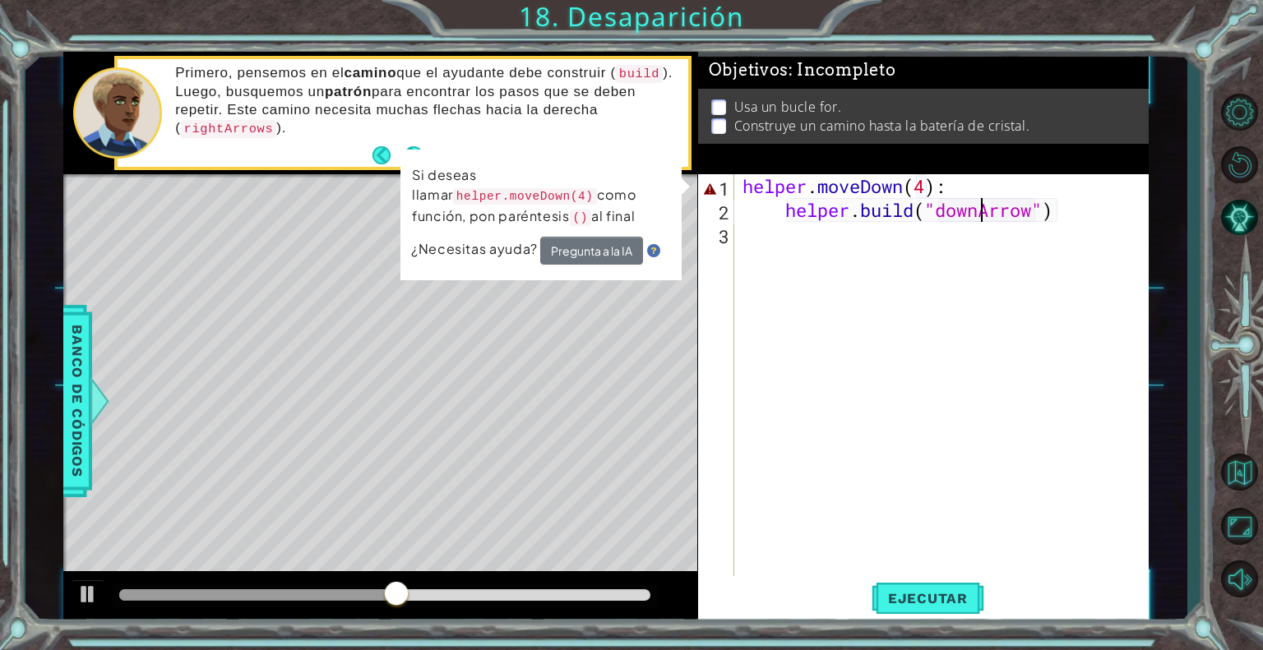
click at [945, 178] on div "helper . moveDown ( 4 ) : helper . build ( "downArrow" )" at bounding box center [946, 400] width 414 height 453
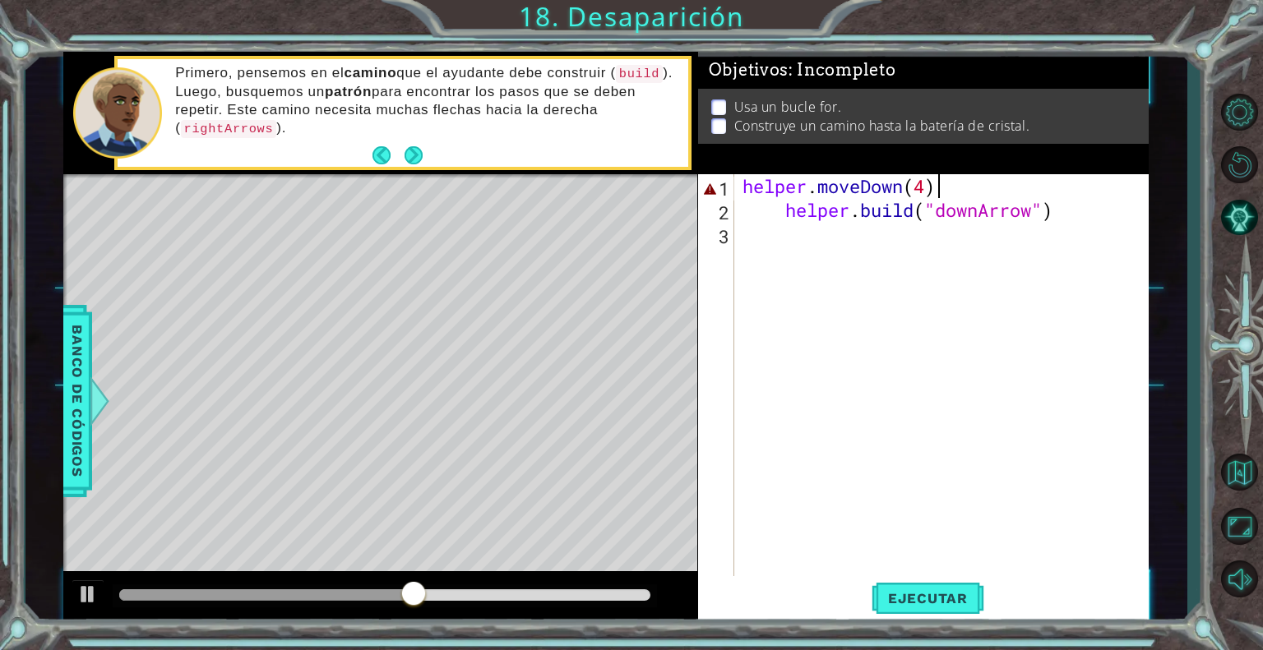
scroll to position [0, 7]
click at [1066, 212] on div "helper . moveDown ( 4 ) helper . build ( "downArrow" )" at bounding box center [946, 400] width 414 height 453
click at [911, 601] on span "Ejecutar" at bounding box center [927, 598] width 113 height 16
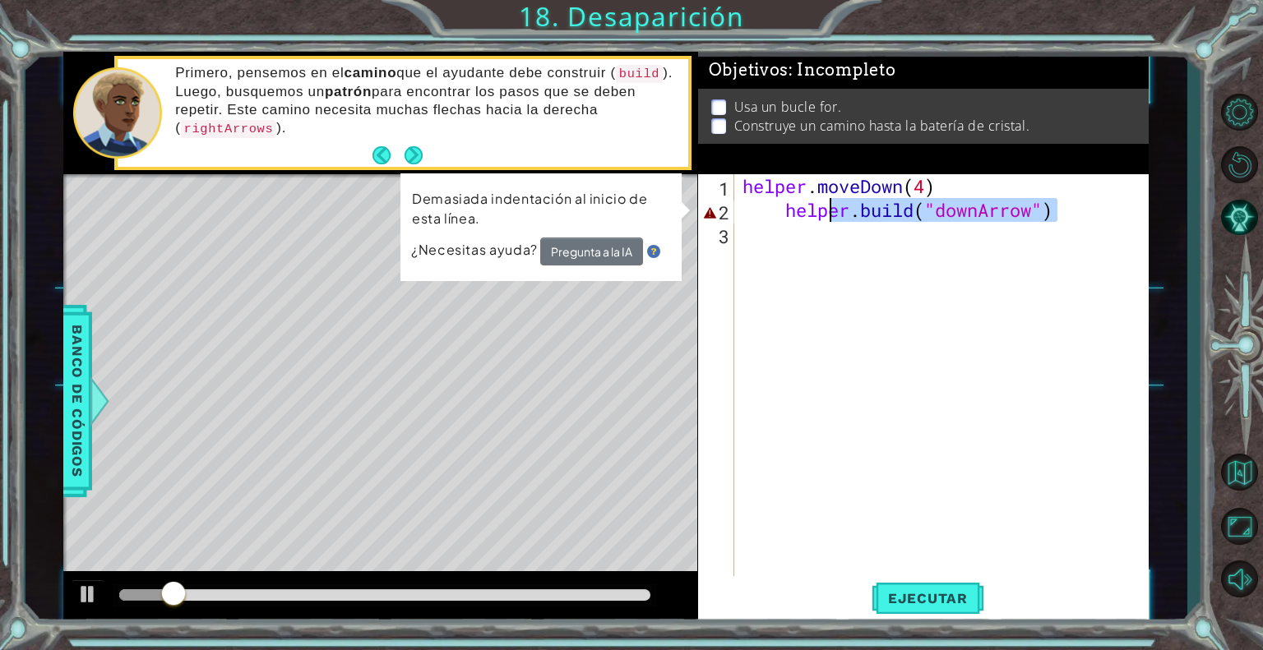
drag, startPoint x: 1066, startPoint y: 203, endPoint x: 824, endPoint y: 215, distance: 242.0
click at [824, 215] on div "helper . moveDown ( 4 ) helper . build ( "downArrow" )" at bounding box center [946, 400] width 414 height 453
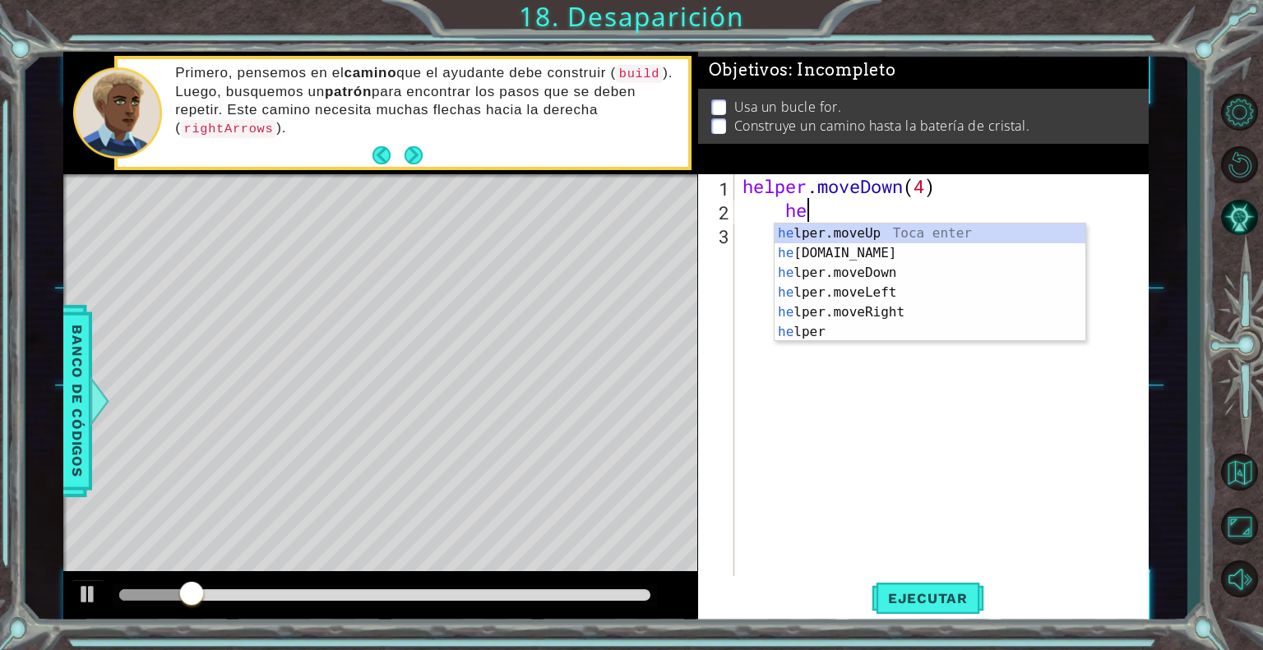
scroll to position [0, 1]
type textarea "h"
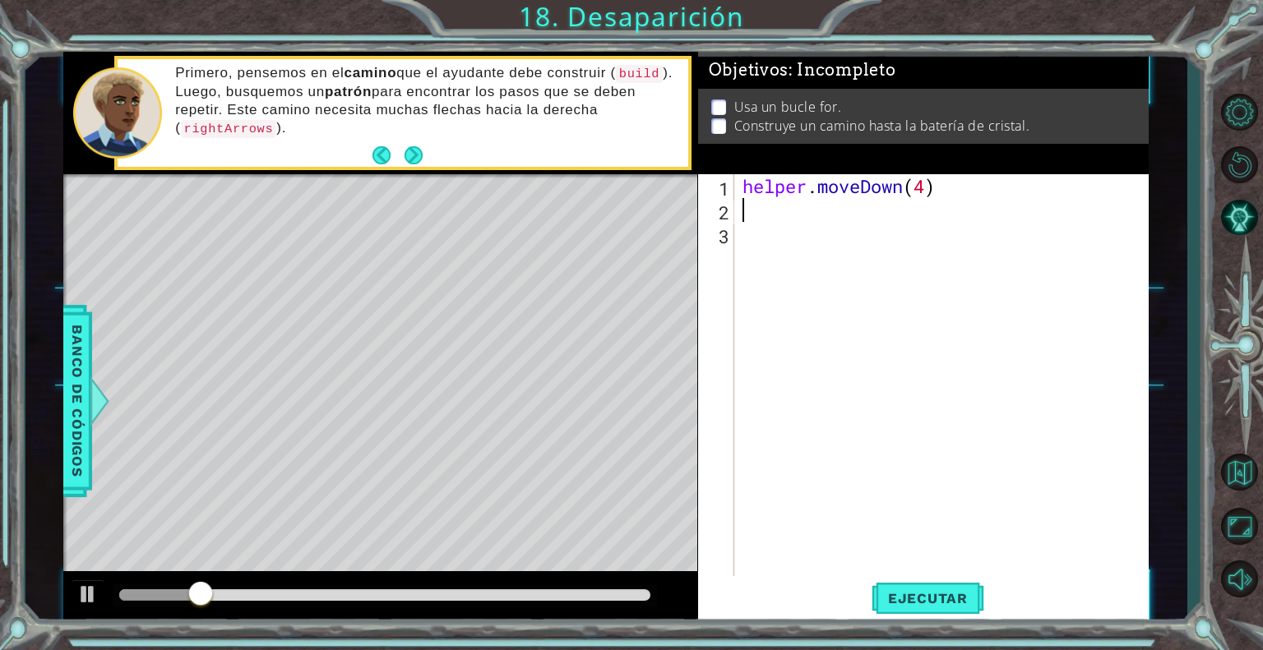
scroll to position [0, 0]
click at [903, 590] on span "Ejecutar" at bounding box center [927, 598] width 113 height 16
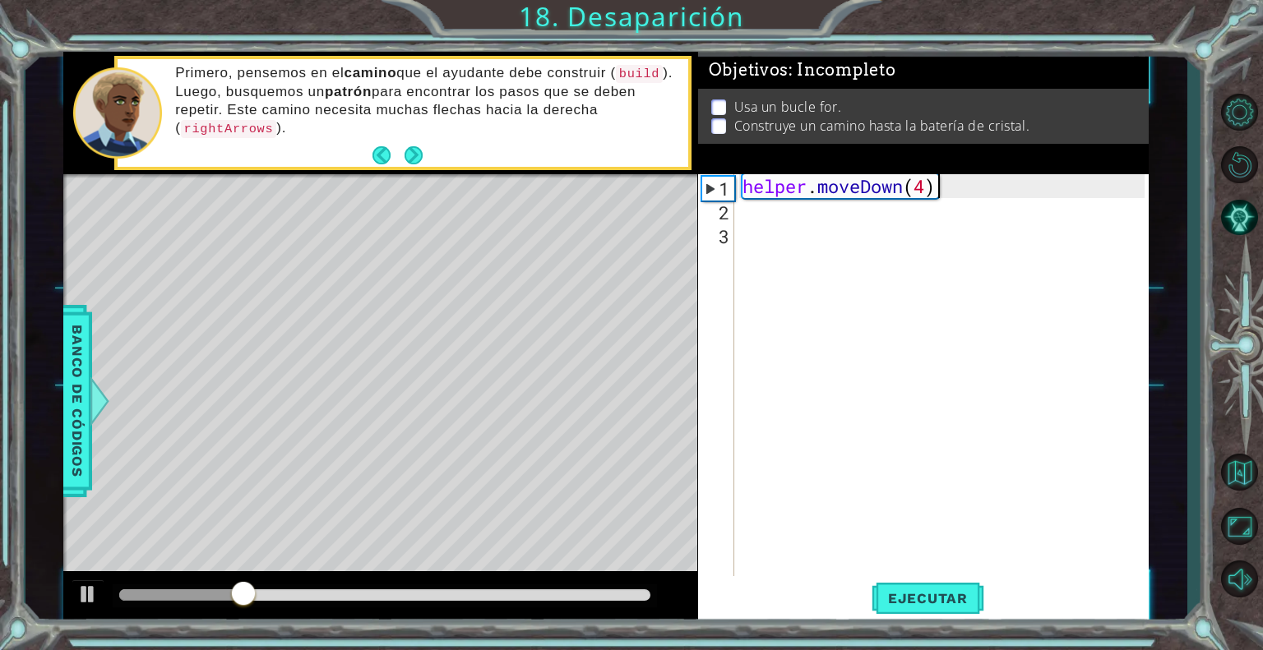
click at [937, 187] on div "helper . moveDown ( 4 )" at bounding box center [946, 400] width 414 height 453
type textarea "helper.moveDown(1)"
click at [944, 213] on div "helper . moveDown ( 1 )" at bounding box center [946, 400] width 414 height 453
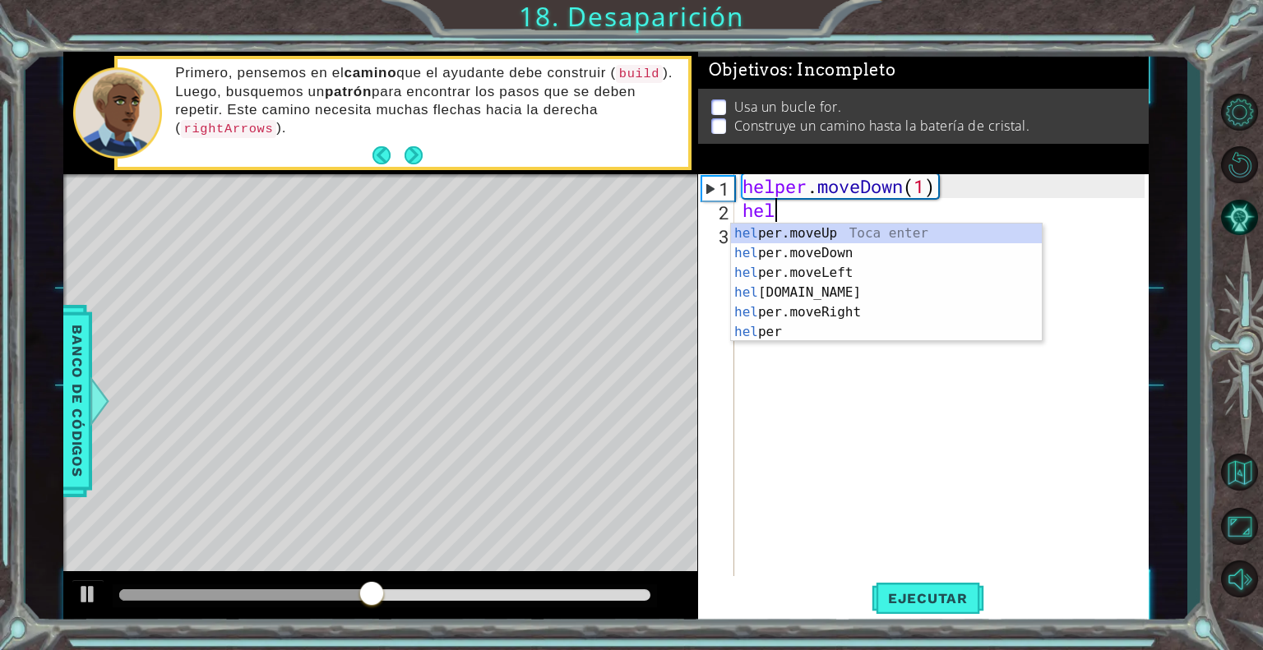
scroll to position [0, 0]
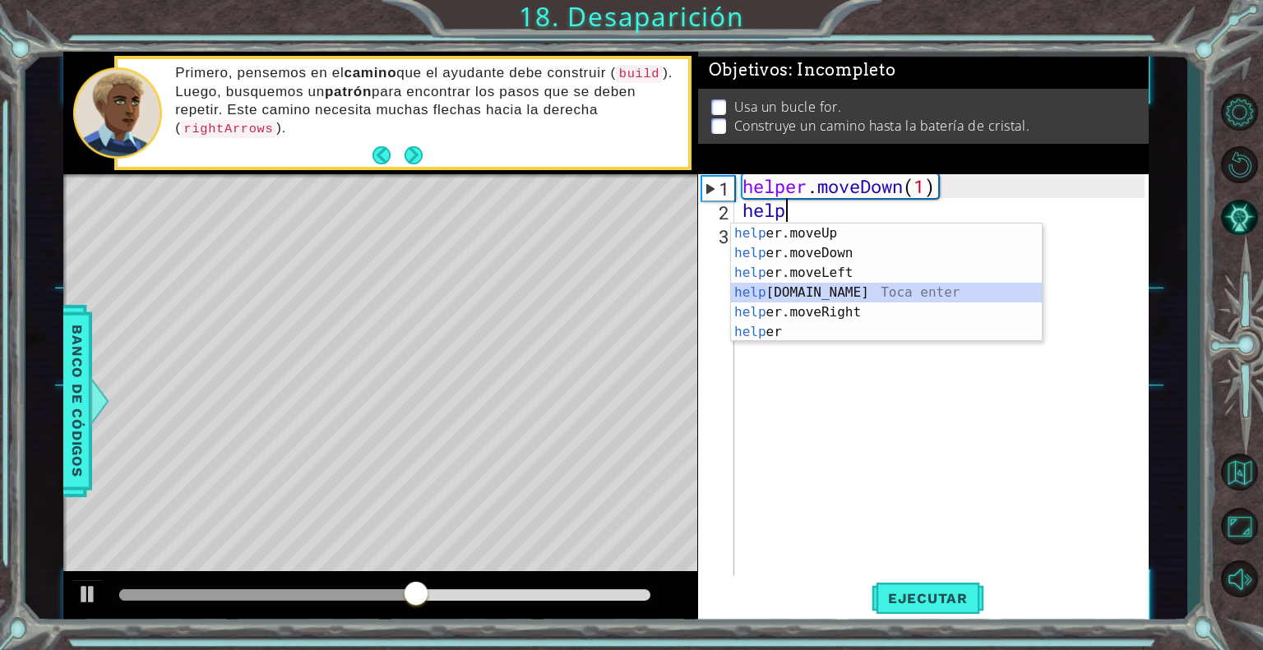
click at [831, 290] on div "help er.moveUp Toca enter help er.moveDown Toca enter help er.moveLeft Toca ent…" at bounding box center [886, 303] width 311 height 158
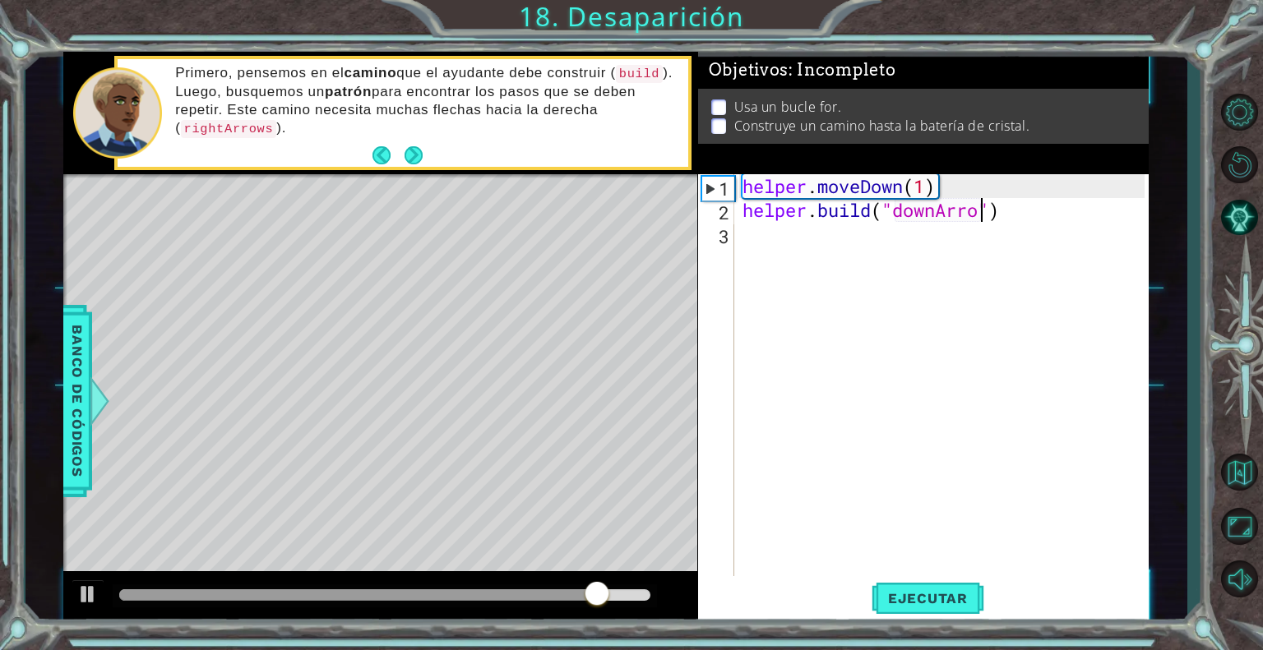
scroll to position [0, 11]
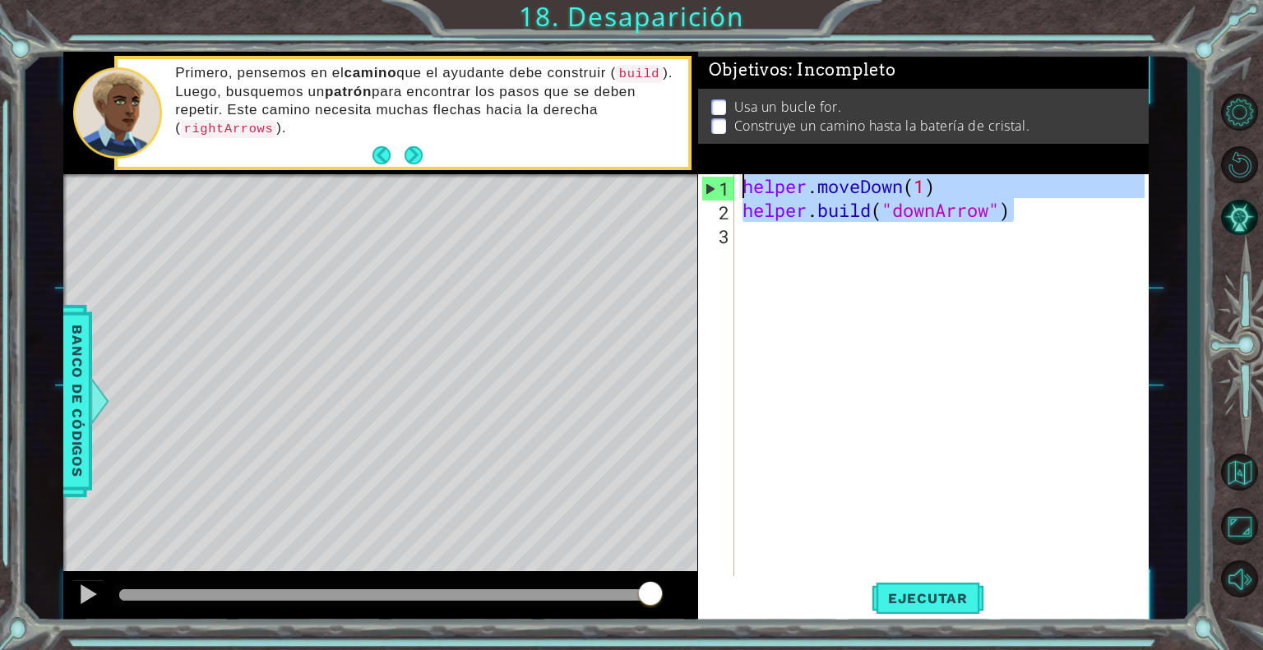
drag, startPoint x: 1043, startPoint y: 213, endPoint x: 745, endPoint y: 189, distance: 298.6
click at [745, 189] on div "helper . moveDown ( 1 ) helper . build ( "downArrow" )" at bounding box center [946, 400] width 414 height 453
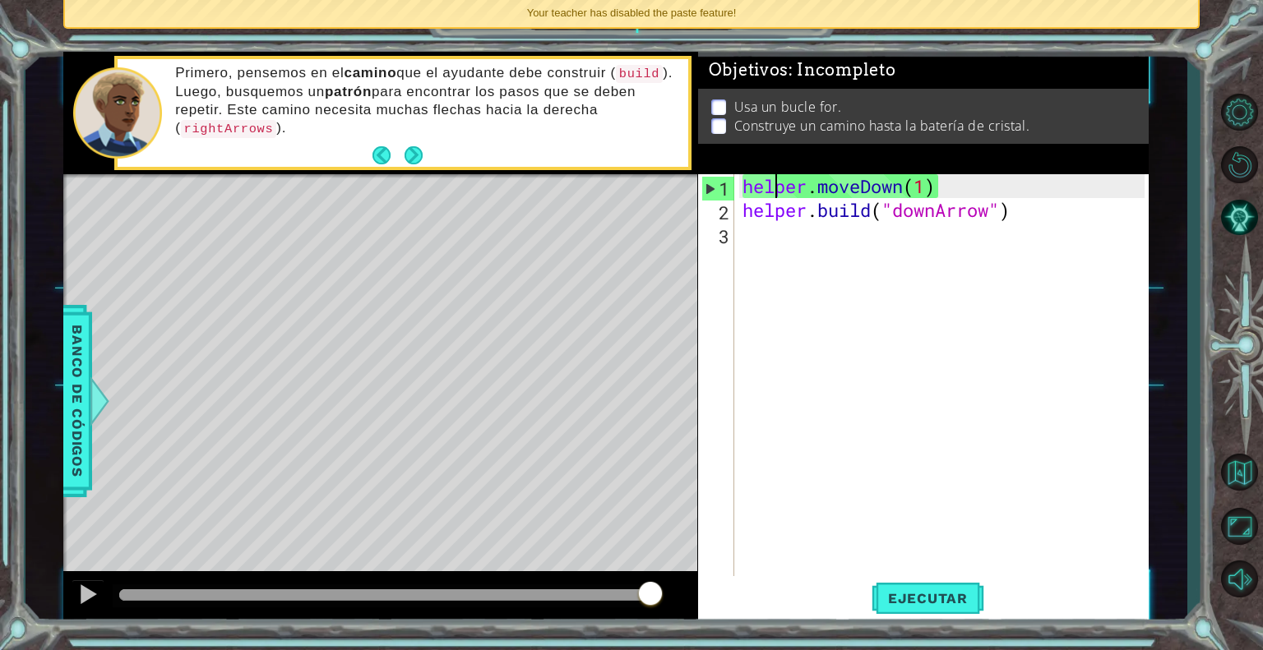
click at [778, 197] on div "helper . moveDown ( 1 ) helper . build ( "downArrow" )" at bounding box center [946, 400] width 414 height 453
type textarea "helper.moveDown(1)"
click at [999, 257] on div "helper . moveDown ( 1 ) helper . build ( "downArrow" )" at bounding box center [946, 400] width 414 height 453
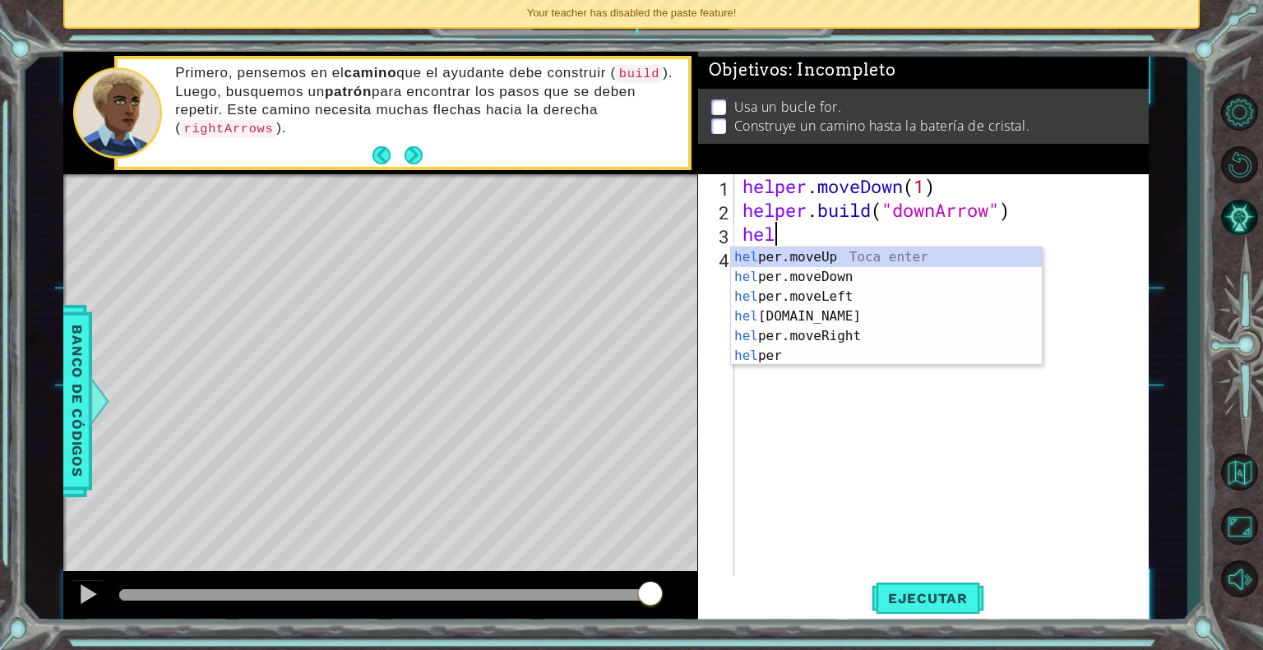
scroll to position [0, 0]
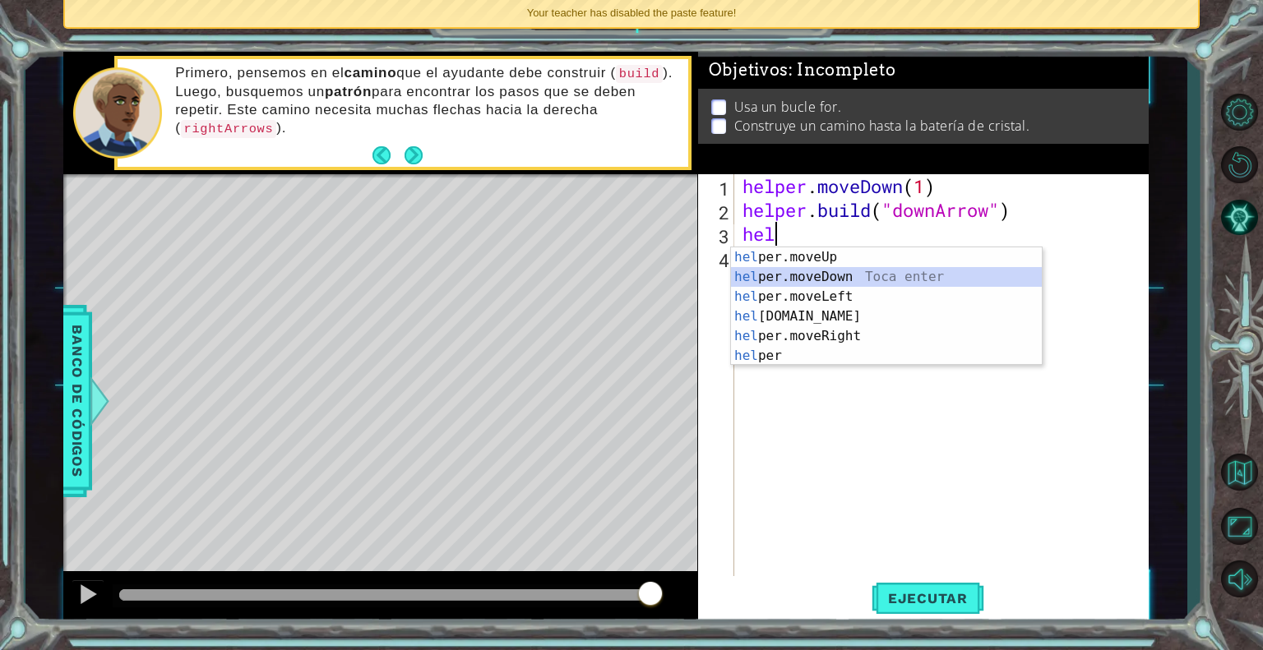
type textarea "helper.moveDown(1)"
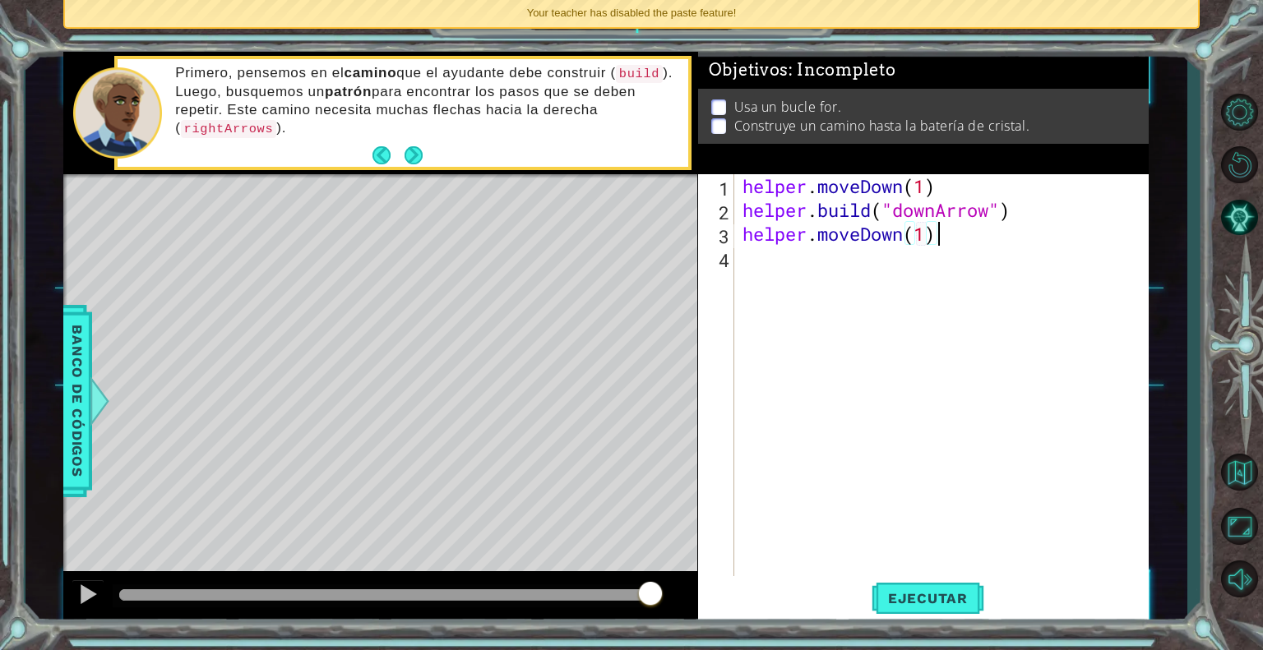
click at [970, 229] on div "helper . moveDown ( 1 ) helper . build ( "downArrow" ) helper . moveDown ( 1 )" at bounding box center [946, 400] width 414 height 453
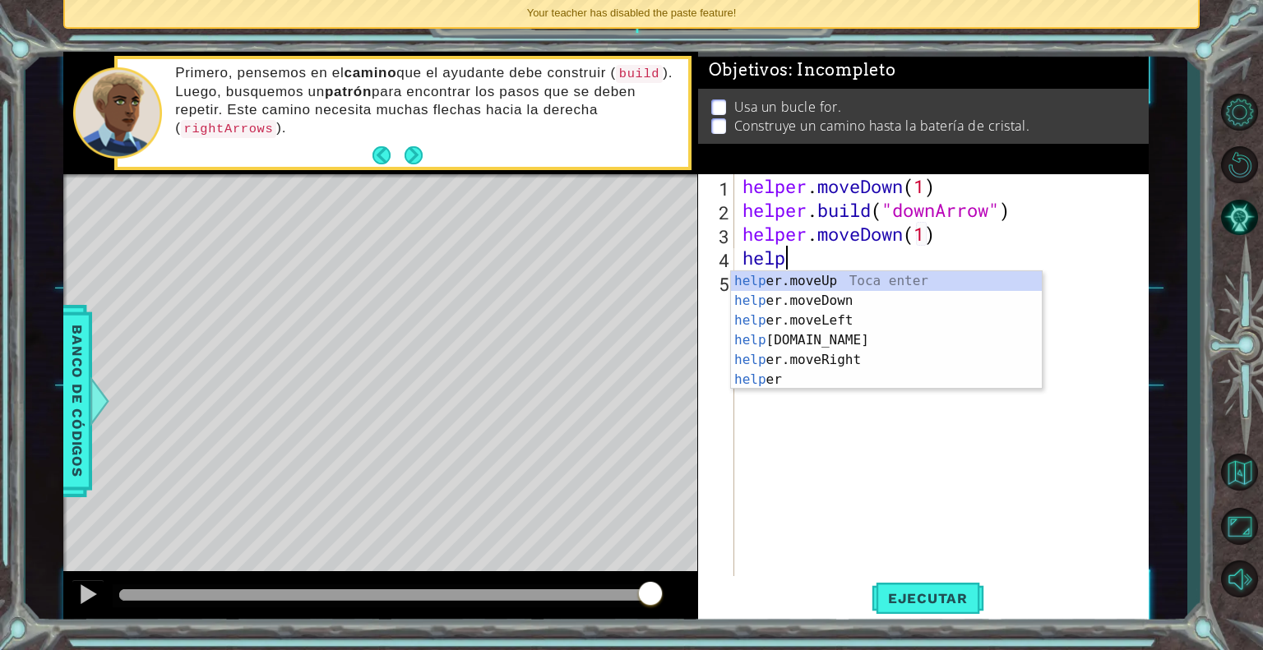
scroll to position [0, 2]
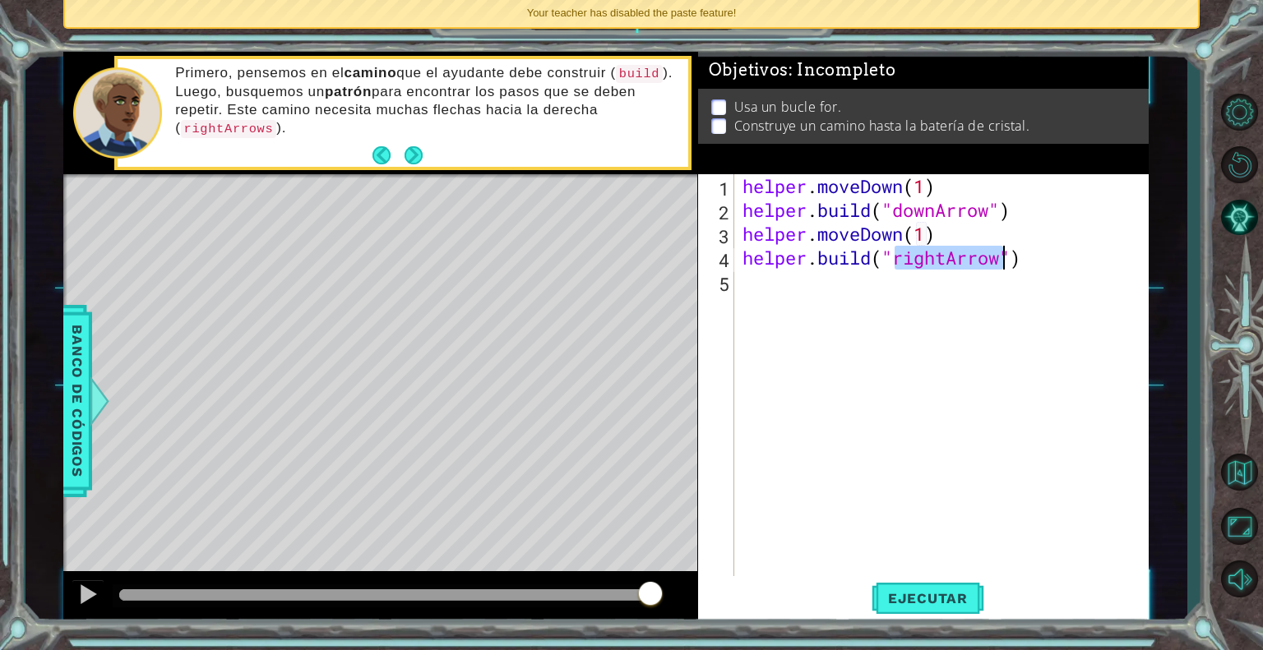
click at [942, 256] on div "helper . moveDown ( 1 ) helper . build ( "downArrow" ) helper . moveDown ( 1 ) …" at bounding box center [946, 400] width 414 height 453
click at [948, 256] on div "helper . moveDown ( 1 ) helper . build ( "downArrow" ) helper . moveDown ( 1 ) …" at bounding box center [946, 400] width 414 height 453
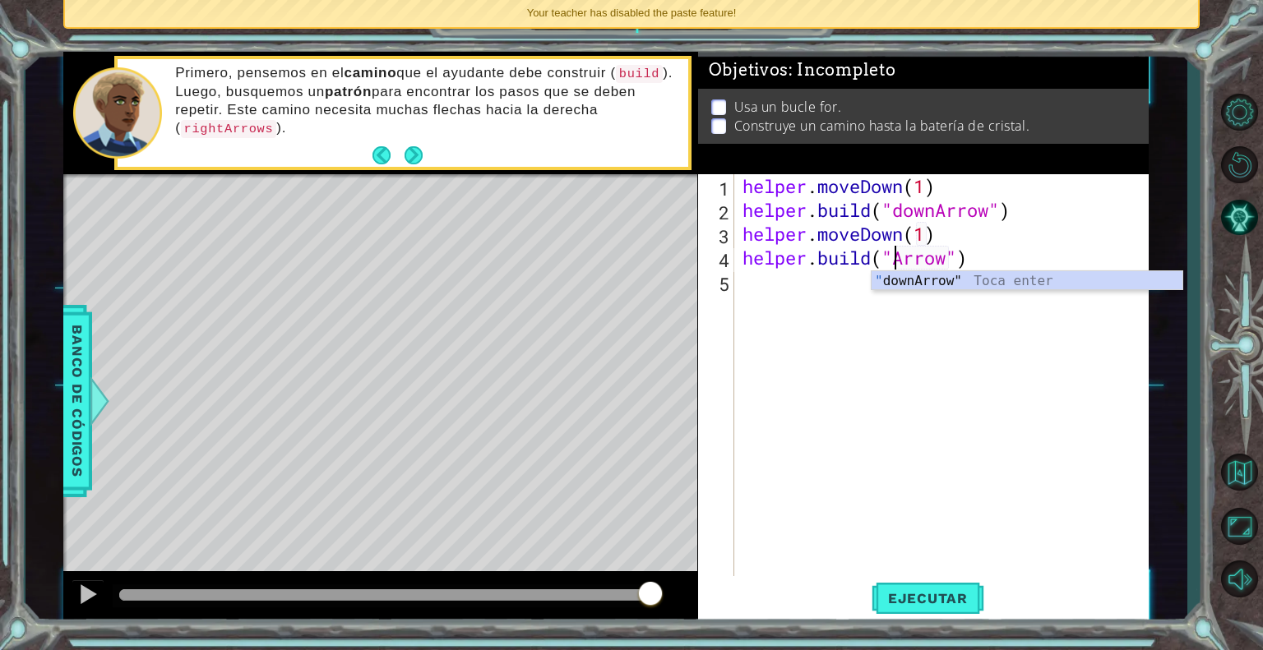
type textarea "[DOMAIN_NAME]("downArrow")"
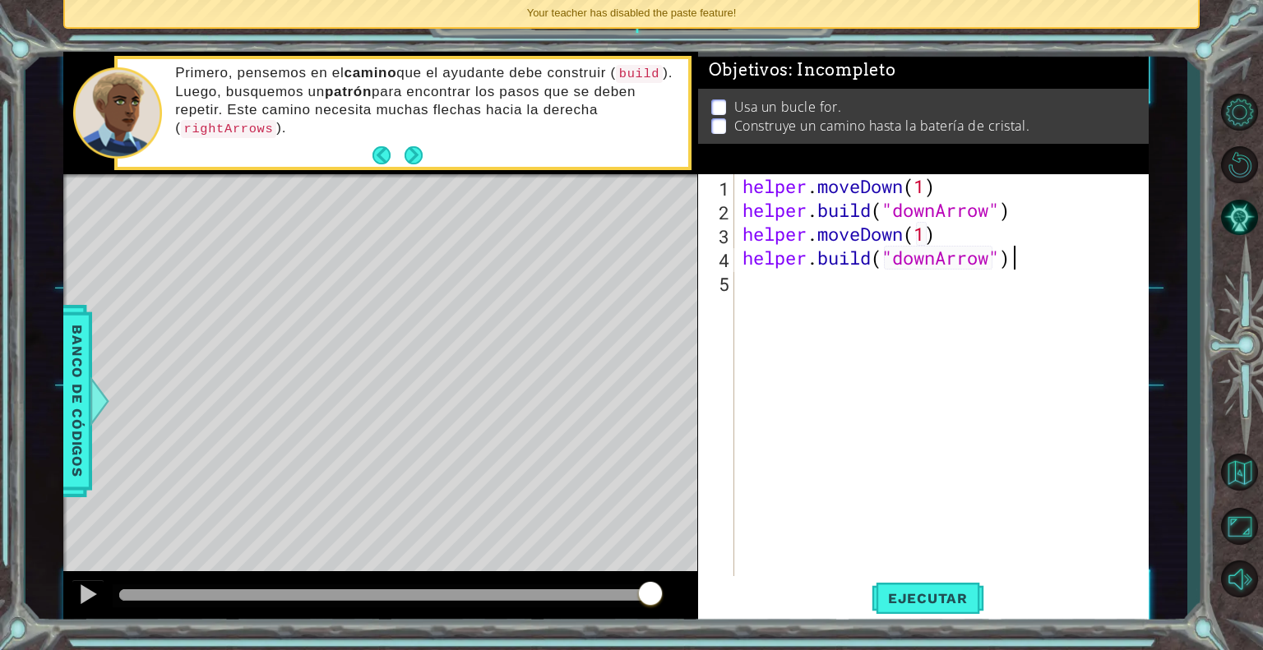
click at [1030, 268] on div "helper . moveDown ( 1 ) helper . build ( "downArrow" ) helper . moveDown ( 1 ) …" at bounding box center [946, 400] width 414 height 453
click at [1004, 276] on div "helper . moveDown ( 1 ) helper . build ( "downArrow" ) helper . moveDown ( 1 ) …" at bounding box center [946, 400] width 414 height 453
type textarea "helper.moveDown(1)"
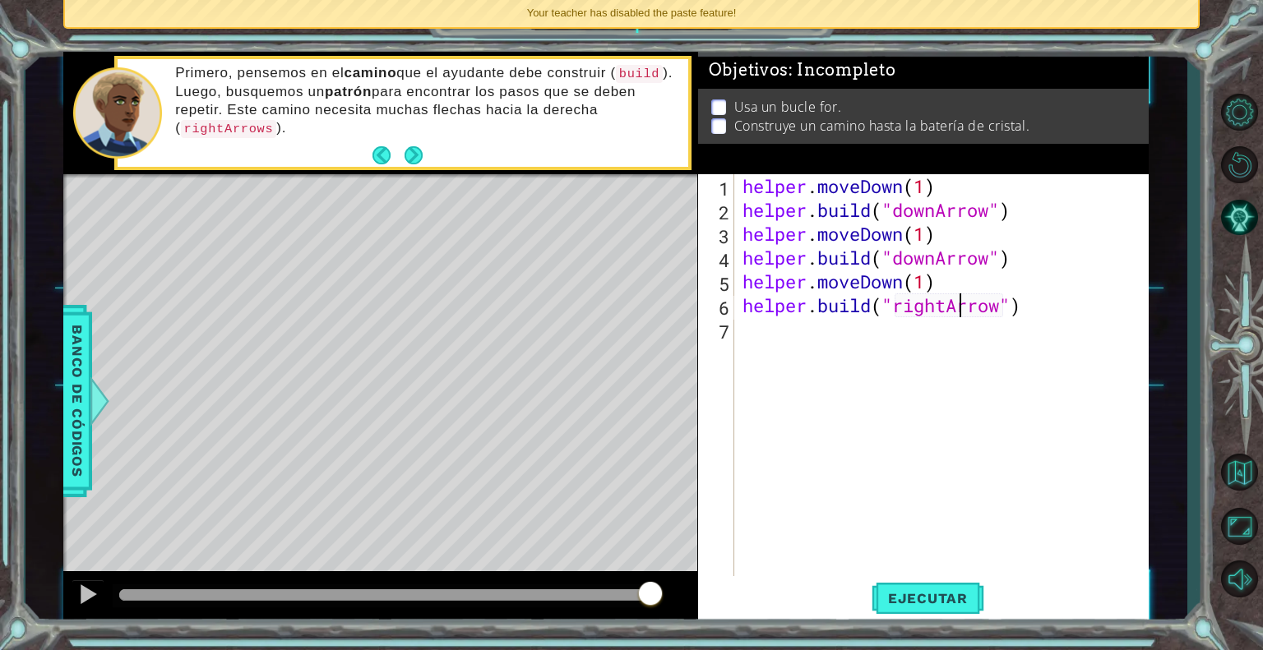
click at [955, 308] on div "helper . moveDown ( 1 ) helper . build ( "downArrow" ) helper . moveDown ( 1 ) …" at bounding box center [946, 400] width 414 height 453
click at [947, 306] on div "helper . moveDown ( 1 ) helper . build ( "downArrow" ) helper . moveDown ( 1 ) …" at bounding box center [946, 400] width 414 height 453
click at [941, 587] on button "Ejecutar" at bounding box center [927, 598] width 113 height 45
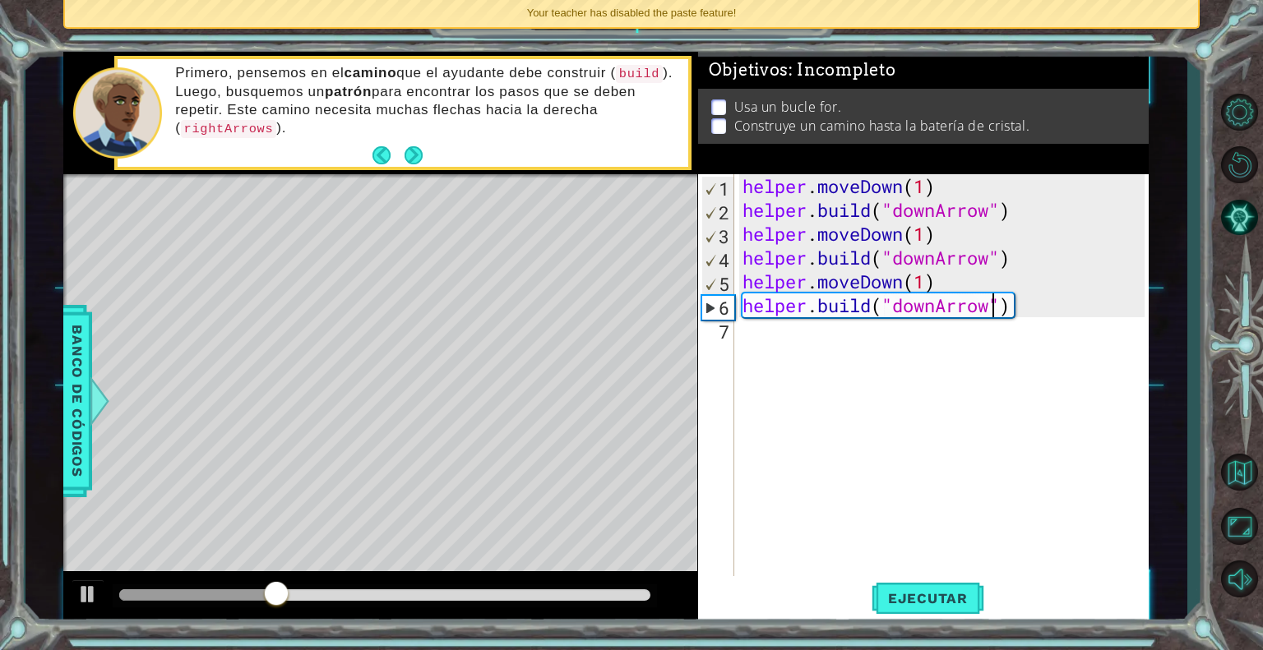
click at [941, 306] on div "helper . moveDown ( 1 ) helper . build ( "downArrow" ) helper . moveDown ( 1 ) …" at bounding box center [946, 400] width 414 height 453
type textarea "[DOMAIN_NAME]("rightArrow")"
click at [904, 592] on span "Ejecutar" at bounding box center [927, 598] width 113 height 16
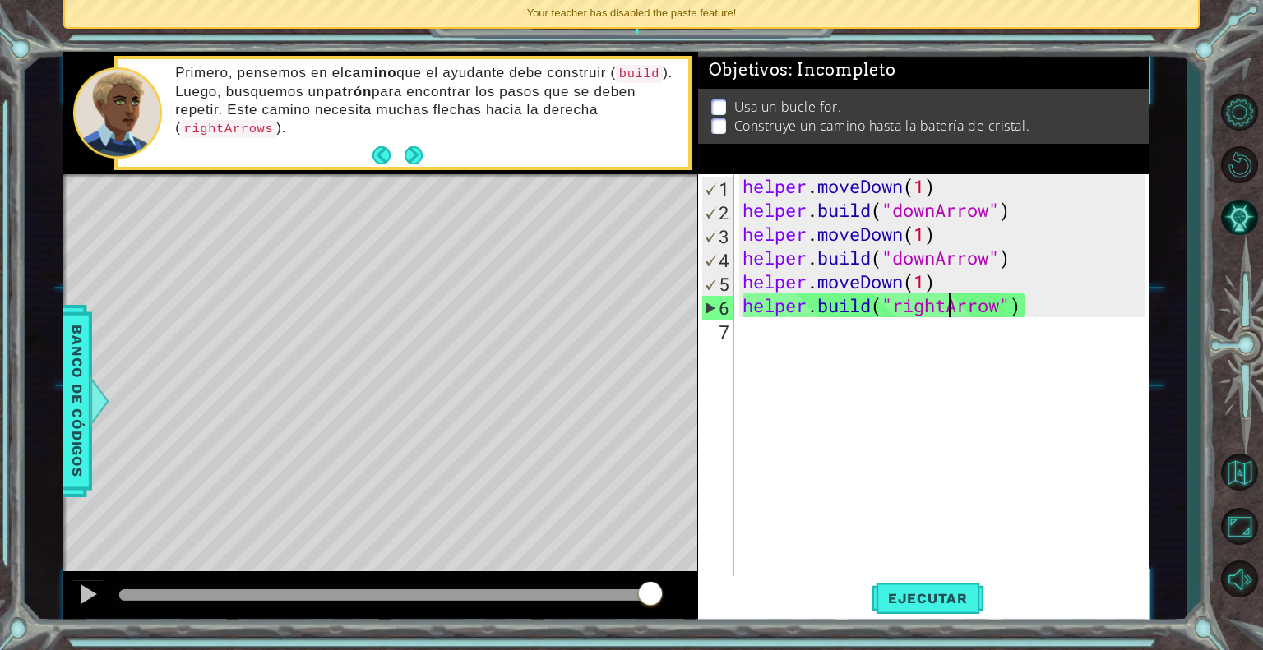
click at [804, 340] on div "helper . moveDown ( 1 ) helper . build ( "downArrow" ) helper . moveDown ( 1 ) …" at bounding box center [946, 400] width 414 height 453
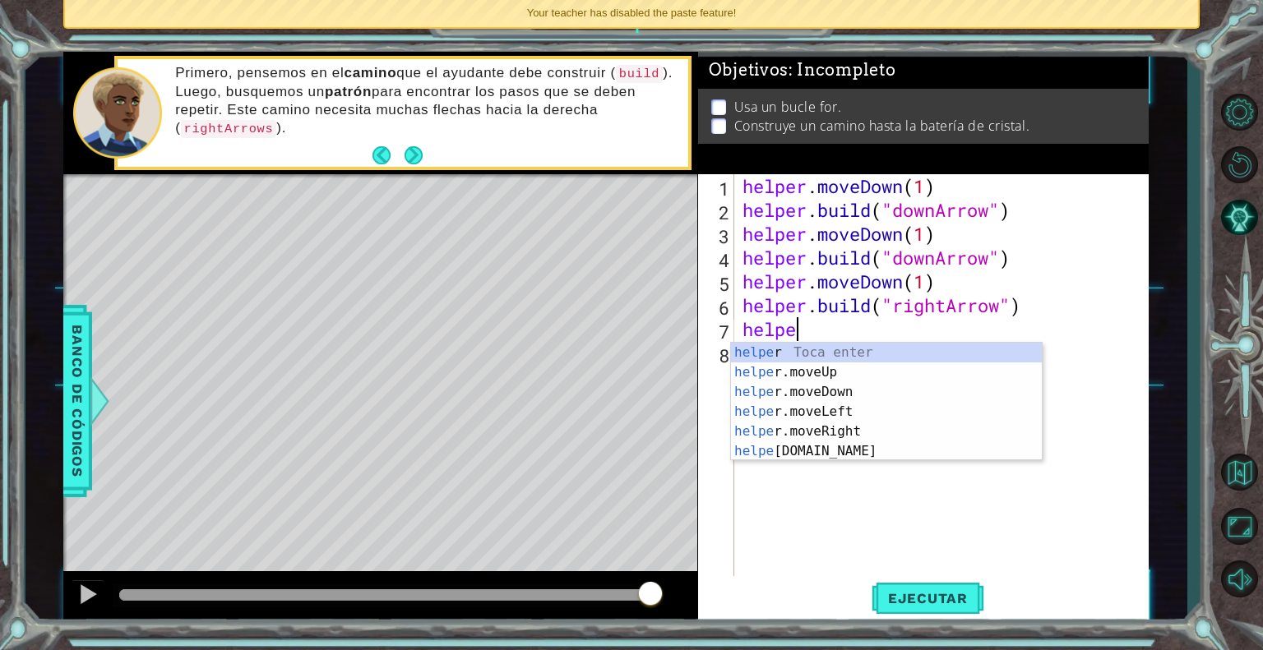
scroll to position [0, 2]
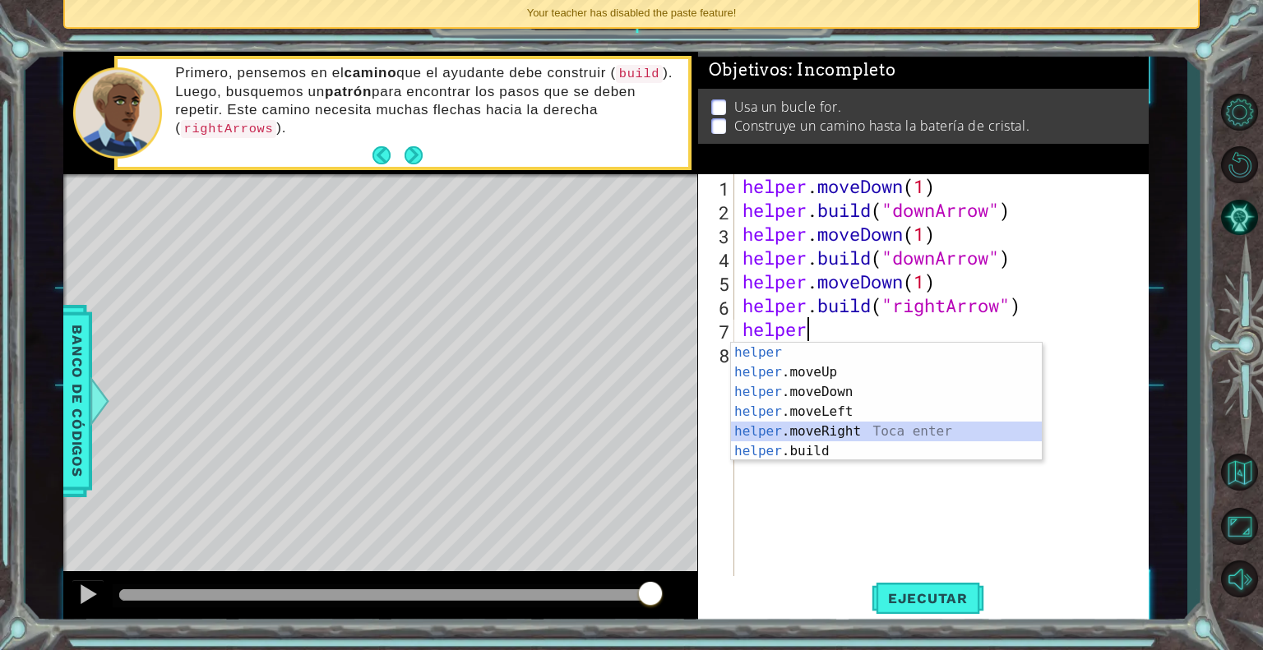
type textarea "helper.moveRight(1)"
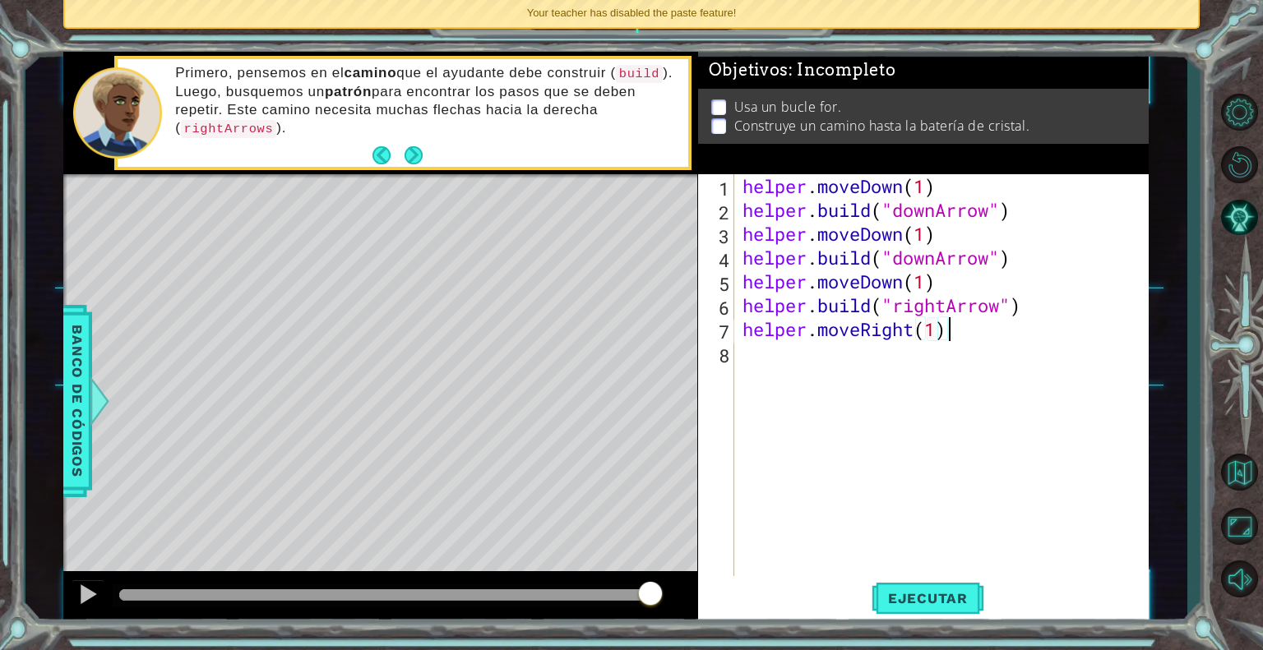
click at [961, 338] on div "helper . moveDown ( 1 ) helper . build ( "downArrow" ) helper . moveDown ( 1 ) …" at bounding box center [946, 400] width 414 height 453
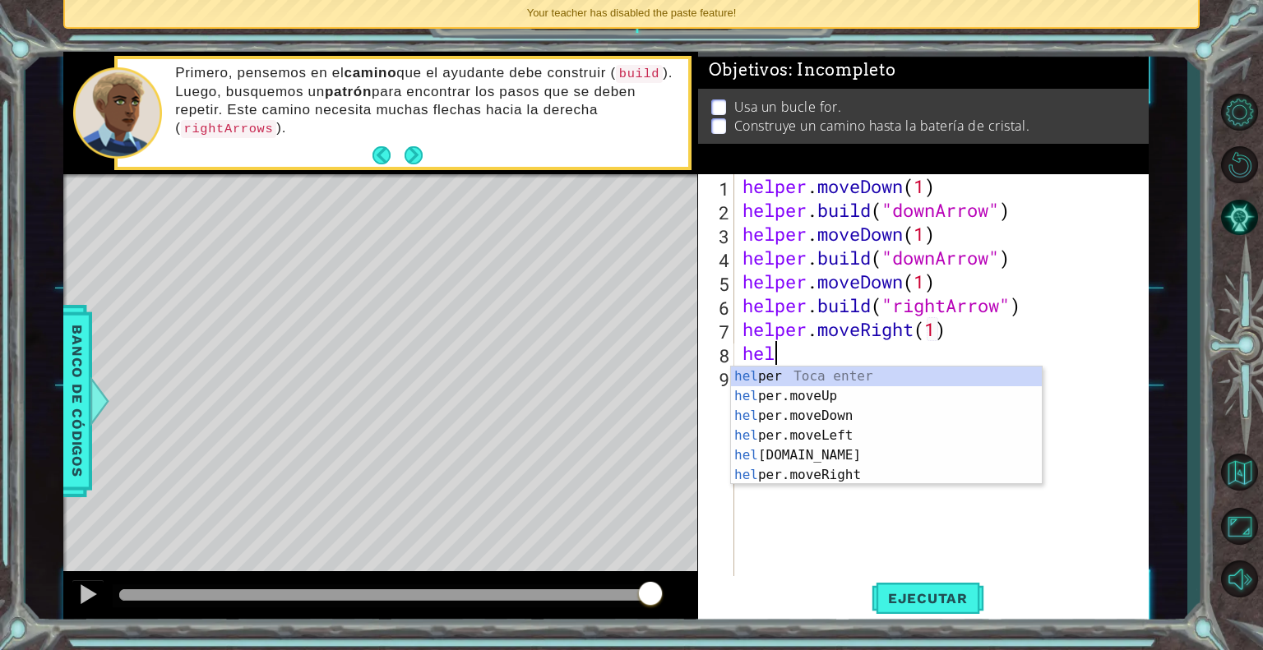
scroll to position [0, 1]
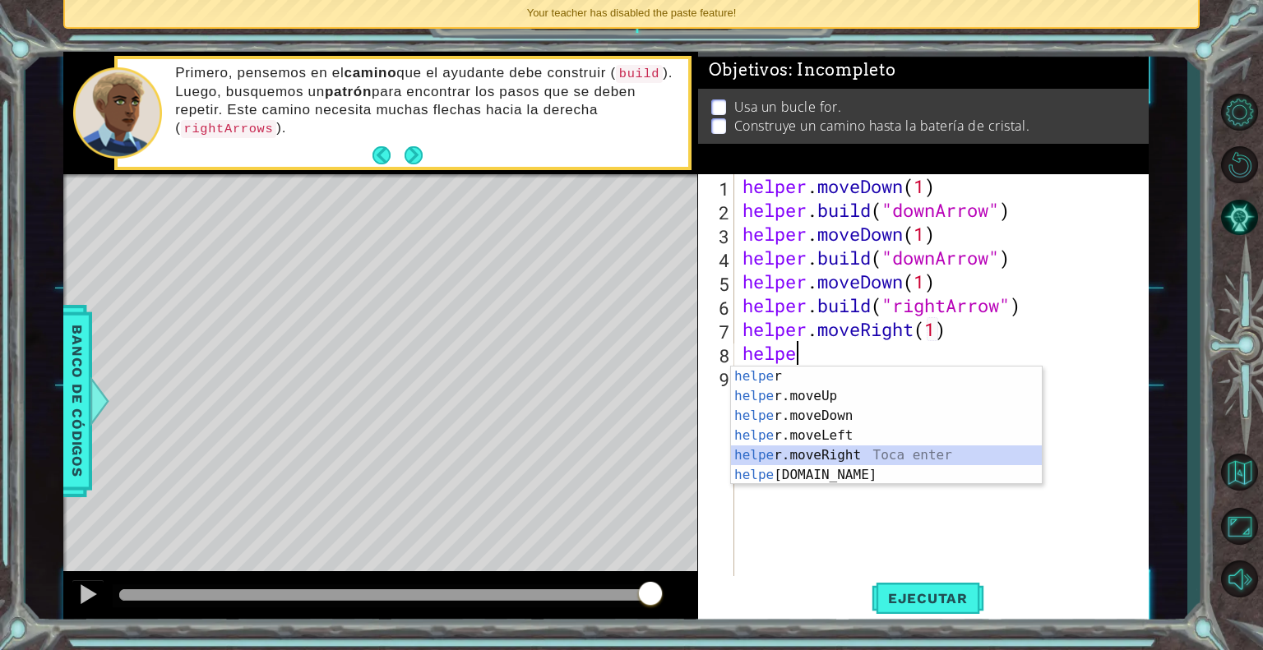
click at [824, 451] on div "helpe r Toca enter helpe r.moveUp Toca enter helpe r.moveDown Toca enter helpe …" at bounding box center [886, 446] width 311 height 158
type textarea "helper.moveRight(1)"
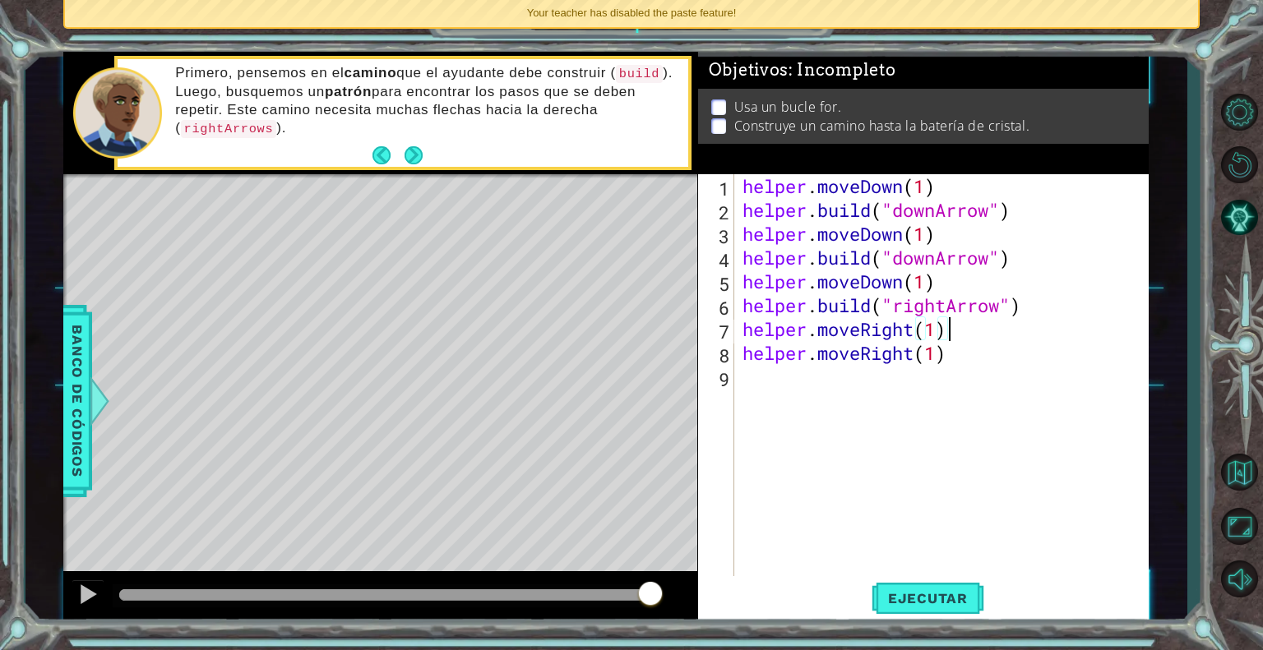
click at [970, 321] on div "helper . moveDown ( 1 ) helper . build ( "downArrow" ) helper . moveDown ( 1 ) …" at bounding box center [946, 400] width 414 height 453
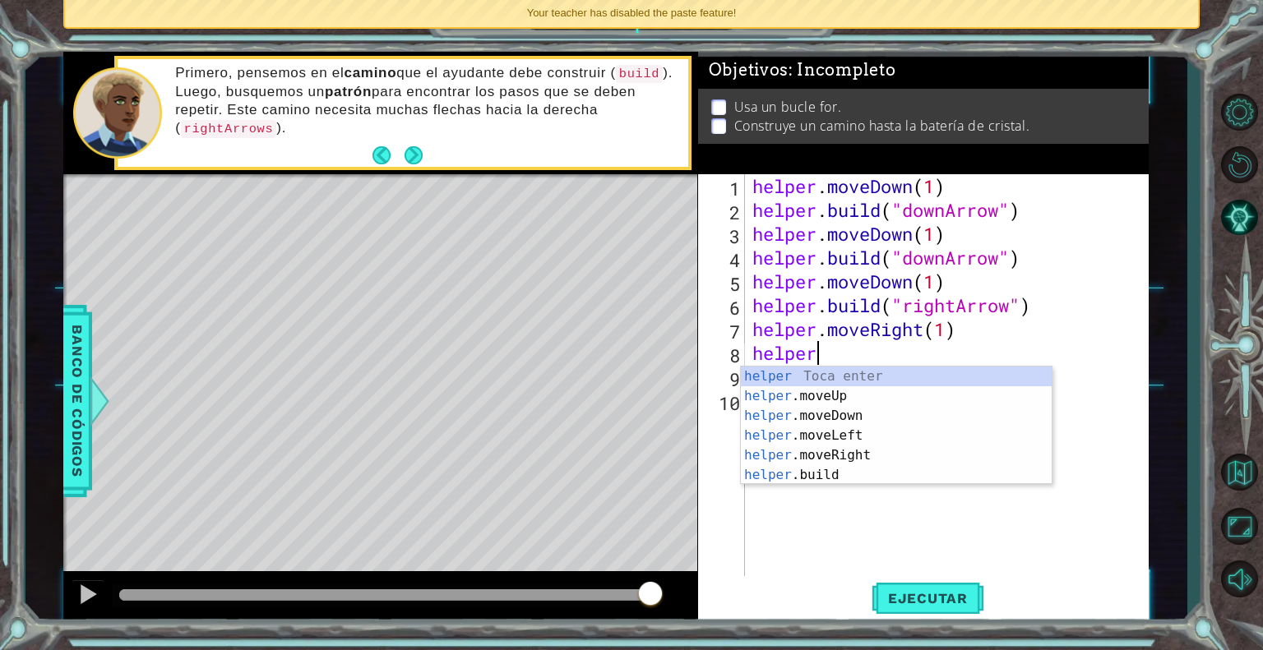
scroll to position [0, 2]
click at [827, 478] on div "helper Toca enter helper .moveUp Toca enter helper .moveDown Toca enter helper …" at bounding box center [896, 446] width 311 height 158
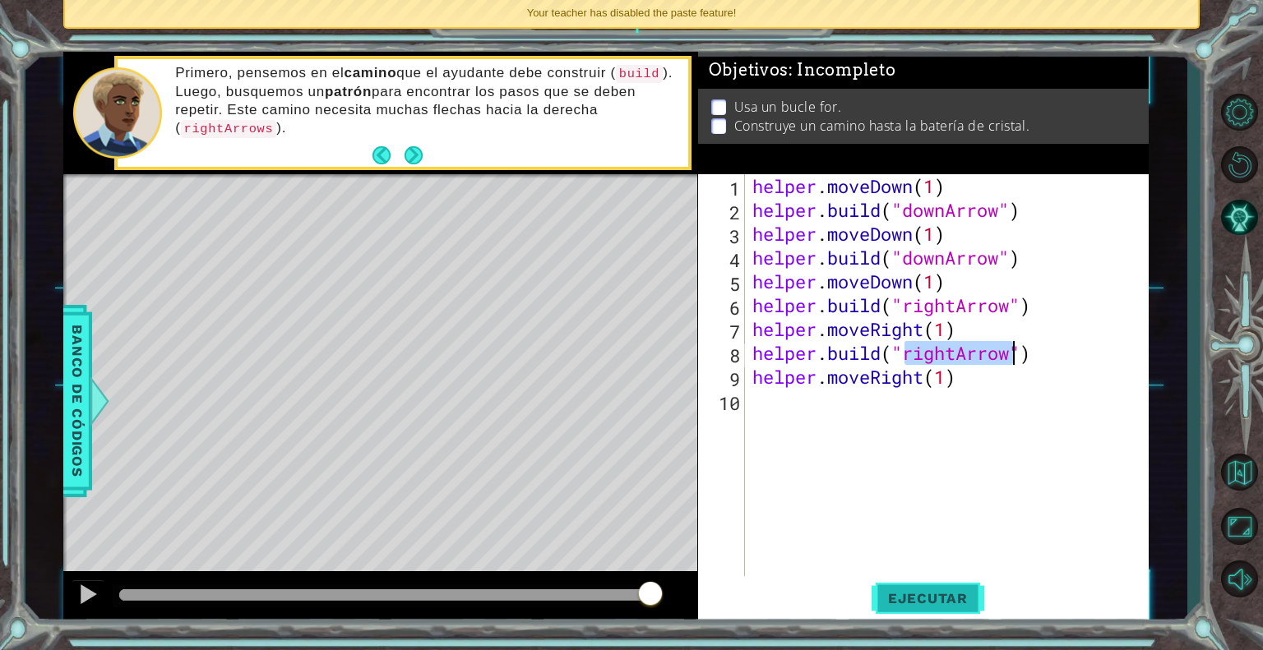
type textarea "[DOMAIN_NAME]("rightArrow")"
click at [888, 594] on span "Ejecutar" at bounding box center [927, 598] width 113 height 16
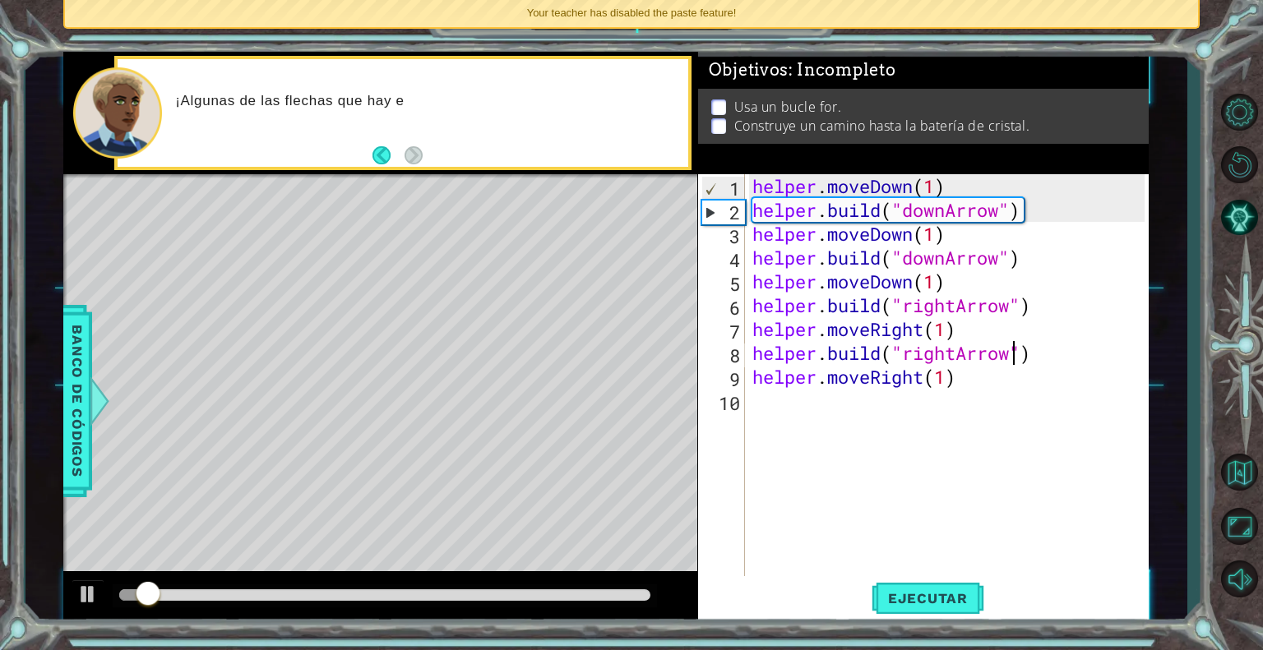
click at [1001, 391] on div "helper . moveDown ( 1 ) helper . build ( "downArrow" ) helper . moveDown ( 1 ) …" at bounding box center [951, 400] width 404 height 453
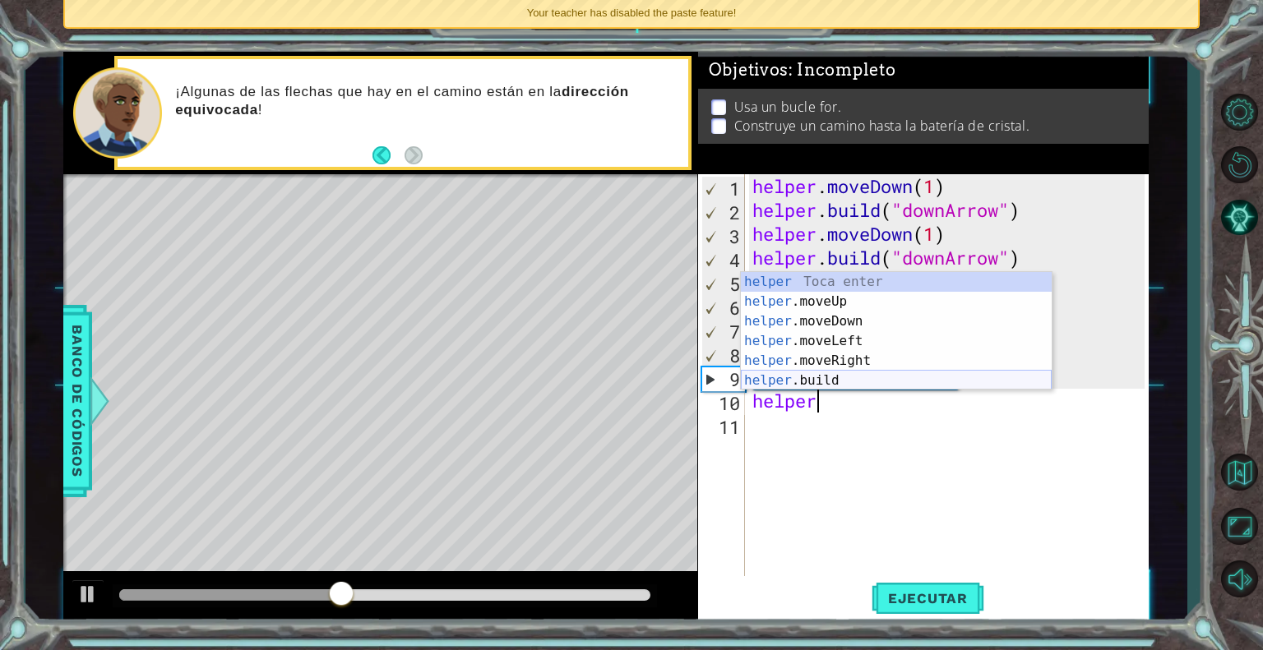
click at [928, 380] on div "helper Toca enter helper .moveUp Toca enter helper .moveDown Toca enter helper …" at bounding box center [896, 351] width 311 height 158
type textarea "[DOMAIN_NAME]("rightArrow")"
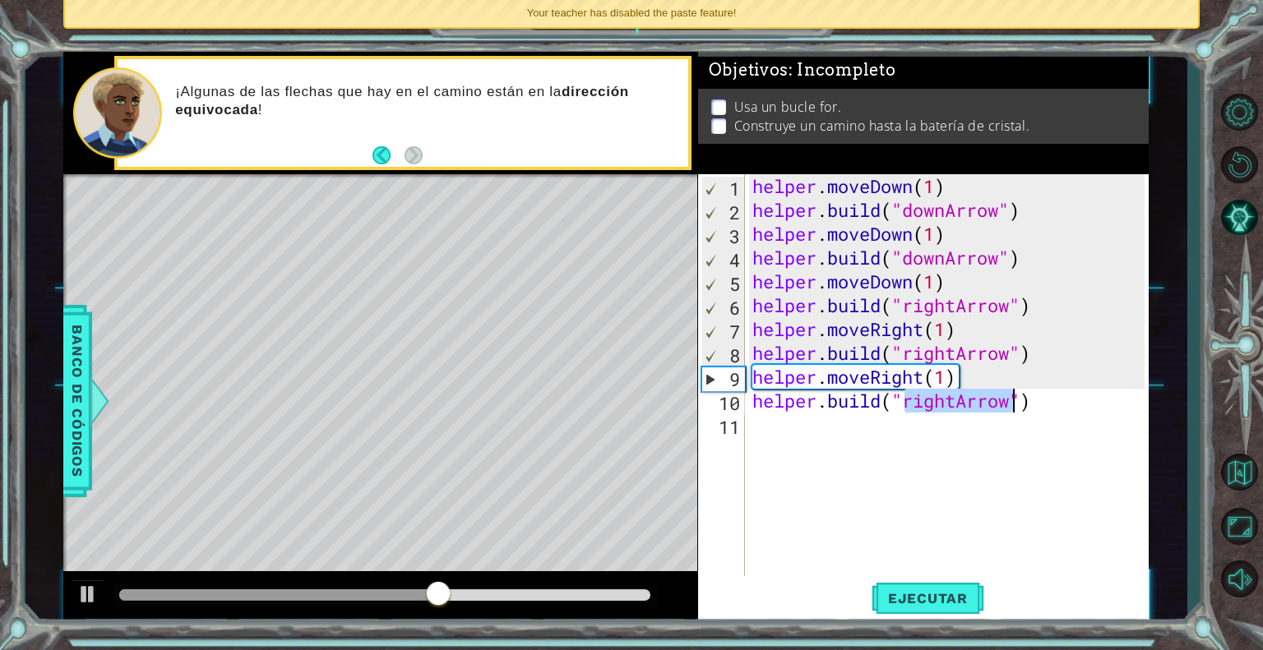
click at [1004, 428] on div "helper . moveDown ( 1 ) helper . build ( "downArrow" ) helper . moveDown ( 1 ) …" at bounding box center [951, 400] width 404 height 453
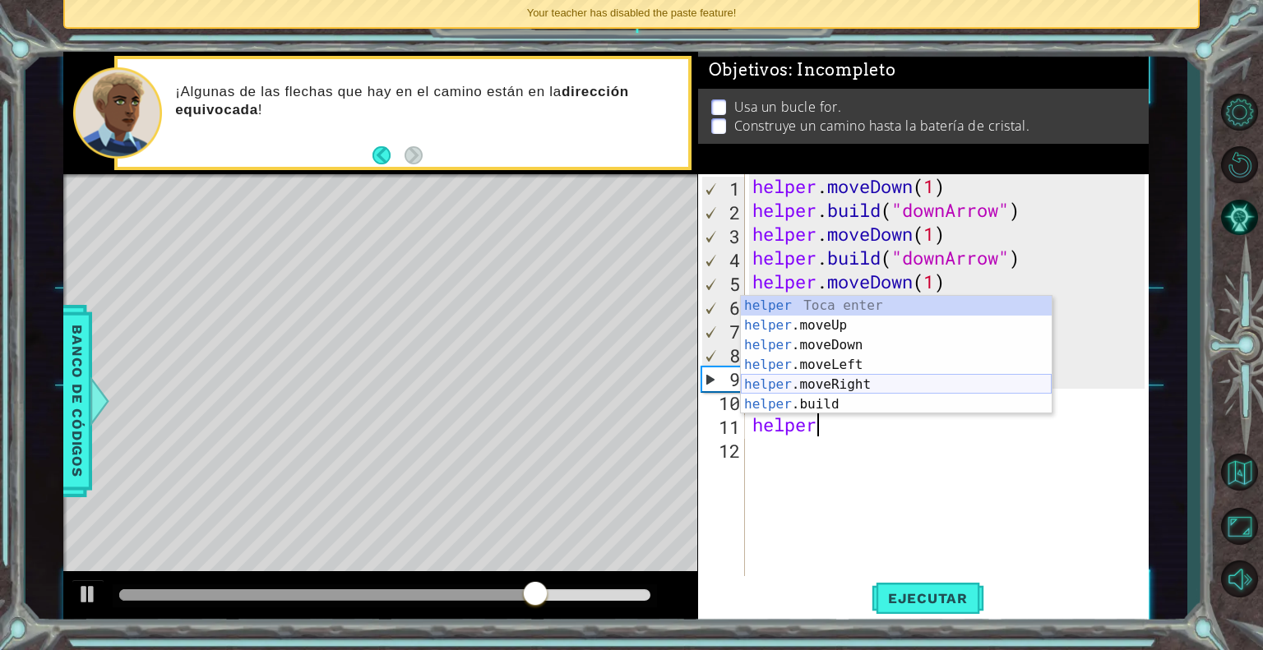
click at [871, 381] on div "helper Toca enter helper .moveUp Toca enter helper .moveDown Toca enter helper …" at bounding box center [896, 375] width 311 height 158
type textarea "helper.moveRight(1)"
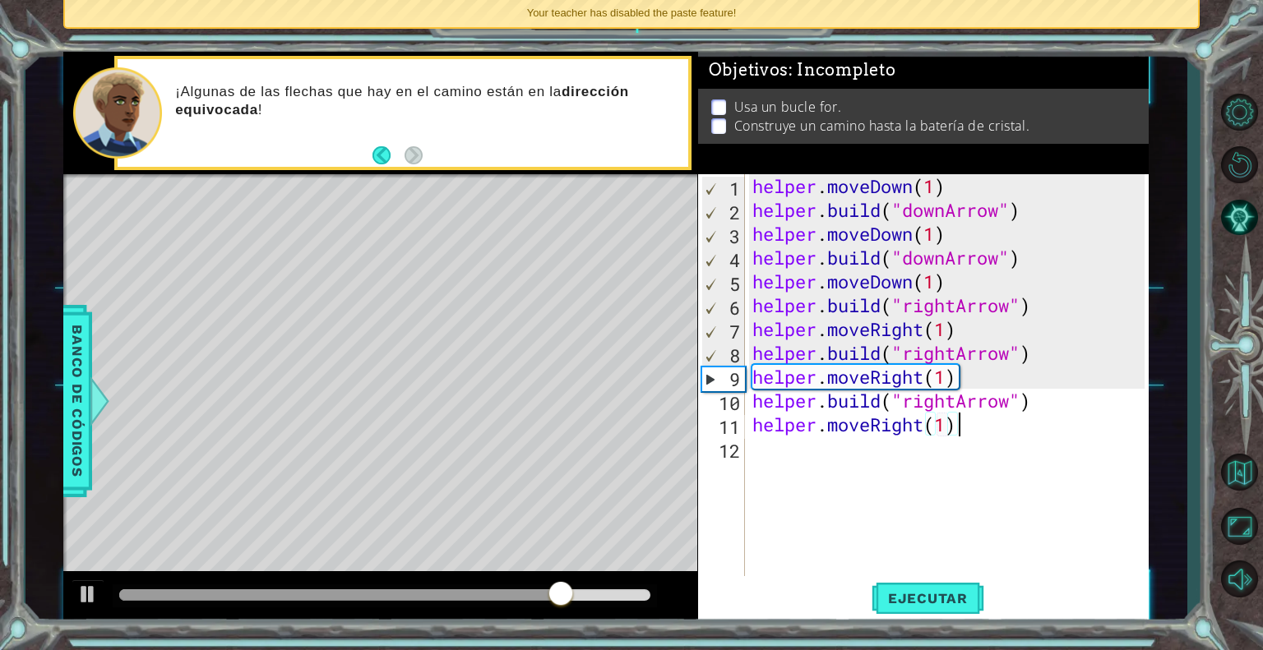
click at [970, 433] on div "helper . moveDown ( 1 ) helper . build ( "downArrow" ) helper . moveDown ( 1 ) …" at bounding box center [951, 400] width 404 height 453
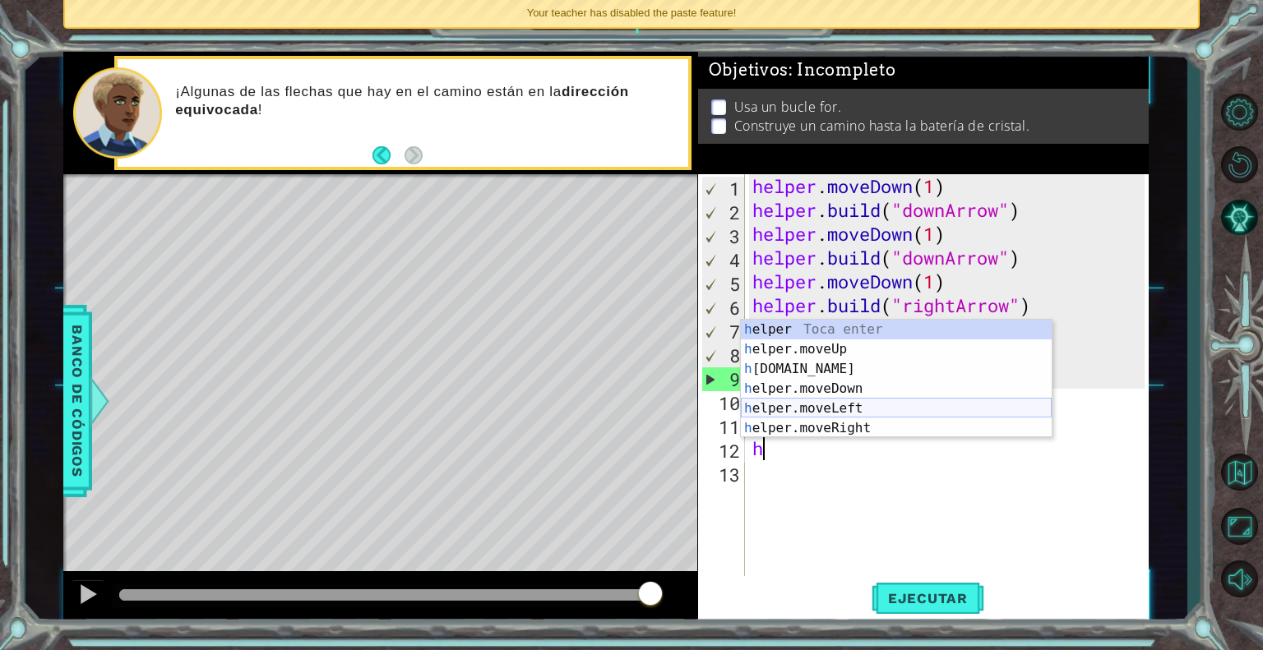
scroll to position [0, 0]
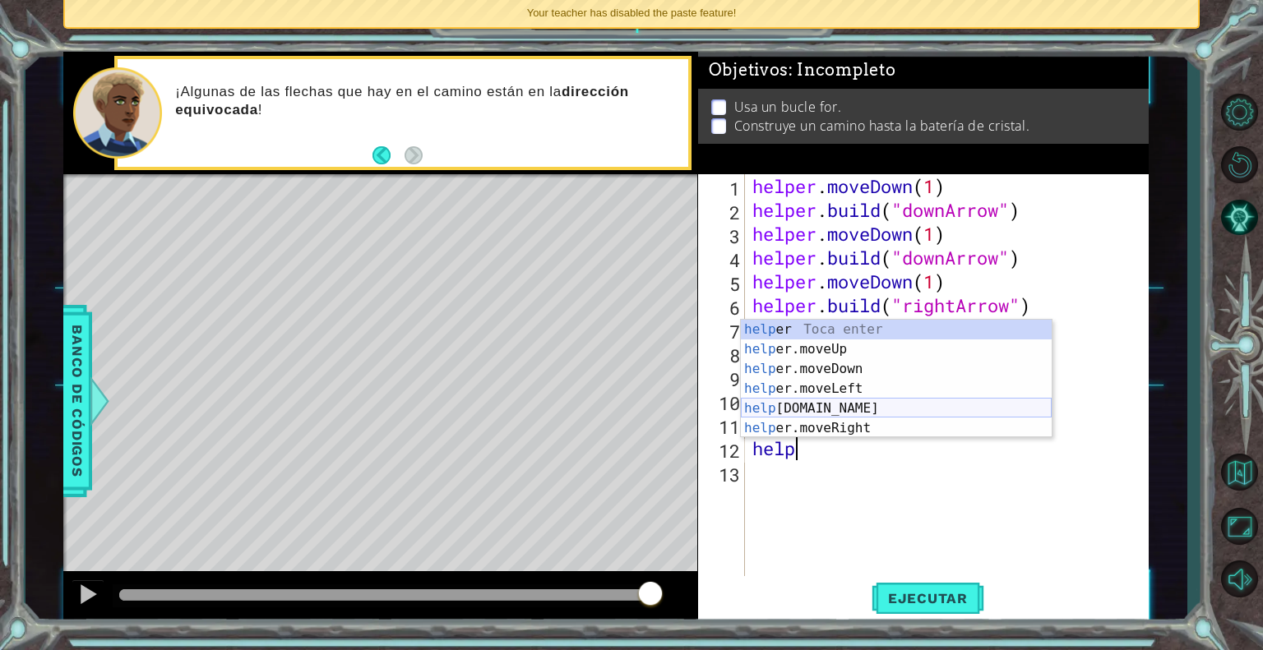
click at [827, 406] on div "help [PERSON_NAME] enter help er.moveUp Toca enter help er.moveDown Toca enter …" at bounding box center [896, 399] width 311 height 158
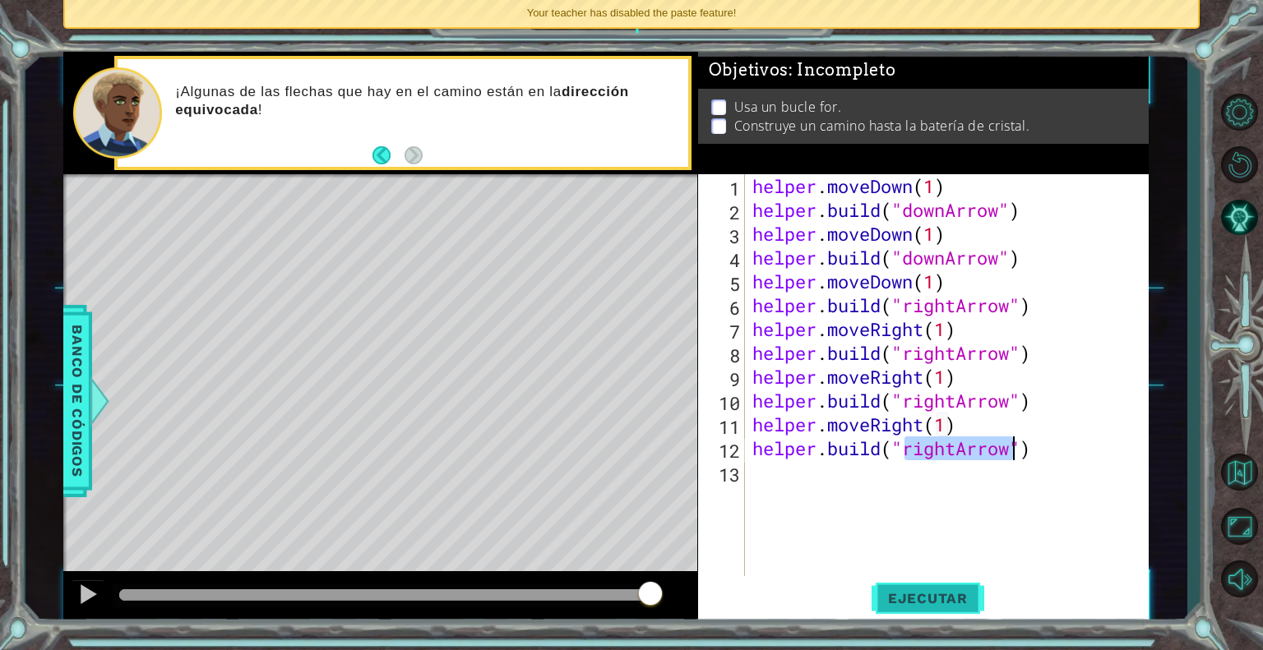
click at [891, 608] on button "Ejecutar" at bounding box center [927, 598] width 113 height 45
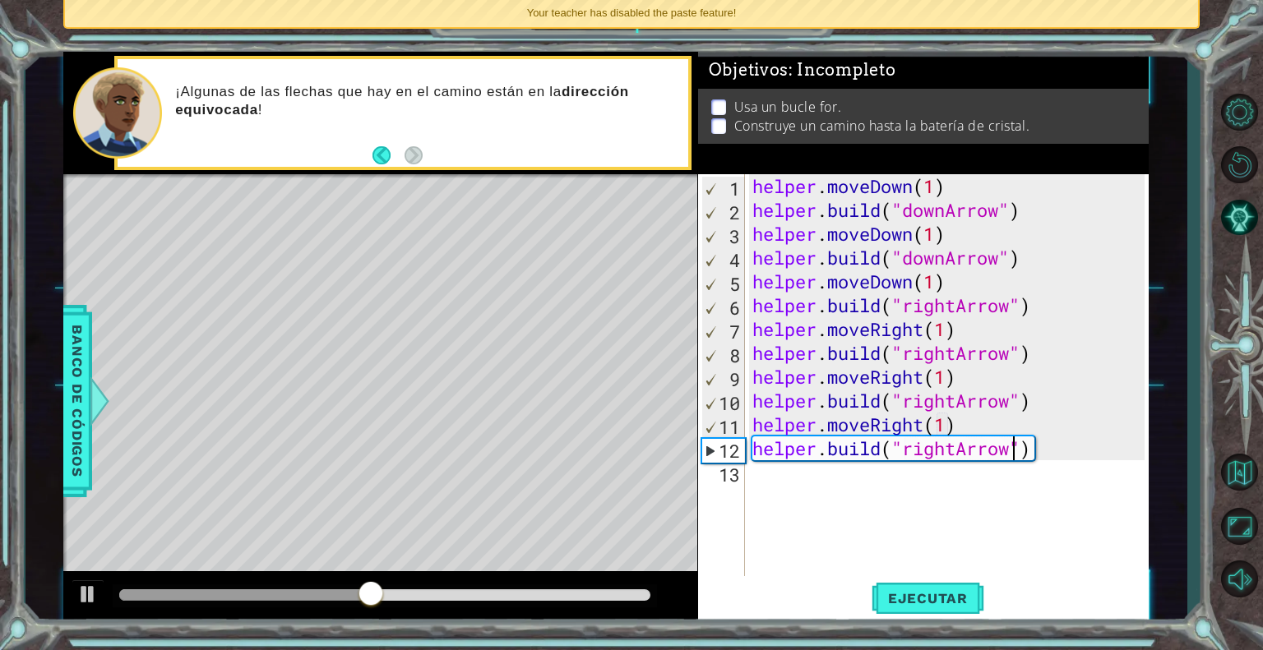
click at [955, 446] on div "helper . moveDown ( 1 ) helper . build ( "downArrow" ) helper . moveDown ( 1 ) …" at bounding box center [951, 400] width 404 height 453
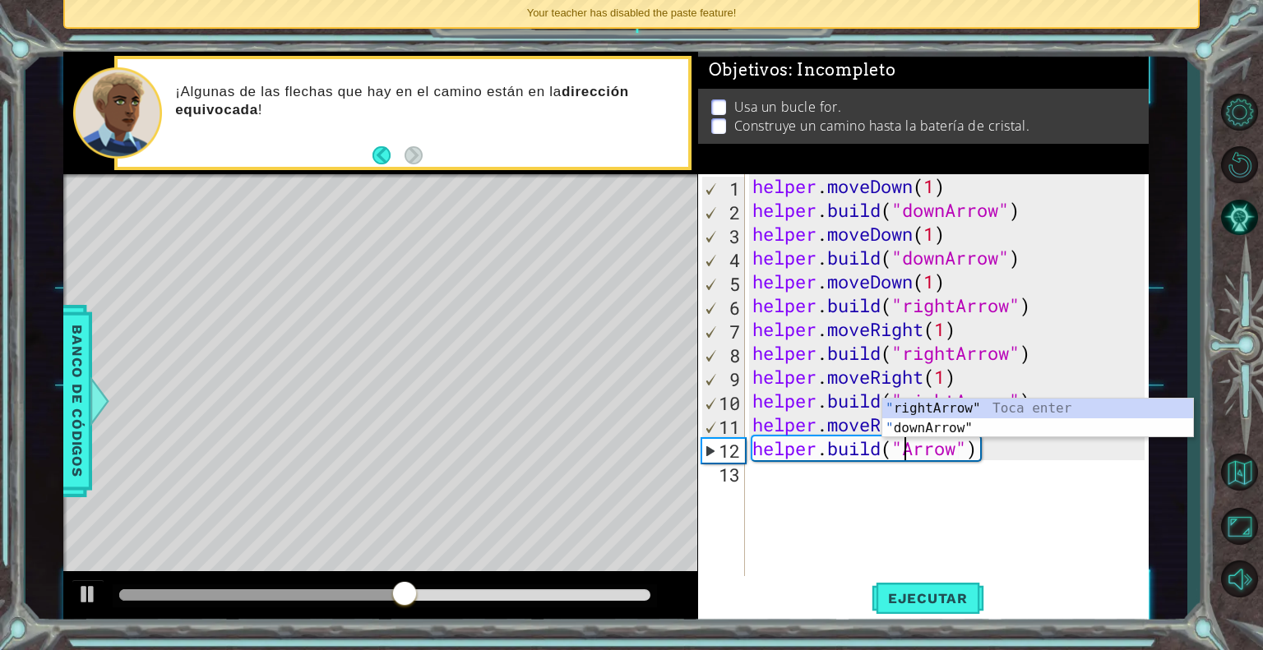
scroll to position [0, 7]
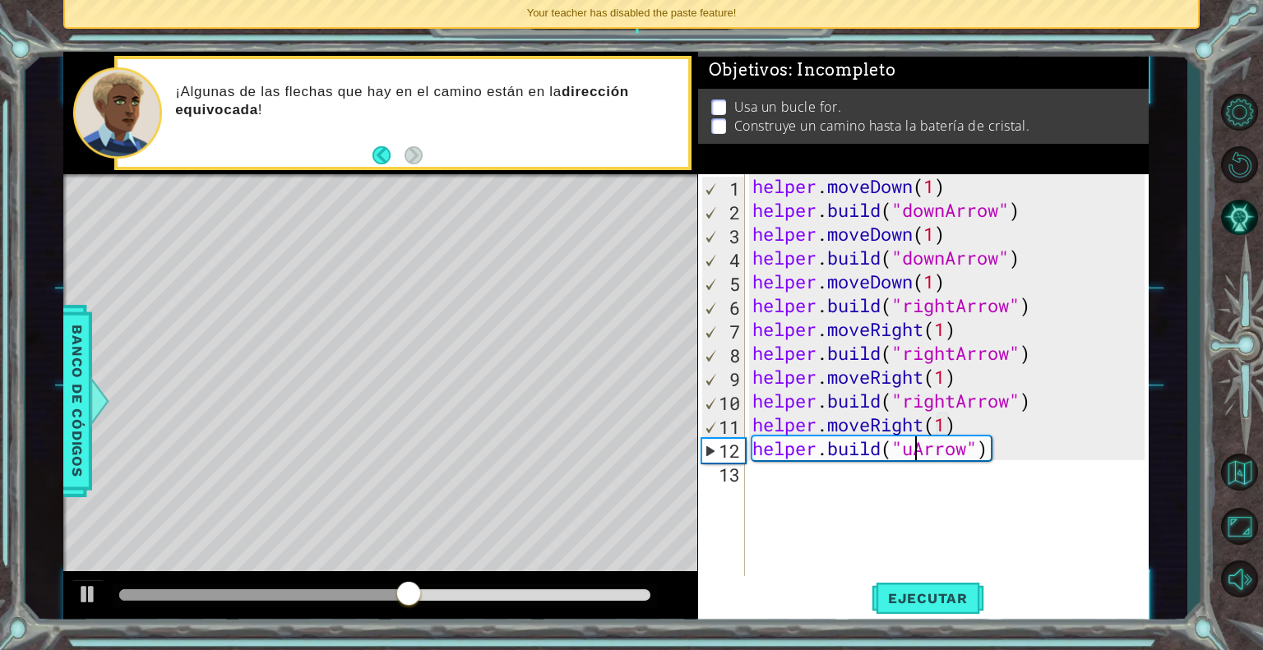
type textarea "[DOMAIN_NAME]("upArrow")"
click at [853, 481] on div "helper . moveDown ( 1 ) helper . build ( "downArrow" ) helper . moveDown ( 1 ) …" at bounding box center [951, 400] width 404 height 453
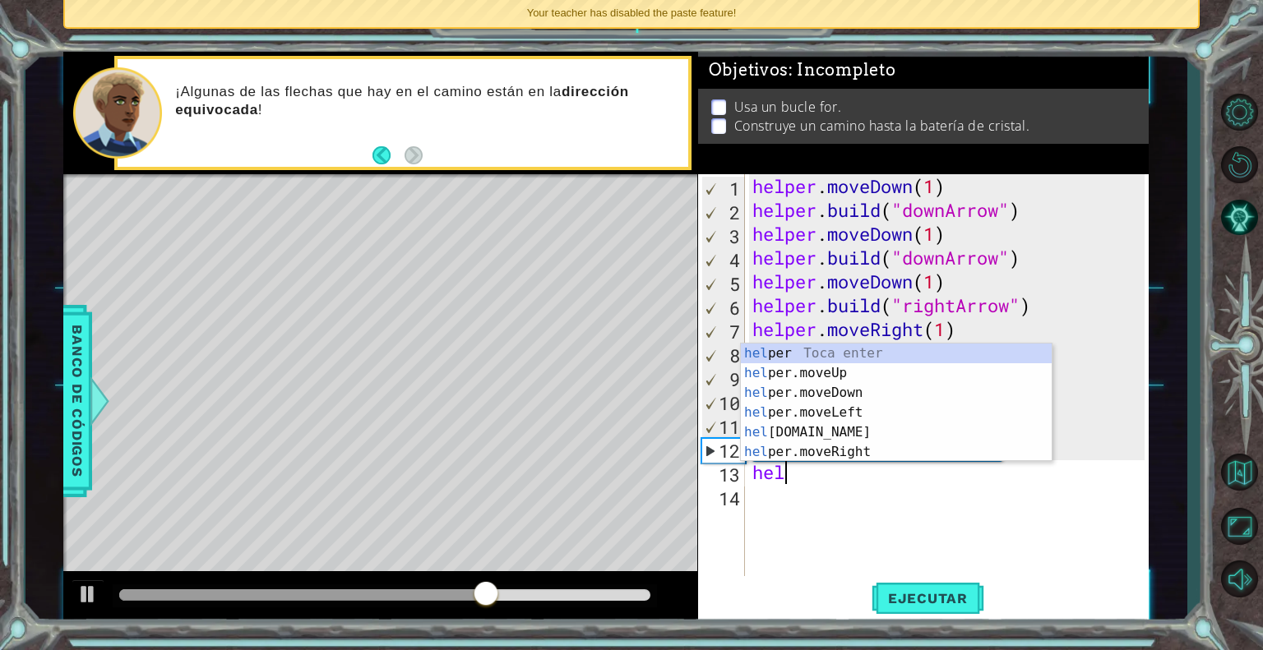
scroll to position [0, 0]
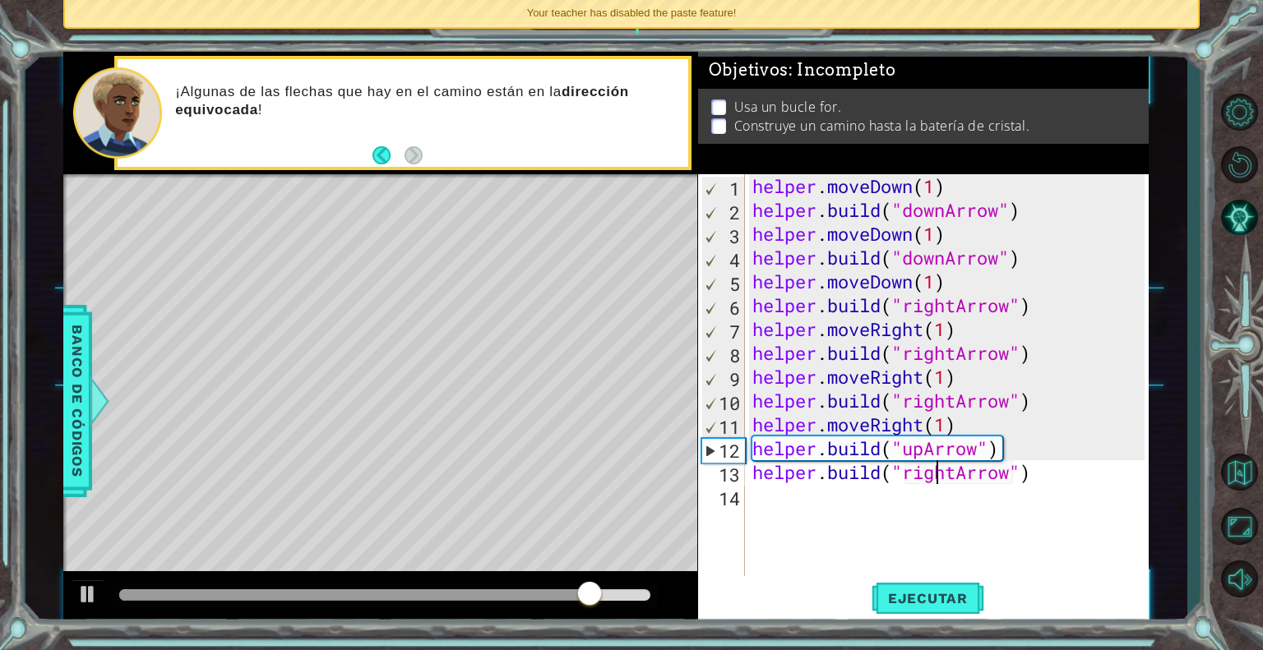
click at [940, 475] on div "helper . moveDown ( 1 ) helper . build ( "downArrow" ) helper . moveDown ( 1 ) …" at bounding box center [951, 400] width 404 height 453
click at [959, 468] on div "helper . moveDown ( 1 ) helper . build ( "downArrow" ) helper . moveDown ( 1 ) …" at bounding box center [951, 400] width 404 height 453
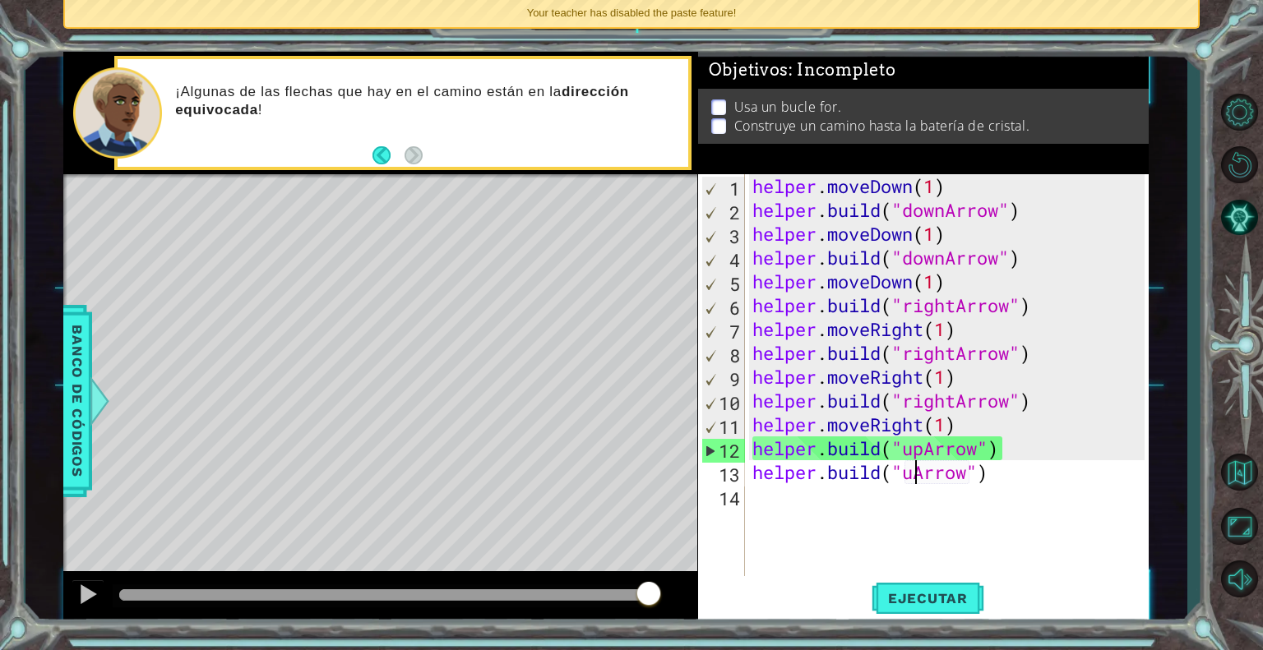
scroll to position [0, 7]
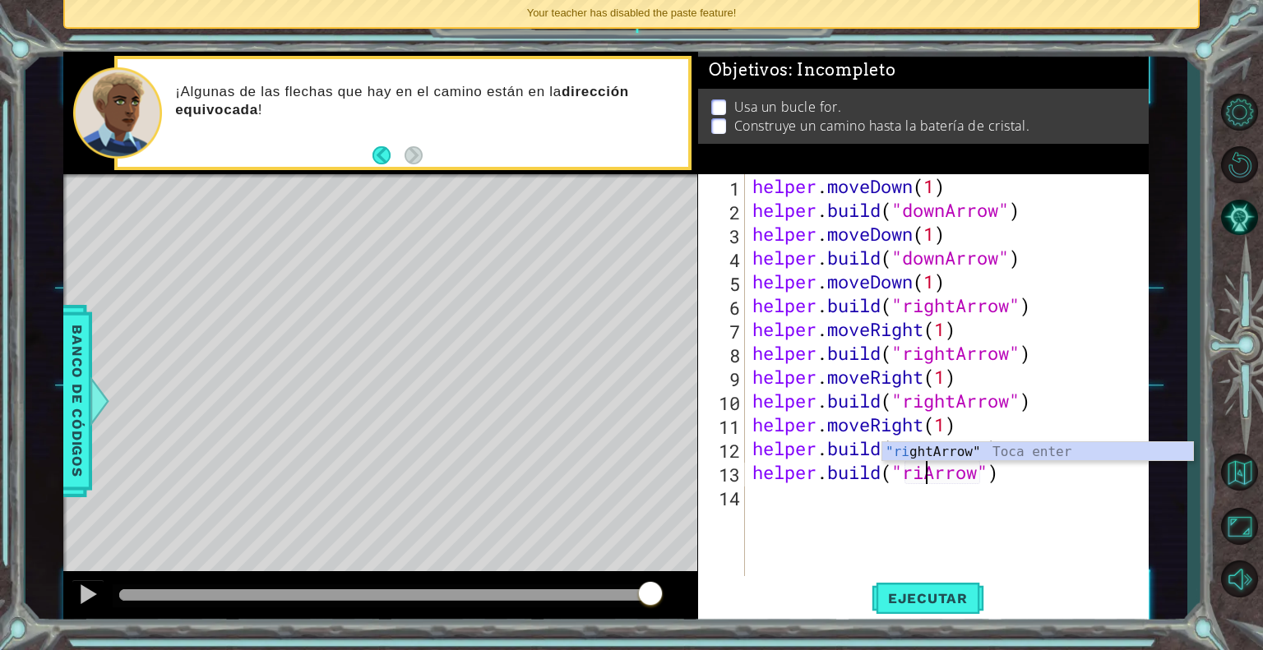
type textarea "[DOMAIN_NAME]("rightArrow")"
click at [950, 506] on div "helper . moveDown ( 1 ) helper . build ( "downArrow" ) helper . moveDown ( 1 ) …" at bounding box center [951, 400] width 404 height 453
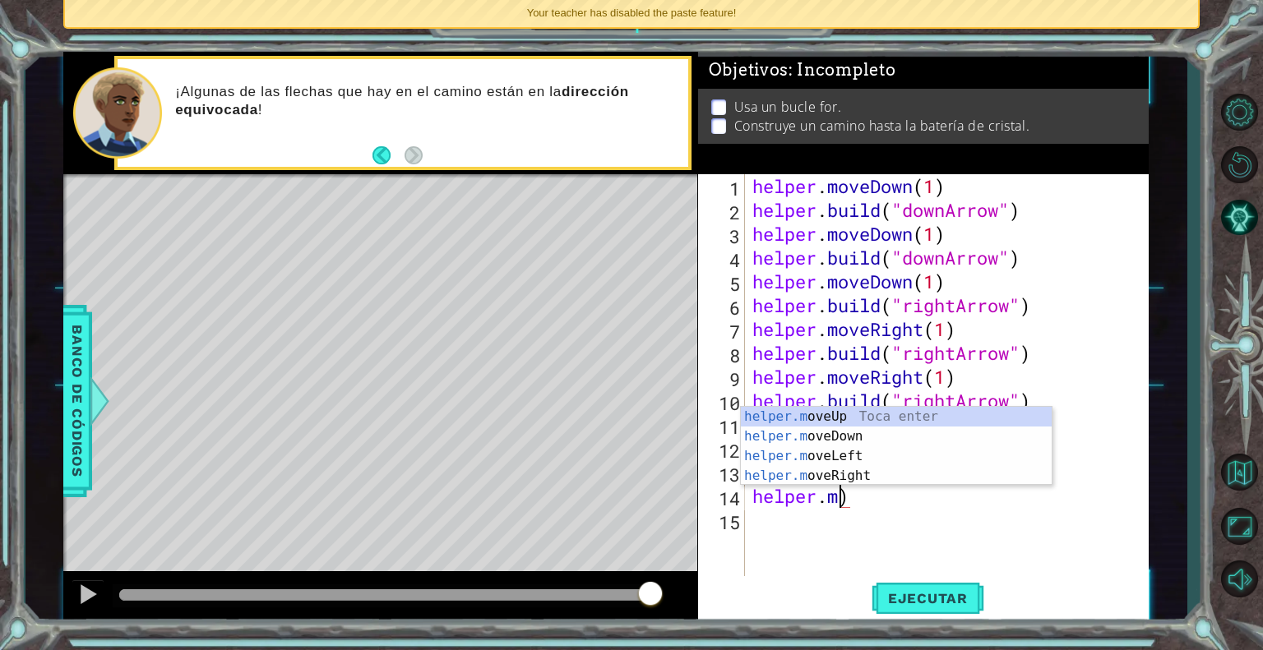
scroll to position [0, 4]
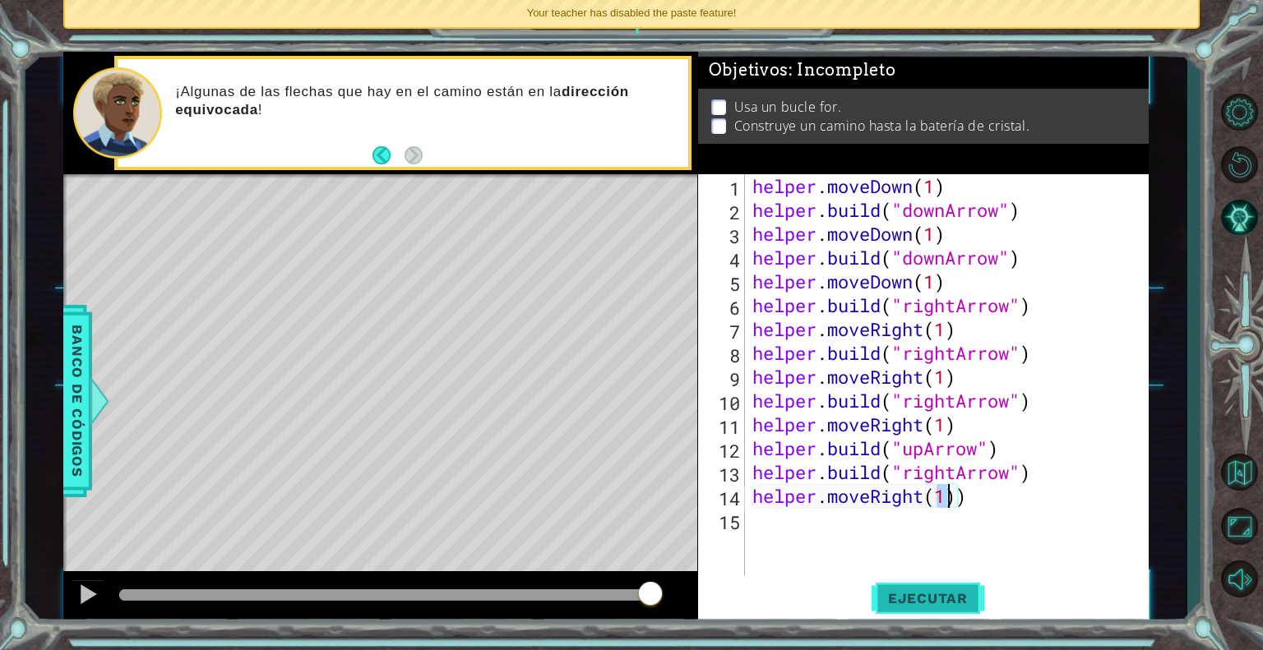
type textarea "helper.moveRight(1))"
click at [911, 594] on span "Ejecutar" at bounding box center [927, 598] width 113 height 16
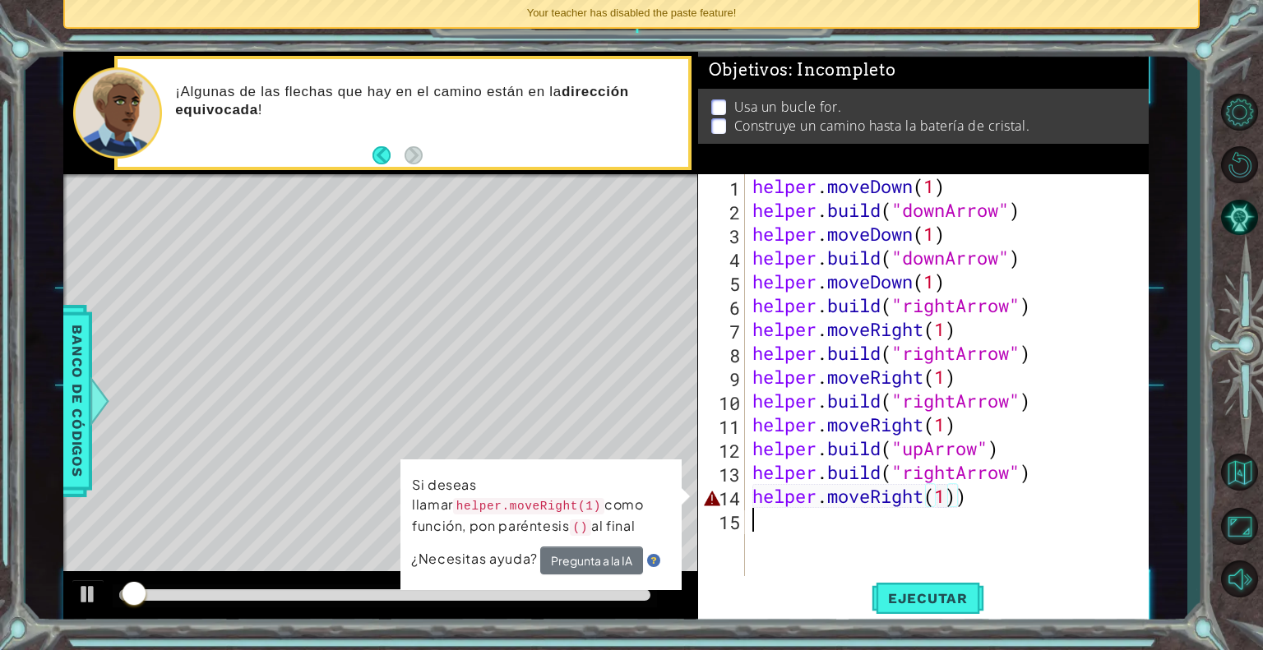
click at [836, 523] on div "helper . moveDown ( 1 ) helper . build ( "downArrow" ) helper . moveDown ( 1 ) …" at bounding box center [951, 400] width 404 height 453
click at [987, 498] on div "helper . moveDown ( 1 ) helper . build ( "downArrow" ) helper . moveDown ( 1 ) …" at bounding box center [951, 400] width 404 height 453
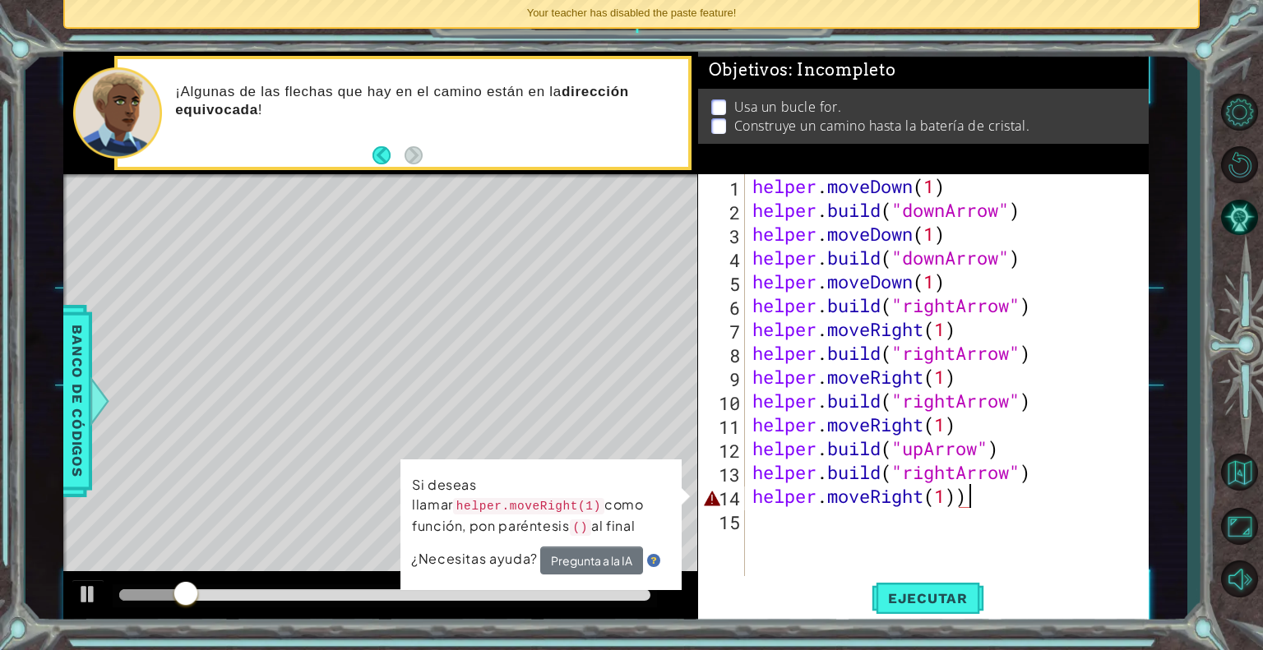
type textarea "helper.moveRight(1)"
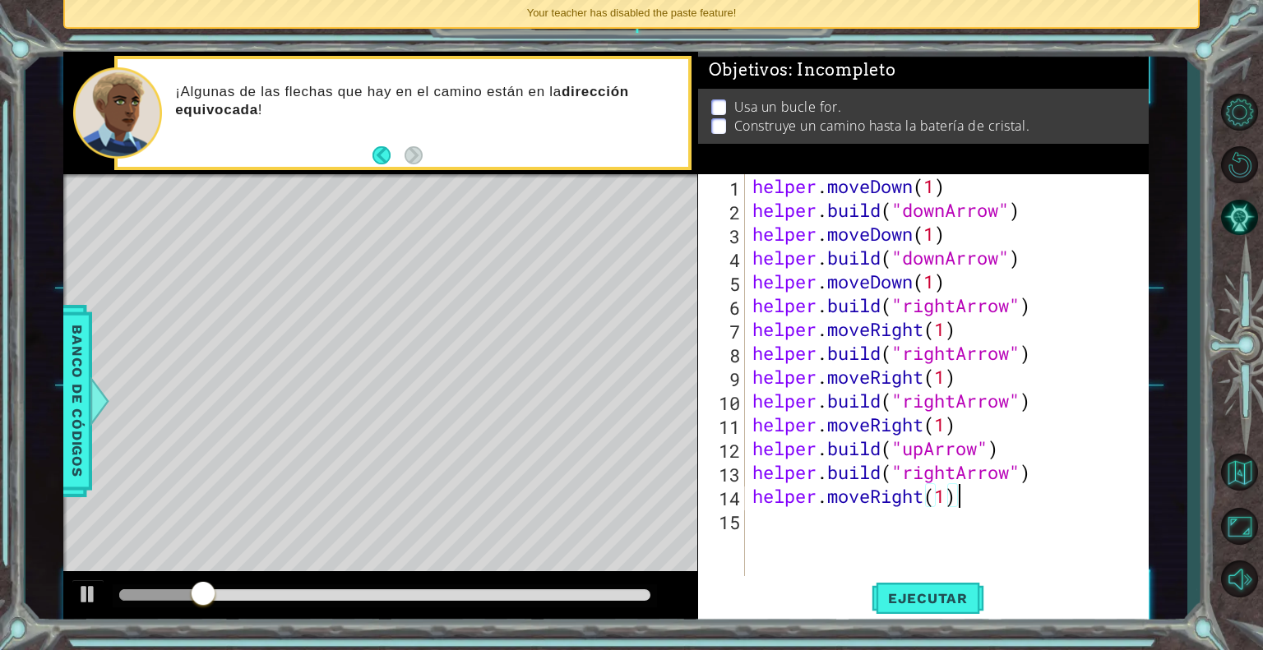
click at [867, 529] on div "helper . moveDown ( 1 ) helper . build ( "downArrow" ) helper . moveDown ( 1 ) …" at bounding box center [951, 400] width 404 height 453
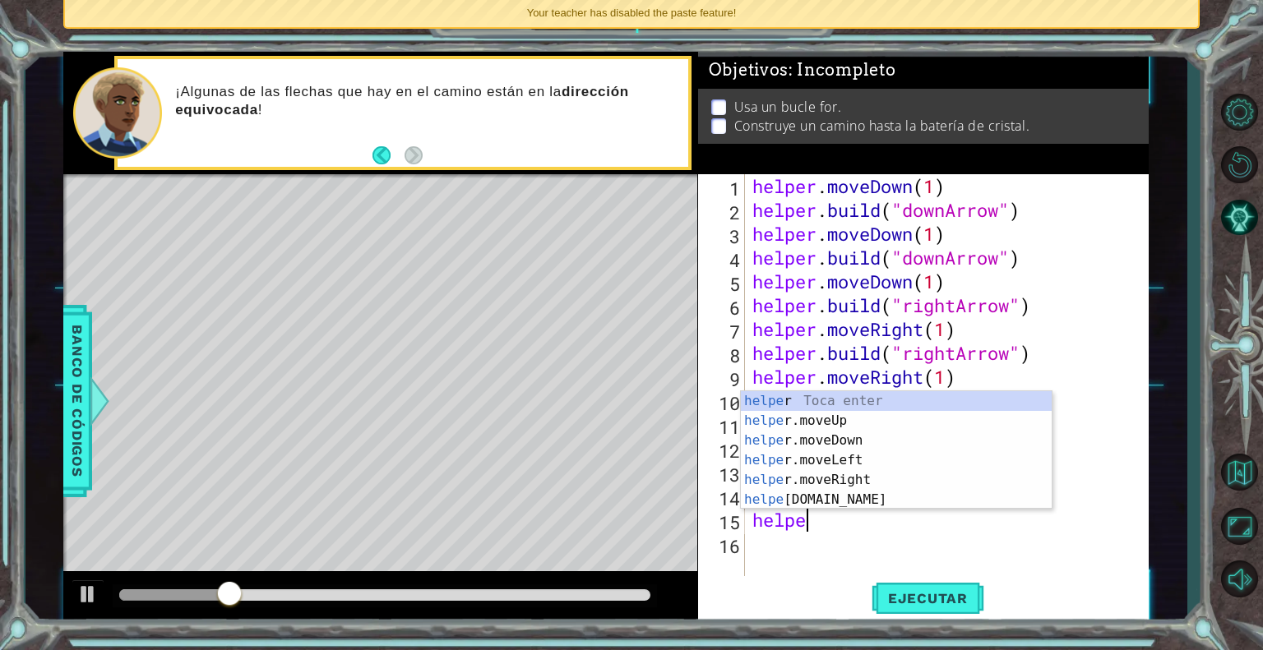
scroll to position [0, 2]
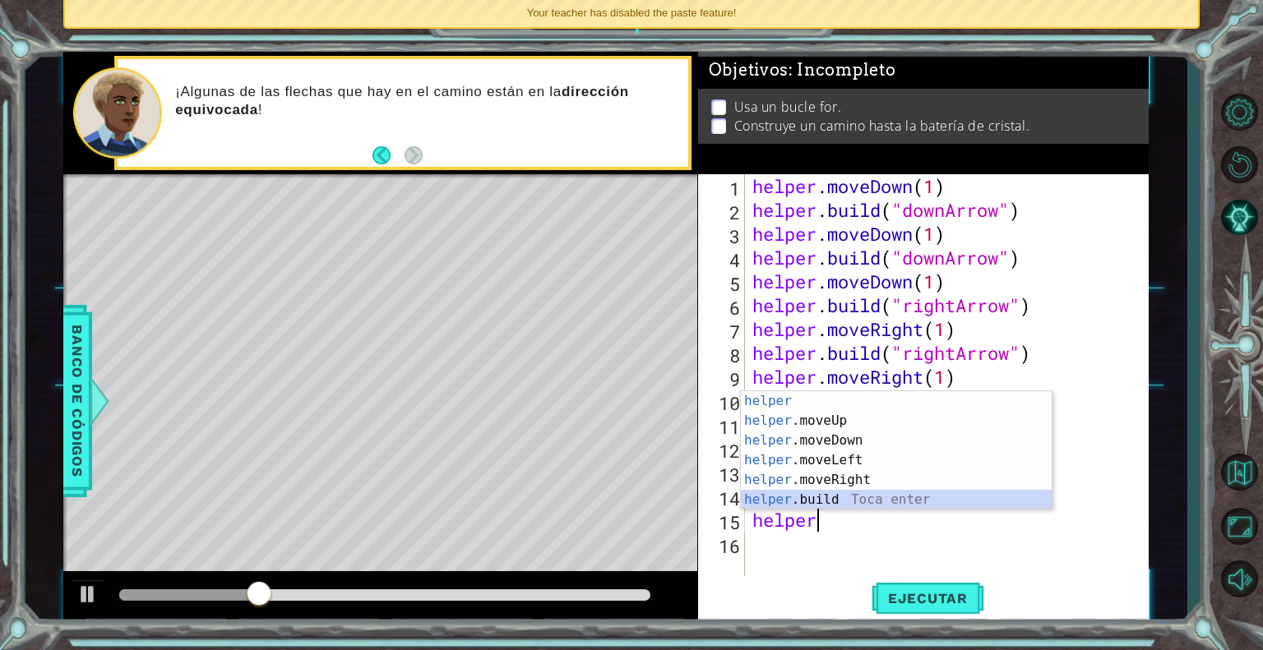
click at [789, 499] on div "helper Toca enter helper .moveUp Toca enter helper .moveDown Toca enter helper …" at bounding box center [896, 470] width 311 height 158
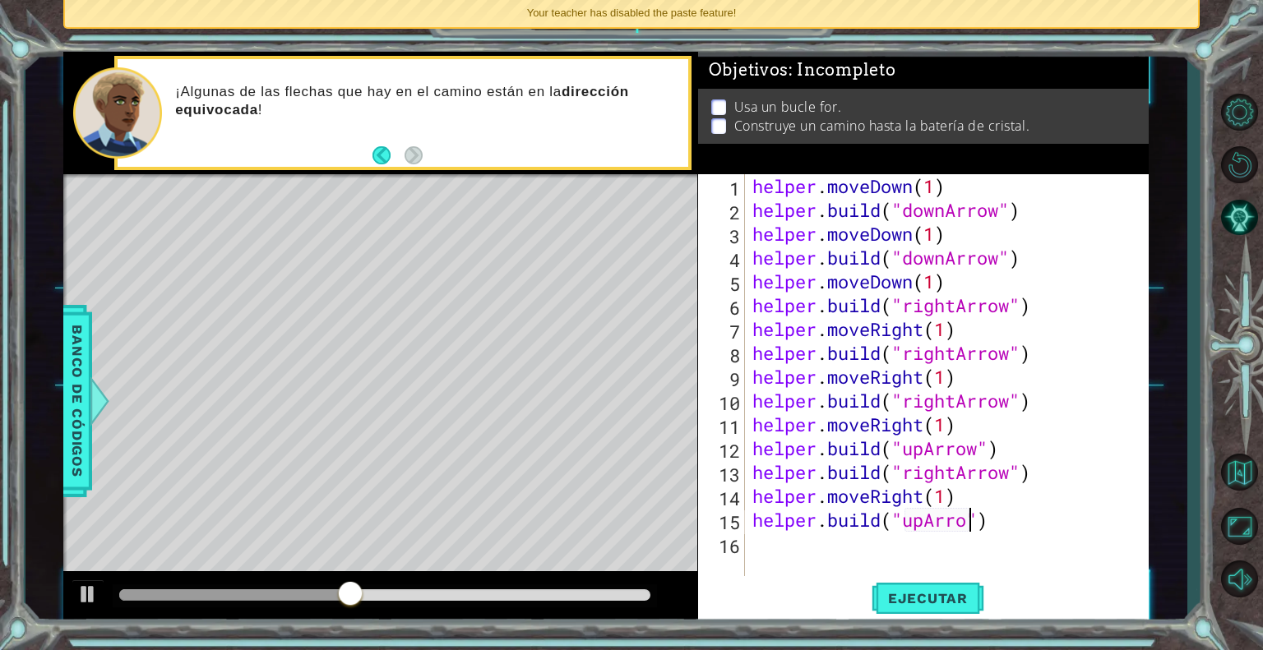
scroll to position [0, 10]
click at [875, 595] on span "Ejecutar" at bounding box center [927, 598] width 113 height 16
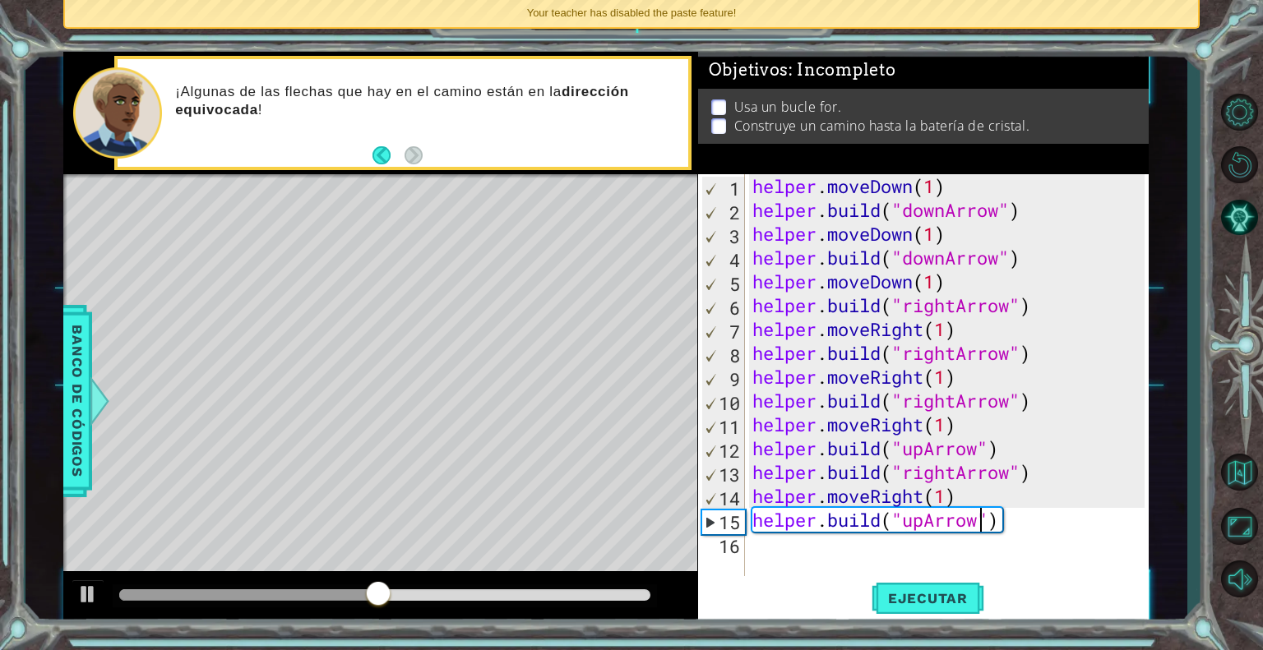
click at [964, 423] on div "helper . moveDown ( 1 ) helper . build ( "downArrow" ) helper . moveDown ( 1 ) …" at bounding box center [951, 400] width 404 height 453
drag, startPoint x: 543, startPoint y: 588, endPoint x: 408, endPoint y: 605, distance: 136.8
click at [408, 605] on div at bounding box center [409, 595] width 30 height 30
click at [921, 588] on button "Ejecutar" at bounding box center [927, 598] width 113 height 45
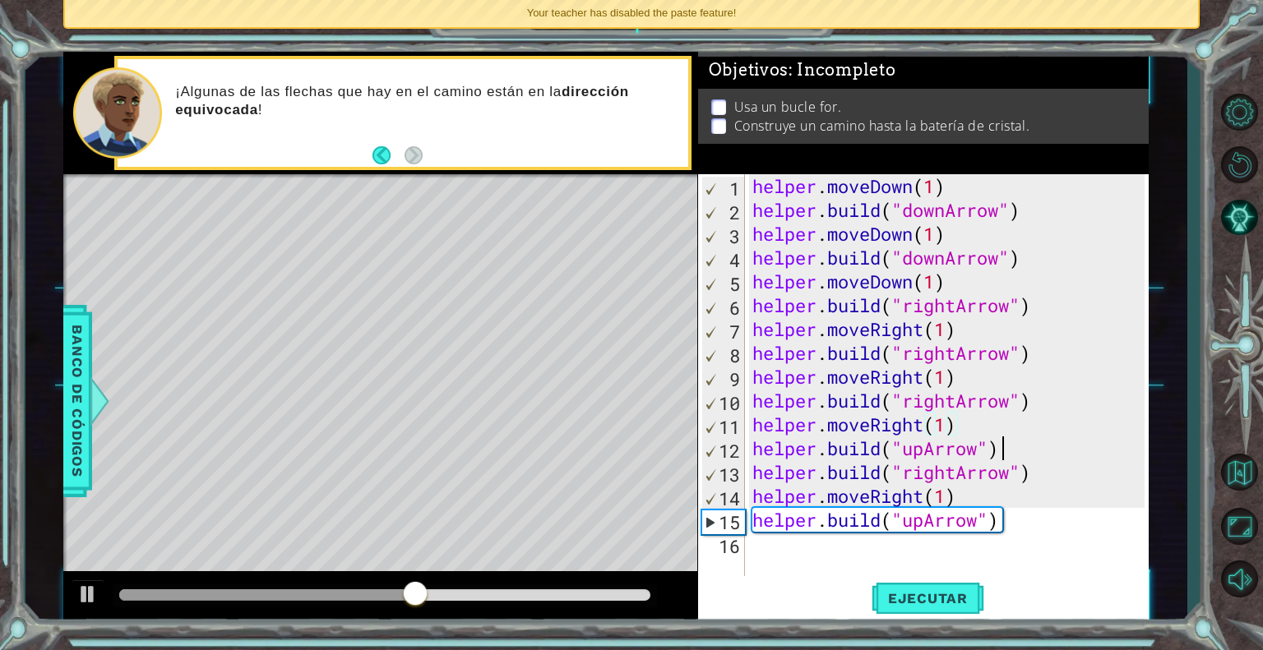
click at [1014, 449] on div "helper . moveDown ( 1 ) helper . build ( "downArrow" ) helper . moveDown ( 1 ) …" at bounding box center [951, 400] width 404 height 453
type textarea "[DOMAIN_NAME]("upArrow")"
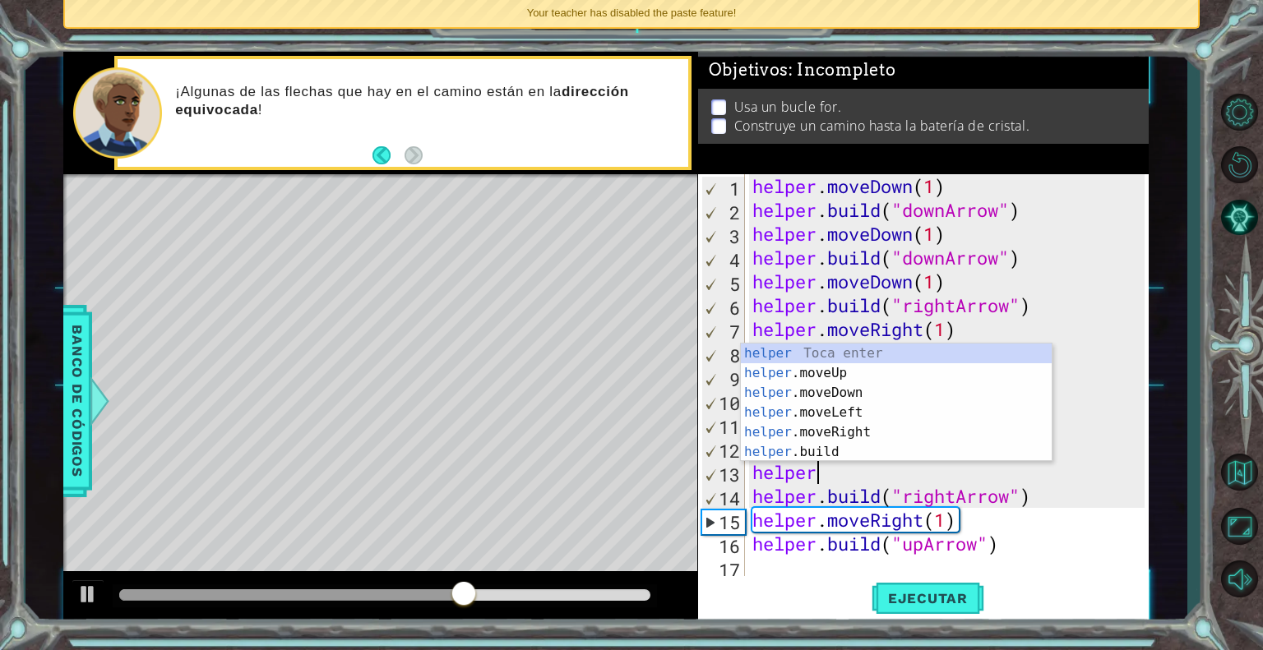
scroll to position [0, 2]
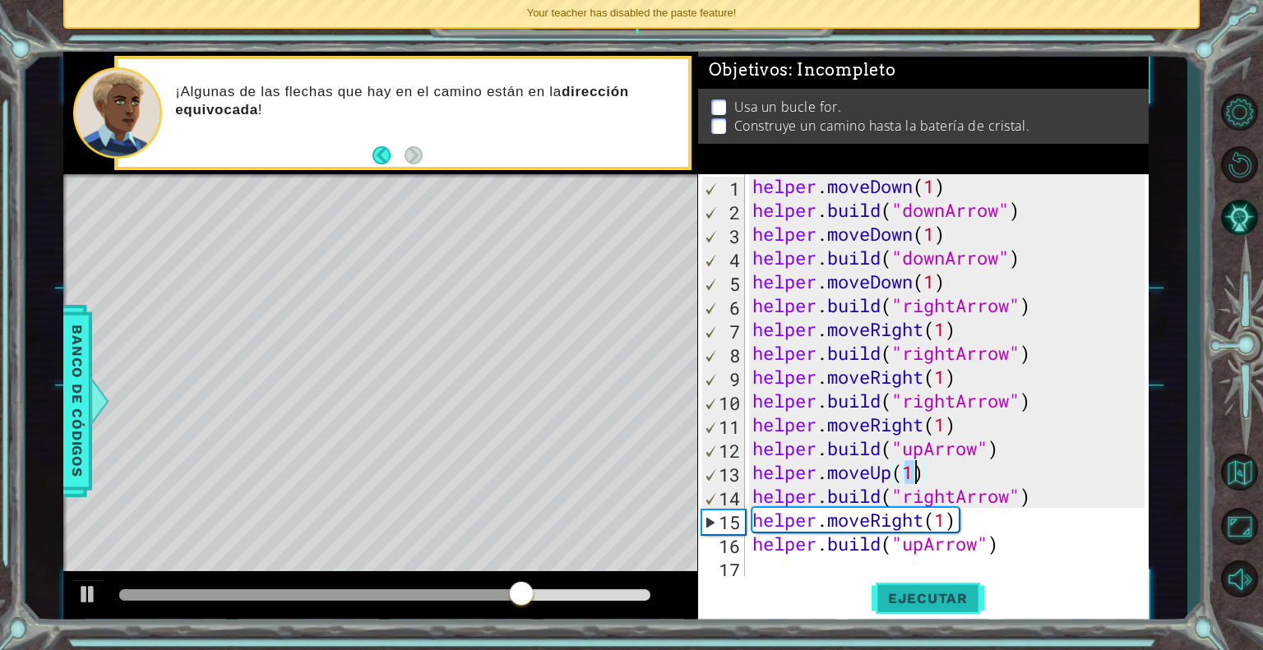
click at [895, 604] on span "Ejecutar" at bounding box center [927, 598] width 113 height 16
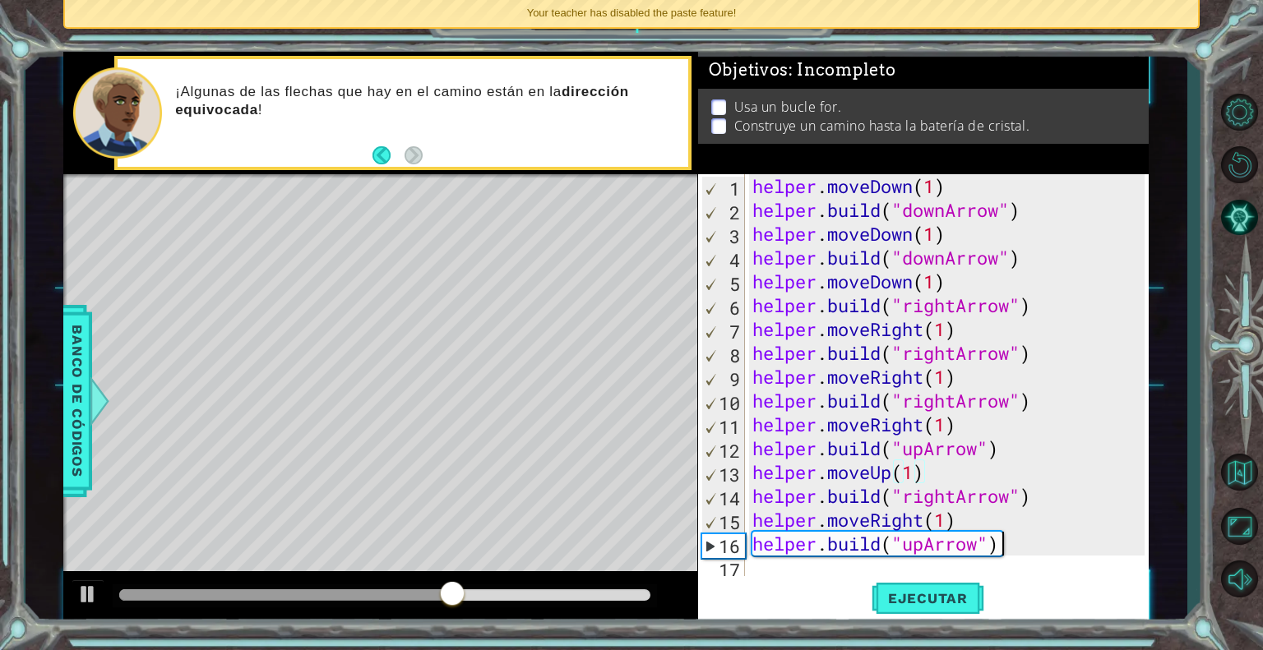
click at [1050, 546] on div "helper . moveDown ( 1 ) helper . build ( "downArrow" ) helper . moveDown ( 1 ) …" at bounding box center [951, 400] width 404 height 453
type textarea "[DOMAIN_NAME]("upArrow")"
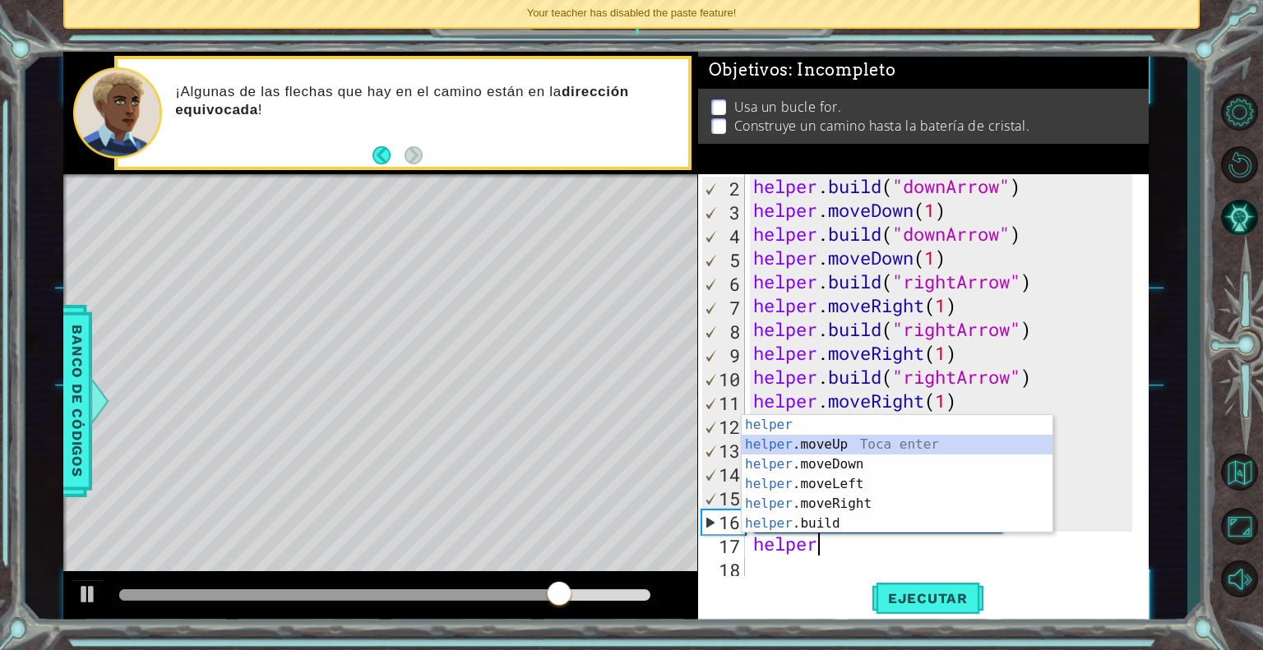
type textarea "helper.moveUp(1)"
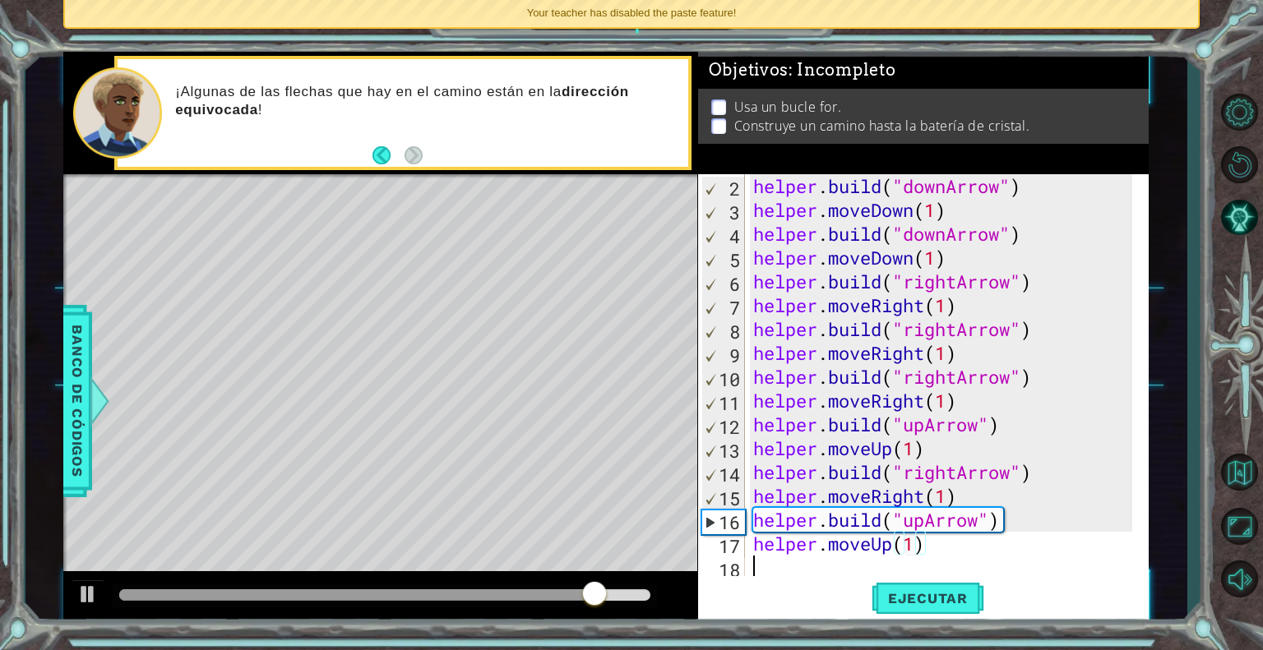
click at [1008, 558] on div "helper . build ( "downArrow" ) helper . moveDown ( 1 ) helper . build ( "downAr…" at bounding box center [945, 400] width 391 height 453
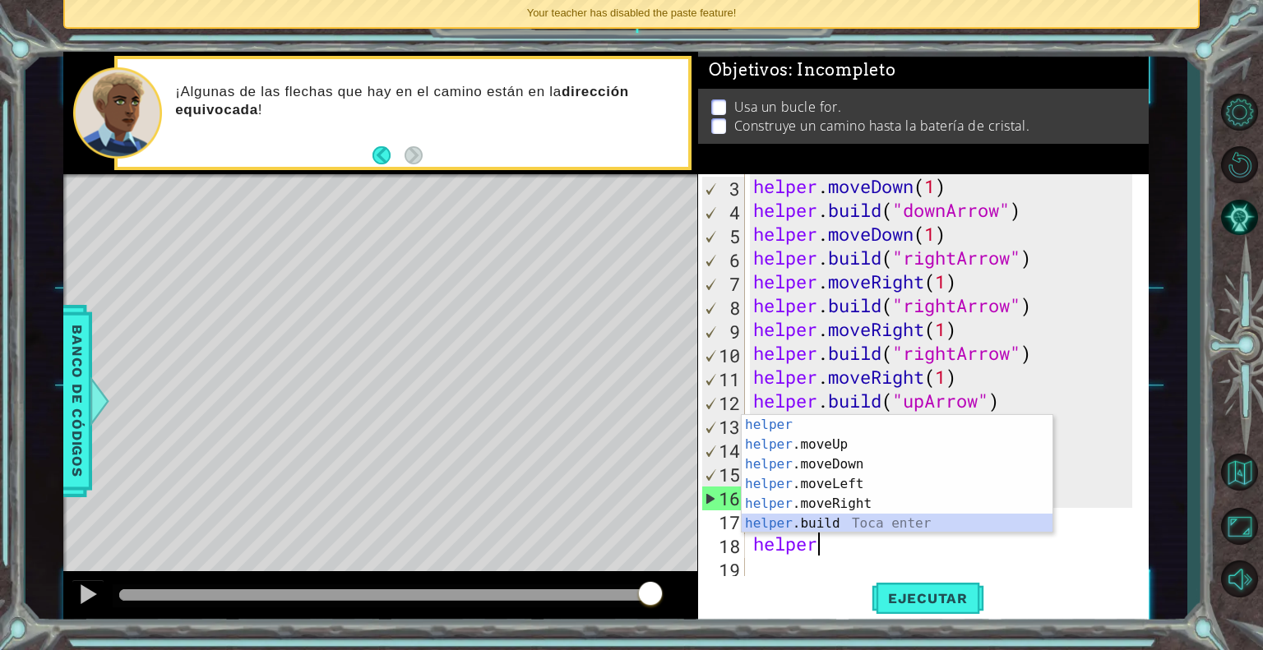
click at [835, 514] on div "helper Toca enter helper .moveUp Toca enter helper .moveDown Toca enter helper …" at bounding box center [897, 494] width 311 height 158
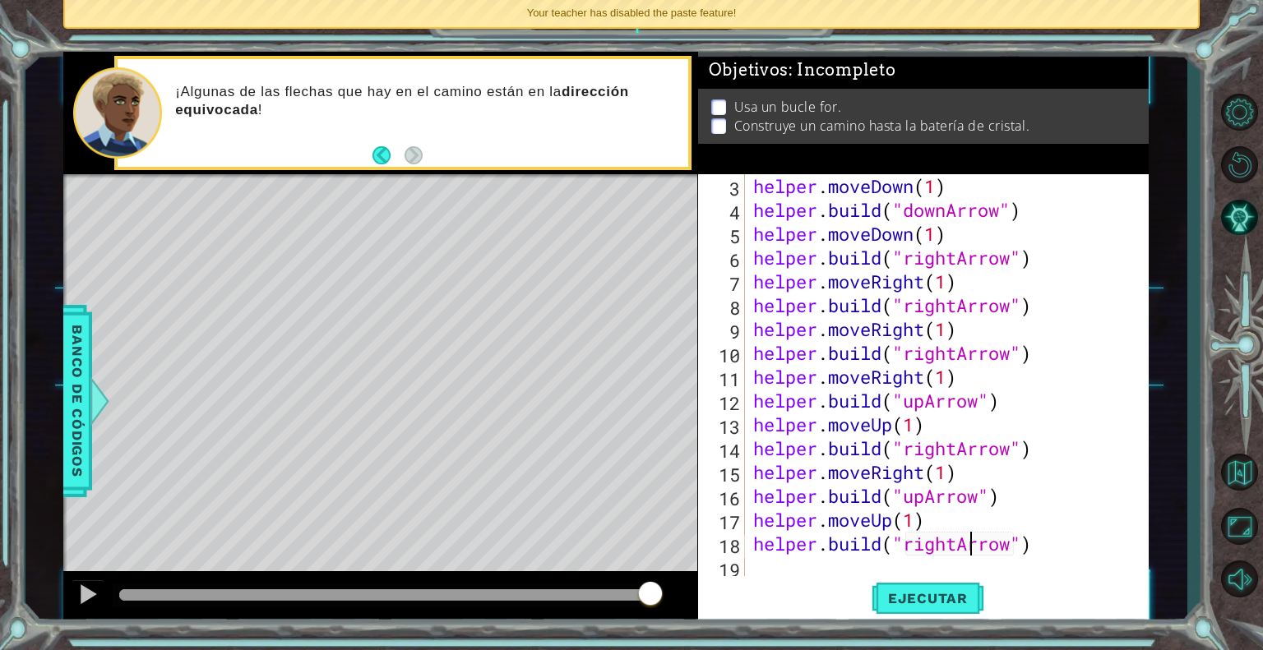
click at [966, 545] on div "helper . moveDown ( 1 ) helper . build ( "downArrow" ) helper . moveDown ( 1 ) …" at bounding box center [945, 400] width 391 height 453
click at [957, 544] on div "helper . moveDown ( 1 ) helper . build ( "downArrow" ) helper . moveDown ( 1 ) …" at bounding box center [945, 400] width 391 height 453
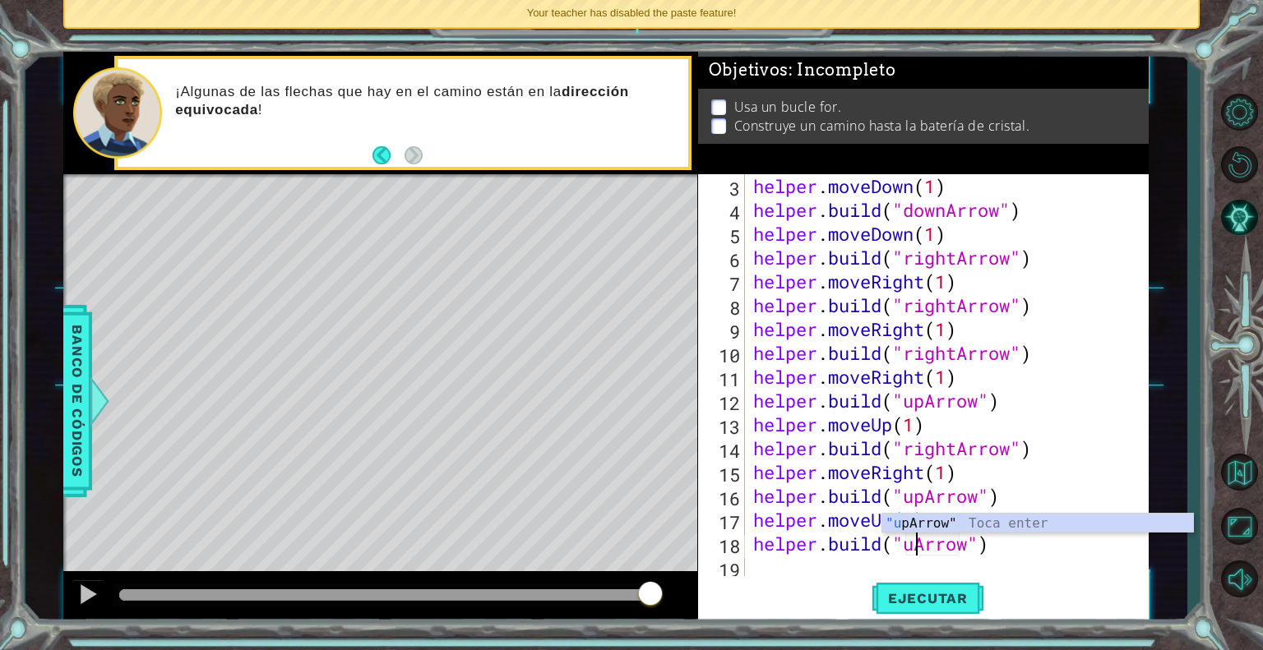
scroll to position [0, 7]
click at [930, 591] on span "Ejecutar" at bounding box center [927, 598] width 113 height 16
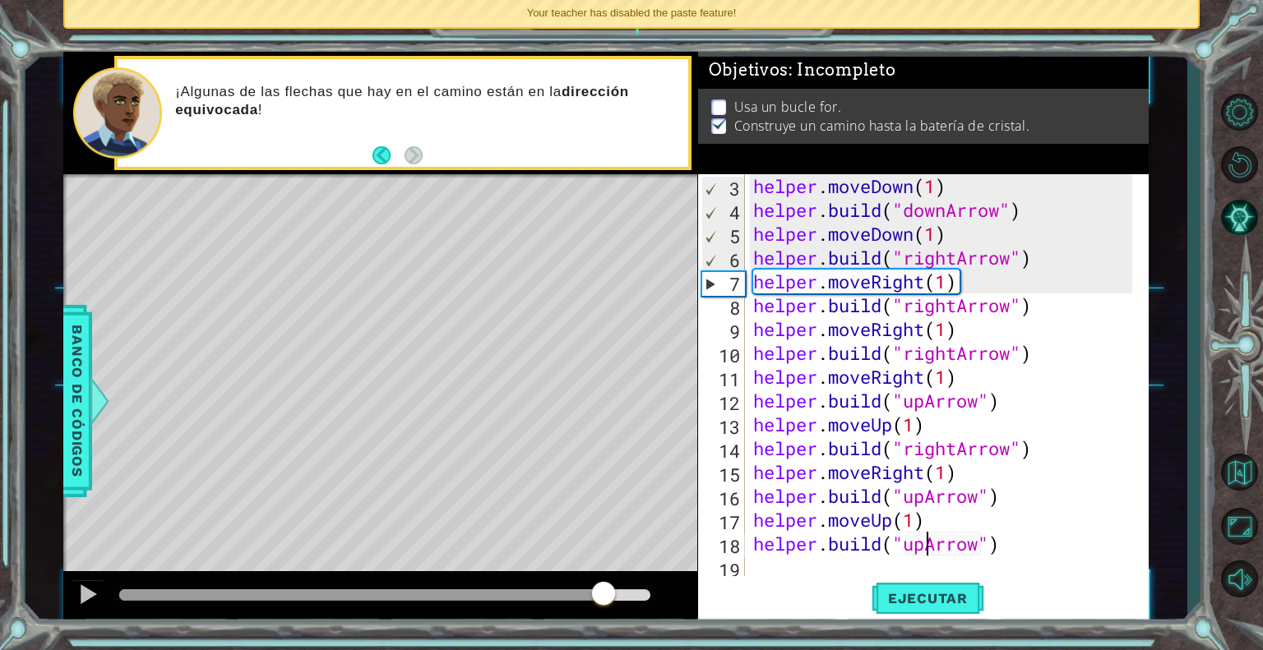
click at [603, 596] on div at bounding box center [384, 595] width 530 height 12
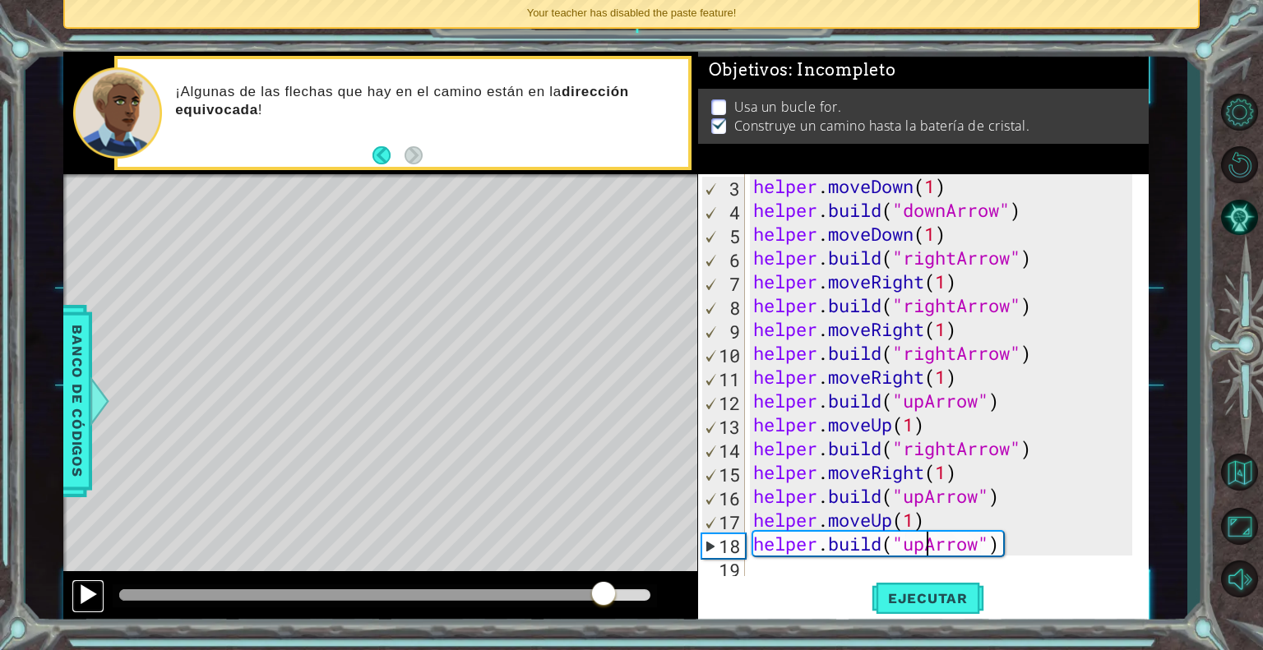
click at [86, 600] on div at bounding box center [87, 594] width 21 height 21
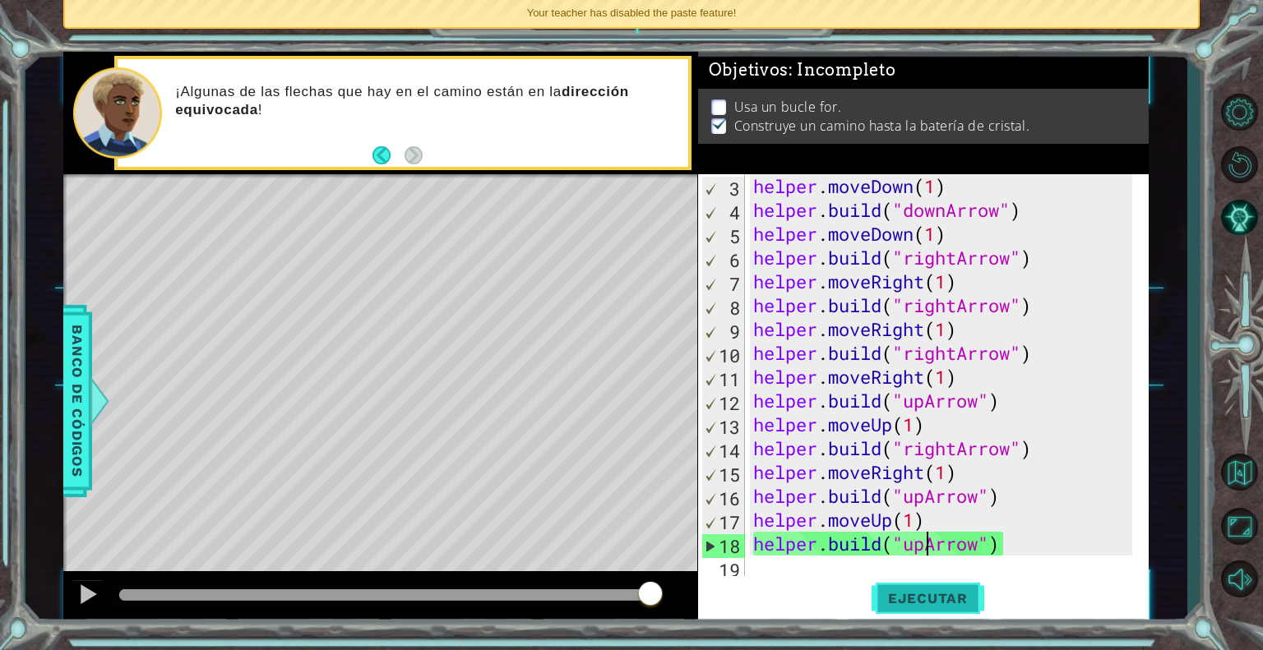
click at [914, 591] on span "Ejecutar" at bounding box center [927, 598] width 113 height 16
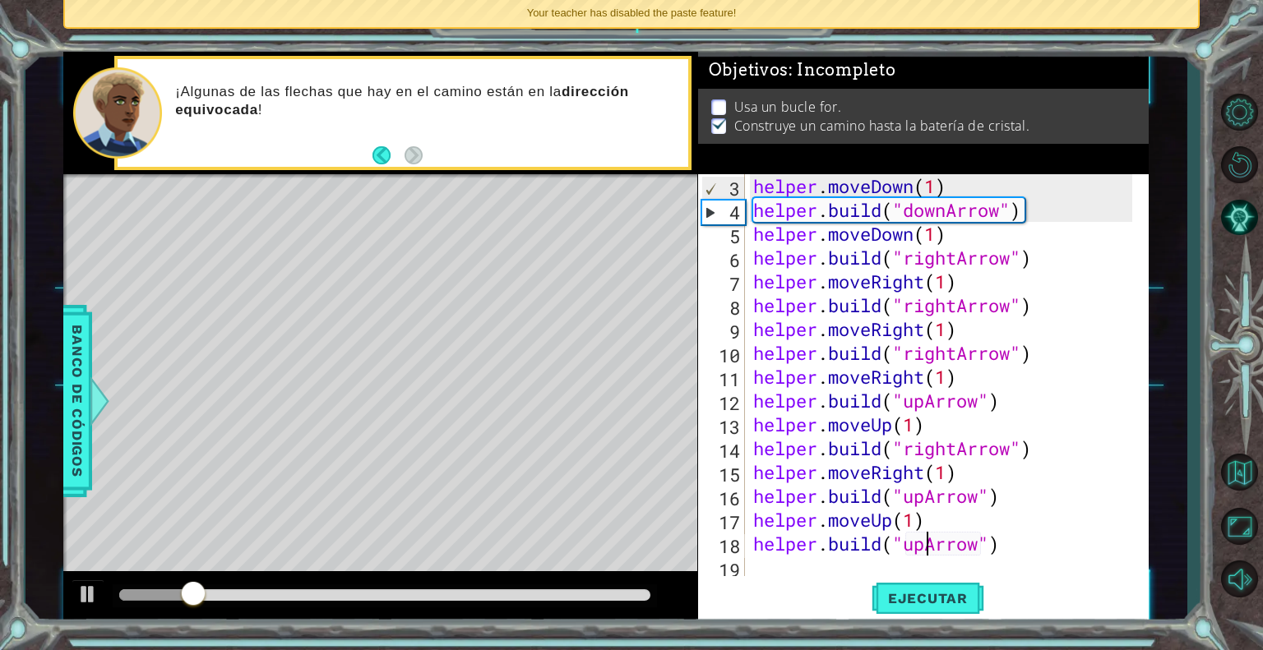
click at [1043, 529] on div "helper . moveDown ( 1 ) helper . build ( "downArrow" ) helper . moveDown ( 1 ) …" at bounding box center [945, 400] width 391 height 453
click at [1029, 539] on div "helper . moveDown ( 1 ) helper . build ( "downArrow" ) helper . moveDown ( 1 ) …" at bounding box center [945, 400] width 391 height 453
type textarea "[DOMAIN_NAME]("upArrow")"
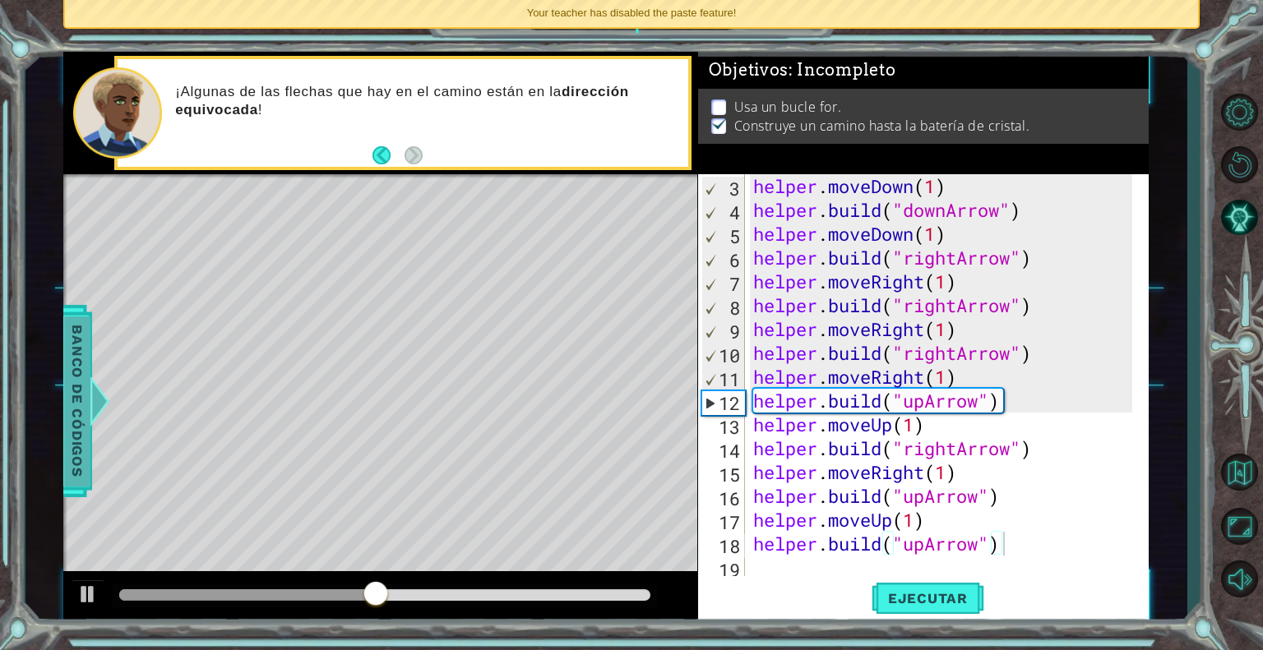
click at [83, 438] on span "Banco de códigos" at bounding box center [77, 401] width 26 height 170
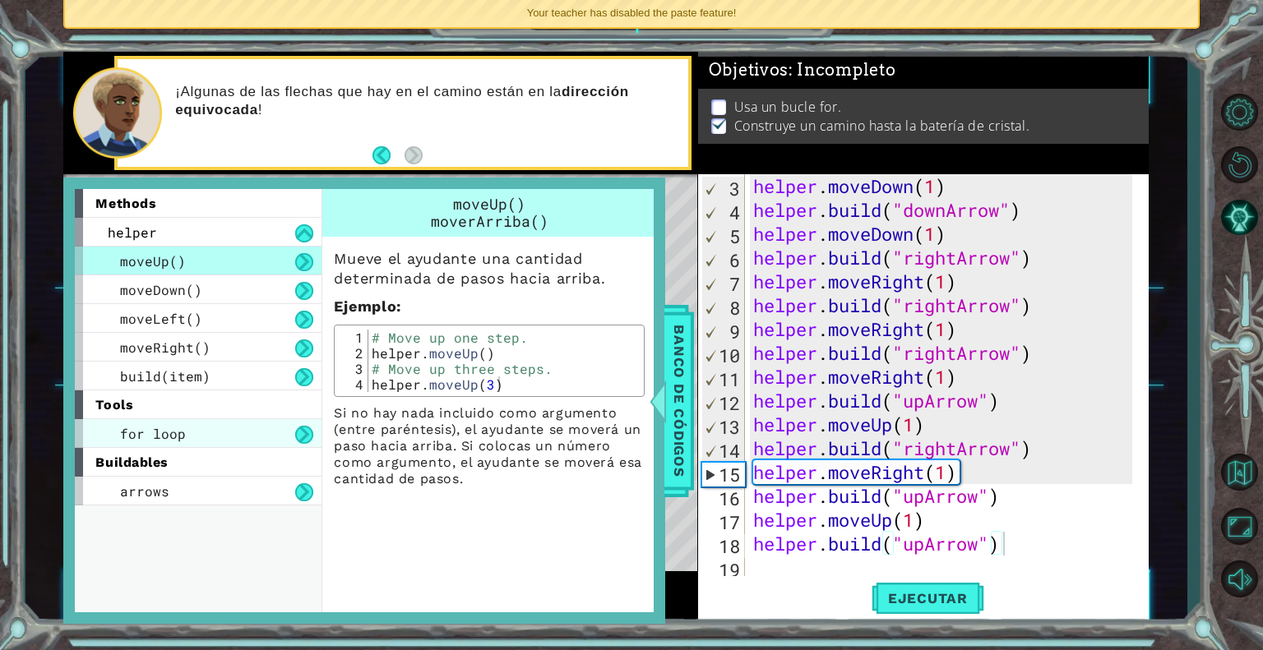
click at [293, 430] on div "for loop" at bounding box center [198, 433] width 247 height 29
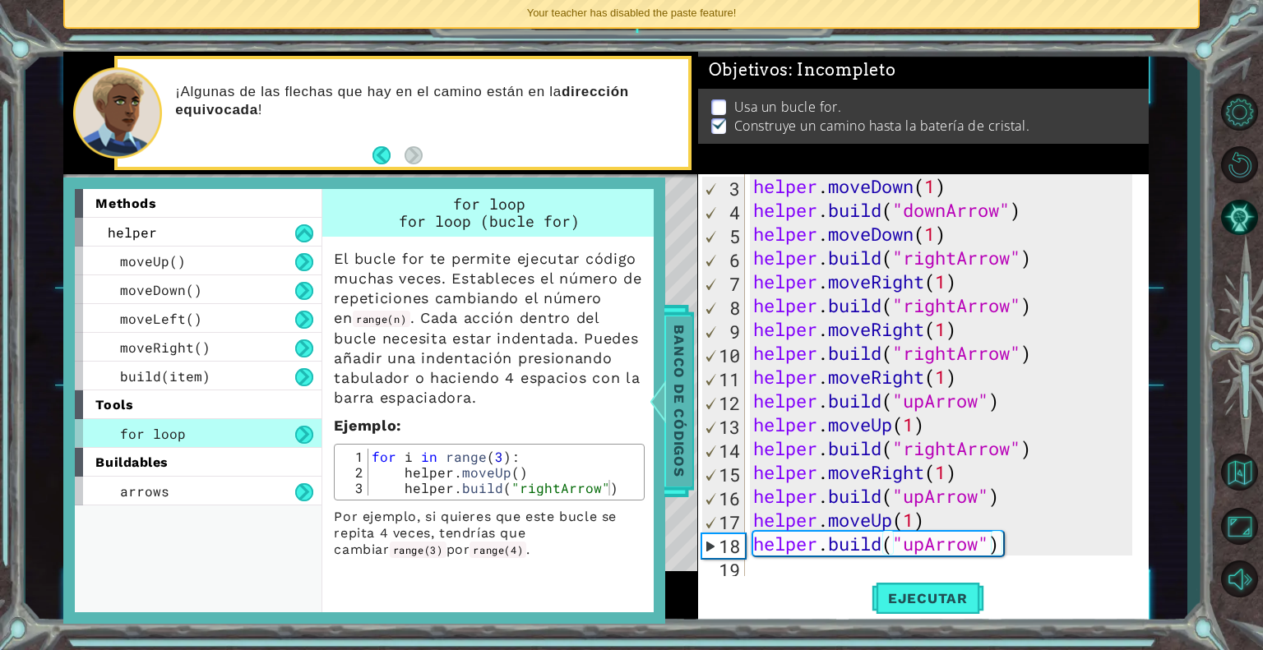
click at [676, 395] on span "Banco de códigos" at bounding box center [679, 401] width 26 height 170
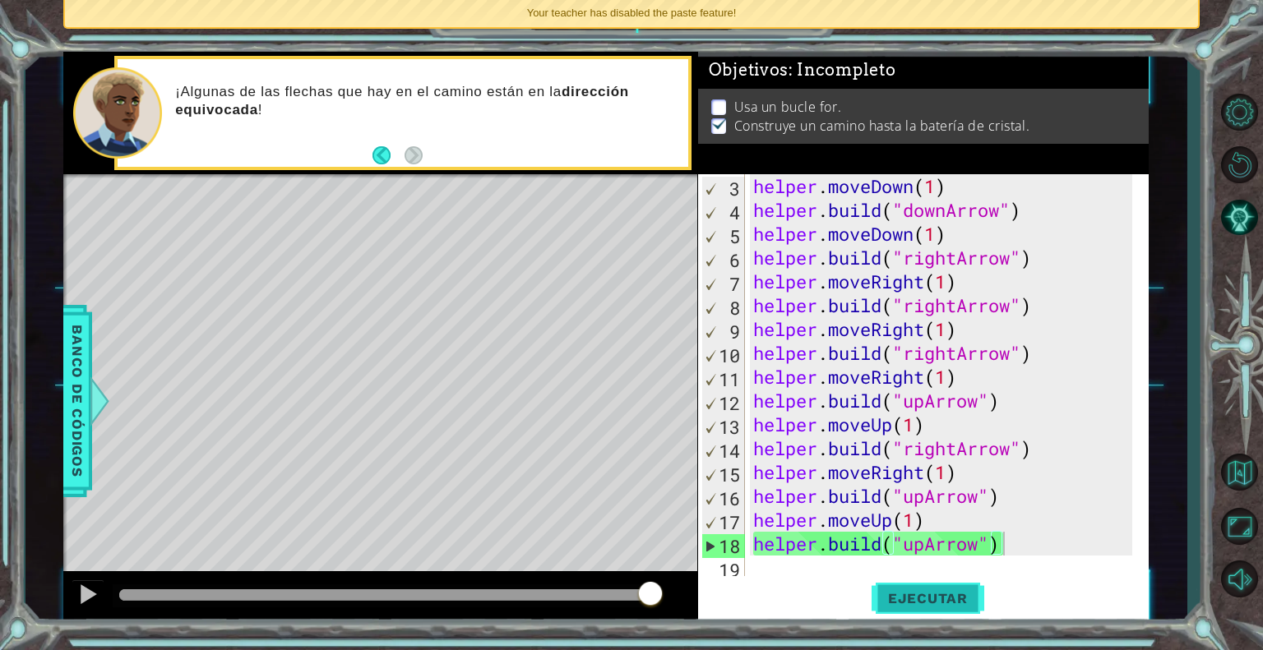
click at [881, 582] on button "Ejecutar" at bounding box center [927, 598] width 113 height 45
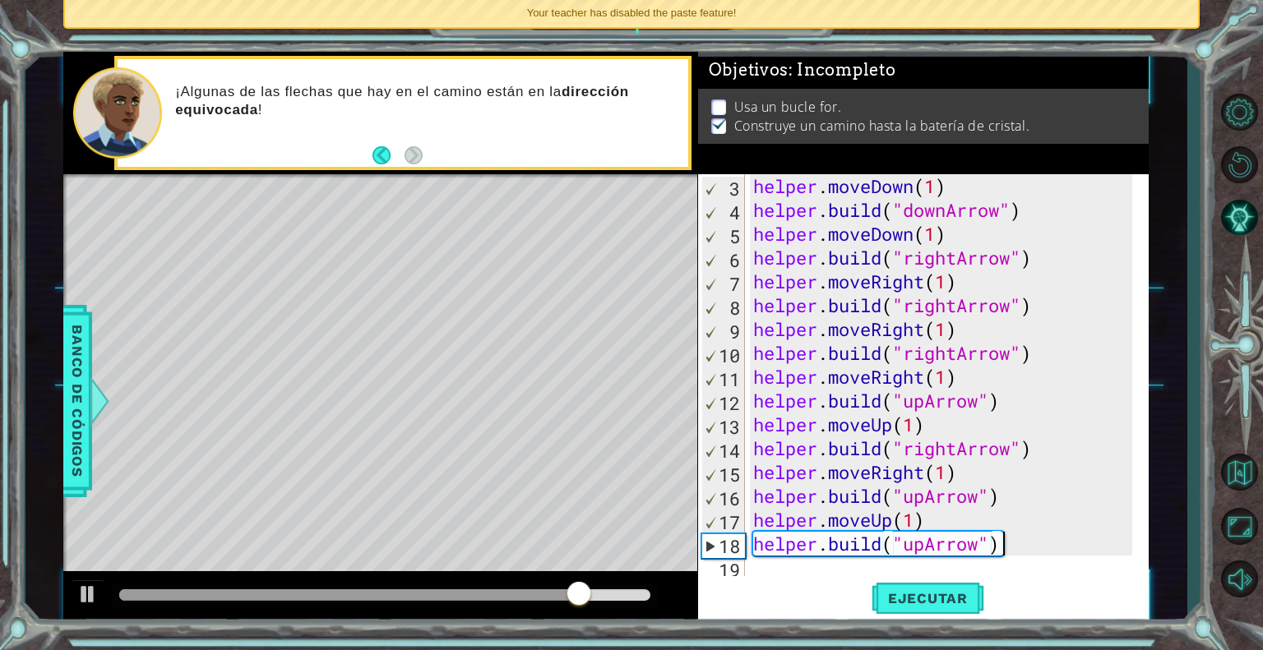
click at [1024, 557] on div "helper . moveDown ( 1 ) helper . build ( "downArrow" ) helper . moveDown ( 1 ) …" at bounding box center [945, 400] width 391 height 453
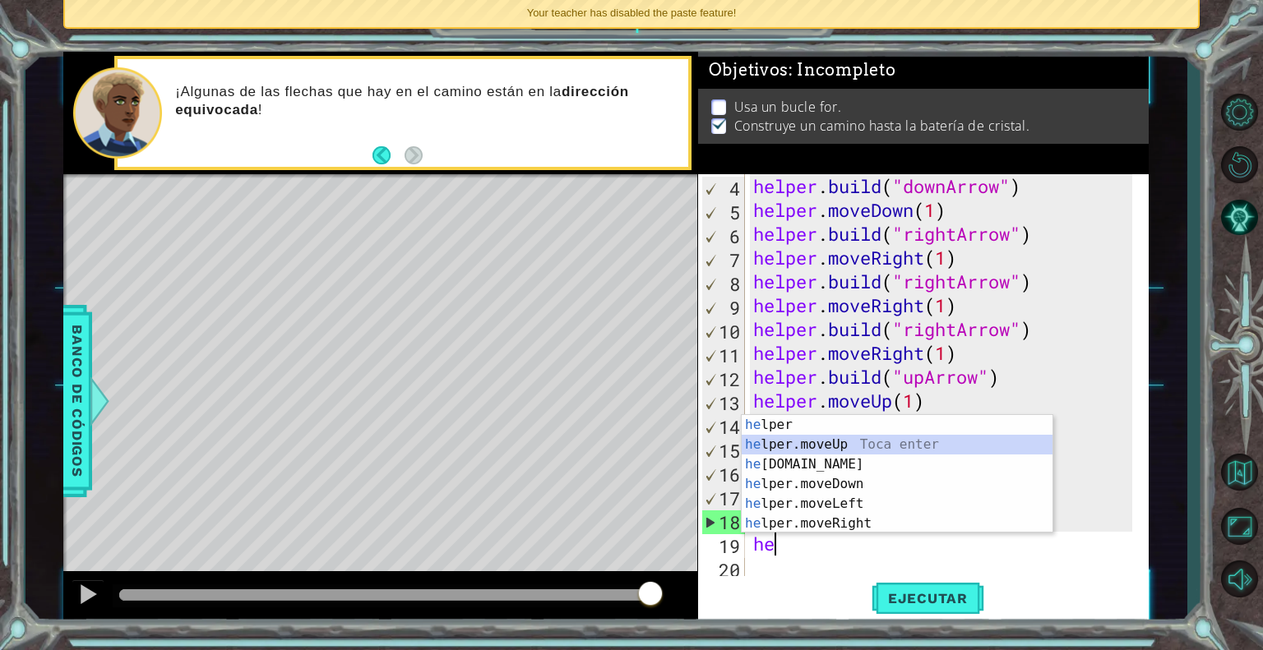
click at [830, 446] on div "he lper Toca enter he lper.moveUp Toca enter he [DOMAIN_NAME] Toca enter he lpe…" at bounding box center [897, 494] width 311 height 158
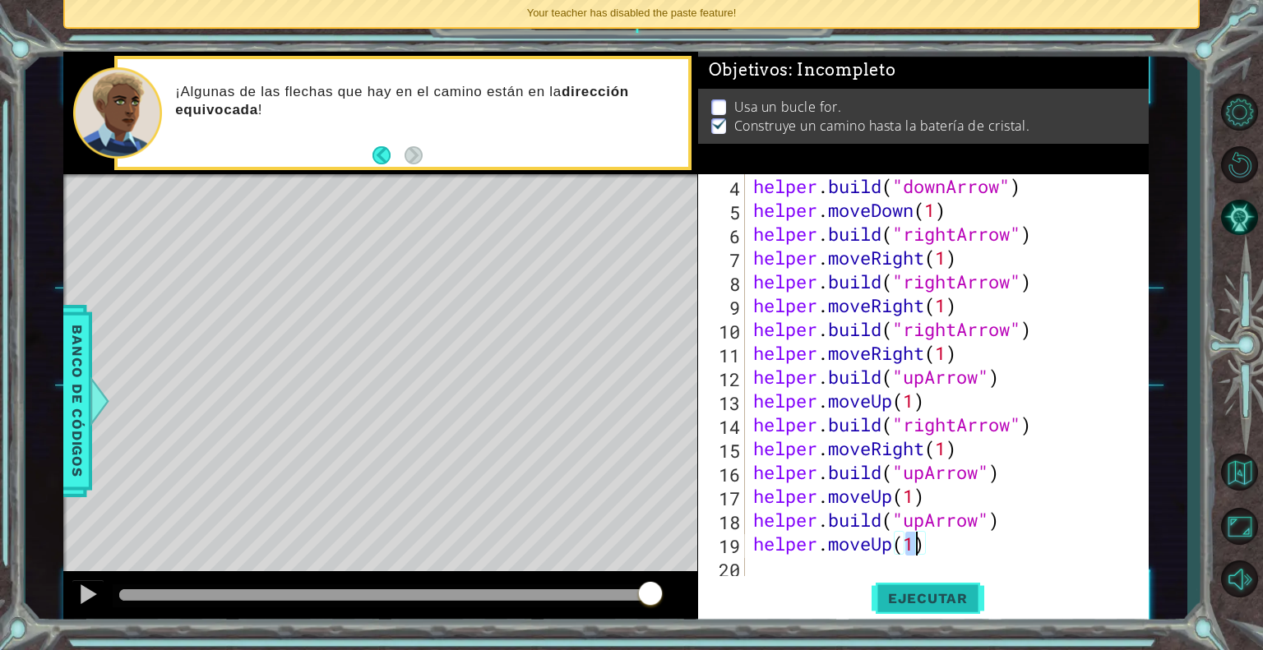
type textarea "helper.moveUp(1)"
click at [920, 591] on span "Ejecutar" at bounding box center [927, 598] width 113 height 16
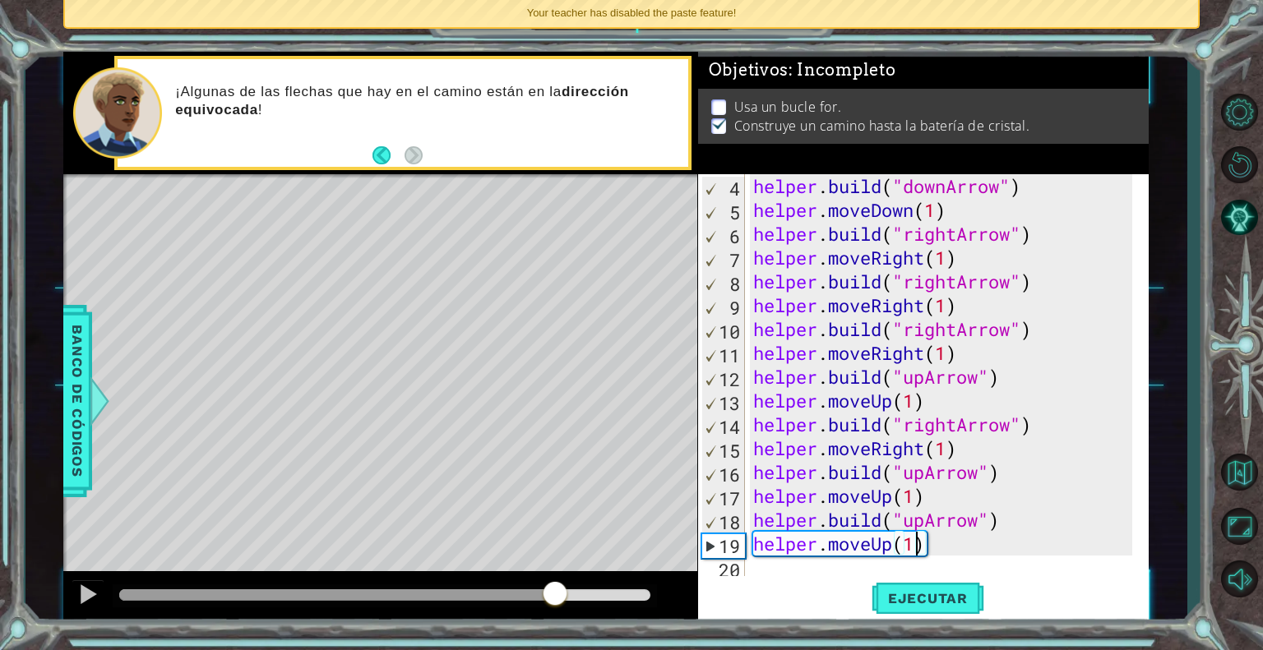
drag, startPoint x: 178, startPoint y: 599, endPoint x: 552, endPoint y: 603, distance: 374.9
click at [552, 603] on div at bounding box center [555, 595] width 30 height 30
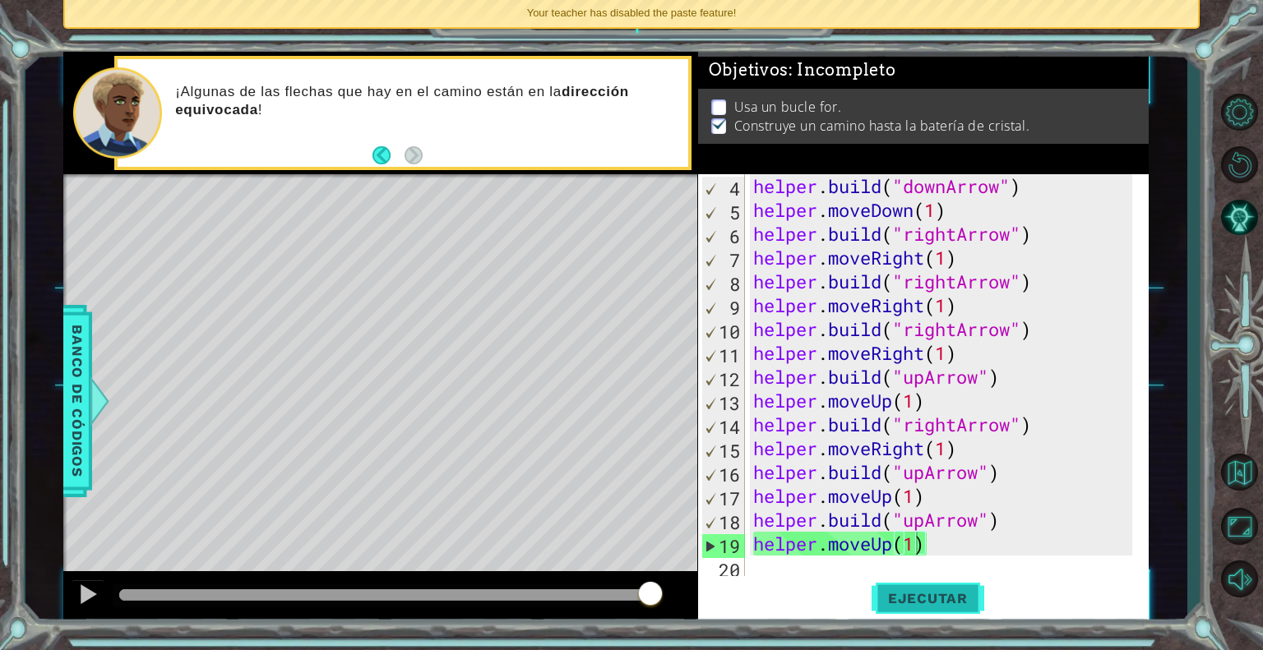
click at [885, 608] on button "Ejecutar" at bounding box center [927, 598] width 113 height 45
drag, startPoint x: 937, startPoint y: 547, endPoint x: 757, endPoint y: 550, distance: 180.1
click at [757, 550] on div "helper . build ( "downArrow" ) helper . moveDown ( 1 ) helper . build ( "rightA…" at bounding box center [945, 400] width 391 height 453
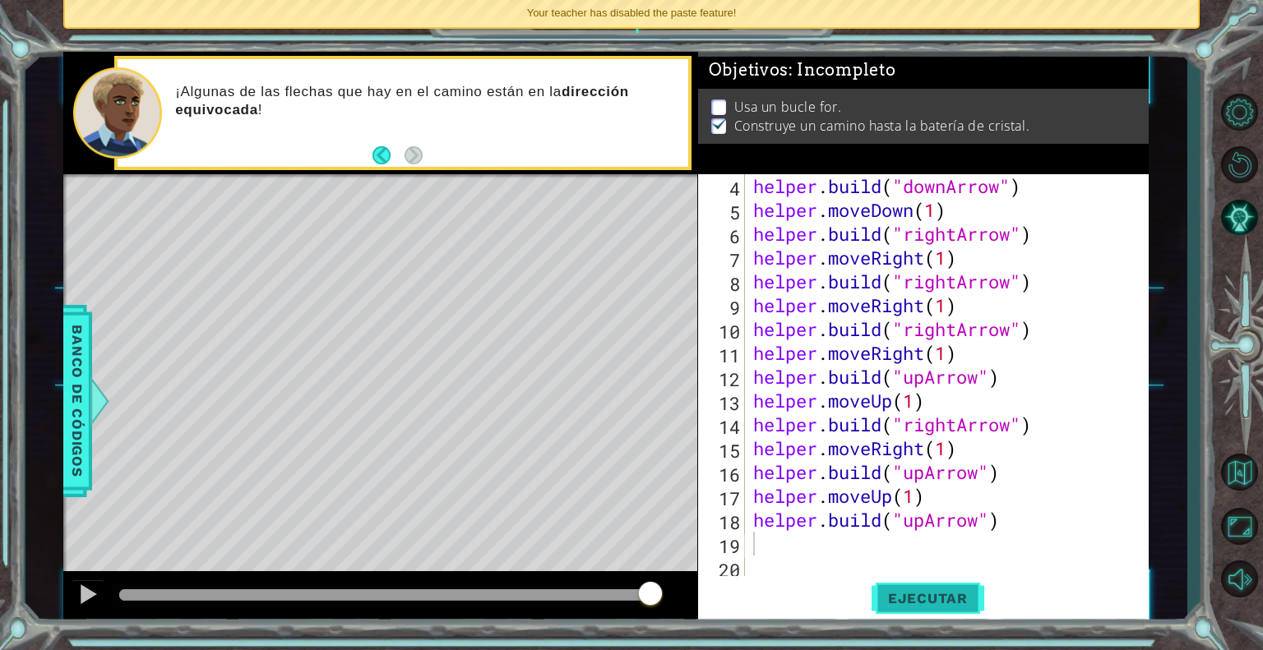
click at [935, 601] on span "Ejecutar" at bounding box center [927, 598] width 113 height 16
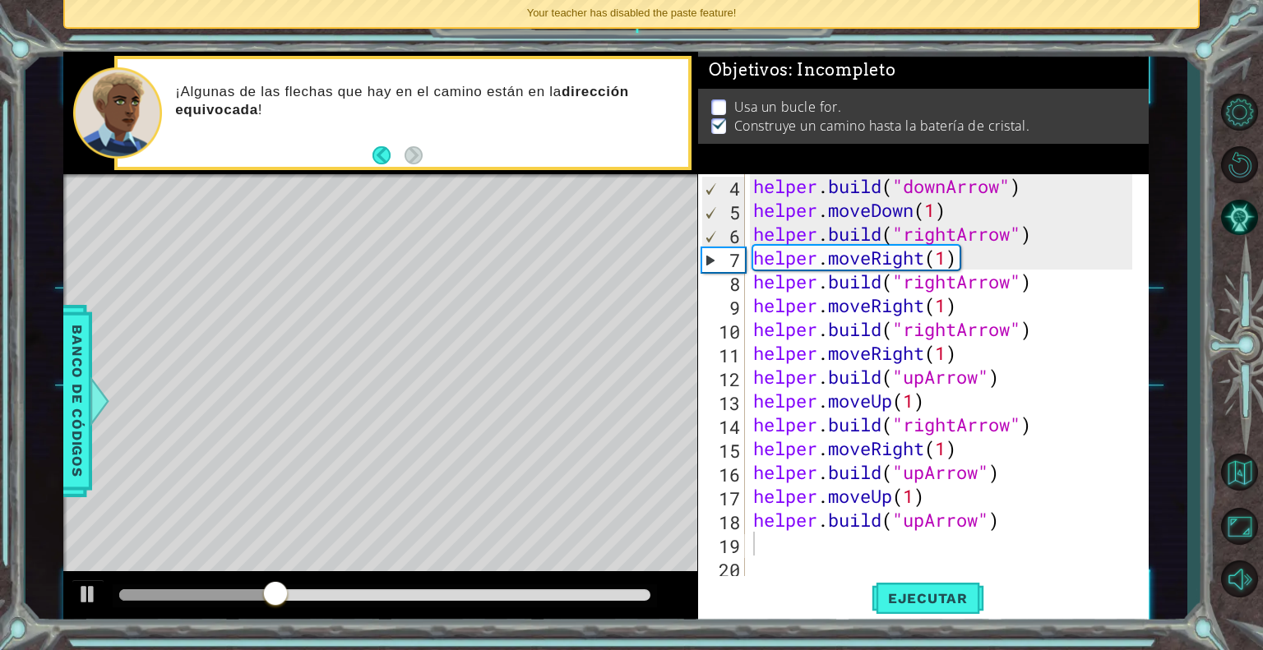
click at [552, 173] on div "¡Algunas de las flechas que hay en el camino están en la dirección equivocada !" at bounding box center [380, 113] width 634 height 122
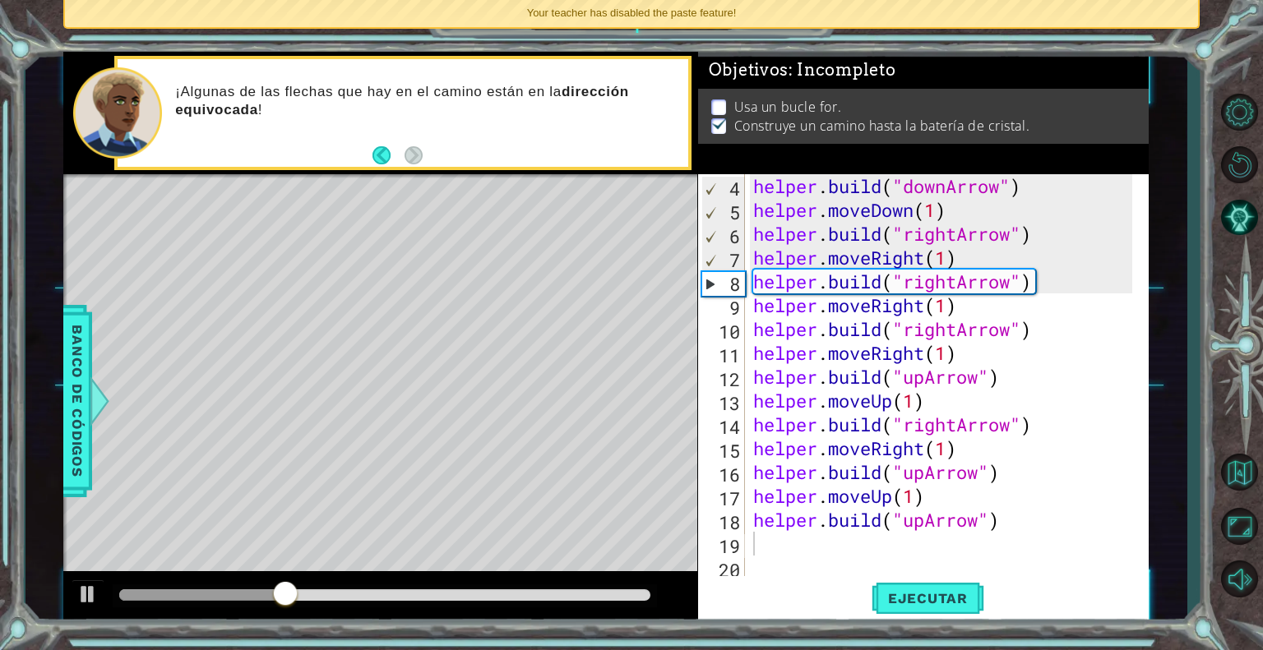
click at [589, 114] on p "¡Algunas de las flechas que hay en el camino están en la dirección equivocada !" at bounding box center [426, 101] width 502 height 36
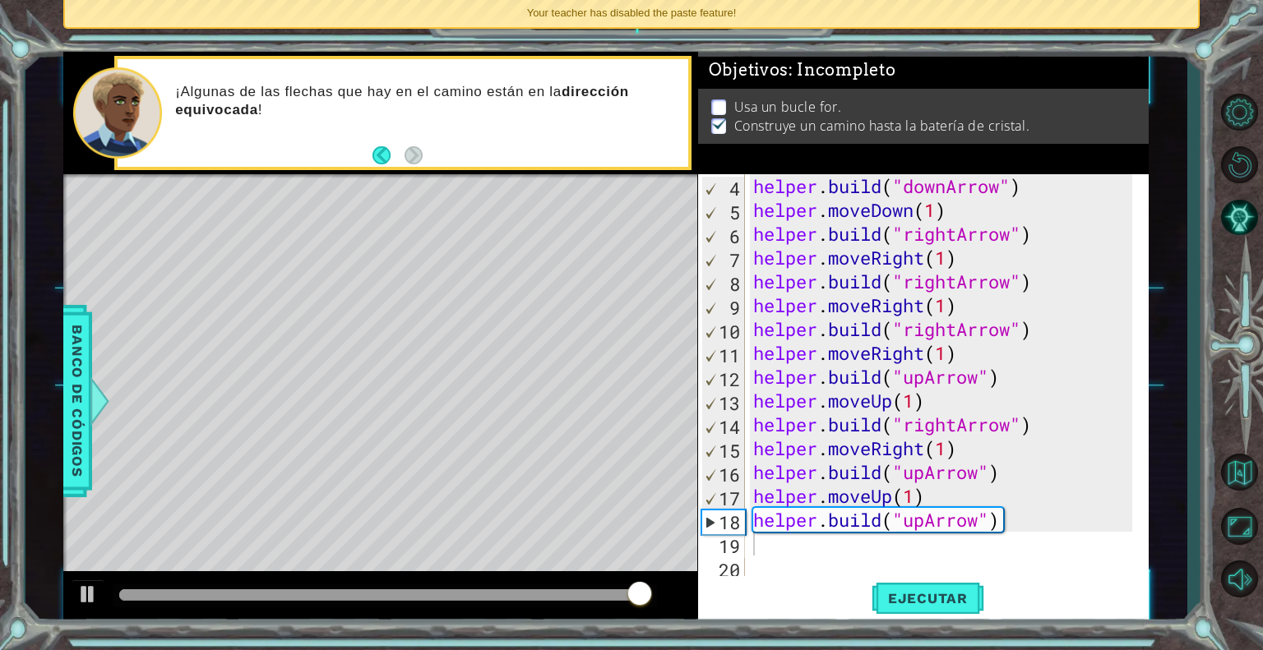
drag, startPoint x: 594, startPoint y: 103, endPoint x: 581, endPoint y: 193, distance: 91.3
click at [581, 193] on div "methods helper moveUp() moveDown() moveLeft() moveRight() build(item) tools for…" at bounding box center [605, 338] width 1085 height 572
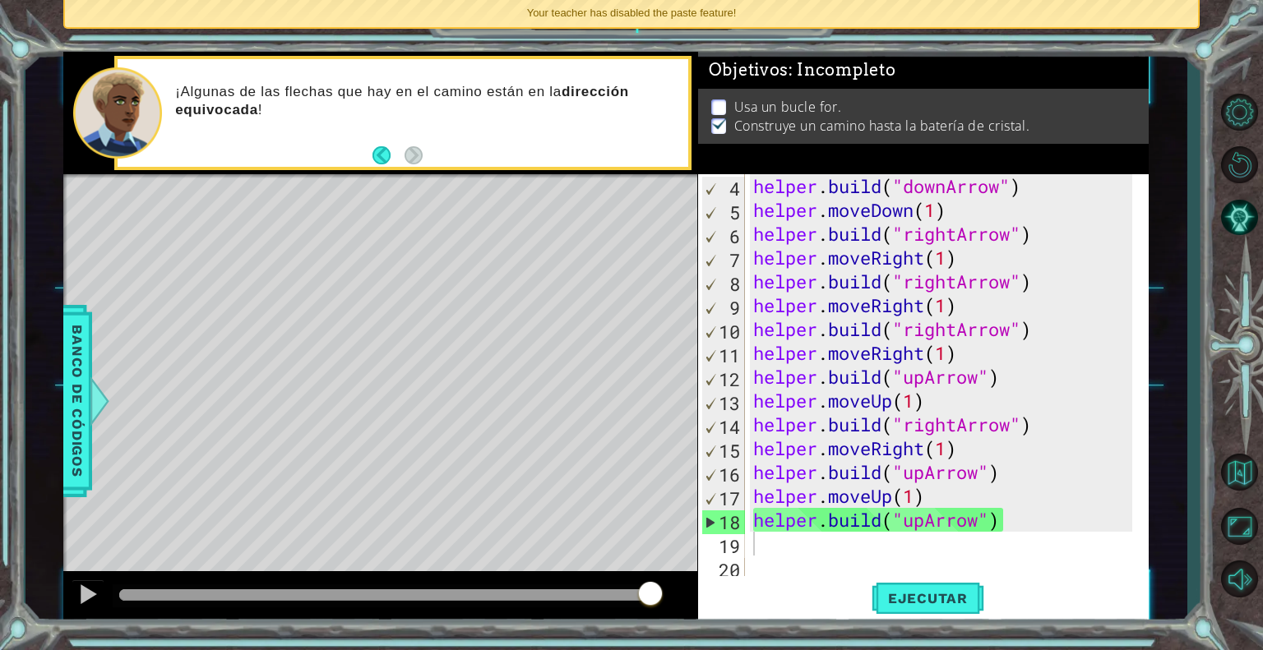
click at [604, 260] on div "Level Map" at bounding box center [443, 416] width 760 height 484
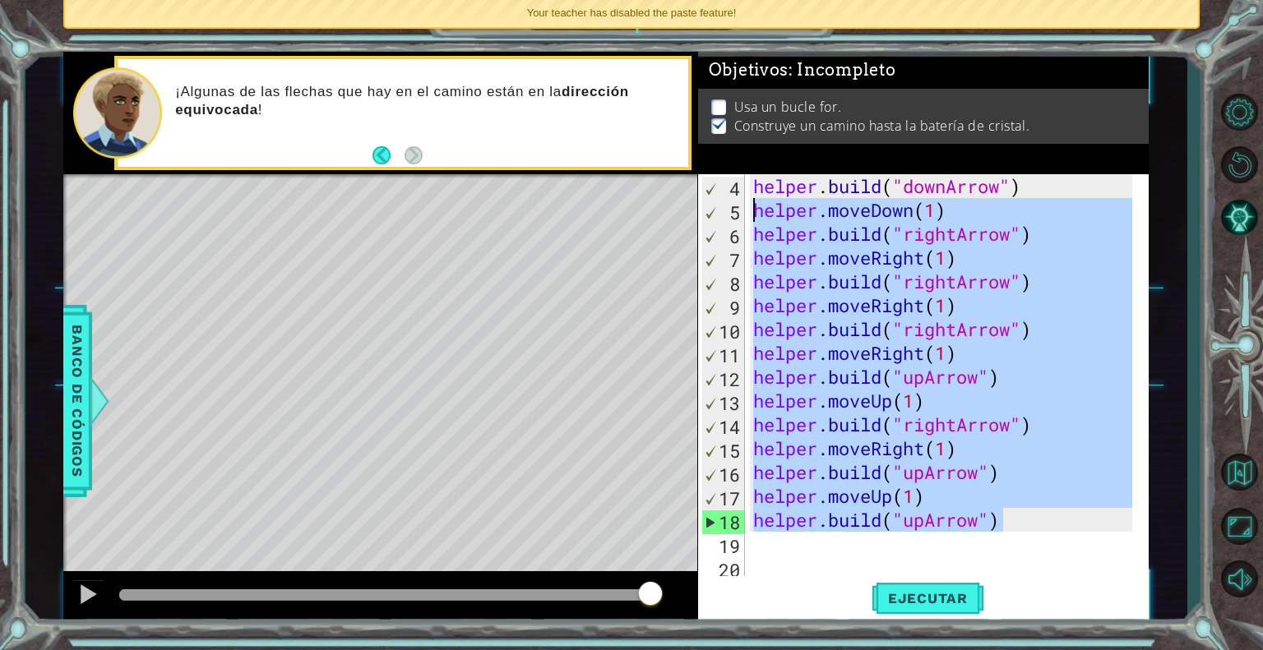
drag, startPoint x: 1009, startPoint y: 524, endPoint x: 754, endPoint y: 211, distance: 403.2
click at [754, 211] on div "helper . build ( "downArrow" ) helper . moveDown ( 1 ) helper . build ( "rightA…" at bounding box center [945, 400] width 391 height 453
type textarea "helper.moveDown(1) [DOMAIN_NAME]("rightArrow")"
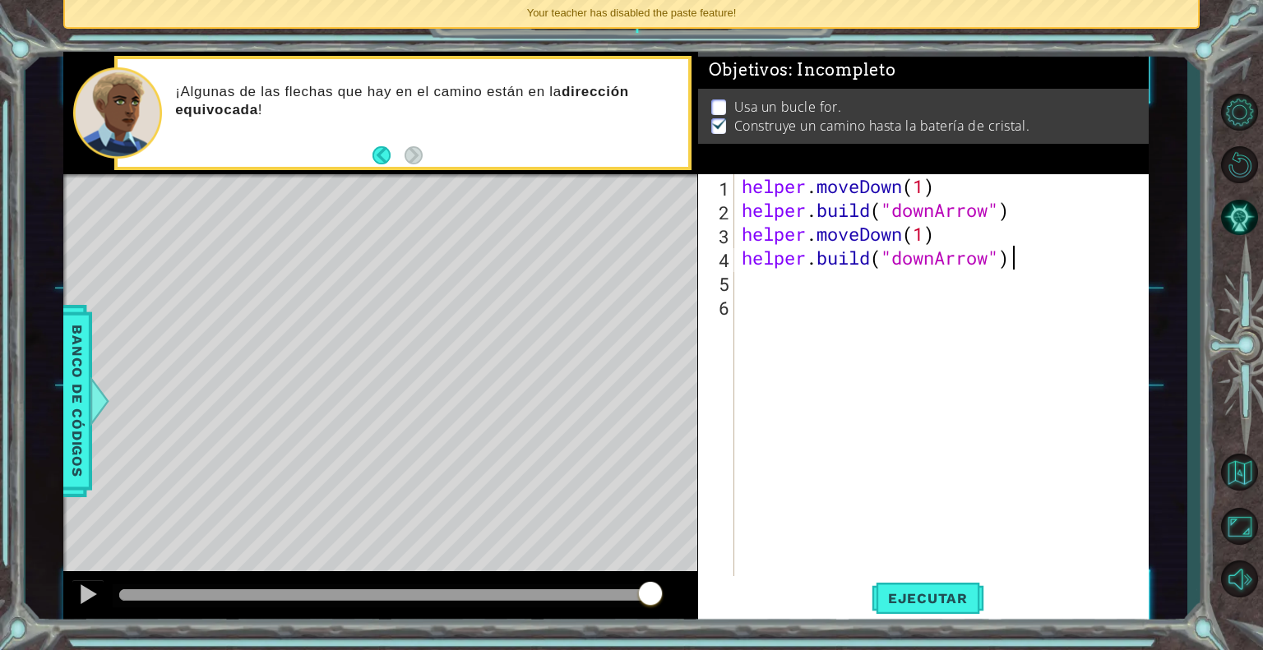
scroll to position [0, 11]
click at [924, 580] on button "Ejecutar" at bounding box center [927, 598] width 113 height 45
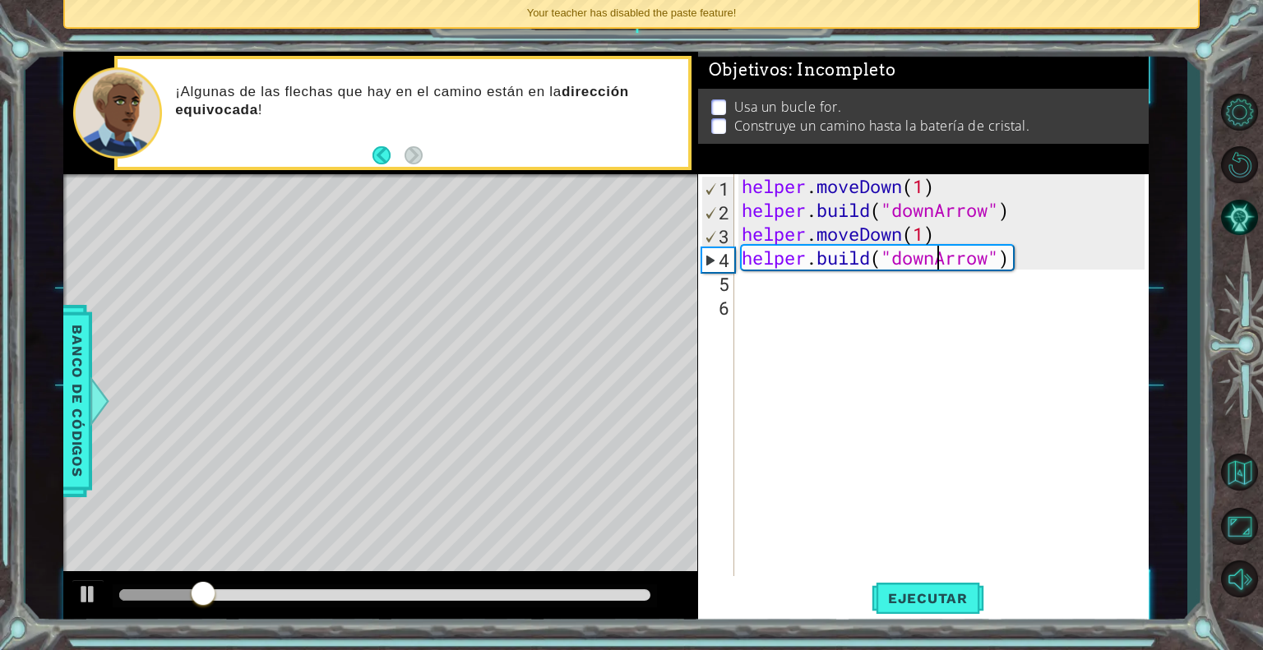
click at [932, 256] on div "helper . moveDown ( 1 ) helper . build ( "downArrow" ) helper . moveDown ( 1 ) …" at bounding box center [945, 400] width 414 height 453
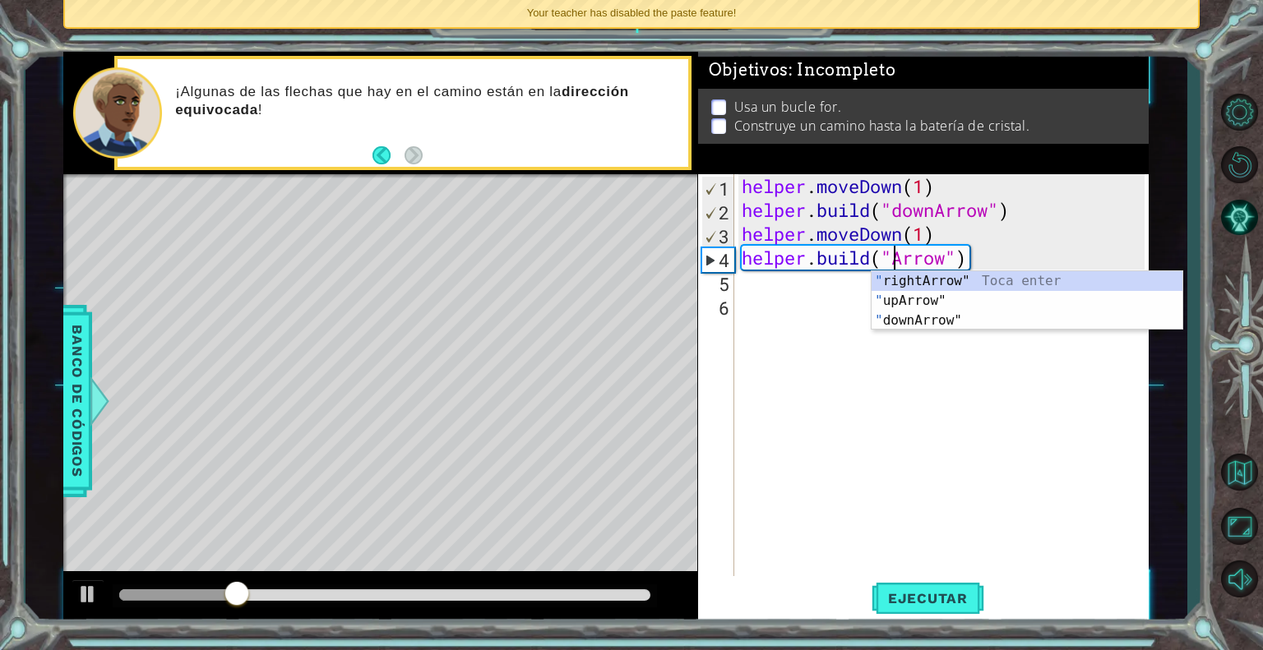
scroll to position [0, 7]
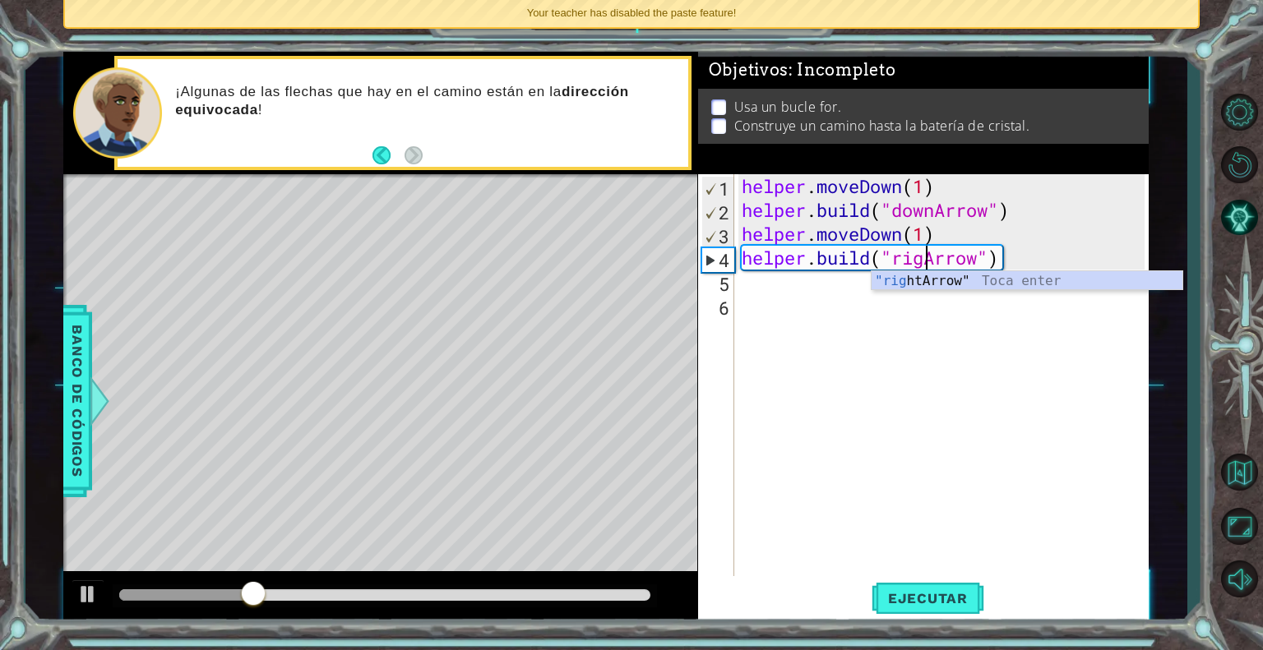
type textarea "[DOMAIN_NAME]("rightArrow")"
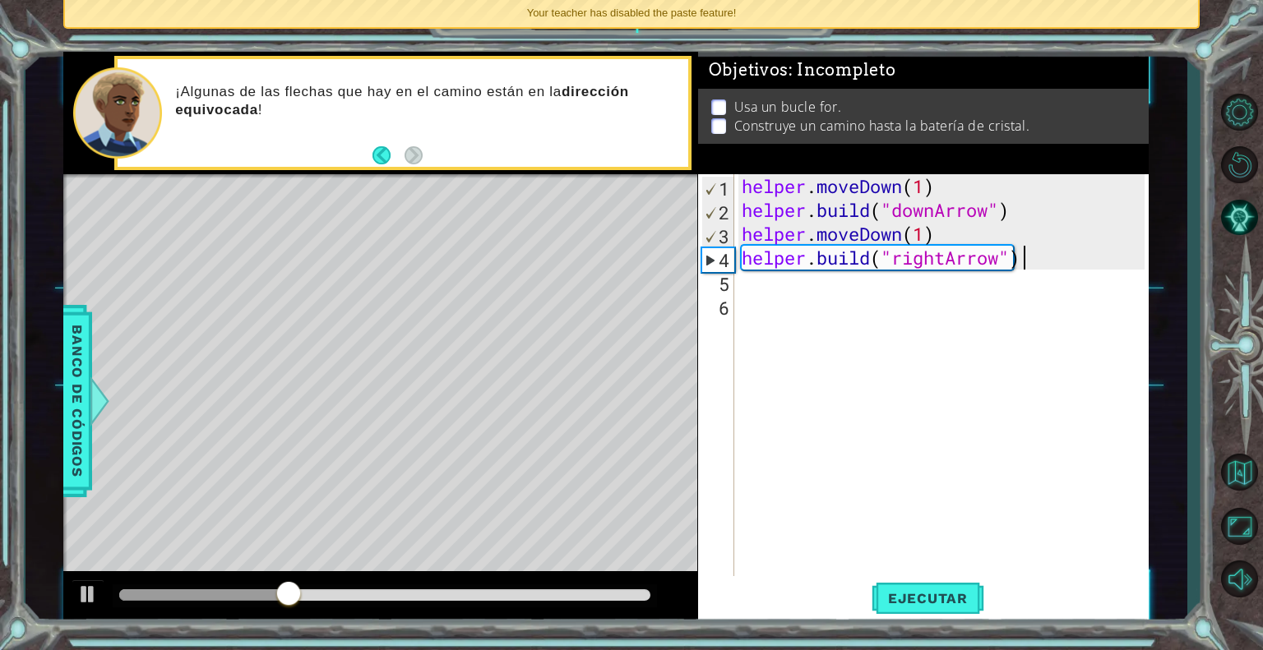
click at [1052, 259] on div "helper . moveDown ( 1 ) helper . build ( "downArrow" ) helper . moveDown ( 1 ) …" at bounding box center [945, 400] width 414 height 453
click at [74, 361] on span "Banco de códigos" at bounding box center [77, 401] width 26 height 170
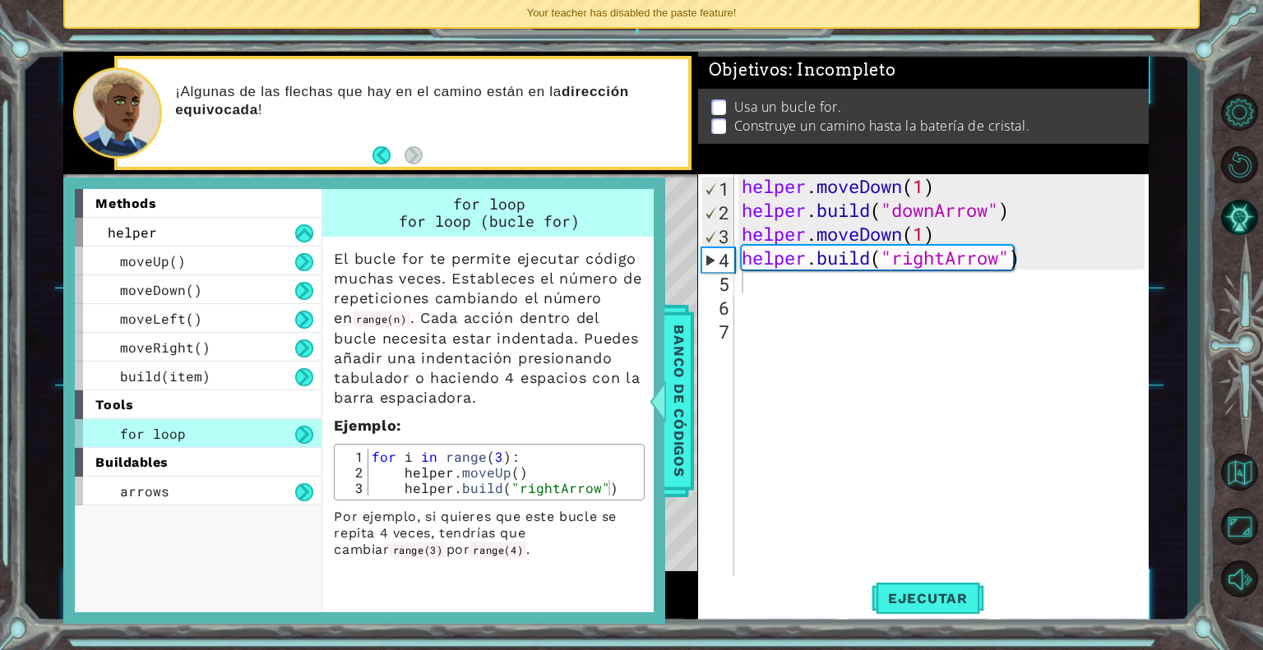
click at [213, 428] on div "for loop" at bounding box center [198, 433] width 247 height 29
click at [774, 280] on div "helper . moveDown ( 1 ) helper . build ( "downArrow" ) helper . moveDown ( 1 ) …" at bounding box center [945, 400] width 414 height 453
type textarea "f"
type textarea "ñ"
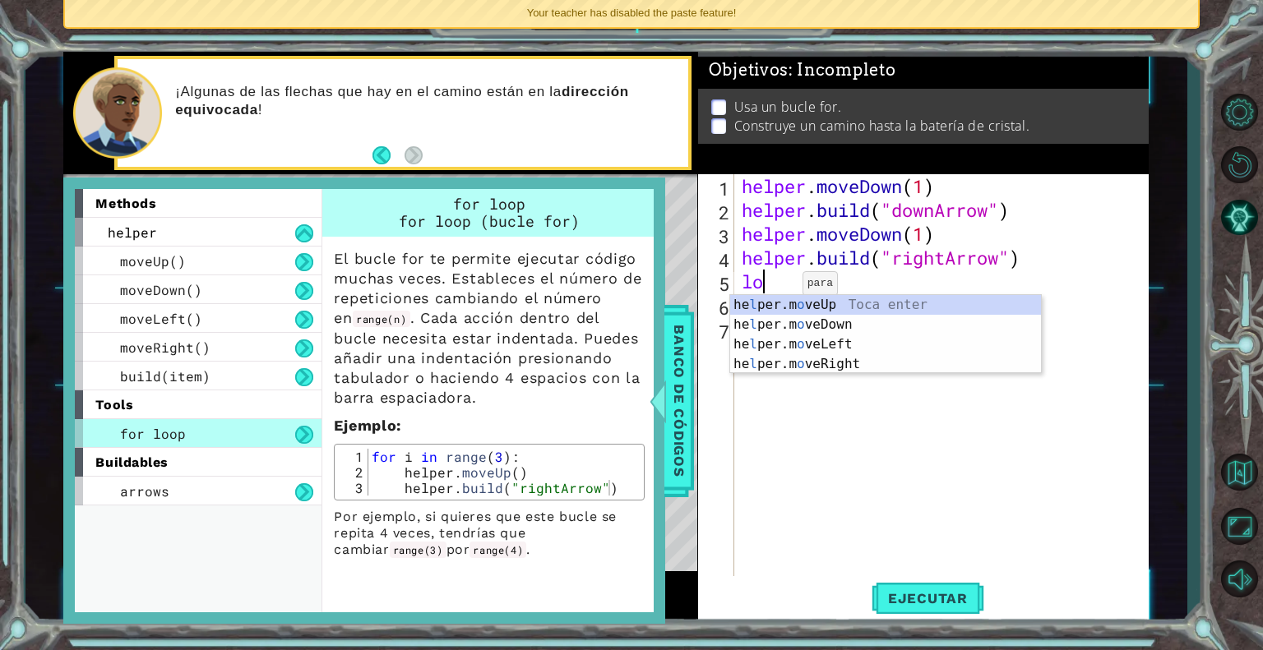
type textarea "l"
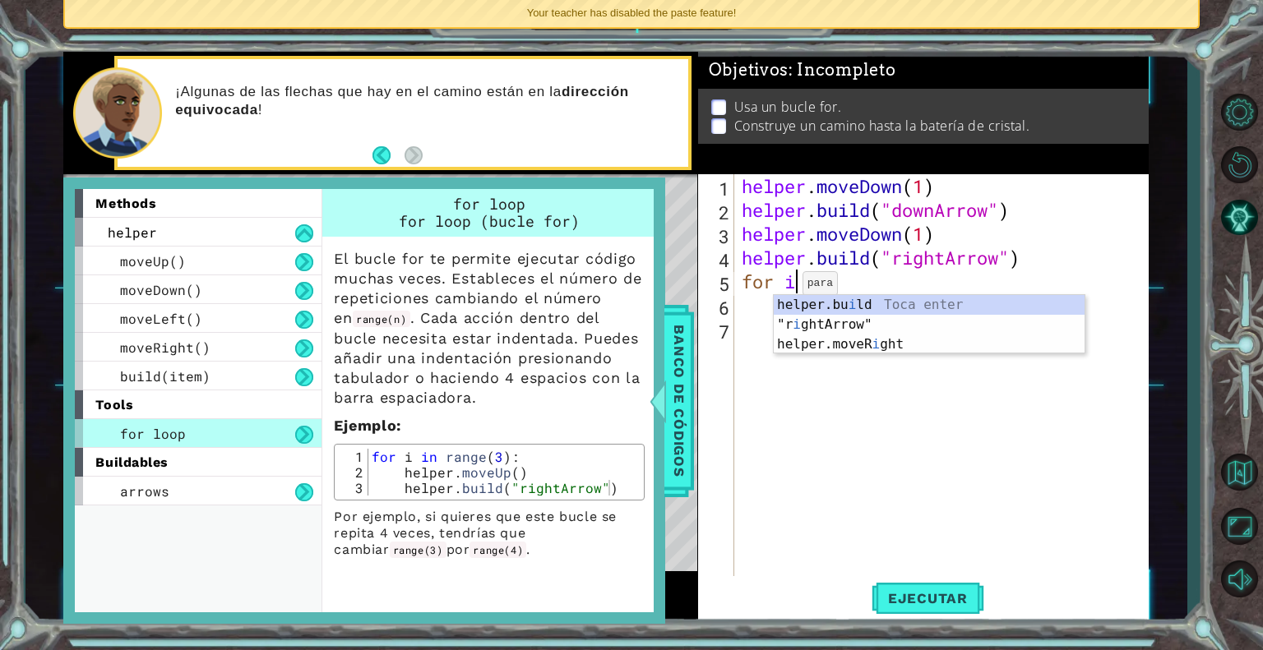
scroll to position [0, 1]
click at [824, 282] on div "helper . moveDown ( 1 ) helper . build ( "downArrow" ) helper . moveDown ( 1 ) …" at bounding box center [945, 400] width 414 height 453
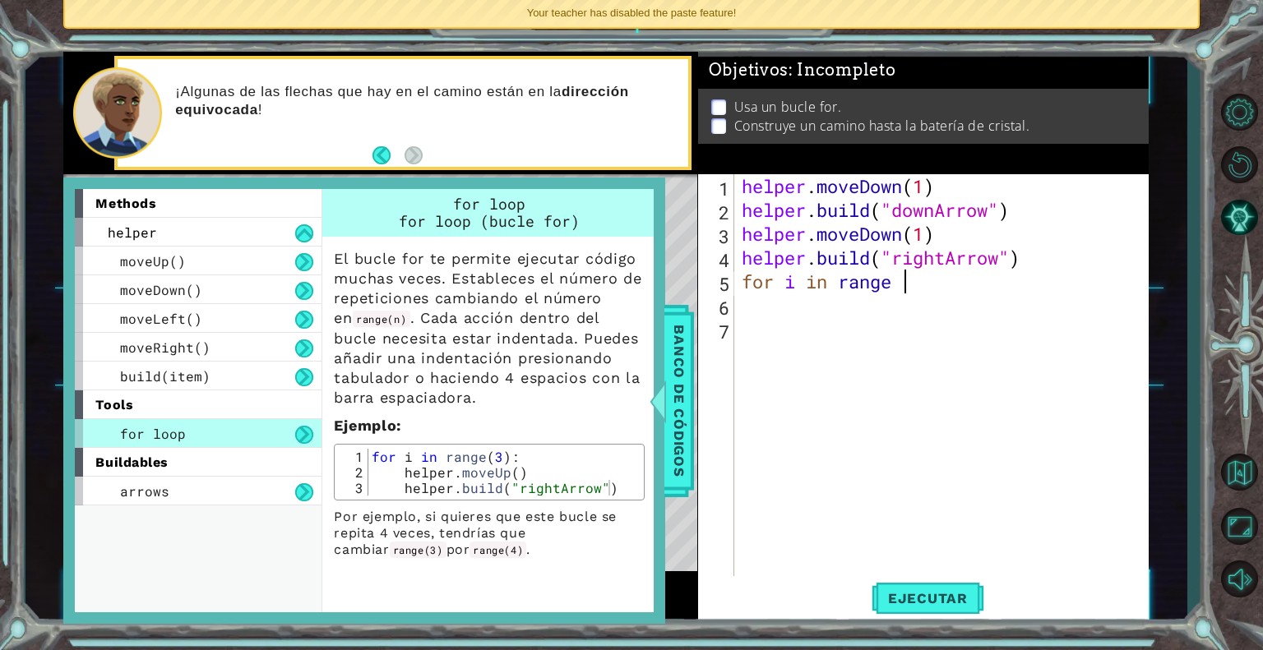
scroll to position [0, 7]
type textarea "for i in range ("
click at [690, 372] on span "Banco de códigos" at bounding box center [679, 401] width 26 height 170
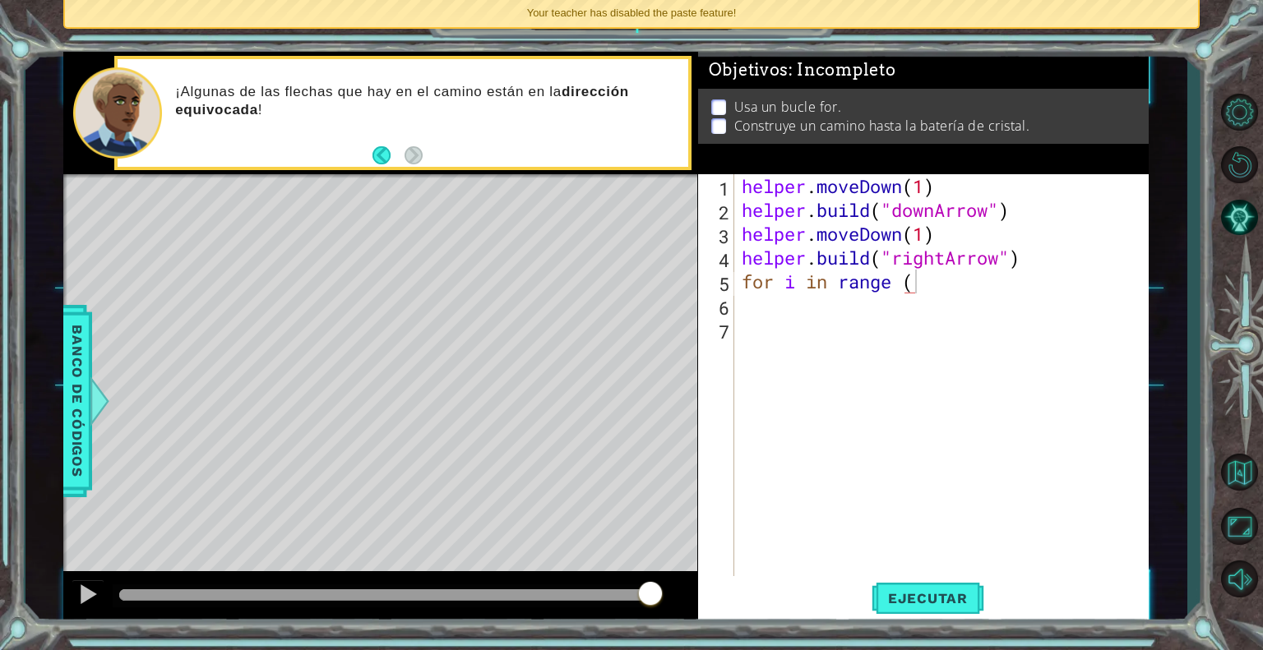
scroll to position [0, 0]
click at [891, 315] on div "helper . moveDown ( 1 ) helper . build ( "downArrow" ) helper . moveDown ( 1 ) …" at bounding box center [945, 400] width 414 height 453
type textarea "4"
type textarea "for i in range (4)"
type textarea "h"
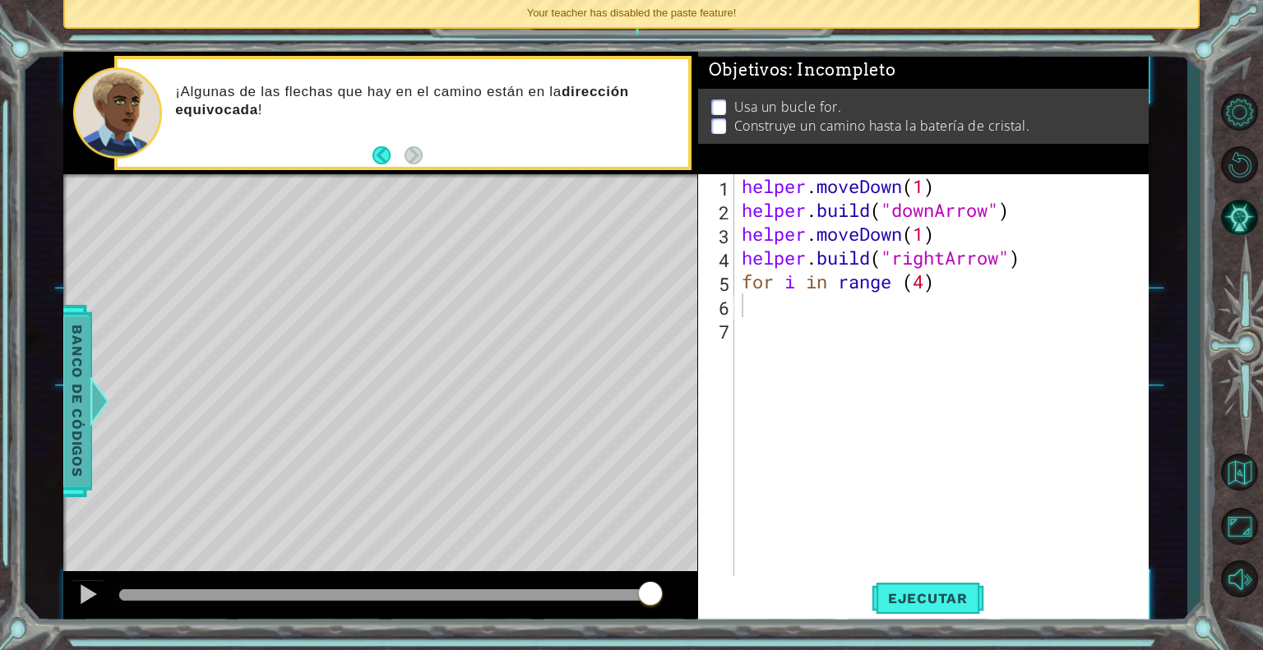
click at [86, 368] on span "Banco de códigos" at bounding box center [77, 401] width 26 height 170
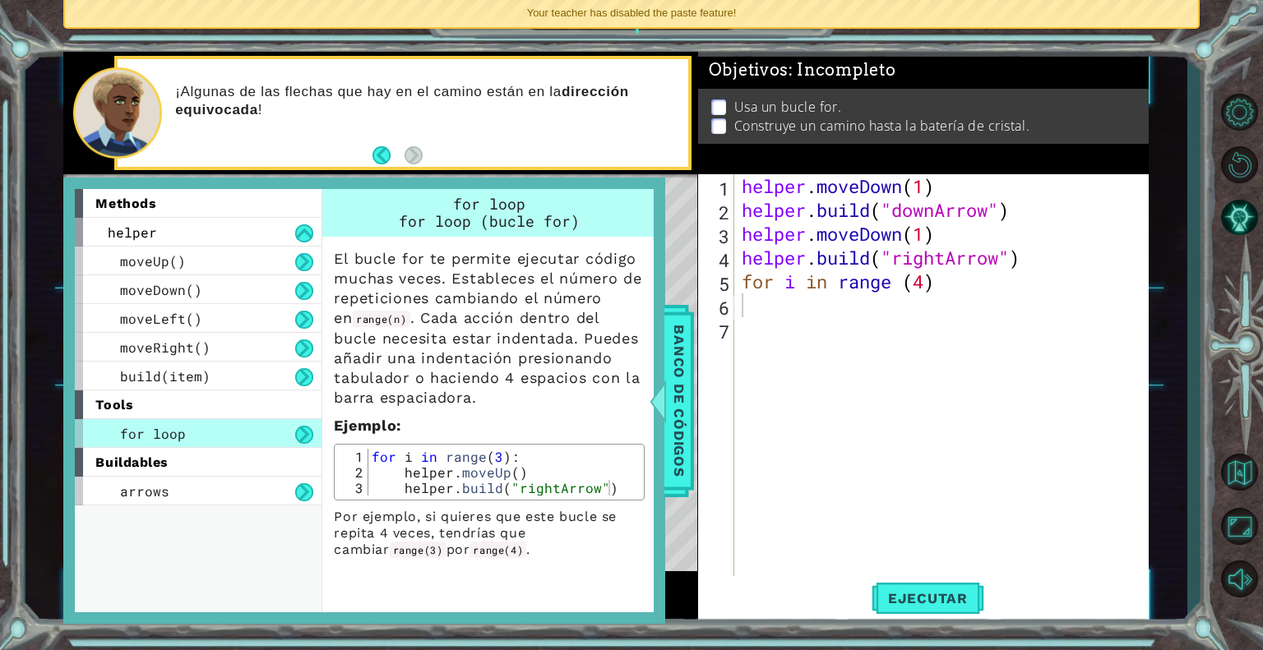
click at [251, 443] on div "for loop" at bounding box center [198, 433] width 247 height 29
click at [257, 430] on div "for loop" at bounding box center [198, 433] width 247 height 29
click at [960, 284] on div "helper . moveDown ( 1 ) helper . build ( "downArrow" ) helper . moveDown ( 1 ) …" at bounding box center [945, 400] width 414 height 453
type textarea "for i in range (4):"
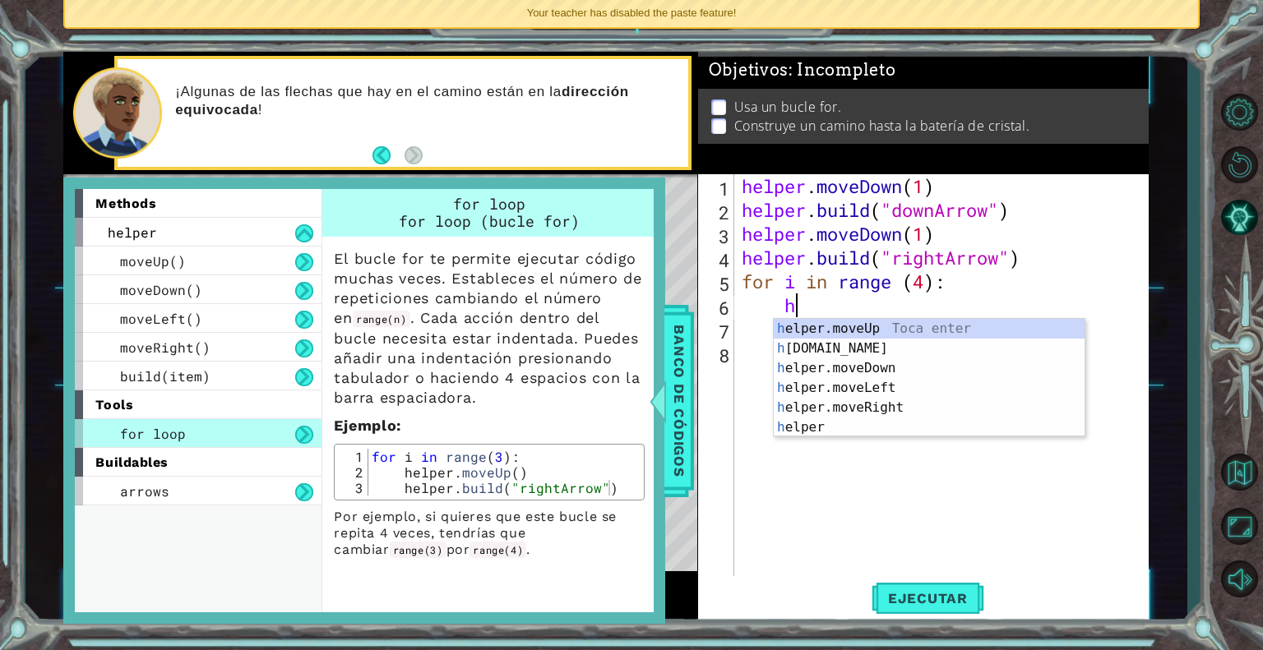
scroll to position [0, 2]
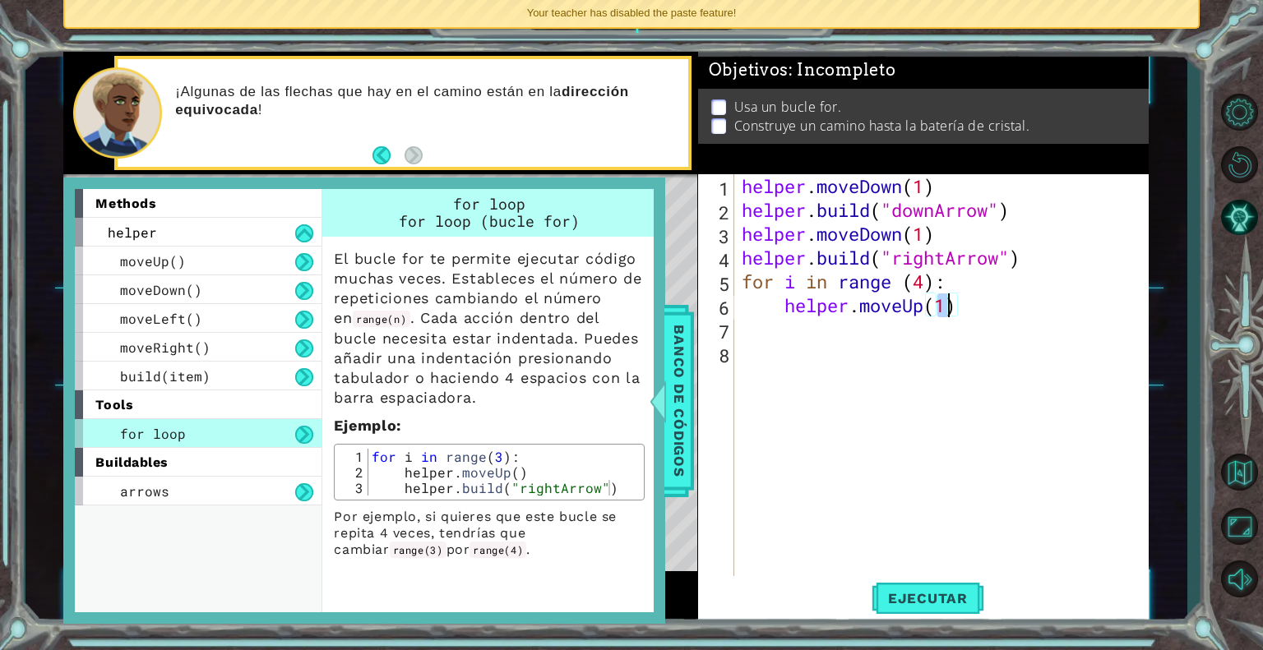
type textarea "helper.moveUp()"
click at [975, 302] on div "helper . moveDown ( 1 ) helper . build ( "downArrow" ) helper . moveDown ( 1 ) …" at bounding box center [945, 400] width 414 height 453
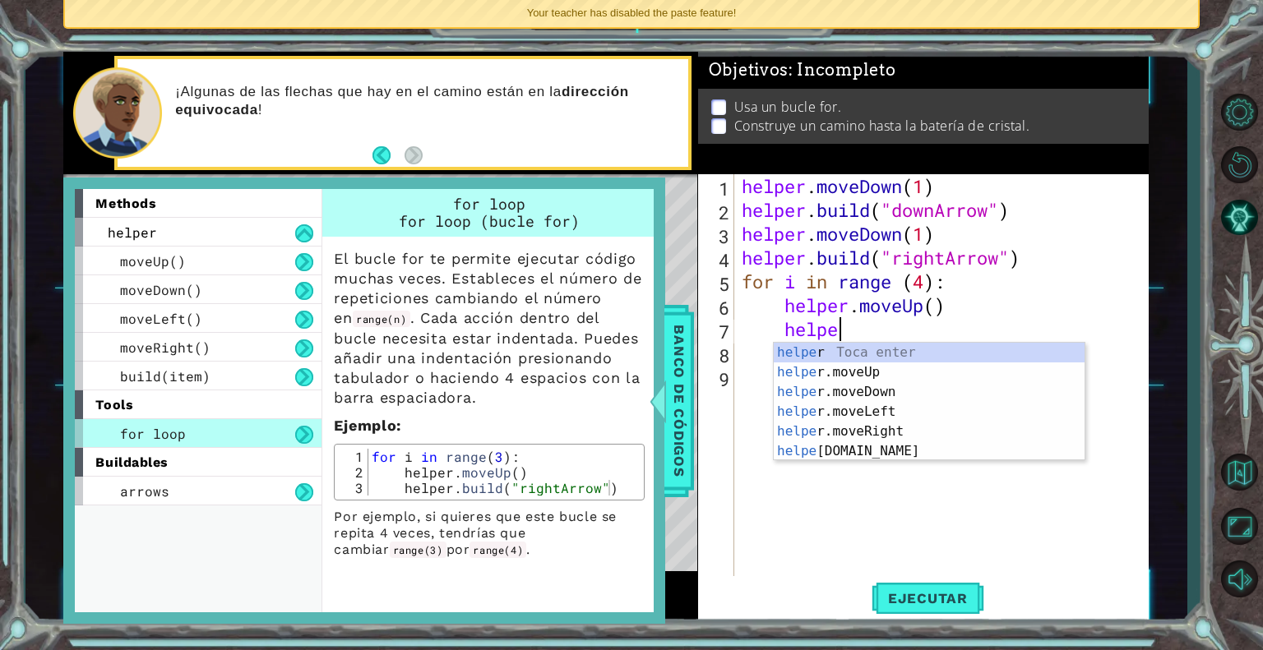
scroll to position [0, 3]
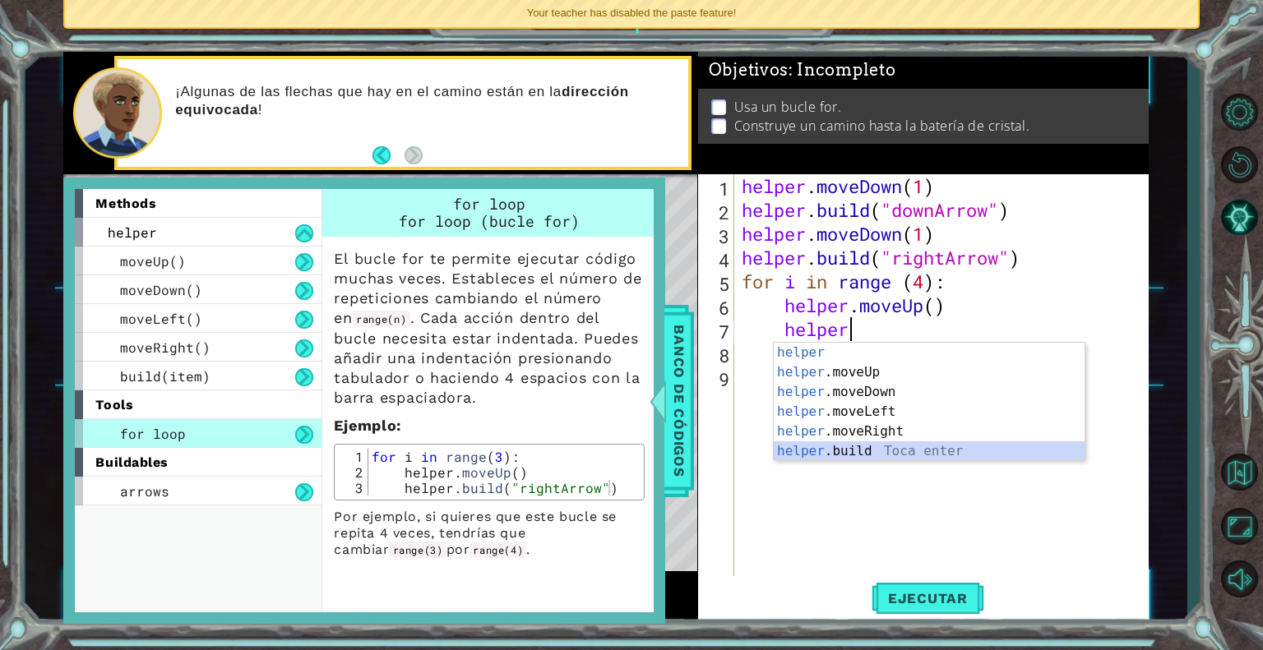
click at [871, 444] on div "helper Toca enter helper .moveUp Toca enter helper .moveDown Toca enter helper …" at bounding box center [929, 422] width 311 height 158
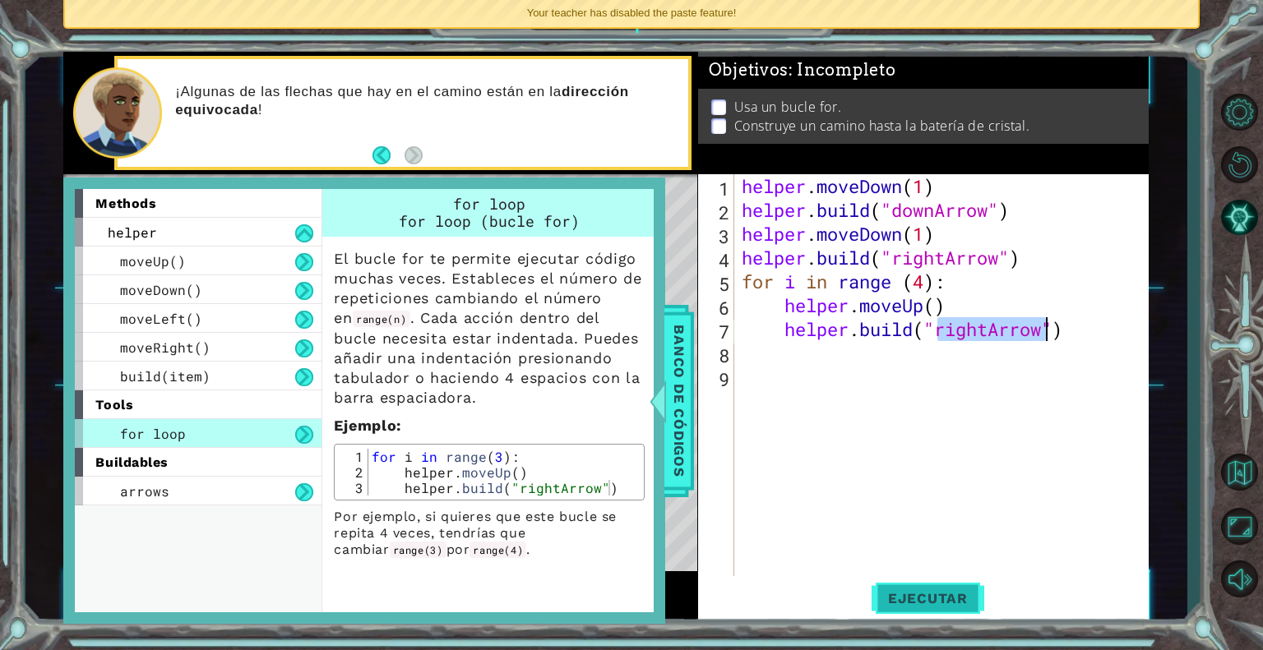
click at [918, 602] on span "Ejecutar" at bounding box center [927, 598] width 113 height 16
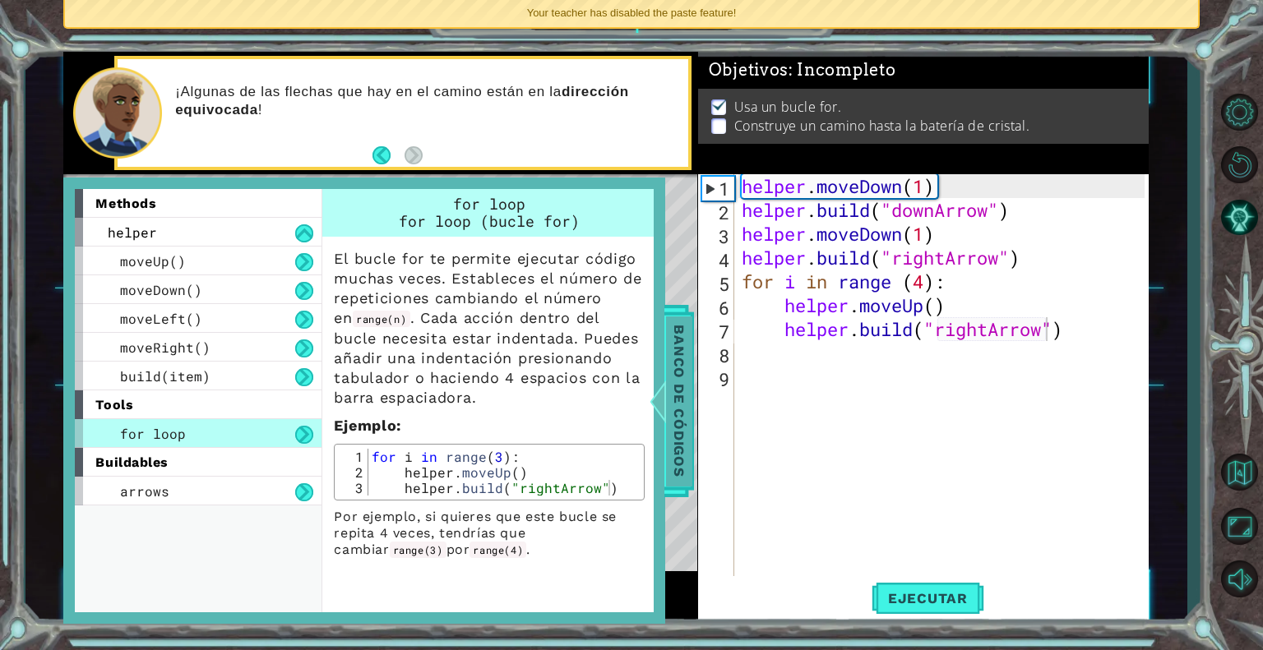
click at [684, 402] on span "Banco de códigos" at bounding box center [679, 401] width 26 height 170
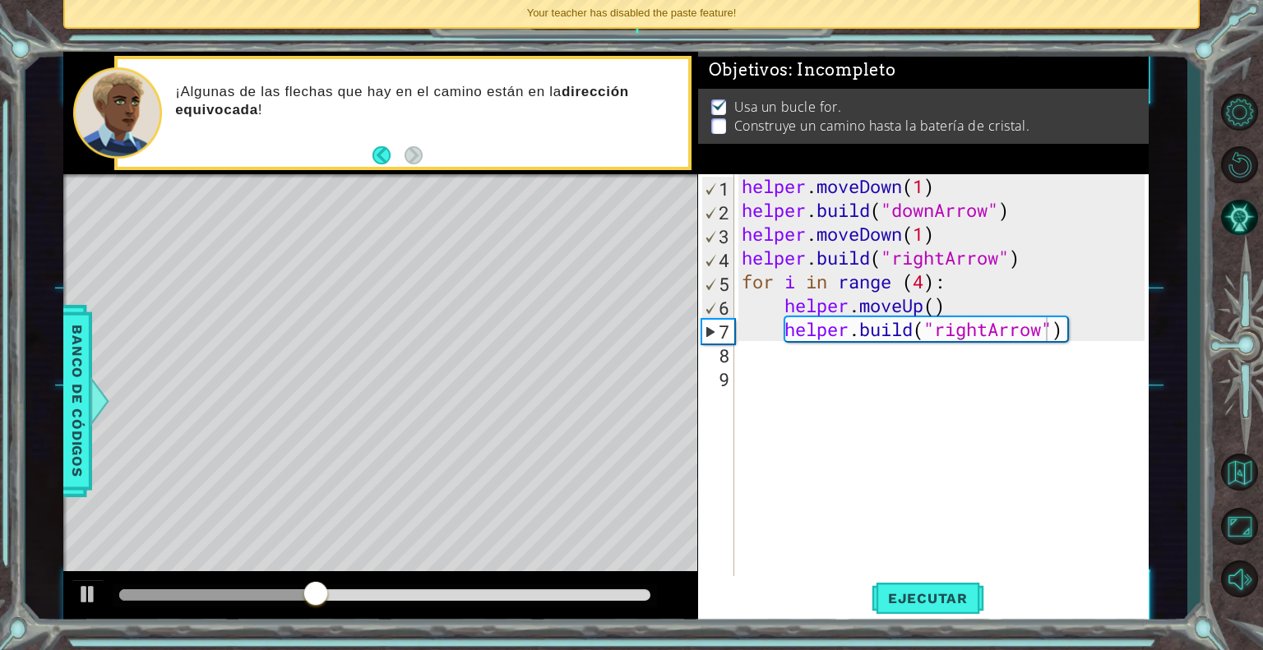
click at [920, 303] on div "helper . moveDown ( 1 ) helper . build ( "downArrow" ) helper . moveDown ( 1 ) …" at bounding box center [945, 400] width 414 height 453
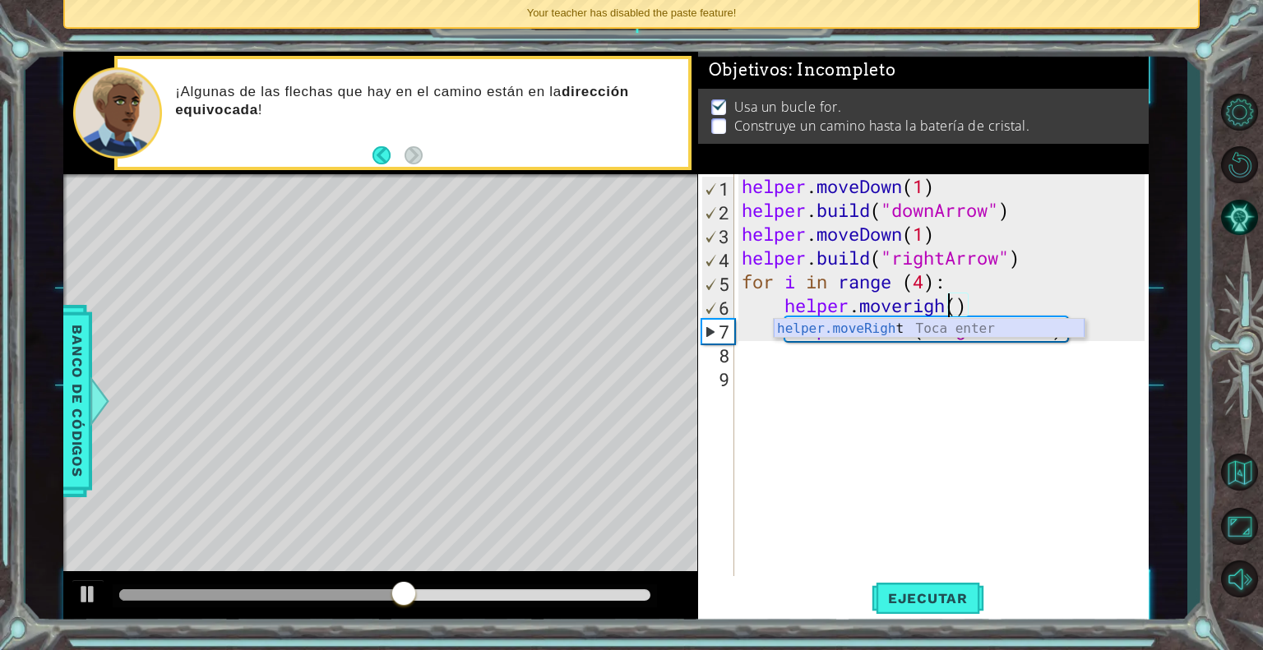
click at [840, 331] on div "helper.moveRigh t Toca enter" at bounding box center [929, 348] width 311 height 59
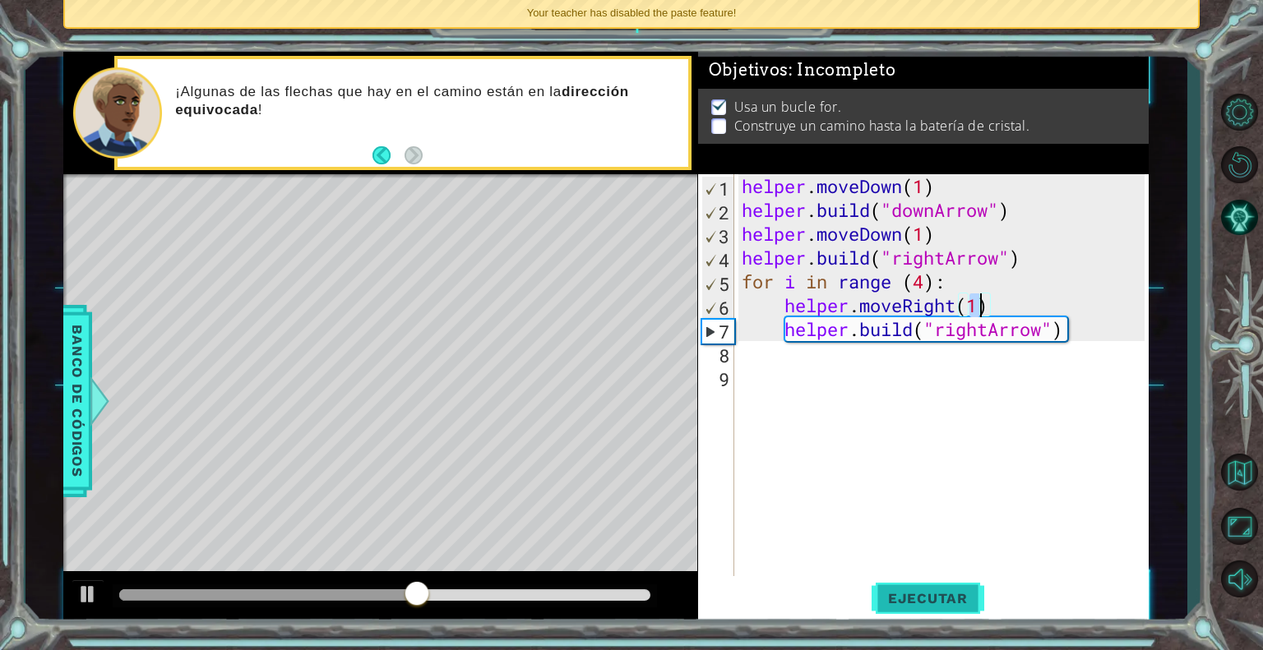
click at [923, 612] on button "Ejecutar" at bounding box center [927, 598] width 113 height 45
click at [932, 282] on div "helper . moveDown ( 1 ) helper . build ( "downArrow" ) helper . moveDown ( 1 ) …" at bounding box center [945, 400] width 414 height 453
type textarea "for i in range (3):"
click at [901, 590] on span "Ejecutar" at bounding box center [927, 598] width 113 height 16
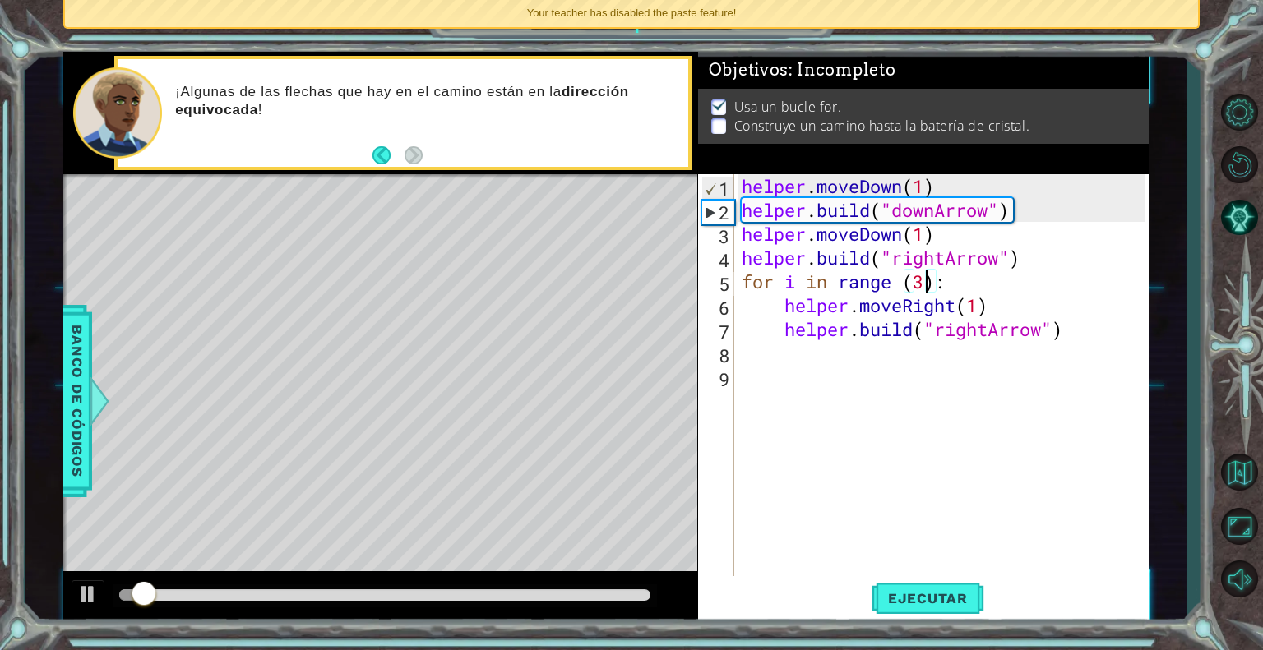
click at [973, 364] on div "helper . moveDown ( 1 ) helper . build ( "downArrow" ) helper . moveDown ( 1 ) …" at bounding box center [945, 400] width 414 height 453
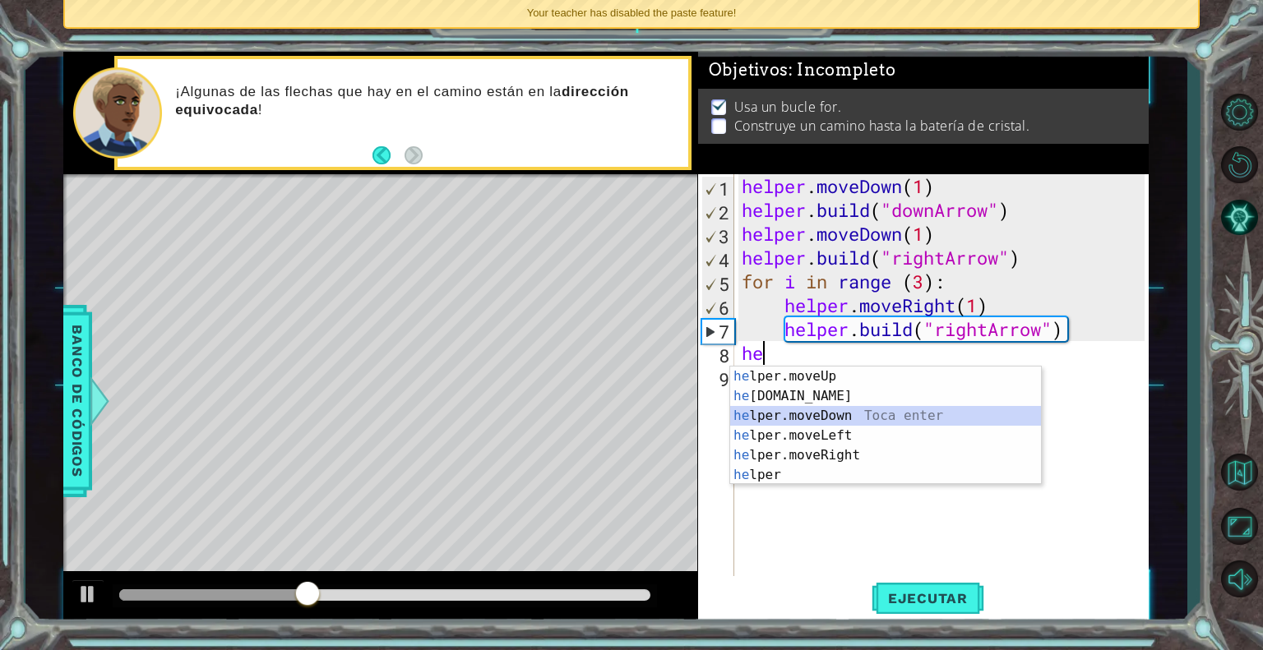
scroll to position [0, 0]
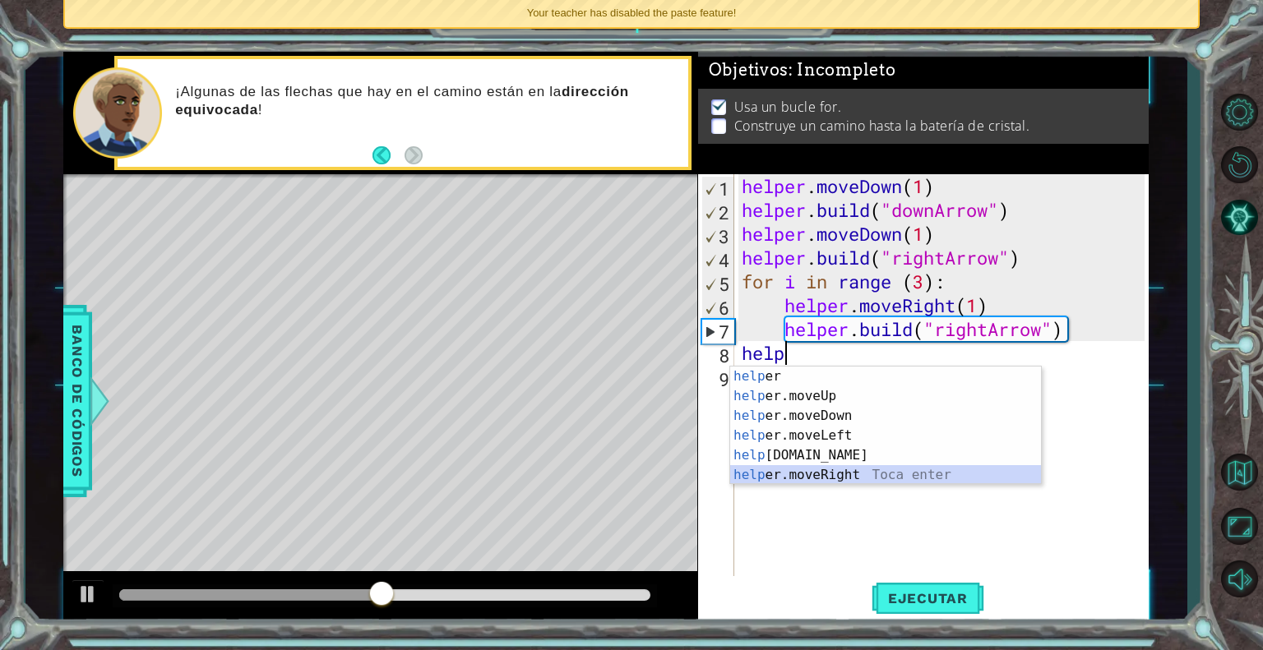
type textarea "helper.moveRight(1)"
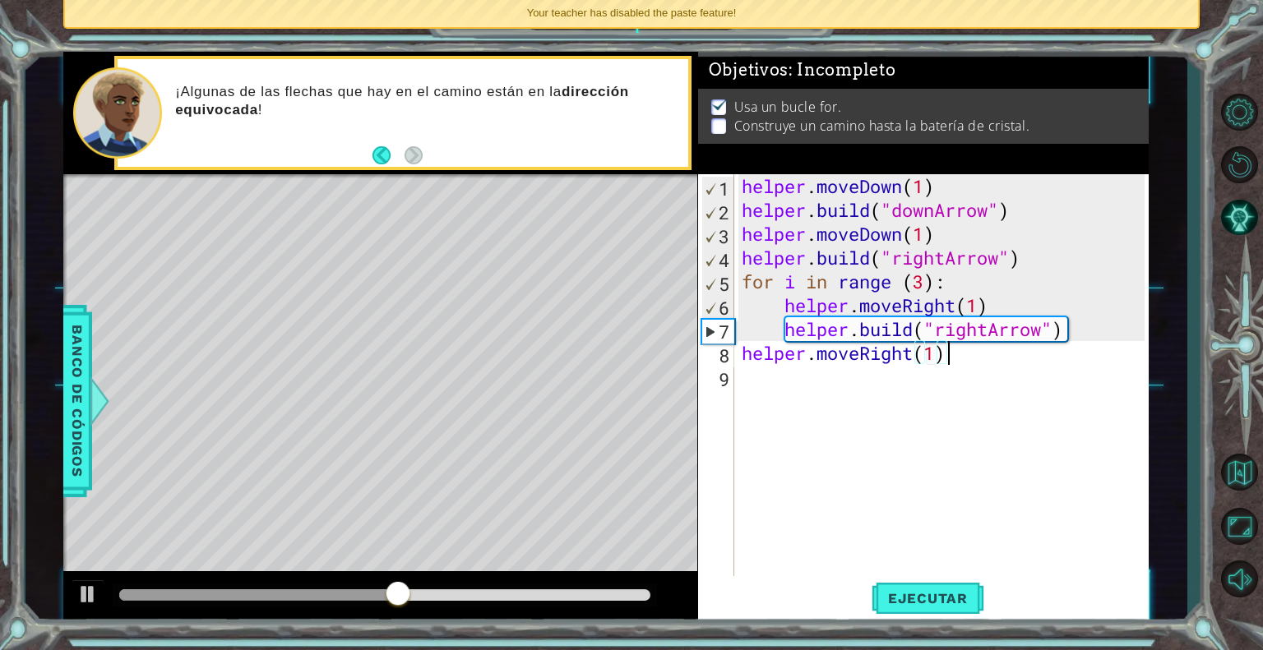
click at [973, 364] on div "helper . moveDown ( 1 ) helper . build ( "downArrow" ) helper . moveDown ( 1 ) …" at bounding box center [945, 400] width 414 height 453
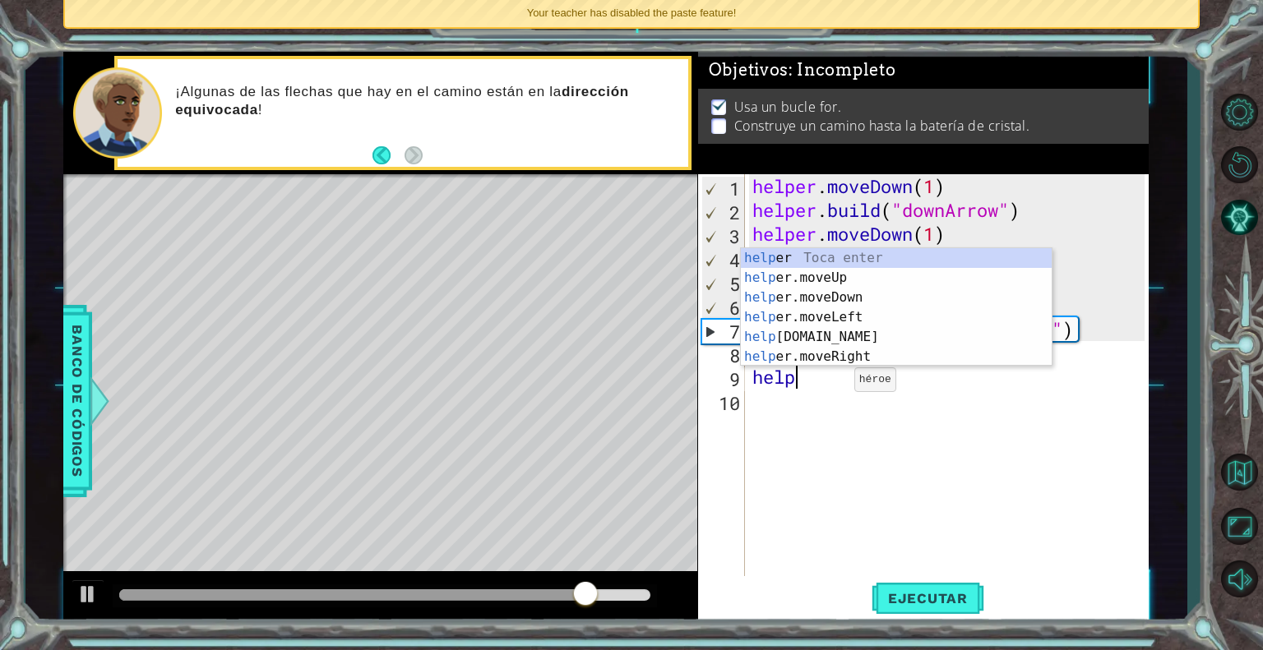
scroll to position [0, 1]
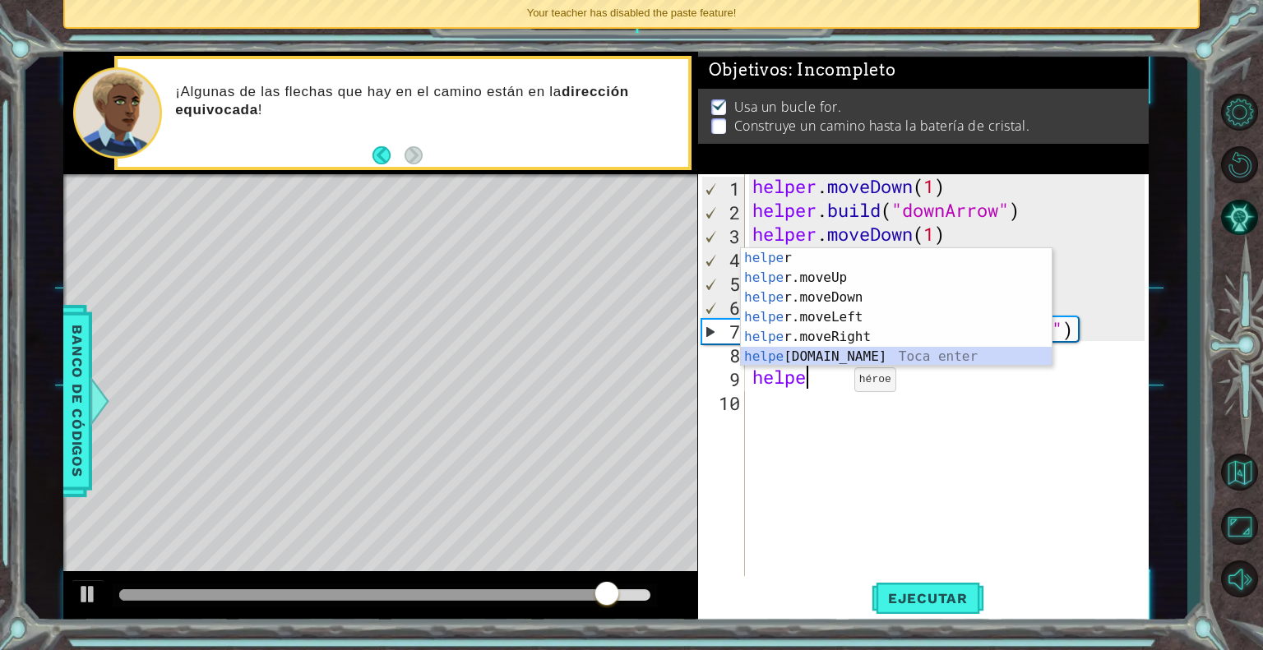
click at [809, 351] on div "helpe r Toca enter helpe r.moveUp Toca enter helpe r.moveDown Toca enter helpe …" at bounding box center [896, 327] width 311 height 158
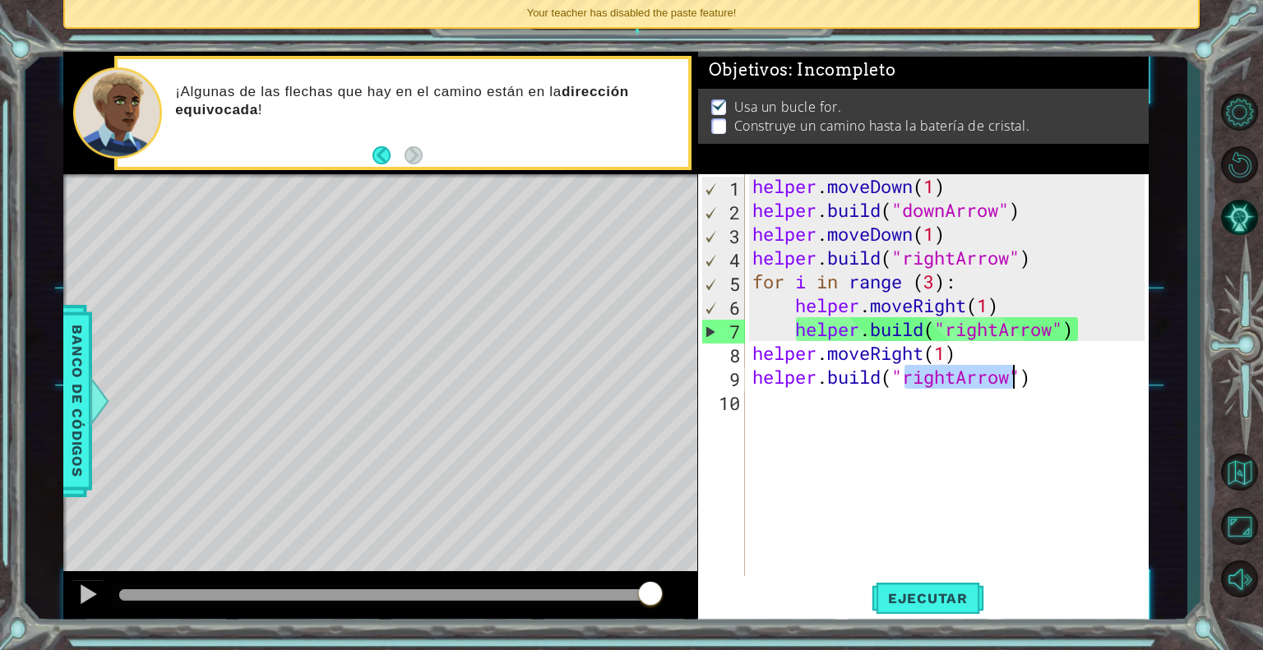
click at [951, 381] on div "helper . moveDown ( 1 ) helper . build ( "downArrow" ) helper . moveDown ( 1 ) …" at bounding box center [951, 400] width 404 height 453
click at [955, 379] on div "helper . moveDown ( 1 ) helper . build ( "downArrow" ) helper . moveDown ( 1 ) …" at bounding box center [951, 400] width 404 height 453
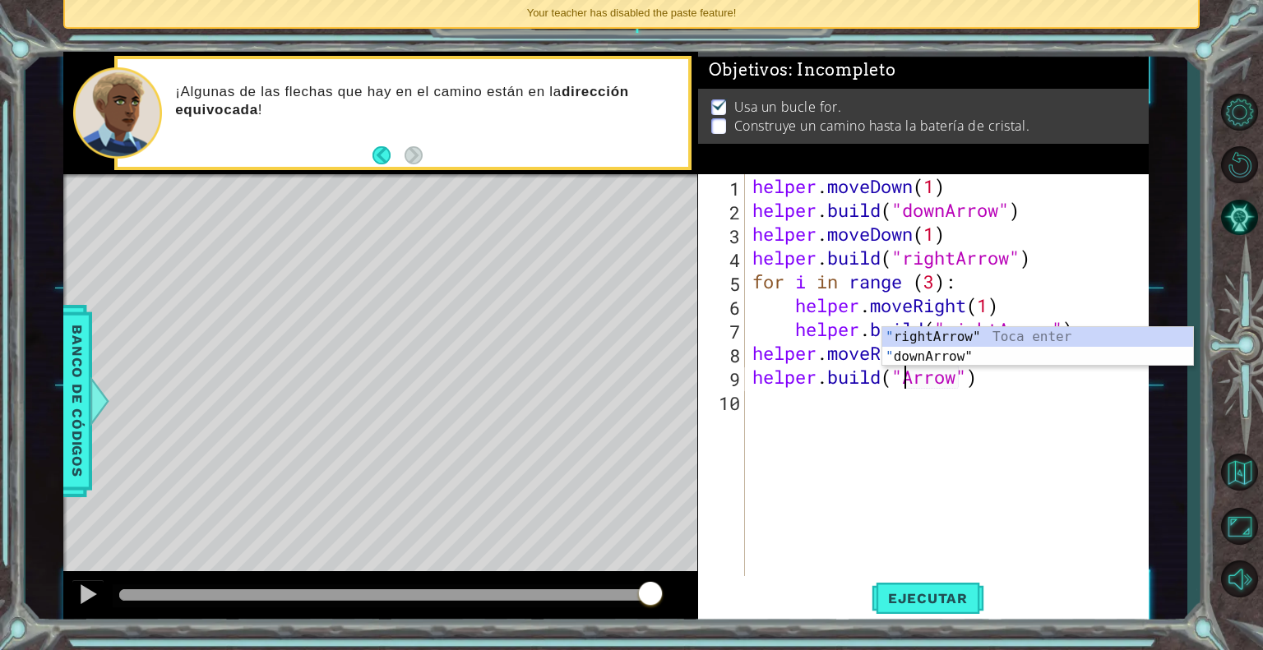
scroll to position [0, 7]
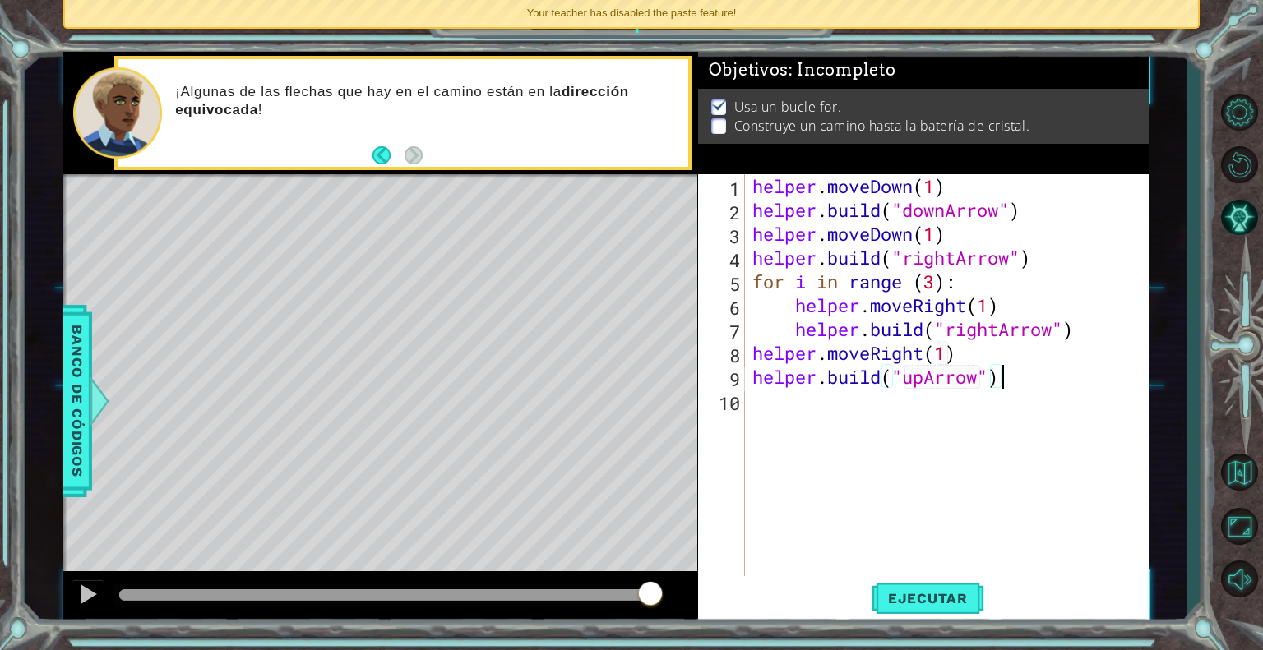
click at [1052, 368] on div "helper . moveDown ( 1 ) helper . build ( "downArrow" ) helper . moveDown ( 1 ) …" at bounding box center [951, 400] width 404 height 453
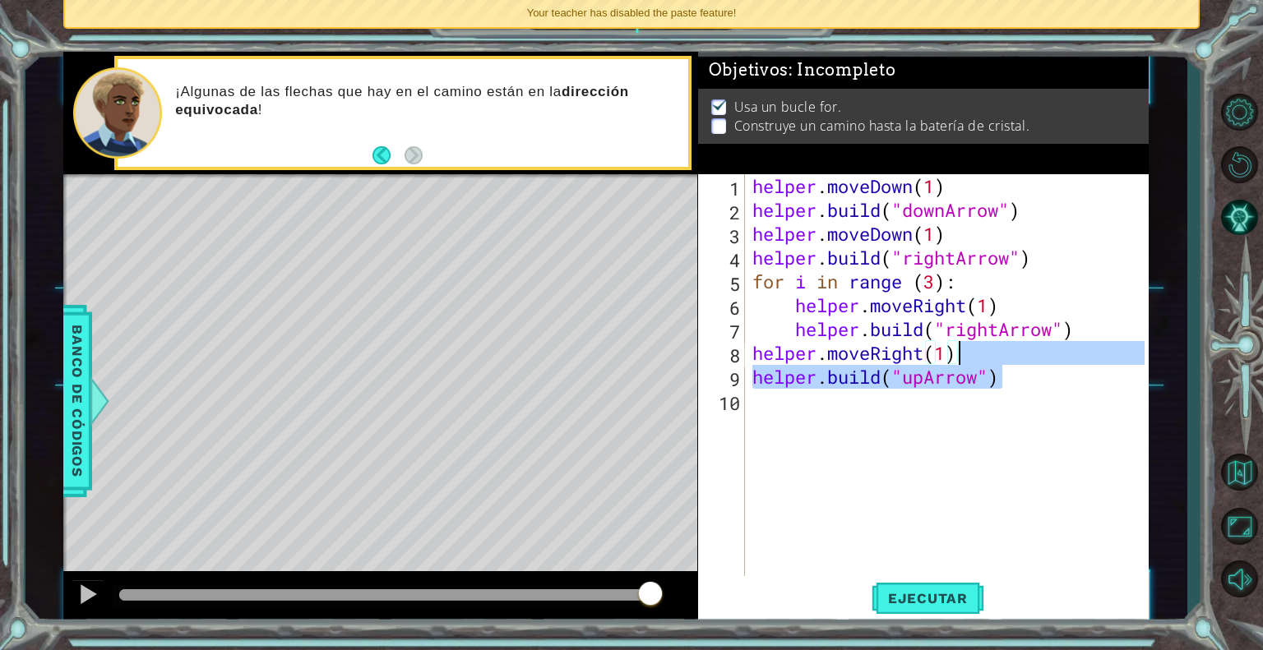
drag, startPoint x: 1043, startPoint y: 386, endPoint x: 1001, endPoint y: 360, distance: 49.5
click at [1001, 360] on div "helper . moveDown ( 1 ) helper . build ( "downArrow" ) helper . moveDown ( 1 ) …" at bounding box center [951, 400] width 404 height 453
click at [1017, 382] on div "helper . moveDown ( 1 ) helper . build ( "downArrow" ) helper . moveDown ( 1 ) …" at bounding box center [951, 400] width 404 height 453
type textarea "[DOMAIN_NAME]("upArrow")"
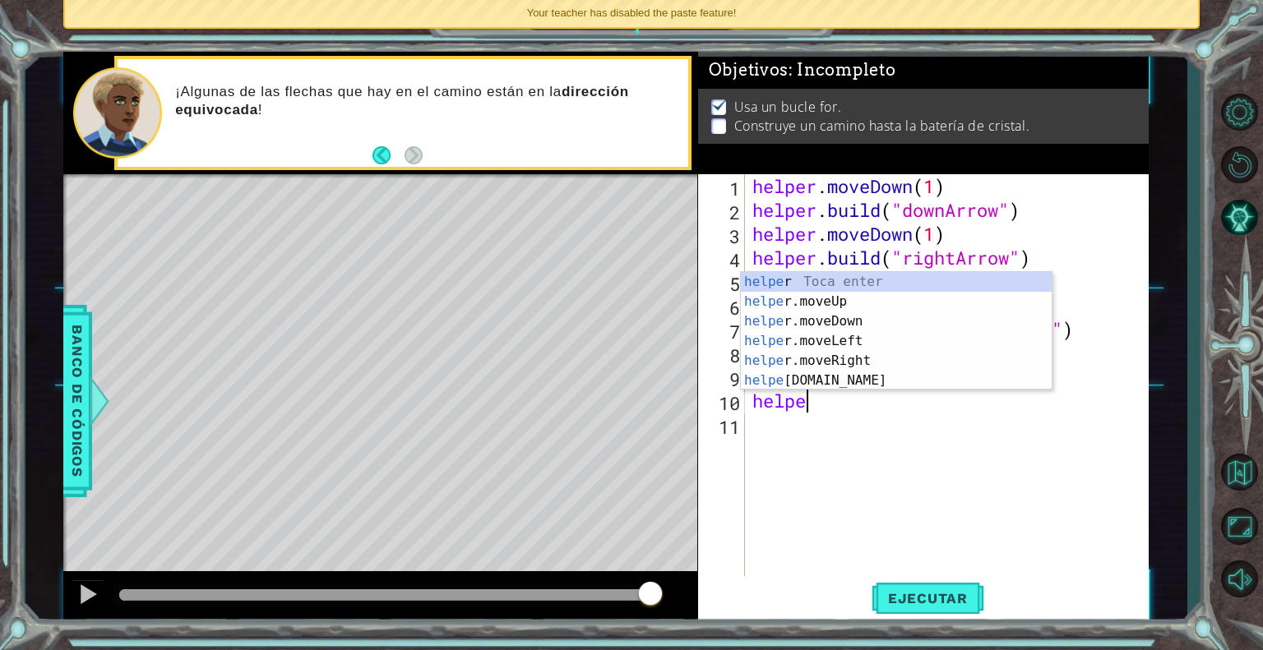
scroll to position [0, 2]
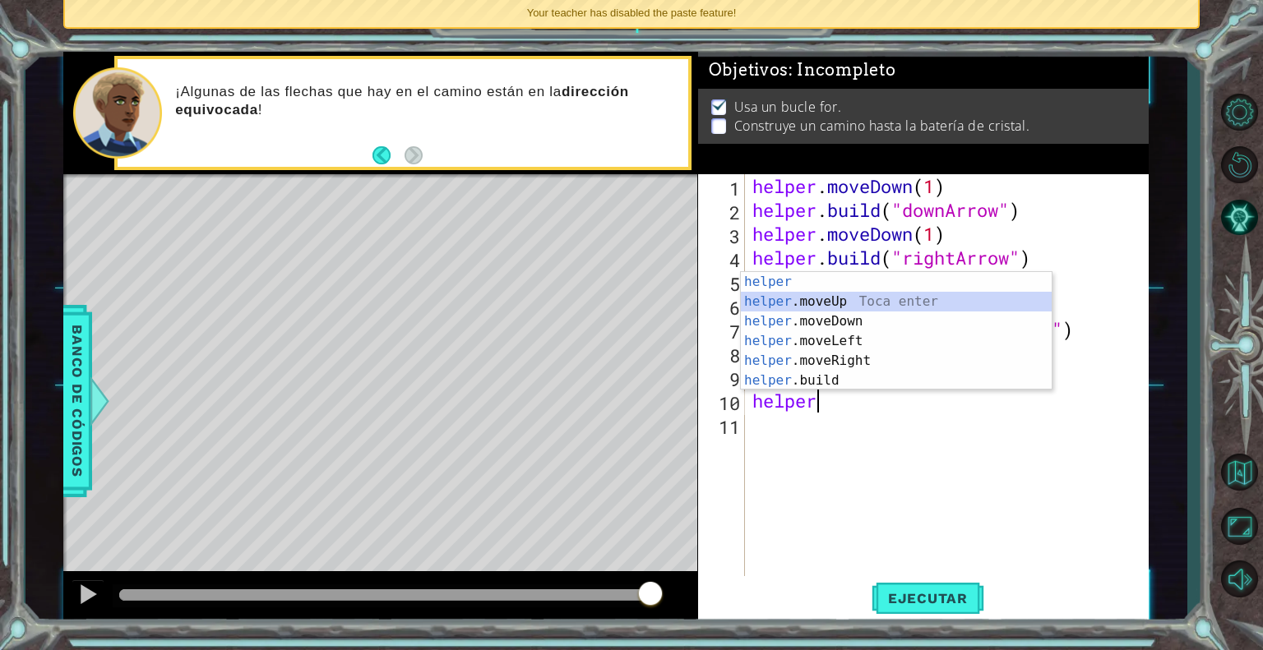
type textarea "helper.moveUp(1)"
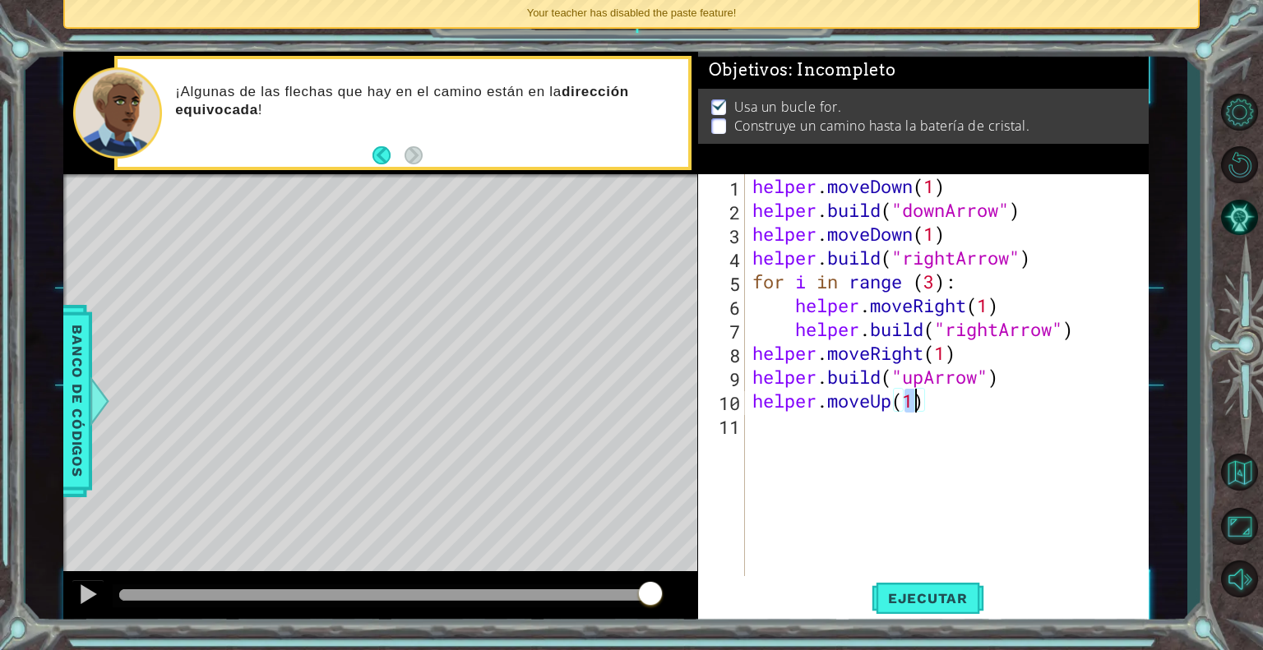
click at [961, 406] on div "helper . moveDown ( 1 ) helper . build ( "downArrow" ) helper . moveDown ( 1 ) …" at bounding box center [951, 400] width 404 height 453
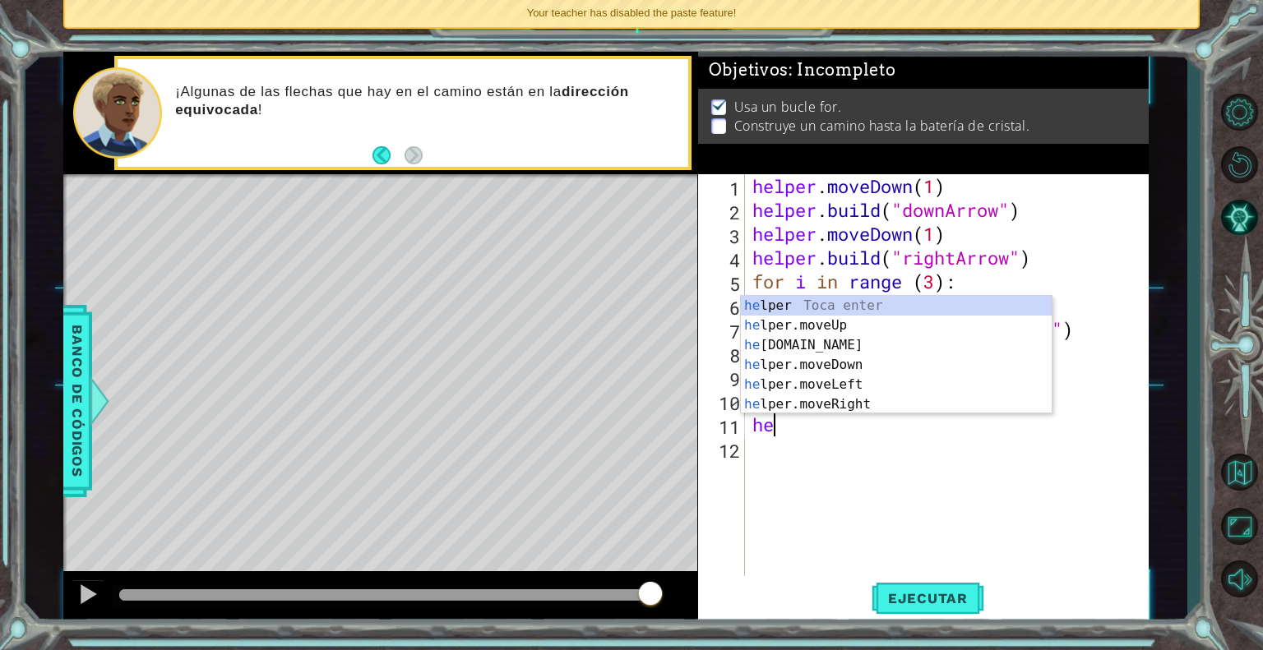
scroll to position [0, 0]
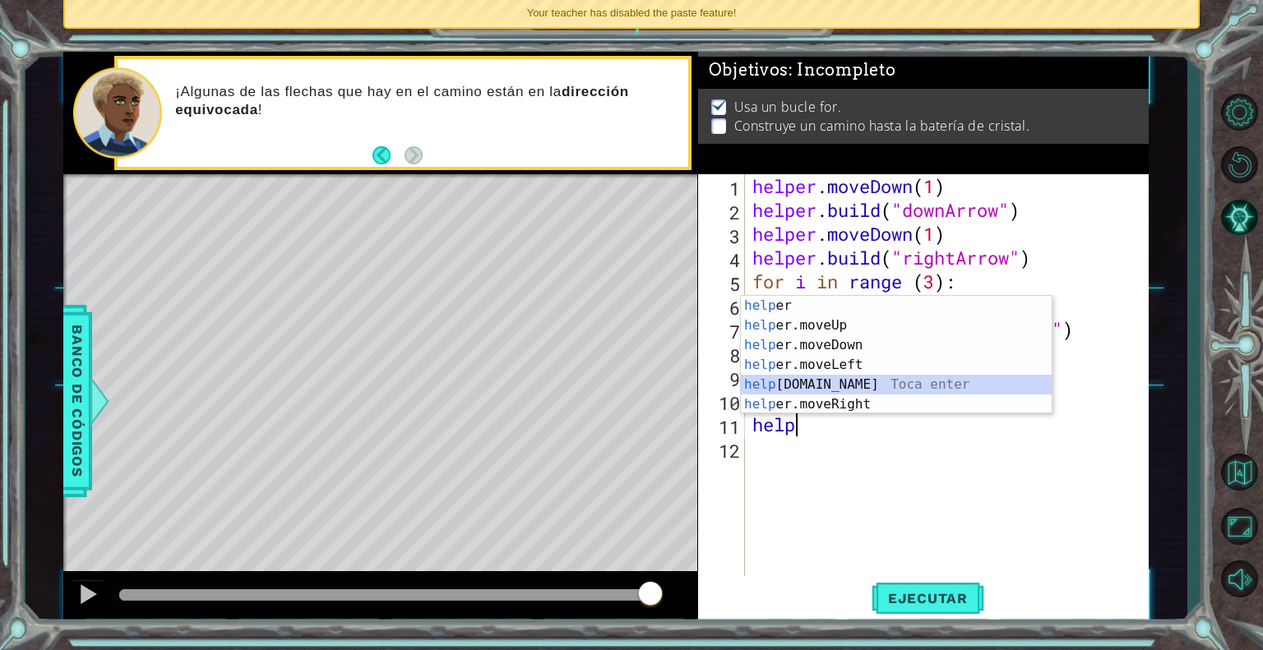
click at [889, 387] on div "help [PERSON_NAME] enter help er.moveUp Toca enter help er.moveDown Toca enter …" at bounding box center [896, 375] width 311 height 158
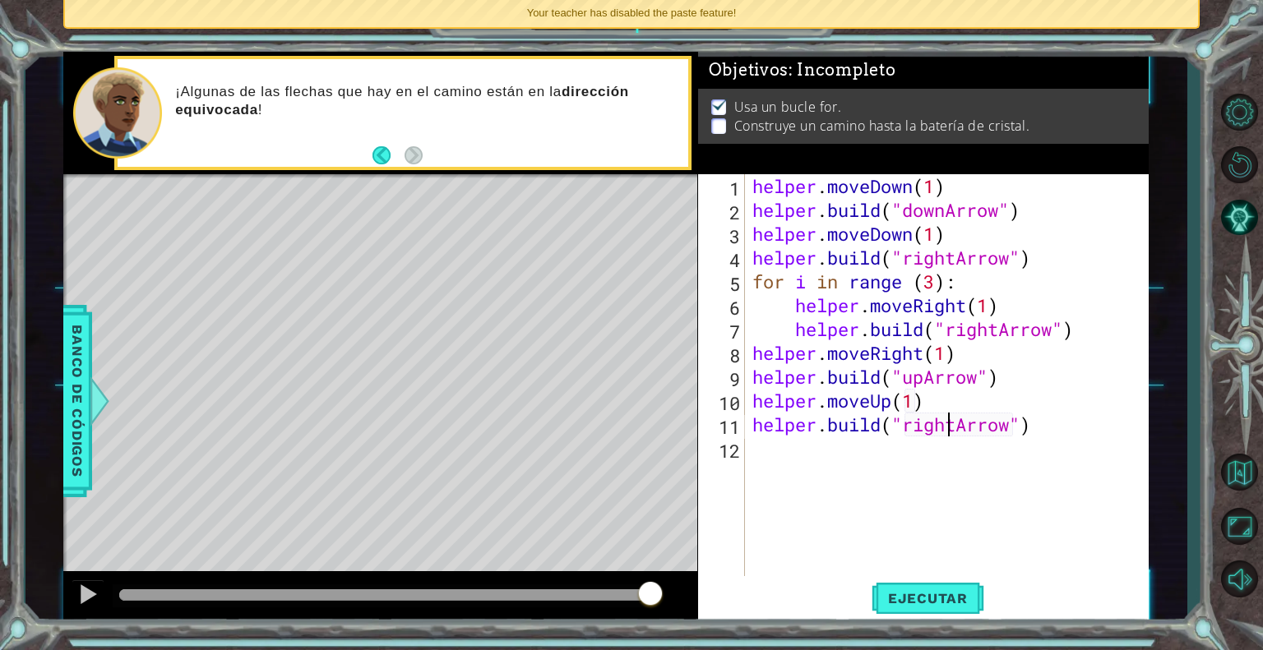
click at [951, 424] on div "helper . moveDown ( 1 ) helper . build ( "downArrow" ) helper . moveDown ( 1 ) …" at bounding box center [951, 400] width 404 height 453
click at [955, 423] on div "helper . moveDown ( 1 ) helper . build ( "downArrow" ) helper . moveDown ( 1 ) …" at bounding box center [951, 400] width 404 height 453
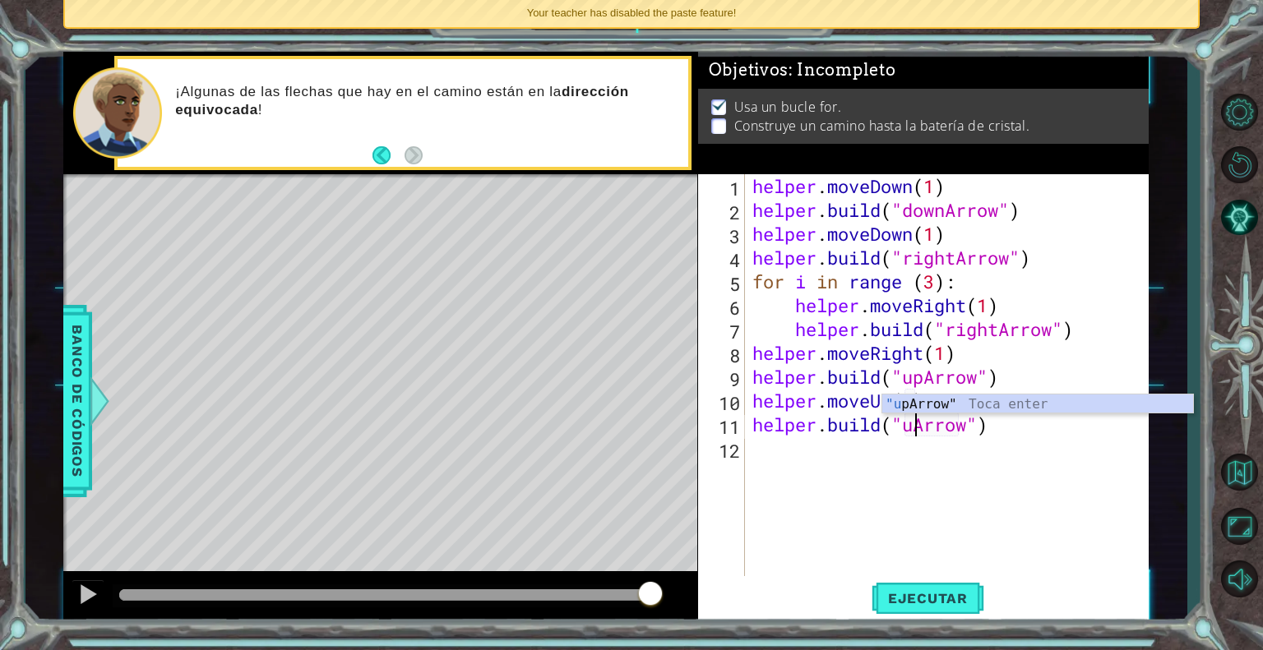
scroll to position [0, 7]
type textarea "[DOMAIN_NAME]("upArrow")"
click at [899, 598] on span "Ejecutar" at bounding box center [927, 598] width 113 height 16
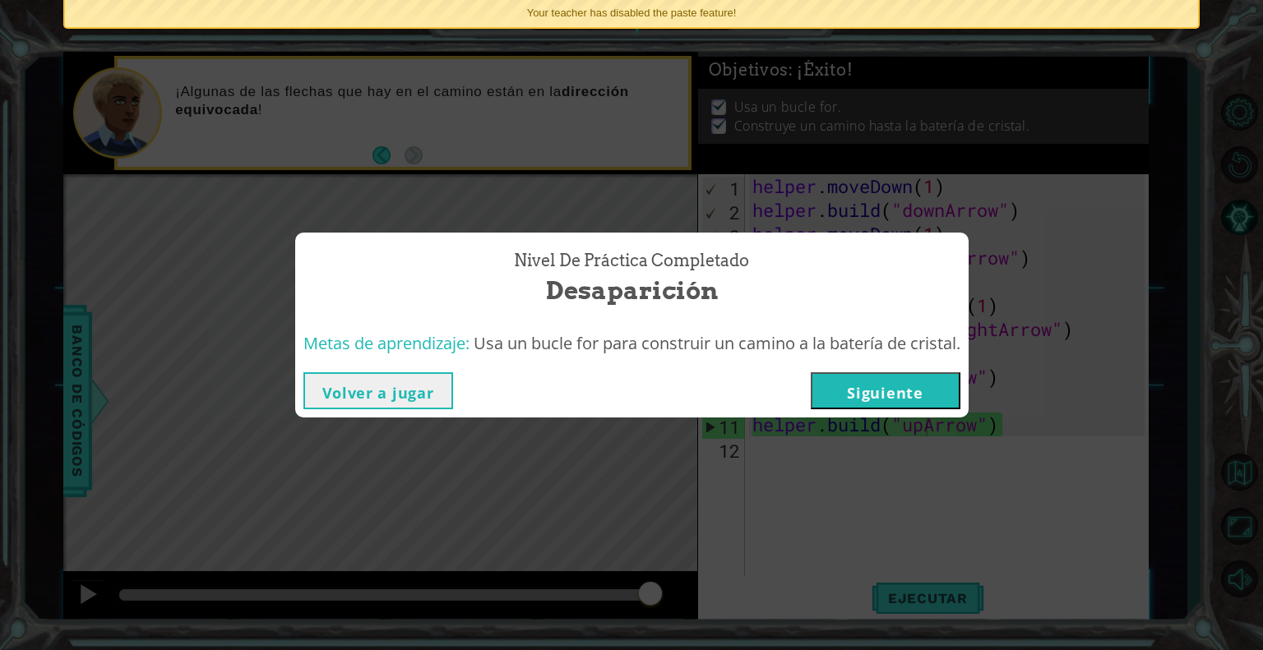
click at [910, 400] on button "Siguiente" at bounding box center [886, 390] width 150 height 37
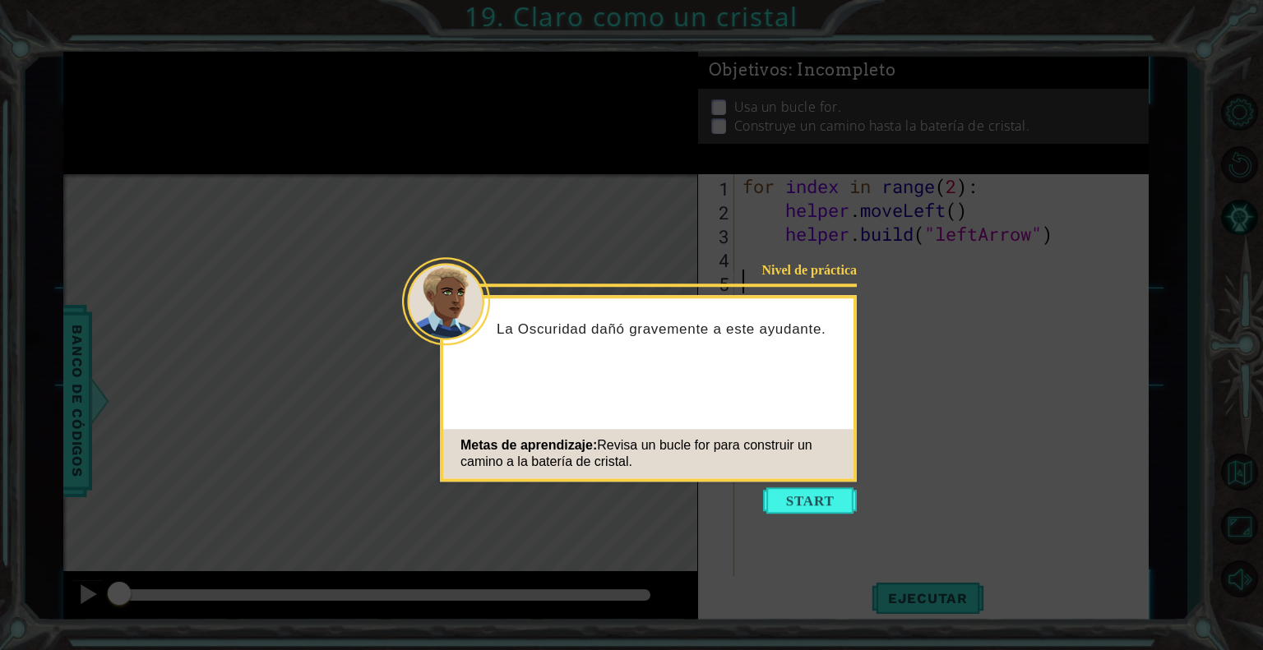
click at [807, 486] on icon at bounding box center [631, 325] width 1263 height 650
click at [802, 499] on button "Start" at bounding box center [810, 501] width 94 height 26
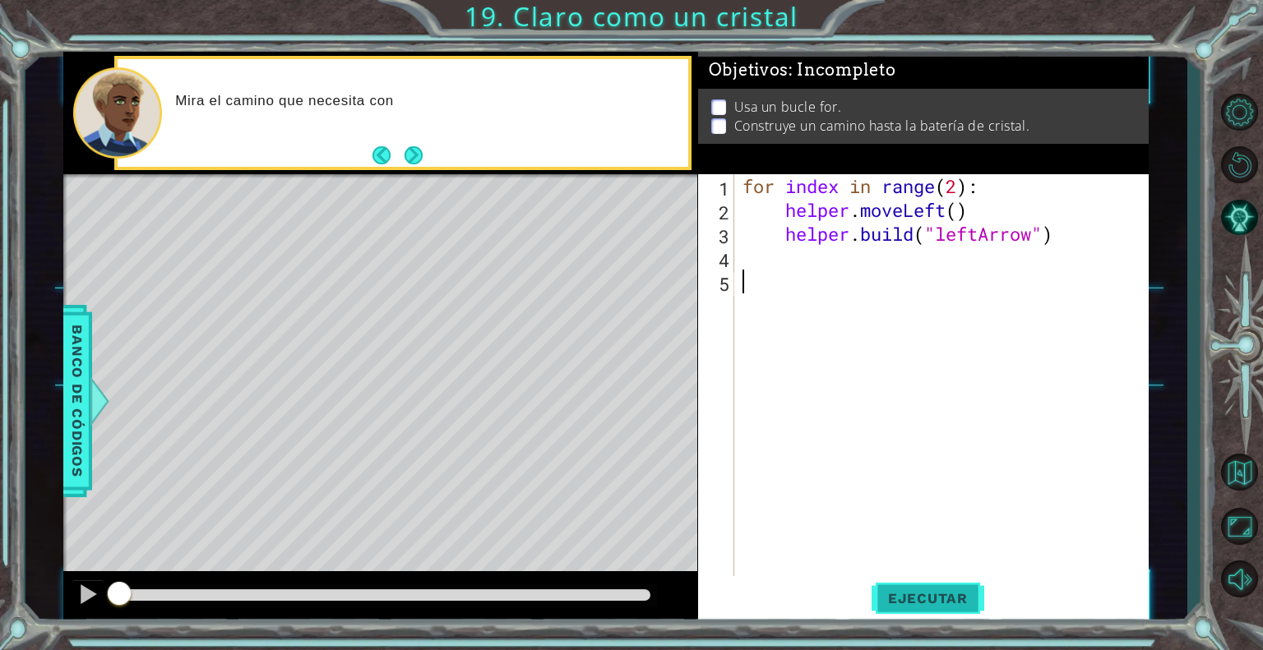
click at [901, 603] on span "Ejecutar" at bounding box center [927, 598] width 113 height 16
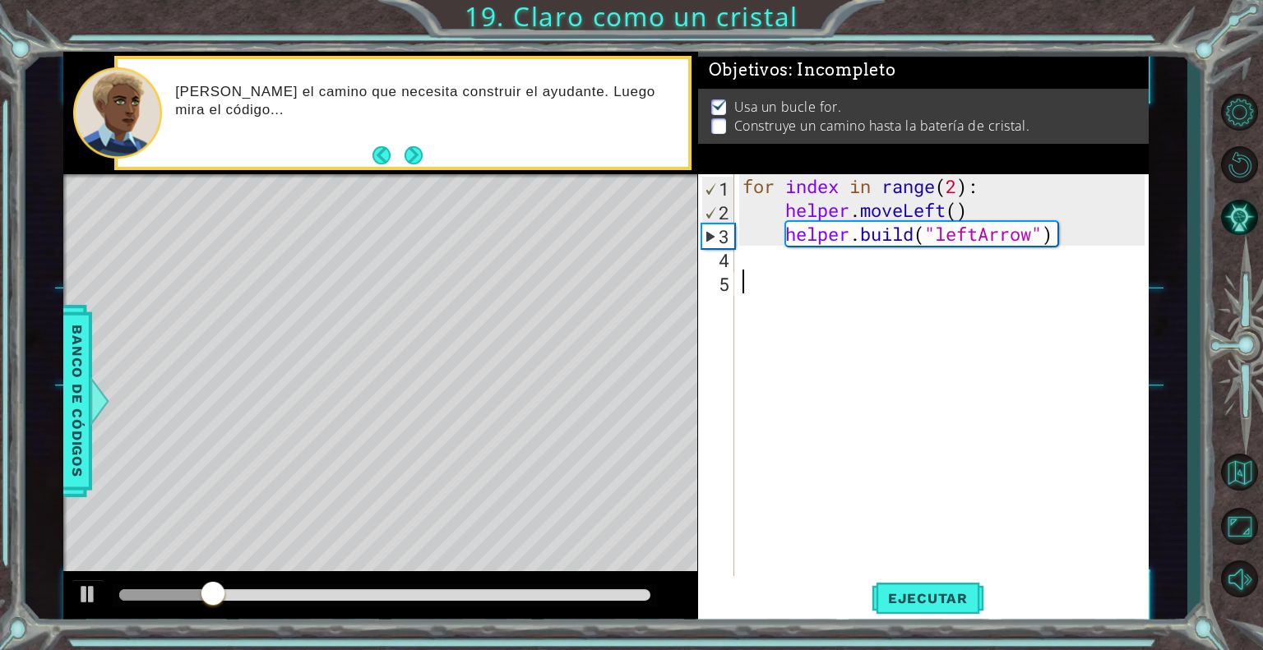
click at [798, 259] on div "for index in range ( 2 ) : helper . moveLeft ( ) helper . build ( "leftArrow" )" at bounding box center [946, 400] width 414 height 453
click at [958, 206] on div "for index in range ( 2 ) : helper . moveLeft ( ) helper . build ( "leftArrow" )" at bounding box center [946, 400] width 414 height 453
click at [957, 190] on div "for index in range ( 2 ) : helper . moveLeft ( ) helper . build ( "leftArrow" )" at bounding box center [946, 400] width 414 height 453
type textarea "for index in range(4):"
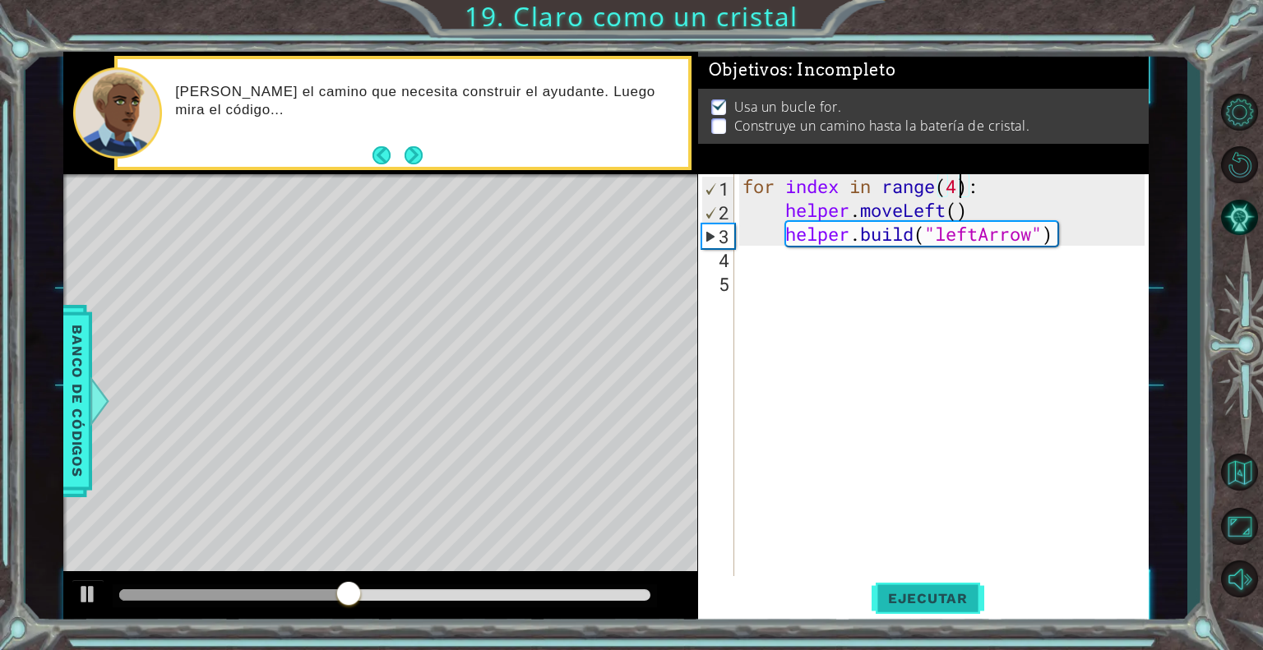
click at [931, 610] on button "Ejecutar" at bounding box center [927, 598] width 113 height 45
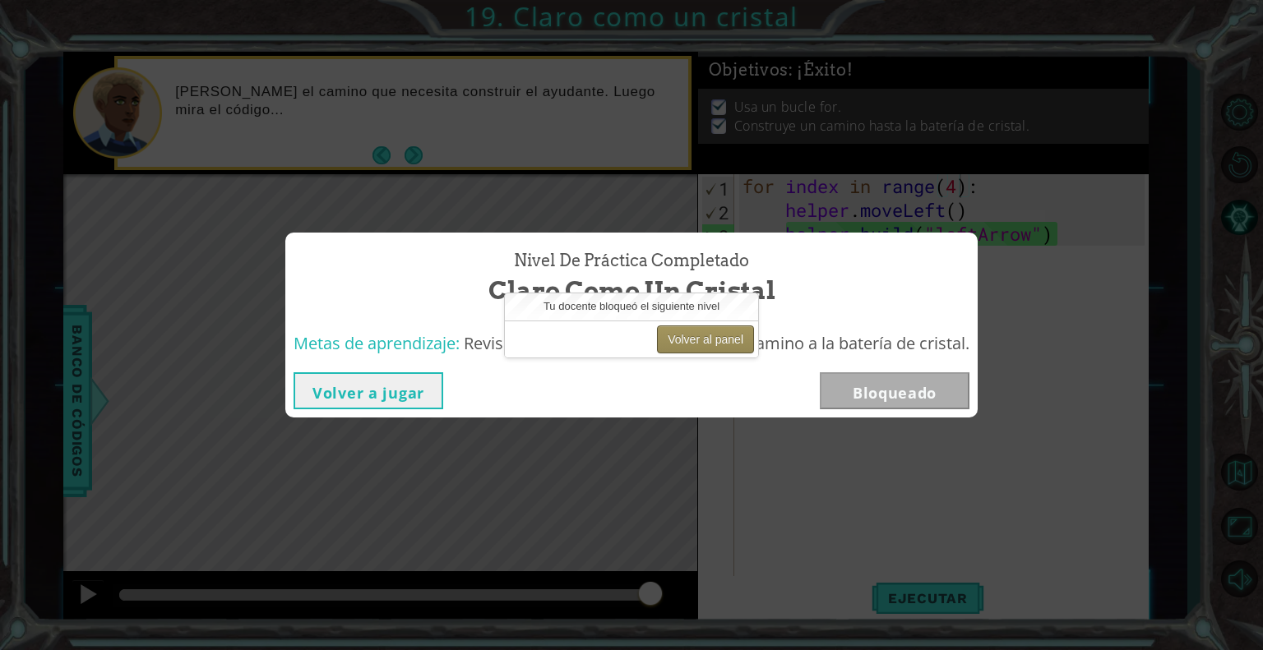
click at [682, 340] on button "Volver al panel" at bounding box center [705, 340] width 97 height 28
